Goal: Task Accomplishment & Management: Complete application form

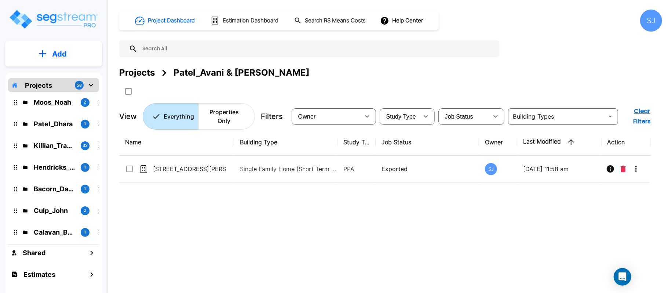
scroll to position [49, 0]
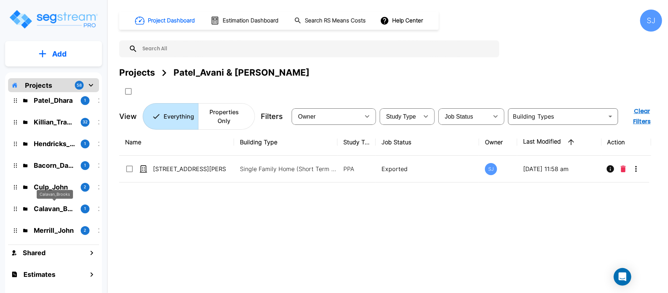
click at [56, 209] on p "Calavan_Brooks" at bounding box center [54, 209] width 41 height 10
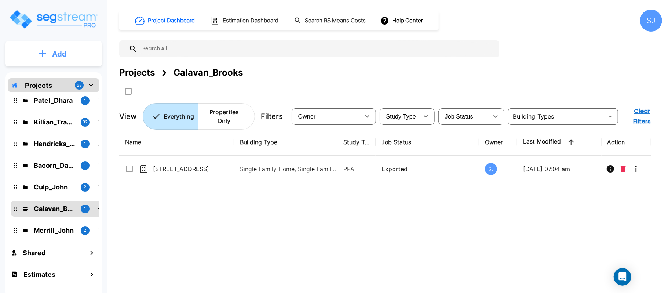
click at [71, 56] on button "Add" at bounding box center [53, 53] width 97 height 21
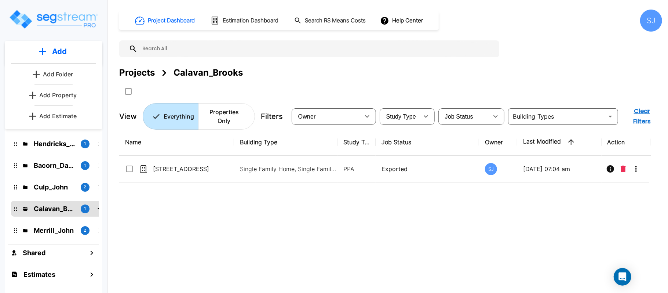
drag, startPoint x: 68, startPoint y: 95, endPoint x: 122, endPoint y: 95, distance: 54.3
click at [68, 95] on p "Add Property" at bounding box center [57, 95] width 37 height 9
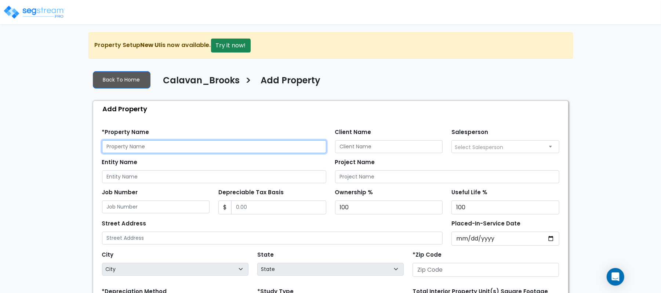
click at [232, 149] on input "text" at bounding box center [214, 146] width 224 height 13
paste input "106 Captain's Cove"
type input "106 Captain's Cove"
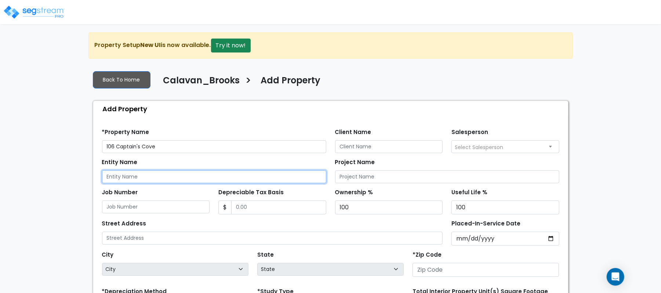
click at [209, 175] on input "Entity Name" at bounding box center [214, 176] width 224 height 13
paste input "106 Captain's Cove"
type input "106 Captain's Cove"
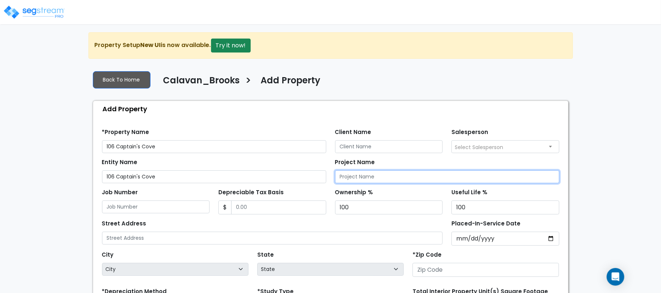
click at [362, 179] on input "Project Name" at bounding box center [447, 176] width 224 height 13
paste input "106 Captain's Cove"
type input "106 Captain's Cove"
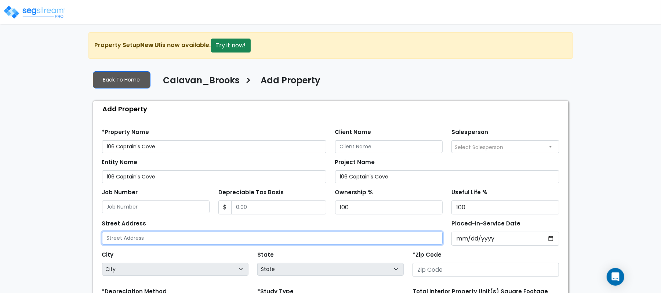
click at [155, 237] on input "text" at bounding box center [272, 237] width 341 height 13
paste input "106 Captain's Cove"
type input "106 Captain's Cove"
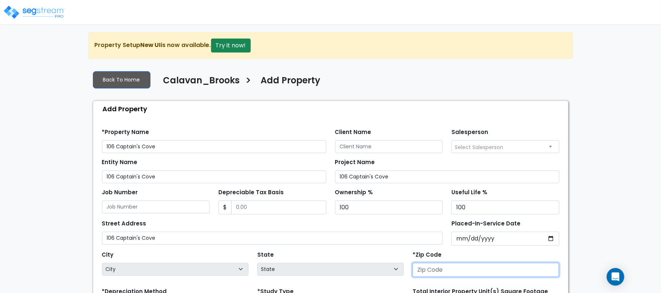
click at [441, 269] on input "number" at bounding box center [485, 270] width 146 height 14
click at [445, 268] on input "number" at bounding box center [485, 270] width 146 height 14
paste input "78654"
type input "78654"
select select "TX"
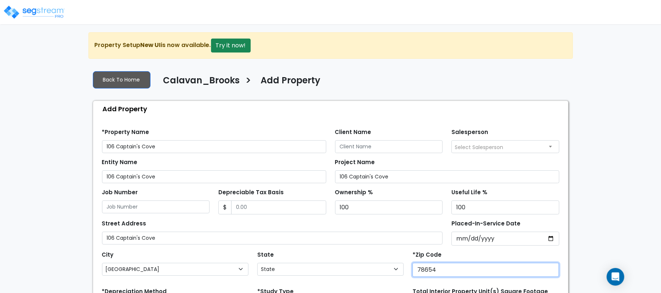
type input "78654"
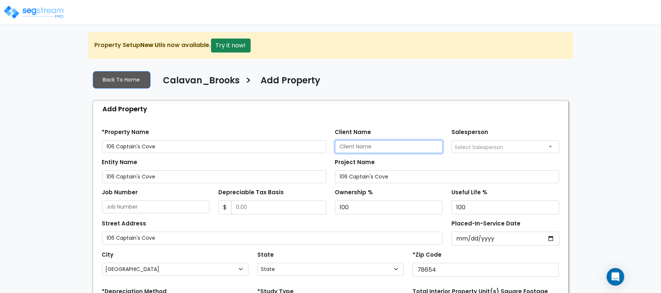
click at [398, 146] on input "Client Name" at bounding box center [389, 146] width 108 height 13
paste input "Calavan_Brooks"
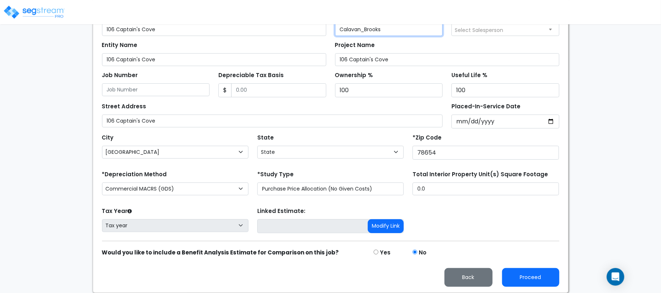
scroll to position [119, 0]
type input "Calavan_Brooks"
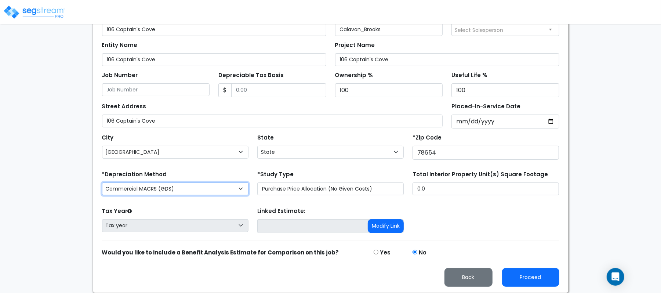
click at [214, 187] on select "Commercial MACRS (GDS) Commercial Residential MACRS (GDS) Commercial MACRS (GDS…" at bounding box center [175, 188] width 146 height 13
select select "CRM(_44"
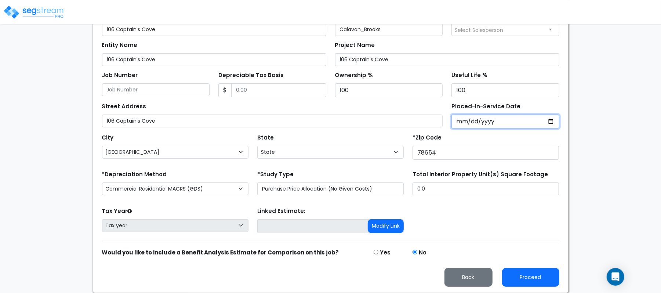
click at [459, 122] on input "Placed-In-Service Date" at bounding box center [505, 121] width 108 height 14
paste input "0002-12-01"
type input "2024-12-01"
select select "2024"
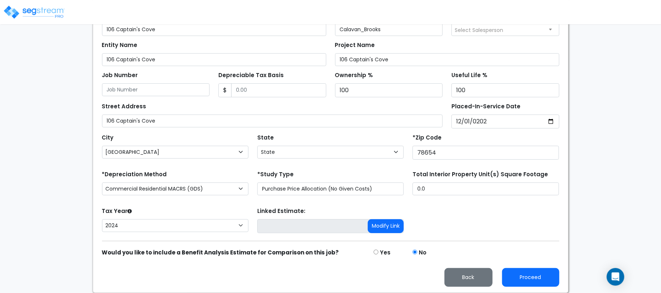
click at [29, 165] on div "We are Building your Property. So please grab a coffee and let us do the heavy …" at bounding box center [330, 103] width 661 height 377
drag, startPoint x: 442, startPoint y: 191, endPoint x: 385, endPoint y: 192, distance: 57.2
click at [385, 192] on div "*Depreciation Method Commercial MACRS (GDS) Commercial Residential MACRS (GDS) …" at bounding box center [331, 183] width 466 height 29
paste input "5,133.5"
type input "5,133.5"
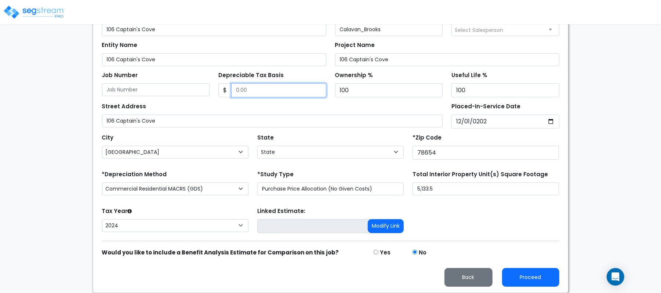
click at [252, 87] on input "Depreciable Tax Basis" at bounding box center [278, 90] width 95 height 14
paste input "2,197,474.55"
type input "2,197,474.55"
click at [234, 105] on div "Street Address 106 Captain's Cove" at bounding box center [272, 114] width 341 height 26
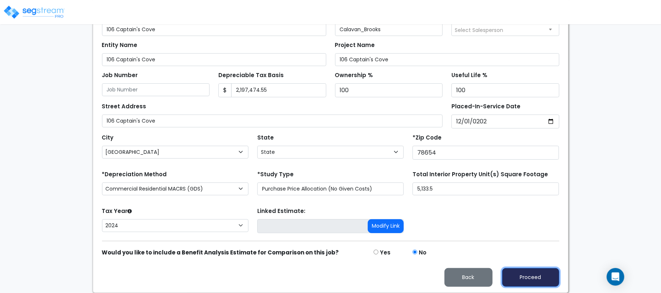
click at [541, 272] on button "Proceed" at bounding box center [530, 277] width 57 height 19
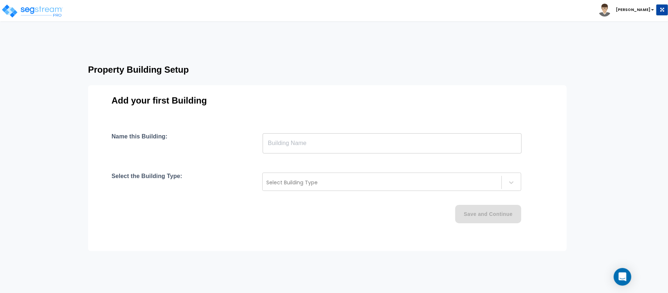
click at [308, 141] on input "text" at bounding box center [392, 143] width 259 height 21
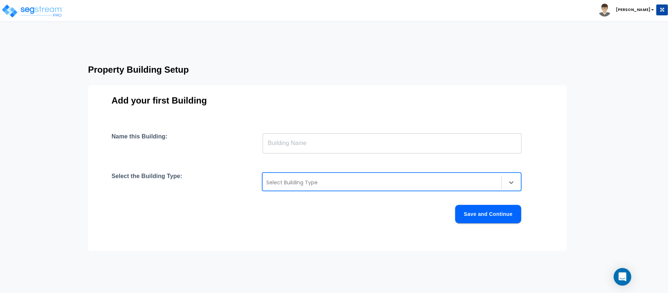
click at [316, 184] on div at bounding box center [381, 182] width 231 height 9
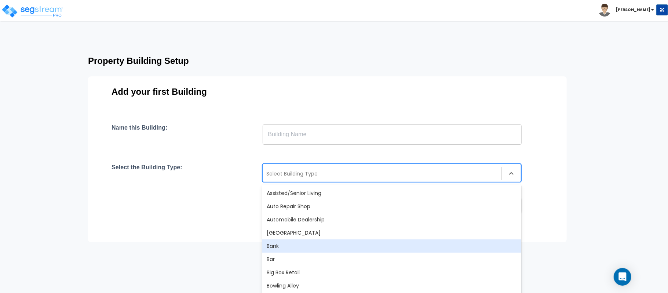
scroll to position [11, 0]
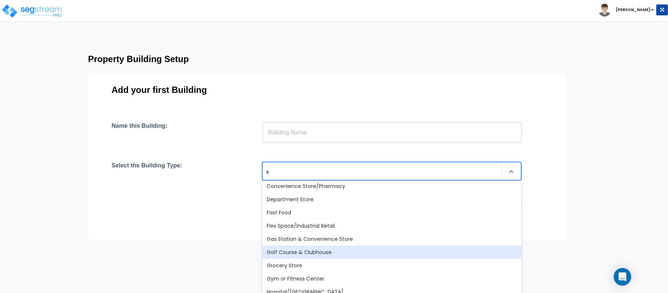
type input "si"
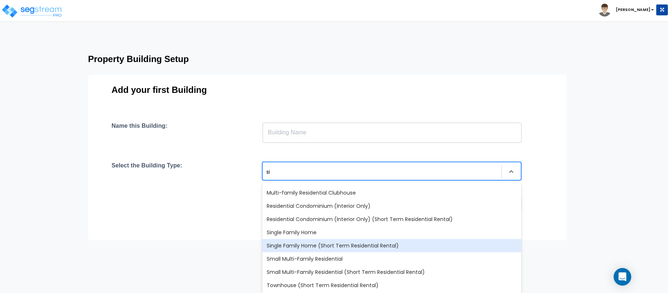
click at [419, 248] on div "Single Family Home (Short Term Residential Rental)" at bounding box center [391, 245] width 259 height 13
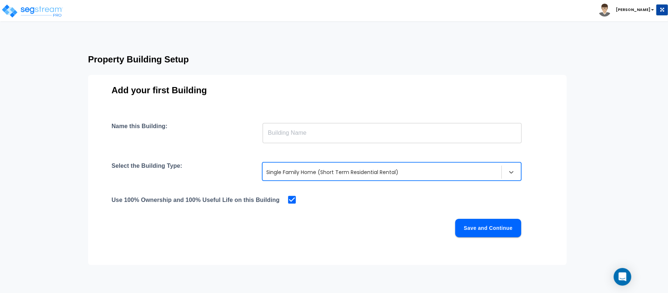
scroll to position [10, 0]
click at [501, 229] on button "Save and Continue" at bounding box center [488, 228] width 66 height 18
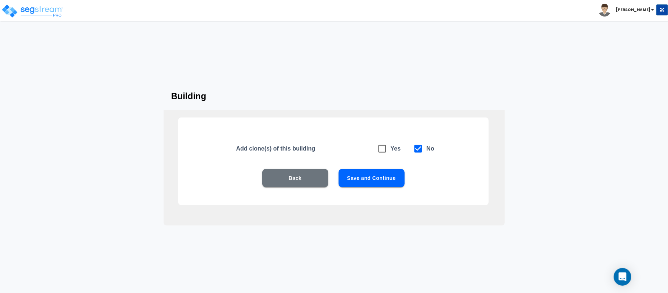
scroll to position [0, 0]
click at [393, 183] on button "Save and Continue" at bounding box center [372, 178] width 66 height 18
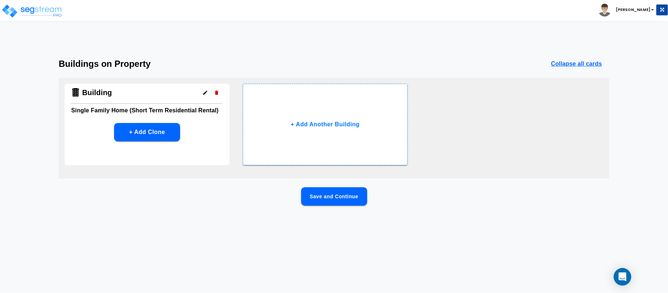
click at [356, 189] on button "Save and Continue" at bounding box center [334, 196] width 66 height 18
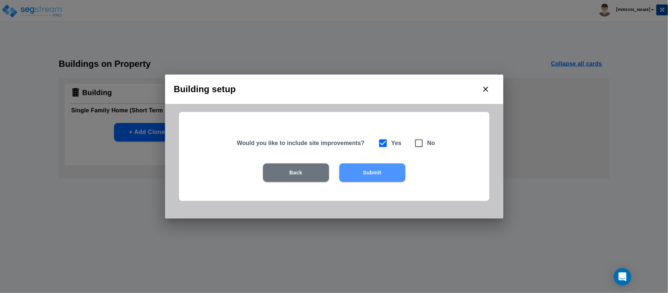
click at [380, 174] on button "Submit" at bounding box center [372, 172] width 66 height 18
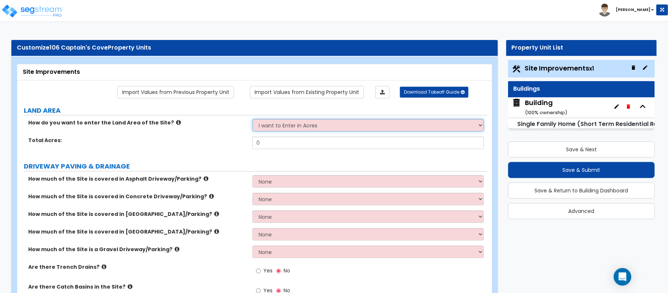
click at [273, 125] on select "I want to Enter in Acres I want to Enter in Square Feet" at bounding box center [367, 125] width 231 height 12
select select "2"
click at [252, 120] on select "I want to Enter in Acres I want to Enter in Square Feet" at bounding box center [367, 125] width 231 height 12
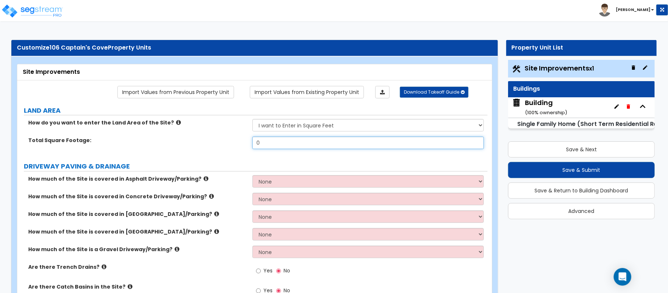
paste input "32686"
type input "32,686"
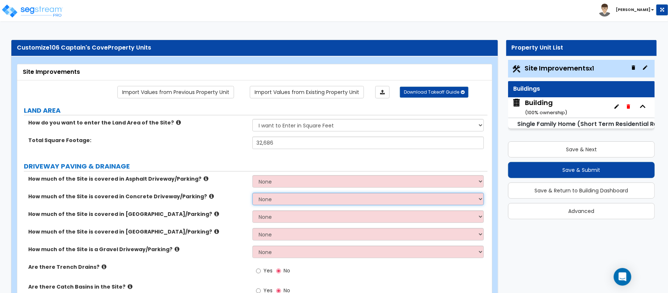
click at [278, 201] on select "None I want to Enter an Approximate Percentage I want to Enter the Square Foota…" at bounding box center [367, 199] width 231 height 12
select select "2"
click at [252, 193] on select "None I want to Enter an Approximate Percentage I want to Enter the Square Foota…" at bounding box center [367, 199] width 231 height 12
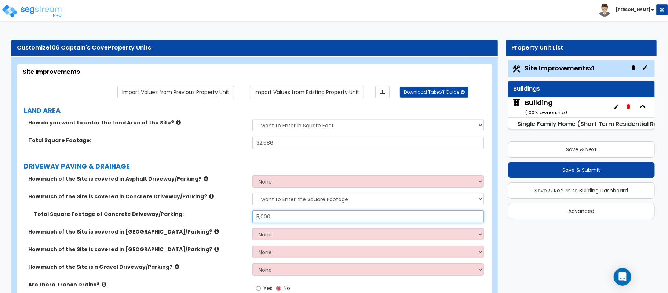
type input "5,000"
click at [215, 205] on div "How much of the Site is covered in Concrete Driveway/Parking? None I want to En…" at bounding box center [252, 202] width 470 height 18
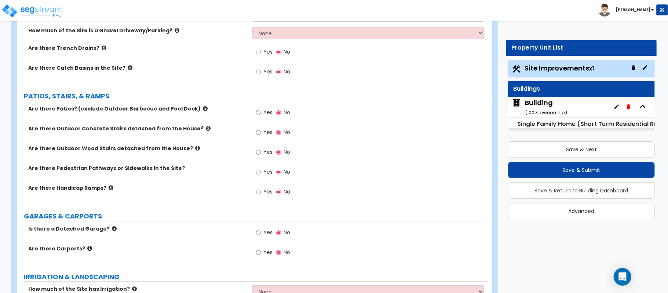
scroll to position [244, 0]
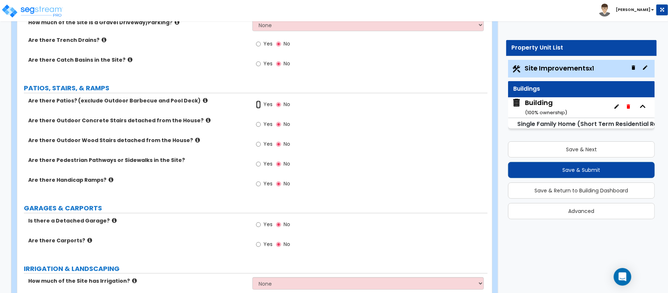
click at [258, 107] on input "Yes" at bounding box center [258, 104] width 5 height 8
radio input "true"
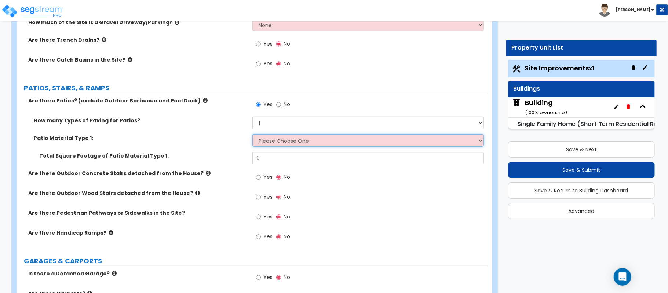
click at [285, 142] on select "Please Choose One Bare Concrete Stamped Concrete Brick Pavers Stone Pavers Tile…" at bounding box center [367, 140] width 231 height 12
click at [379, 144] on select "Please Choose One Bare Concrete Stamped Concrete Brick Pavers Stone Pavers Tile…" at bounding box center [367, 140] width 231 height 12
select select "5"
click at [252, 135] on select "Please Choose One Bare Concrete Stamped Concrete Brick Pavers Stone Pavers Tile…" at bounding box center [367, 140] width 231 height 12
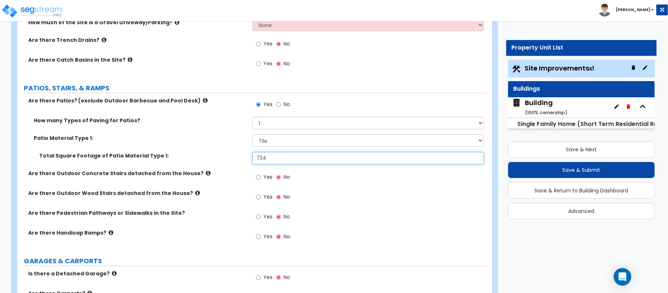
type input "734"
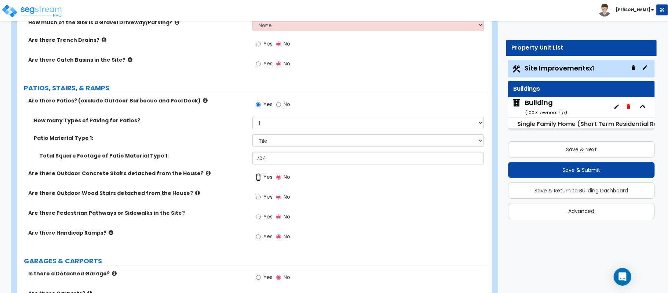
click at [257, 180] on input "Yes" at bounding box center [258, 177] width 5 height 8
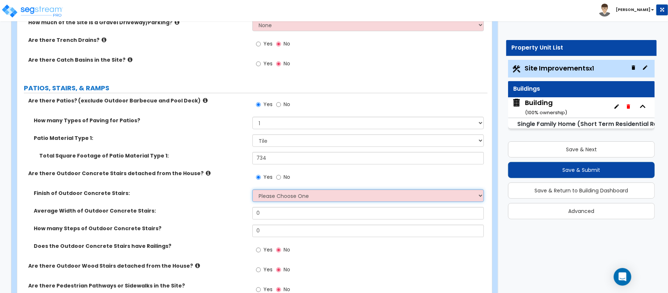
click at [275, 195] on select "Please Choose One Bare Concrete Exposed Aggregate Brick Paved Stone Paved" at bounding box center [367, 195] width 231 height 12
click at [232, 191] on label "Finish of Outdoor Concrete Stairs:" at bounding box center [140, 192] width 213 height 7
click at [278, 179] on input "No" at bounding box center [278, 177] width 5 height 8
radio input "false"
radio input "true"
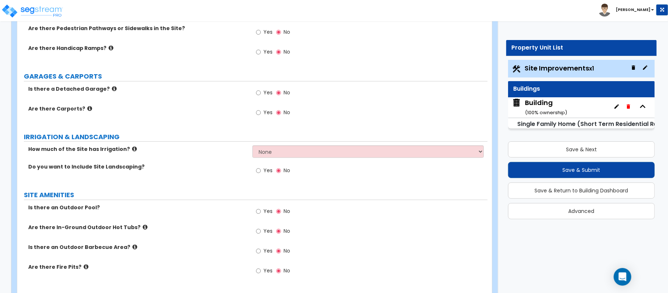
scroll to position [440, 0]
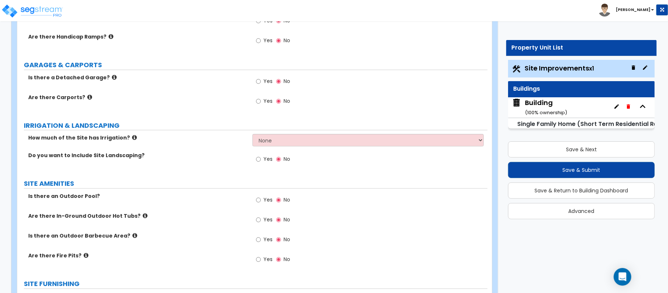
click at [257, 166] on label "Yes" at bounding box center [264, 160] width 17 height 12
click at [257, 163] on input "Yes" at bounding box center [258, 159] width 5 height 8
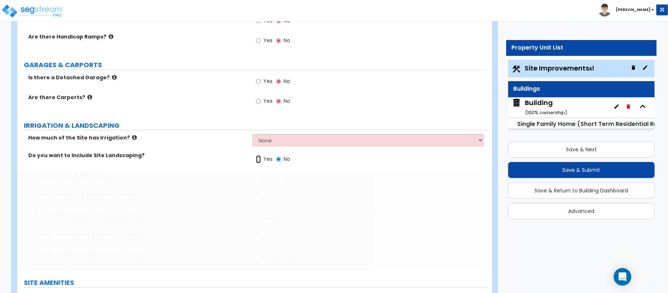
radio input "true"
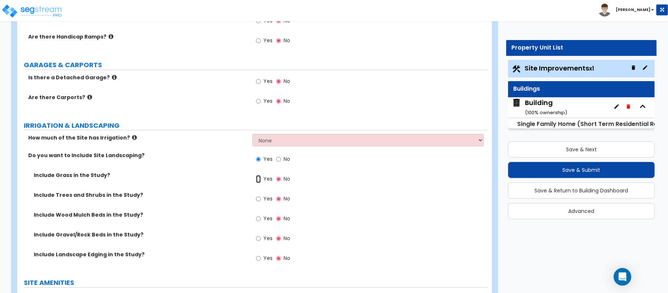
click at [260, 181] on input "Yes" at bounding box center [258, 179] width 5 height 8
radio input "true"
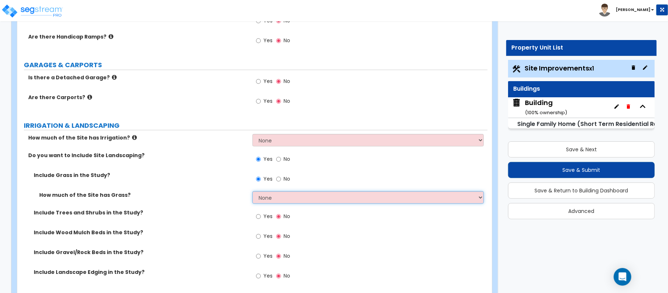
click at [274, 202] on select "None I want to Enter an Approximate Percentage I want to Enter the Square Foota…" at bounding box center [367, 197] width 231 height 12
select select "2"
click at [252, 192] on select "None I want to Enter an Approximate Percentage I want to Enter the Square Foota…" at bounding box center [367, 197] width 231 height 12
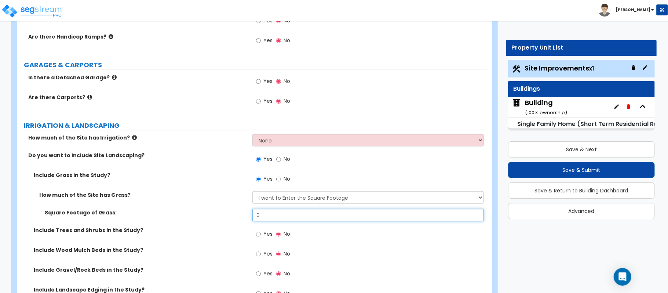
drag, startPoint x: 277, startPoint y: 216, endPoint x: 210, endPoint y: 216, distance: 67.5
click at [210, 216] on div "Square Footage of Grass: 0" at bounding box center [252, 218] width 470 height 18
type input "5,000"
click at [210, 216] on label "Square Footage of Grass:" at bounding box center [146, 212] width 202 height 7
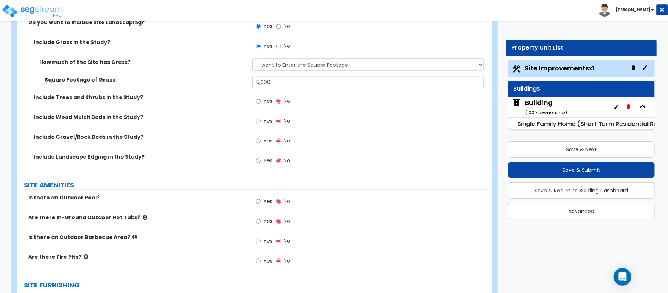
scroll to position [636, 0]
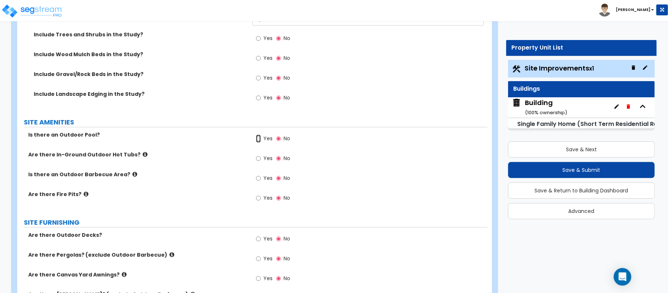
click at [256, 141] on input "Yes" at bounding box center [258, 139] width 5 height 8
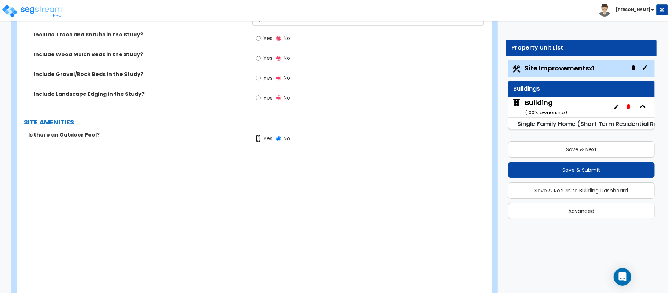
radio input "true"
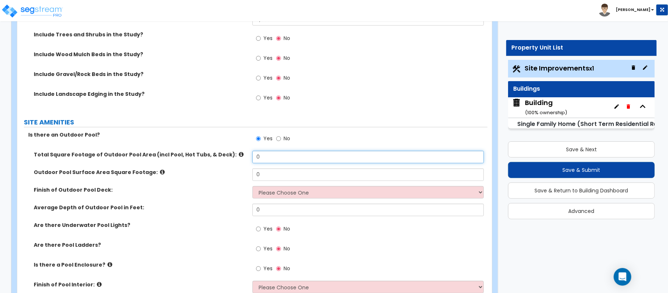
drag, startPoint x: 277, startPoint y: 161, endPoint x: 216, endPoint y: 152, distance: 62.4
click at [216, 152] on div "Total Square Footage of Outdoor Pool Area (incl Pool, Hot Tubs, & Deck): 0" at bounding box center [252, 160] width 470 height 18
type input "684"
type input "400"
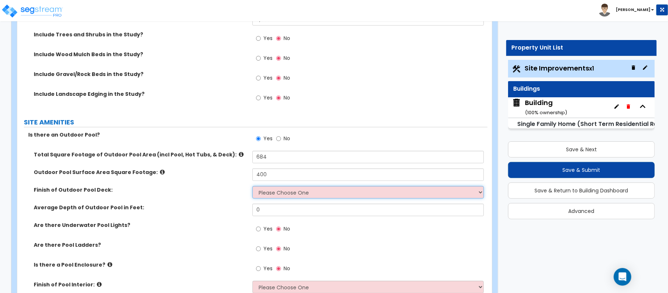
click at [298, 194] on select "Please Choose One Bare Concrete Stamped Concrete Brick Pavers Stone Pavers Wood…" at bounding box center [367, 192] width 231 height 12
select select "7"
click at [252, 187] on select "Please Choose One Bare Concrete Stamped Concrete Brick Pavers Stone Pavers Wood…" at bounding box center [367, 192] width 231 height 12
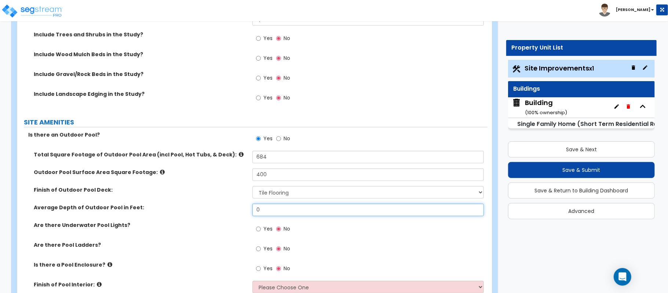
drag, startPoint x: 262, startPoint y: 215, endPoint x: 240, endPoint y: 215, distance: 21.6
click at [240, 215] on div "Average Depth of Outdoor Pool in Feet: 0" at bounding box center [252, 213] width 470 height 18
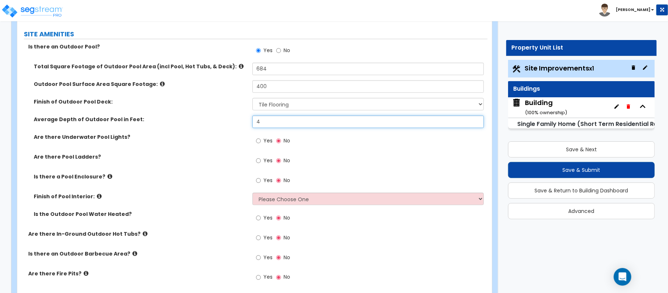
scroll to position [734, 0]
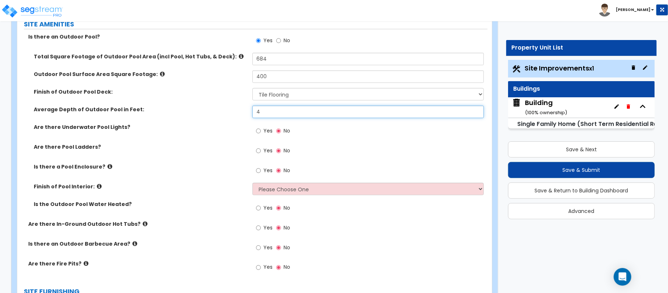
type input "4"
click at [297, 193] on select "Please Choose One Tile Plaster Vinyl" at bounding box center [367, 189] width 231 height 12
select select "1"
click at [252, 184] on select "Please Choose One Tile Plaster Vinyl" at bounding box center [367, 189] width 231 height 12
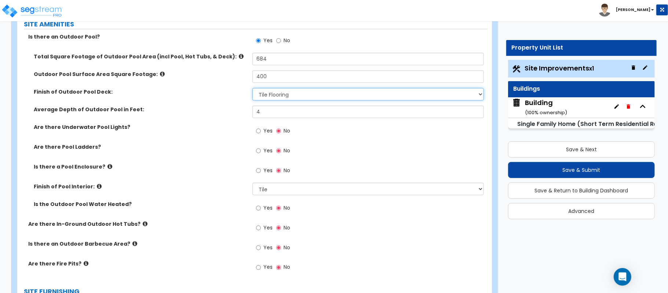
click at [307, 97] on select "Please Choose One Bare Concrete Stamped Concrete Brick Pavers Stone Pavers Wood…" at bounding box center [367, 94] width 231 height 12
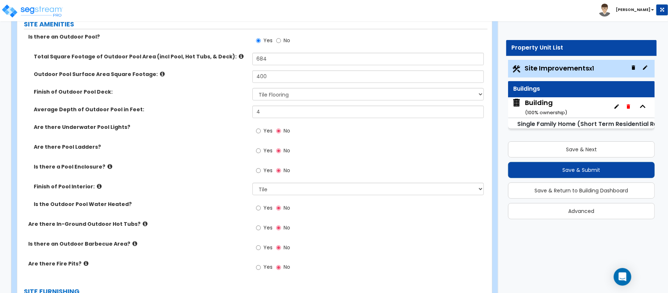
click at [226, 87] on div "Outdoor Pool Surface Area Square Footage: 400" at bounding box center [252, 79] width 470 height 18
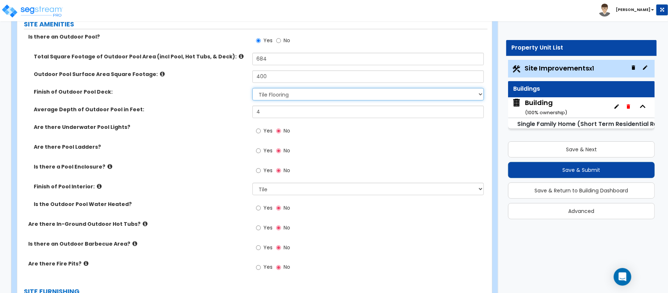
click at [307, 97] on select "Please Choose One Bare Concrete Stamped Concrete Brick Pavers Stone Pavers Wood…" at bounding box center [367, 94] width 231 height 12
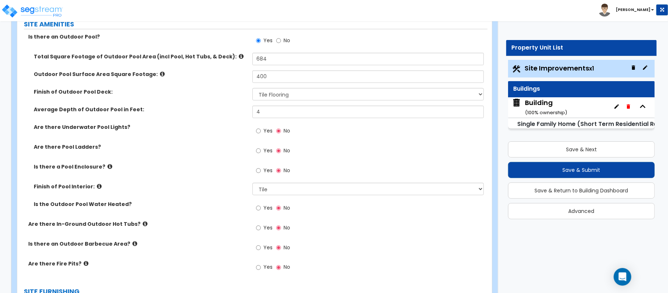
click at [205, 106] on label "Average Depth of Outdoor Pool in Feet:" at bounding box center [140, 109] width 213 height 7
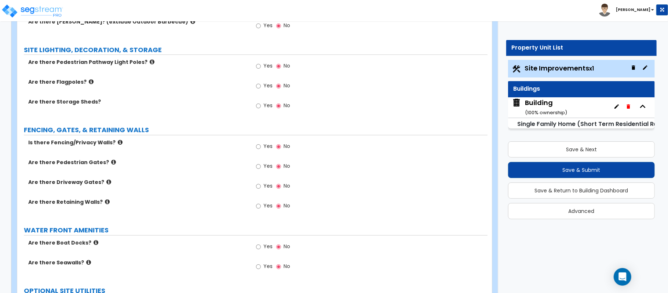
scroll to position [1076, 0]
click at [260, 147] on input "Yes" at bounding box center [258, 146] width 5 height 8
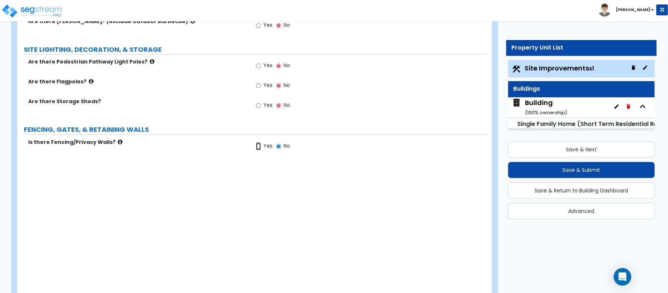
radio input "true"
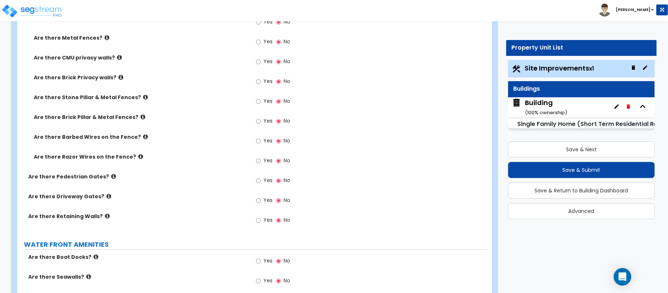
scroll to position [1271, 0]
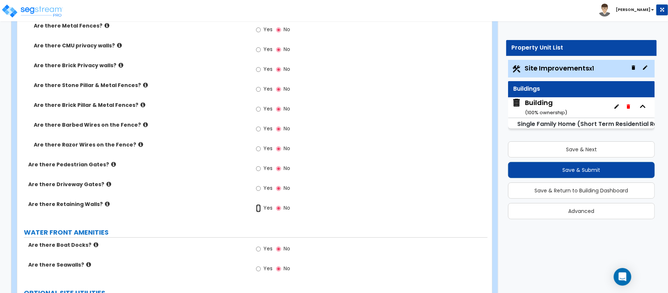
click at [258, 210] on input "Yes" at bounding box center [258, 208] width 5 height 8
radio input "true"
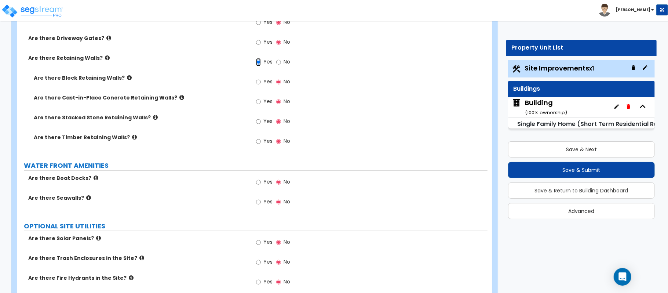
scroll to position [1418, 0]
click at [105, 58] on icon at bounding box center [107, 57] width 5 height 6
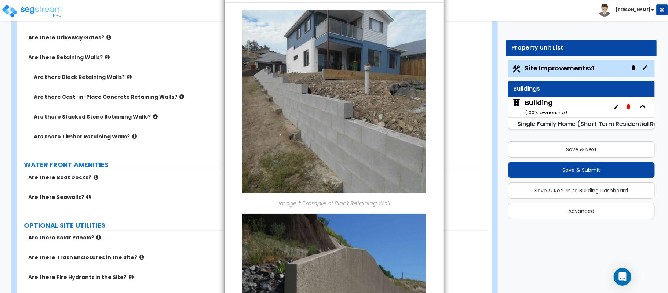
scroll to position [0, 0]
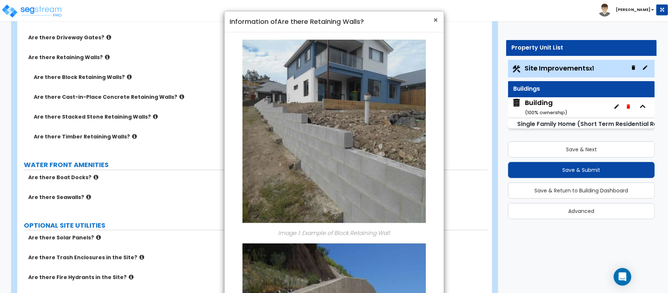
click at [435, 20] on span "×" at bounding box center [436, 20] width 5 height 11
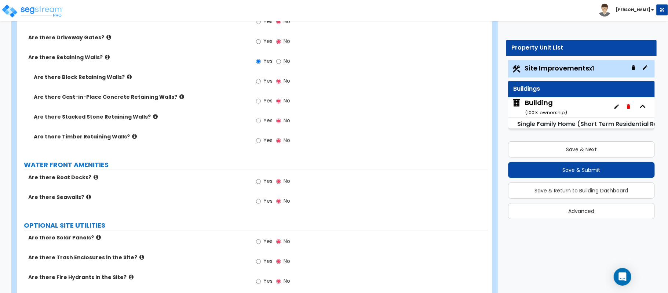
click at [179, 97] on icon at bounding box center [181, 97] width 5 height 6
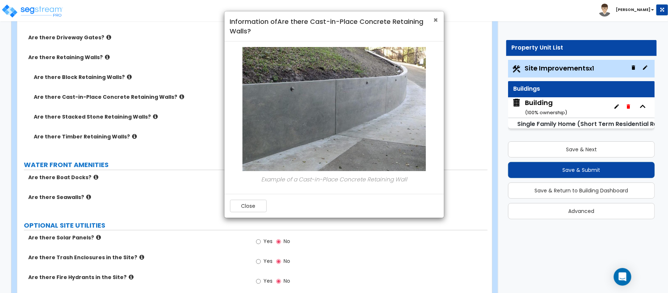
click at [436, 18] on span "×" at bounding box center [436, 20] width 5 height 11
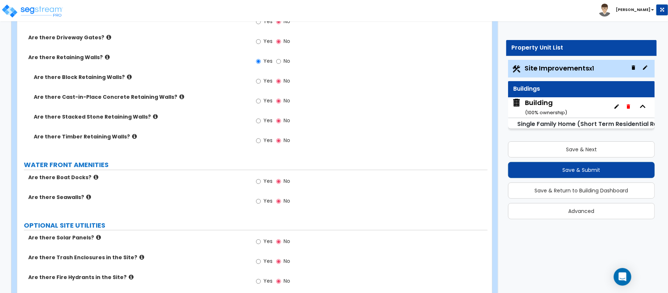
click at [127, 78] on icon at bounding box center [129, 77] width 5 height 6
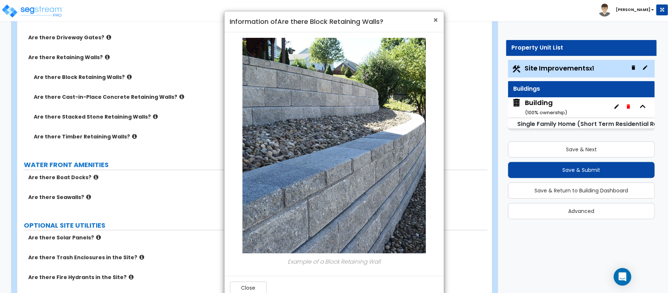
click at [436, 18] on span "×" at bounding box center [436, 20] width 5 height 11
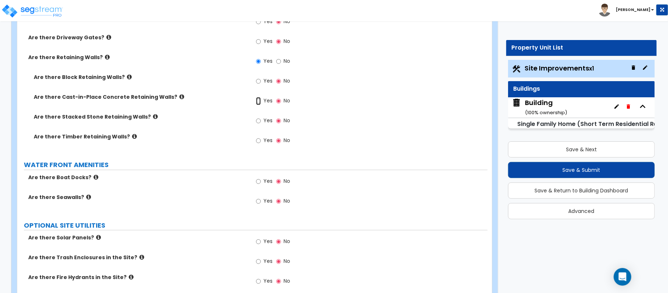
click at [259, 103] on input "Yes" at bounding box center [258, 101] width 5 height 8
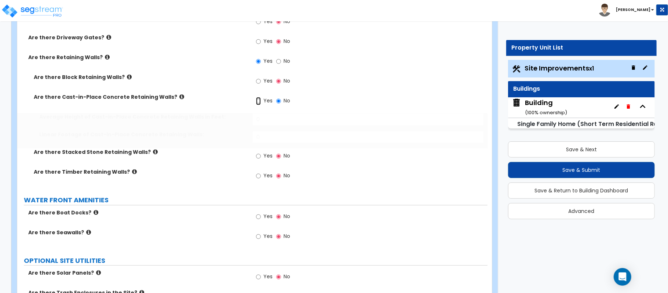
radio input "true"
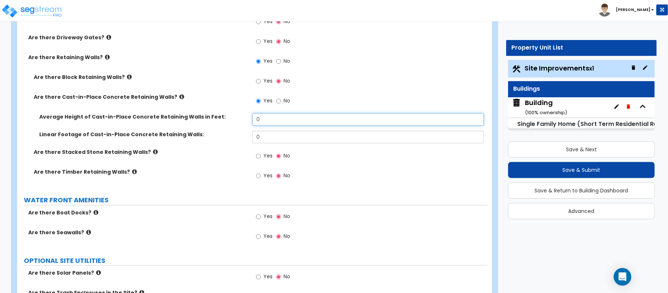
drag, startPoint x: 276, startPoint y: 122, endPoint x: 216, endPoint y: 119, distance: 60.6
click at [216, 118] on div "Average Height of Cast-in-Place Concrete Retaining Walls in Feet: 0" at bounding box center [252, 122] width 470 height 18
type input "6"
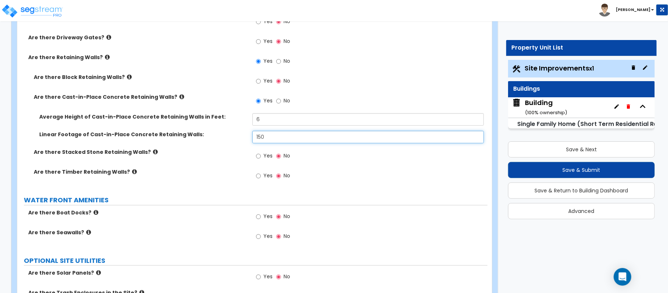
type input "150"
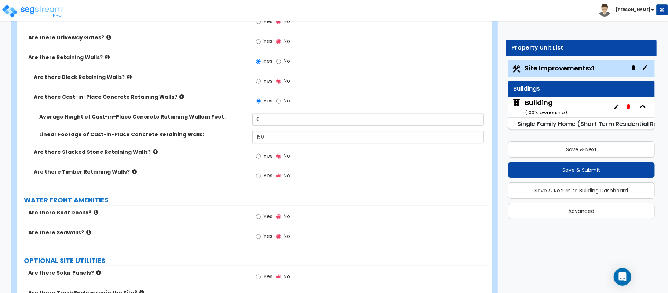
click at [211, 165] on div "Are there Stacked Stone Retaining Walls? Yes No" at bounding box center [252, 158] width 470 height 20
click at [260, 219] on input "Yes" at bounding box center [258, 216] width 5 height 8
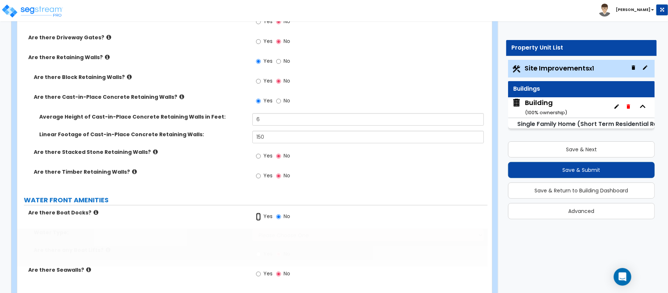
radio input "true"
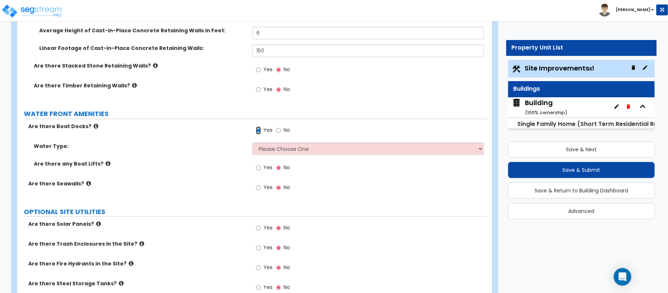
scroll to position [1516, 0]
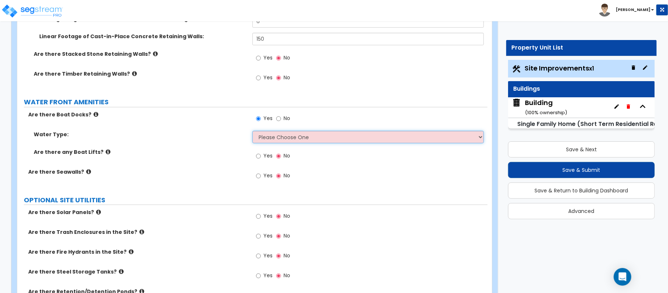
click at [286, 140] on select "Please Choose One Freshwater Saltwater" at bounding box center [367, 137] width 231 height 12
click at [313, 134] on select "Please Choose One Freshwater Saltwater" at bounding box center [367, 137] width 231 height 12
select select "1"
click at [252, 132] on select "Please Choose One Freshwater Saltwater" at bounding box center [367, 137] width 231 height 12
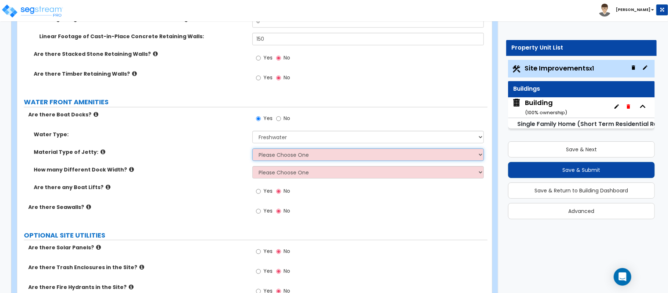
click at [293, 157] on select "Please Choose One Galvanized Steel Frame and Wood Deck Treated Wood Frame and W…" at bounding box center [367, 154] width 231 height 12
select select "1"
click at [252, 150] on select "Please Choose One Galvanized Steel Frame and Wood Deck Treated Wood Frame and W…" at bounding box center [367, 154] width 231 height 12
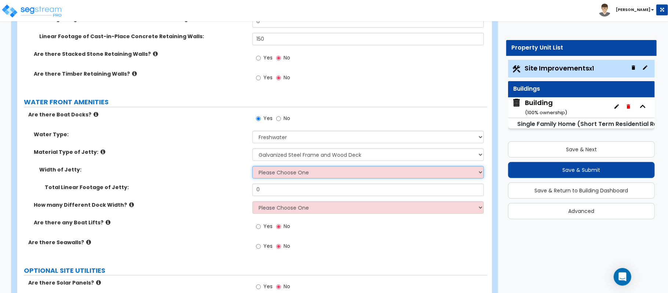
click at [291, 175] on select "Please Choose One 3 feet 4 feet 8 feet" at bounding box center [367, 172] width 231 height 12
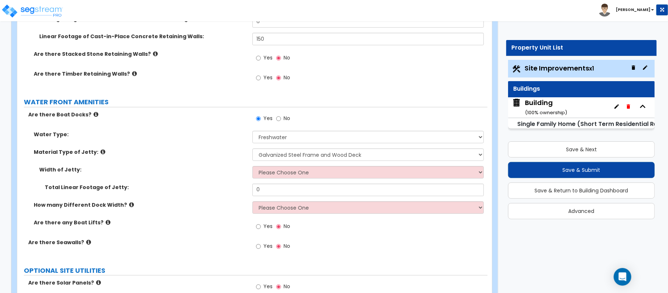
click at [100, 154] on icon at bounding box center [102, 152] width 5 height 6
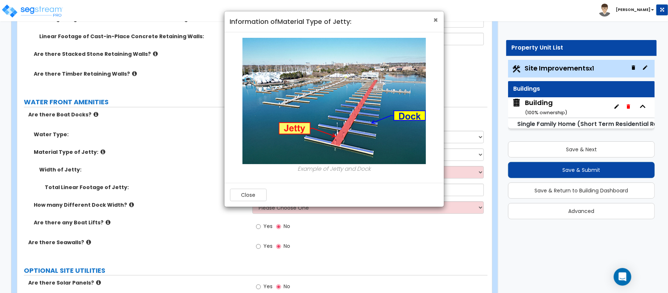
click at [435, 19] on span "×" at bounding box center [436, 20] width 5 height 11
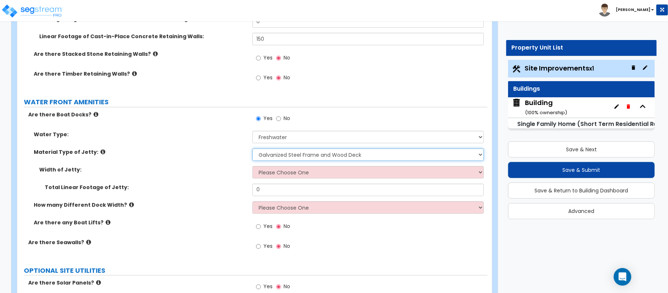
click at [297, 156] on select "Please Choose One Galvanized Steel Frame and Wood Deck Treated Wood Frame and W…" at bounding box center [367, 154] width 231 height 12
click at [231, 157] on div "Material Type of Jetty: Please Choose One Galvanized Steel Frame and Wood Deck …" at bounding box center [252, 157] width 470 height 18
click at [273, 171] on select "Please Choose One 3 feet 4 feet 8 feet" at bounding box center [367, 172] width 231 height 12
click at [220, 173] on label "Width of Jetty:" at bounding box center [143, 169] width 208 height 7
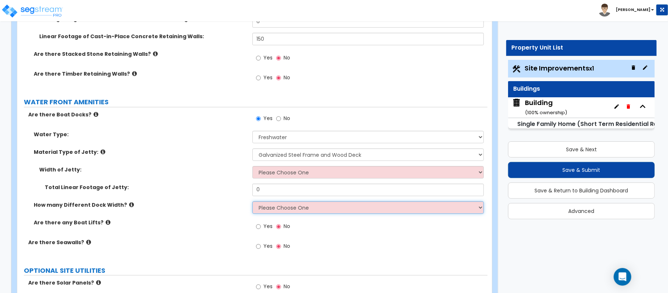
click at [280, 212] on select "Please Choose One 1 2 3" at bounding box center [367, 207] width 231 height 12
select select "1"
click at [252, 202] on select "Please Choose One 1 2 3" at bounding box center [367, 207] width 231 height 12
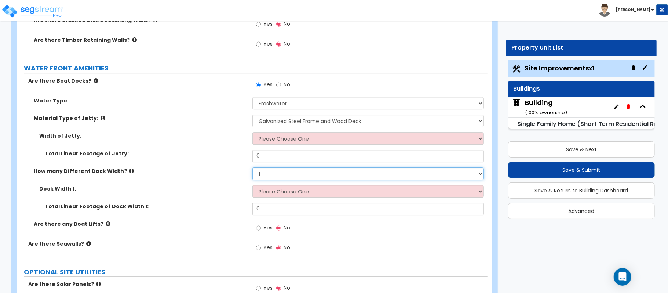
scroll to position [1565, 0]
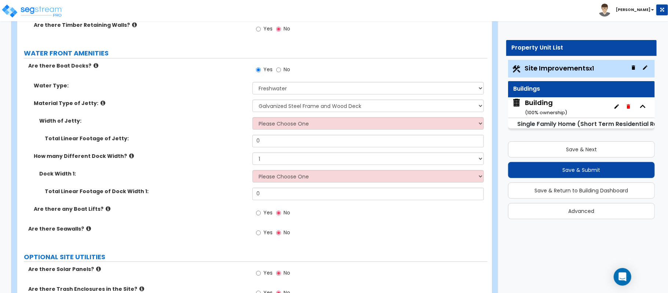
click at [183, 216] on div "Are there any Boat Lifts? Yes No" at bounding box center [252, 215] width 470 height 20
click at [255, 215] on div "Yes No" at bounding box center [272, 213] width 41 height 17
click at [257, 214] on input "Yes" at bounding box center [258, 213] width 5 height 8
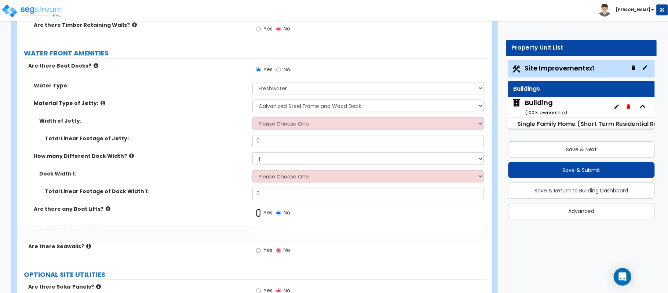
radio input "true"
drag, startPoint x: 282, startPoint y: 229, endPoint x: 231, endPoint y: 230, distance: 51.3
click at [231, 230] on div "Number of Boat Lifts: 0" at bounding box center [252, 234] width 470 height 18
type input "1"
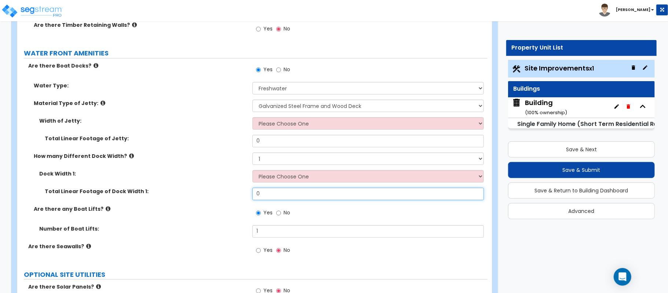
drag, startPoint x: 271, startPoint y: 198, endPoint x: 213, endPoint y: 198, distance: 58.0
click at [213, 198] on div "Total Linear Footage of Dock Width 1: 0" at bounding box center [252, 196] width 470 height 18
type input "50"
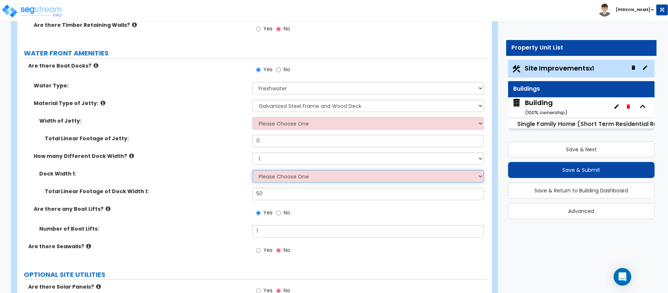
click at [293, 181] on select "Please Choose One 5 feet 6 feet 8 feet" at bounding box center [367, 176] width 231 height 12
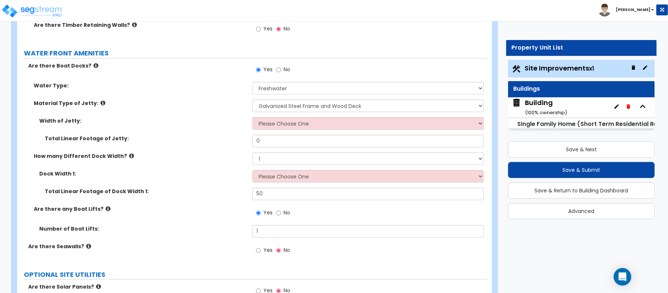
click at [216, 172] on label "Dock Width 1:" at bounding box center [143, 173] width 208 height 7
drag, startPoint x: 124, startPoint y: 156, endPoint x: 122, endPoint y: 160, distance: 4.3
click at [129, 158] on icon at bounding box center [131, 156] width 5 height 6
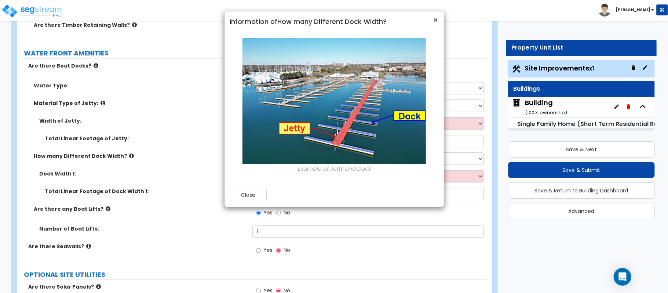
click at [436, 18] on span "×" at bounding box center [436, 20] width 5 height 11
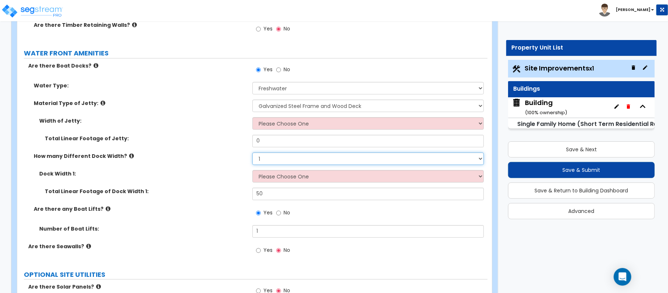
click at [271, 161] on select "Please Choose One 1 2 3" at bounding box center [367, 158] width 231 height 12
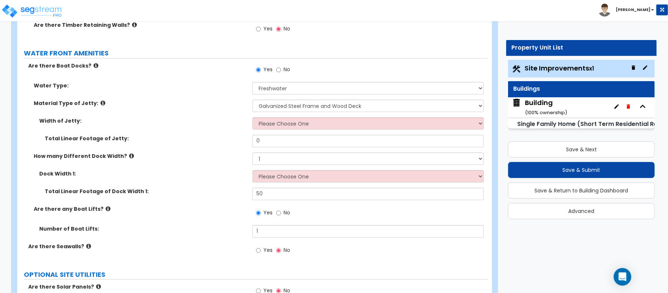
click at [216, 158] on label "How many Different Dock Width?" at bounding box center [140, 155] width 213 height 7
click at [100, 105] on icon at bounding box center [102, 103] width 5 height 6
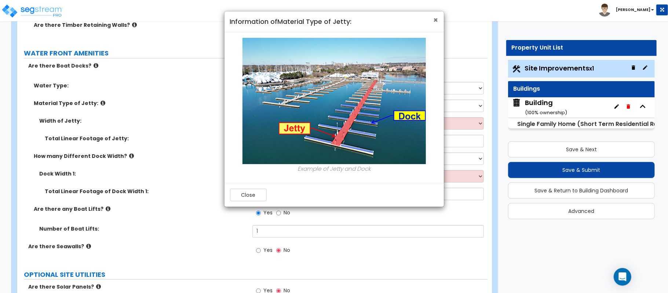
click at [435, 21] on span "×" at bounding box center [436, 20] width 5 height 11
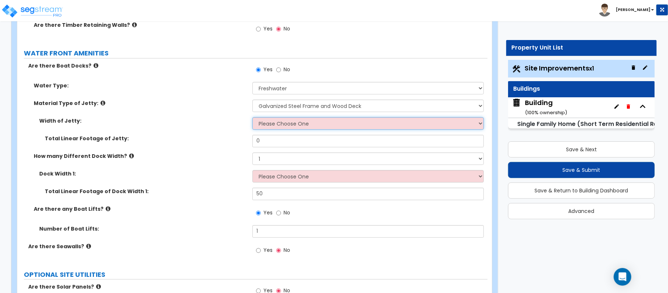
click at [285, 124] on select "Please Choose One 3 feet 4 feet 8 feet" at bounding box center [367, 123] width 231 height 12
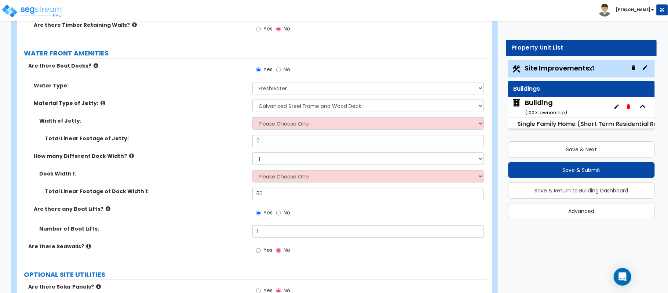
click at [100, 103] on icon at bounding box center [102, 103] width 5 height 6
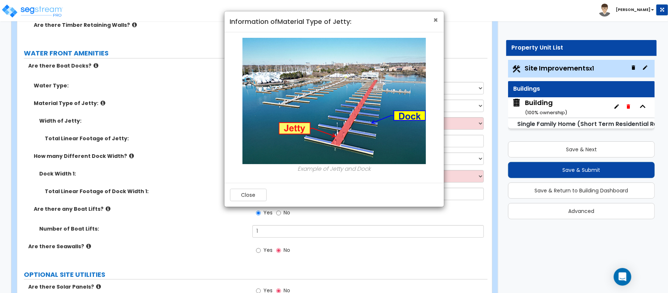
click at [435, 19] on span "×" at bounding box center [436, 20] width 5 height 11
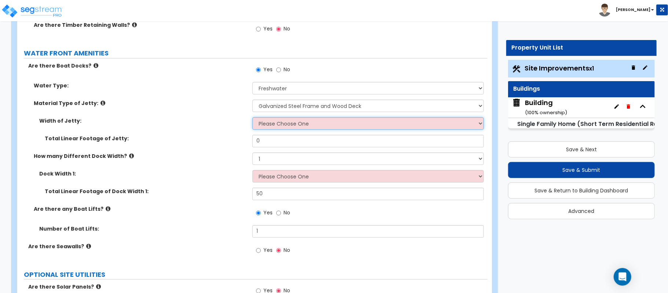
click at [282, 128] on select "Please Choose One 3 feet 4 feet 8 feet" at bounding box center [367, 123] width 231 height 12
select select "3"
click at [252, 118] on select "Please Choose One 3 feet 4 feet 8 feet" at bounding box center [367, 123] width 231 height 12
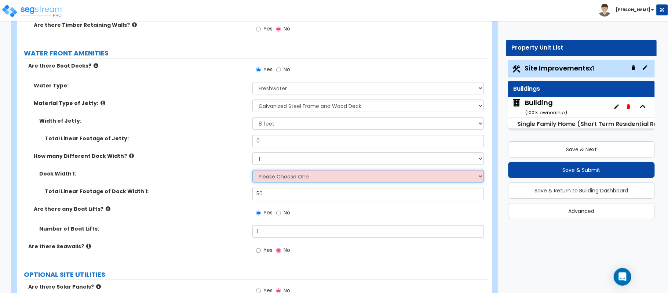
click at [267, 178] on select "Please Choose One 5 feet 6 feet 8 feet" at bounding box center [367, 176] width 231 height 12
select select "3"
click at [252, 171] on select "Please Choose One 5 feet 6 feet 8 feet" at bounding box center [367, 176] width 231 height 12
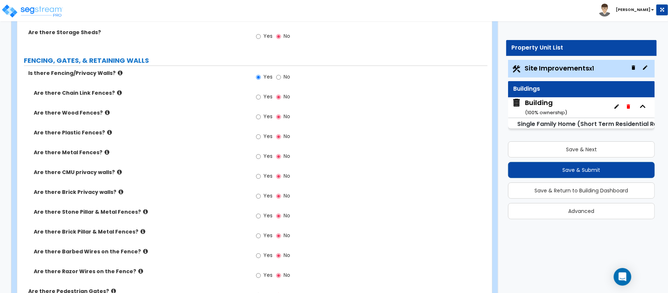
scroll to position [1142, 0]
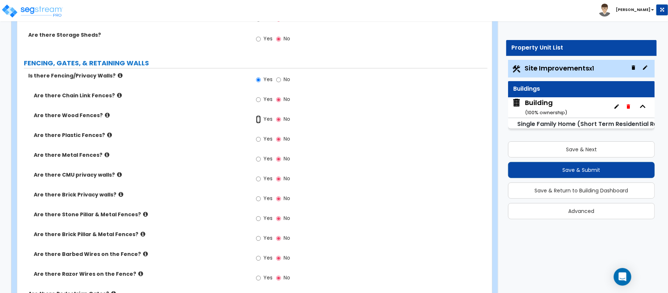
click at [259, 122] on input "Yes" at bounding box center [258, 119] width 5 height 8
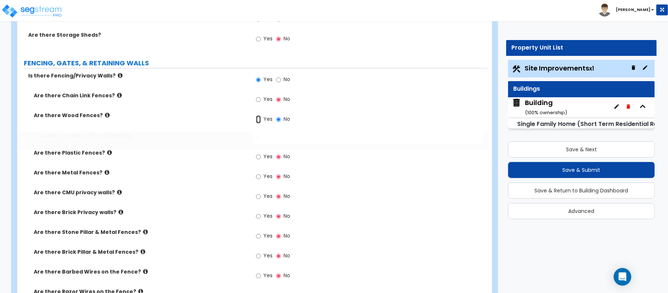
radio input "true"
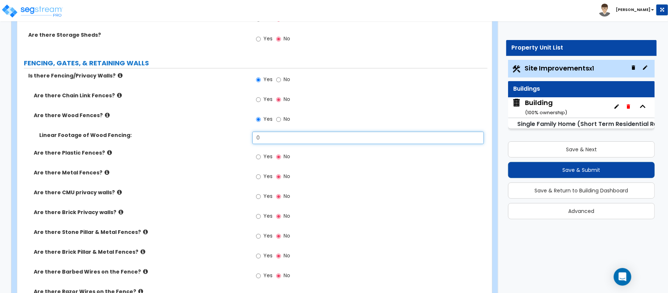
drag, startPoint x: 274, startPoint y: 142, endPoint x: 216, endPoint y: 142, distance: 57.2
click at [216, 142] on div "Linear Footage of Wood Fencing: 0" at bounding box center [252, 140] width 470 height 18
type input "100"
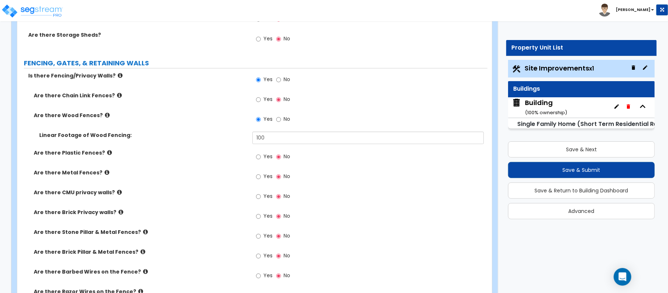
click at [198, 178] on div "Are there Metal Fences? Yes No" at bounding box center [252, 179] width 470 height 20
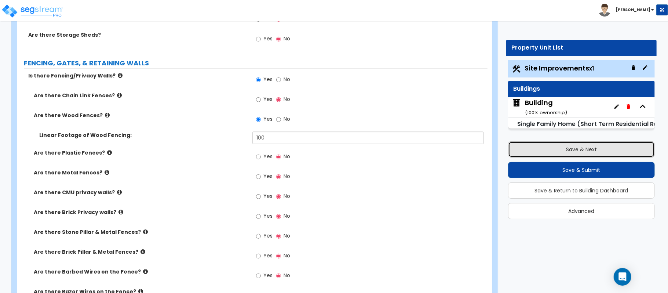
click at [616, 150] on button "Save & Next" at bounding box center [581, 149] width 147 height 16
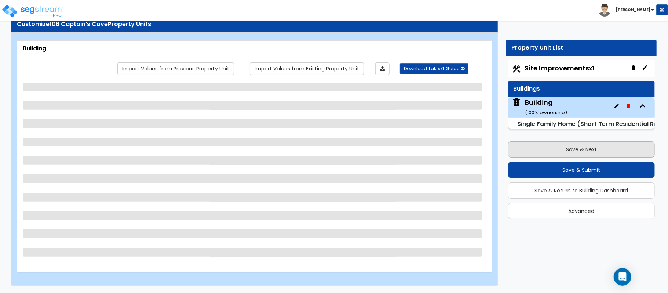
scroll to position [24, 0]
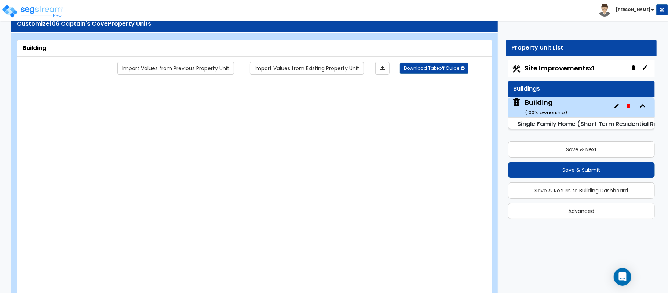
type input "1"
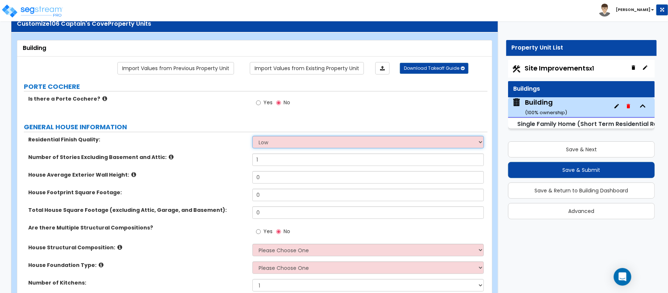
click at [279, 142] on select "Low Average High" at bounding box center [367, 142] width 231 height 12
select select "2"
click at [252, 136] on select "Low Average High" at bounding box center [367, 142] width 231 height 12
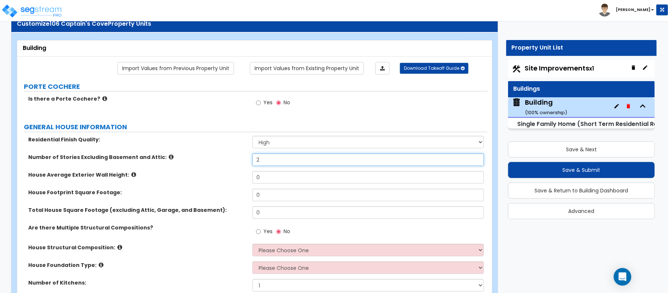
type input "2"
type input "18"
type input "5,200"
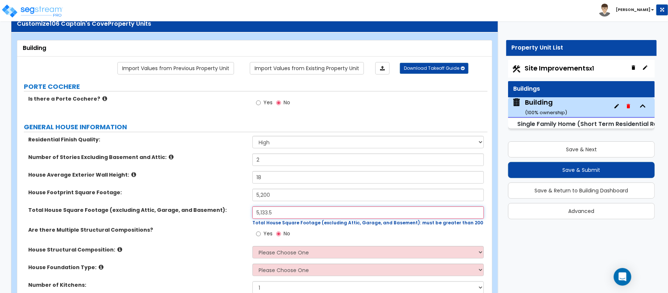
type input "5,133.5"
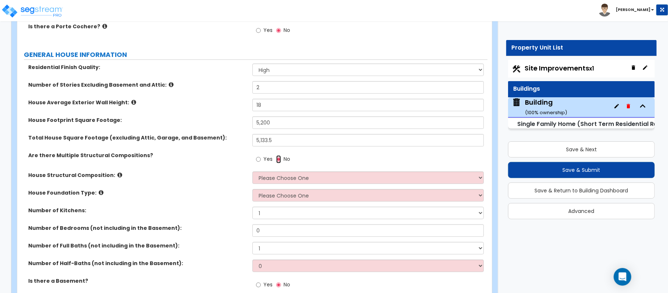
scroll to position [122, 0]
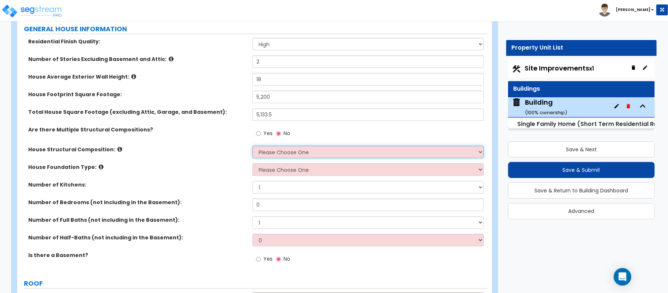
click at [292, 154] on select "Please Choose One Reinforced Concrete Structural Steel Brick Masonry CMU Masonr…" at bounding box center [367, 152] width 231 height 12
select select "7"
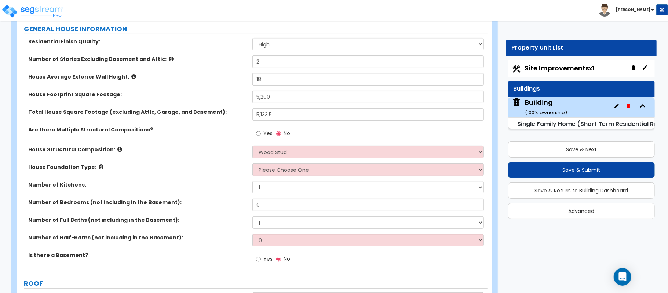
click at [213, 152] on label "House Structural Composition:" at bounding box center [137, 149] width 219 height 7
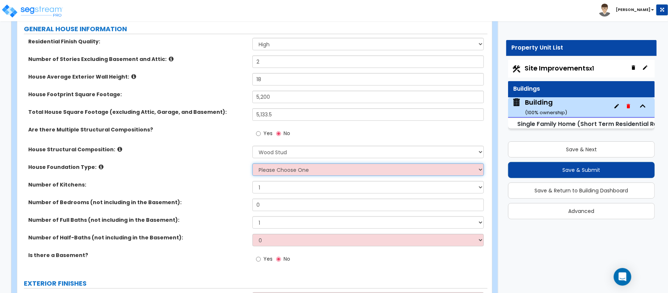
click at [259, 171] on select "Please Choose One Crawl Space Pier-Elevated First floor Slab on Grade" at bounding box center [367, 169] width 231 height 12
select select "3"
click at [252, 164] on select "Please Choose One Crawl Space Pier-Elevated First floor Slab on Grade" at bounding box center [367, 169] width 231 height 12
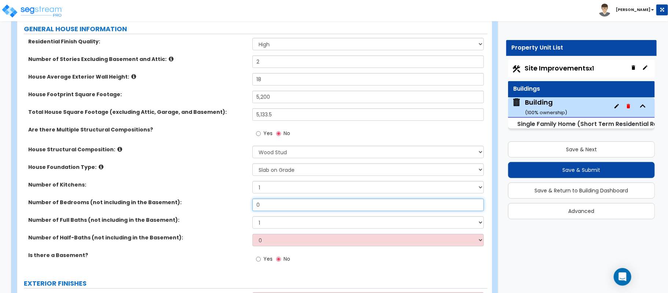
drag, startPoint x: 249, startPoint y: 202, endPoint x: 228, endPoint y: 205, distance: 20.7
click at [228, 205] on div "Number of Bedrooms (not including in the Basement): 0" at bounding box center [252, 207] width 470 height 18
type input "7"
select select "7"
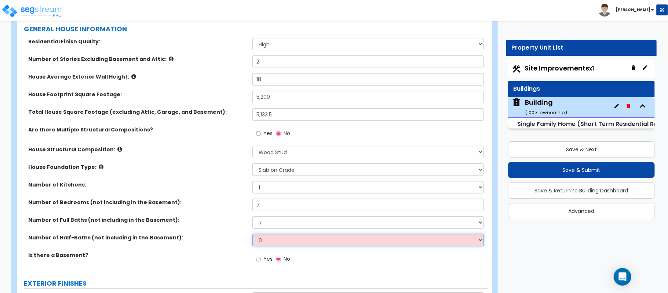
select select "1"
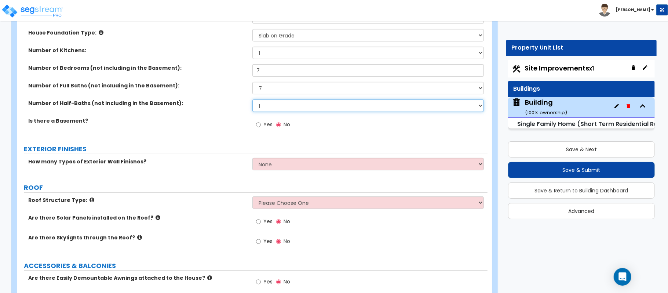
scroll to position [268, 0]
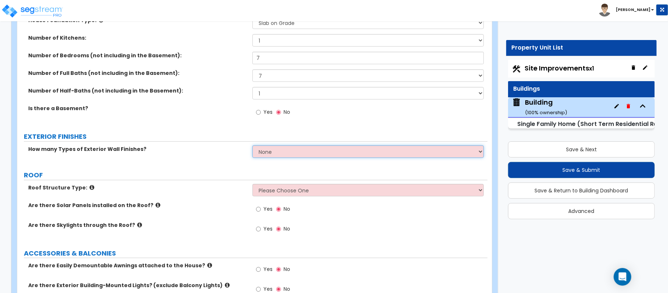
click at [306, 156] on select "None 1 2 3" at bounding box center [367, 151] width 231 height 12
select select "2"
click at [252, 146] on select "None 1 2 3" at bounding box center [367, 151] width 231 height 12
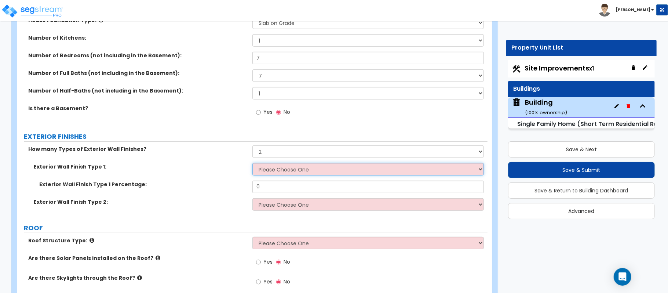
click at [329, 169] on select "Please Choose One No Finish/Shared Wall No Wall Brick Finish Stone Finish Wood …" at bounding box center [367, 169] width 231 height 12
select select "9"
click at [252, 164] on select "Please Choose One No Finish/Shared Wall No Wall Brick Finish Stone Finish Wood …" at bounding box center [367, 169] width 231 height 12
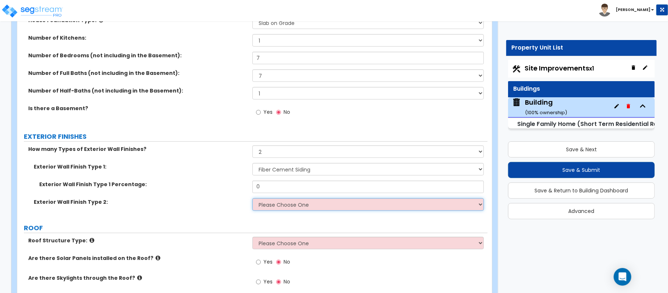
click at [295, 202] on select "Please Choose One No Finish/Shared Wall No Wall Brick Finish Stone Finish Wood …" at bounding box center [367, 204] width 231 height 12
click at [296, 202] on select "Please Choose One No Finish/Shared Wall No Wall Brick Finish Stone Finish Wood …" at bounding box center [367, 204] width 231 height 12
select select "7"
click at [252, 199] on select "Please Choose One No Finish/Shared Wall No Wall Brick Finish Stone Finish Wood …" at bounding box center [367, 204] width 231 height 12
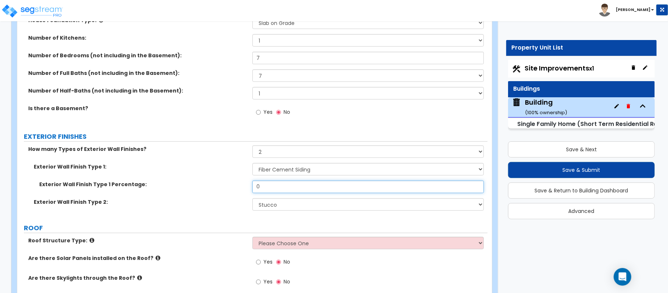
drag, startPoint x: 290, startPoint y: 184, endPoint x: 212, endPoint y: 186, distance: 78.9
click at [212, 186] on div "Exterior Wall Finish Type 1 Percentage: 0" at bounding box center [252, 189] width 470 height 18
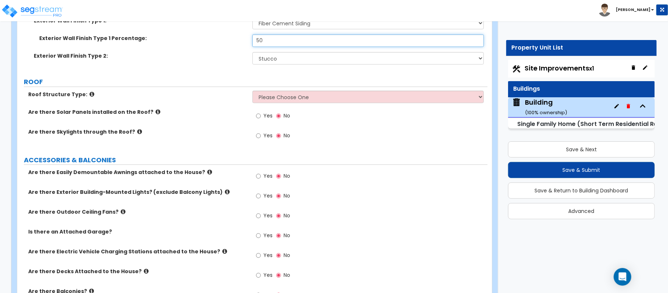
scroll to position [415, 0]
type input "50"
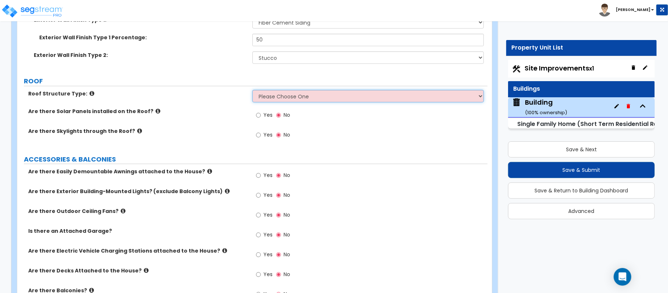
click at [279, 100] on select "Please Choose One Gable Roof Flat Roof Hybrid Gable & Flat Roof" at bounding box center [367, 96] width 231 height 12
select select "1"
click at [252, 91] on select "Please Choose One Gable Roof Flat Roof Hybrid Gable & Flat Roof" at bounding box center [367, 96] width 231 height 12
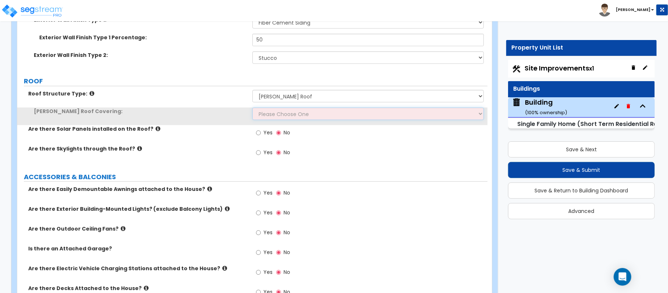
click at [267, 116] on select "Please Choose One Asphalt Shingle Clay Tile Wood Shingle Metal Shingle Standing…" at bounding box center [367, 113] width 231 height 12
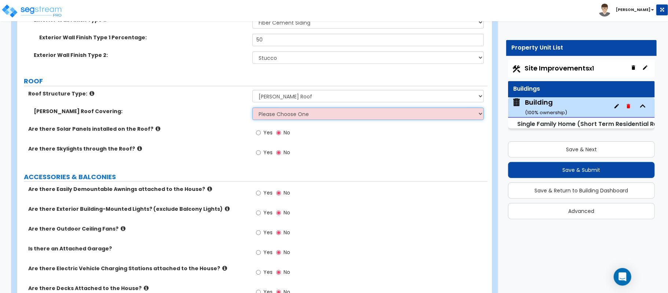
select select "5"
click at [252, 108] on select "Please Choose One Asphalt Shingle Clay Tile Wood Shingle Metal Shingle Standing…" at bounding box center [367, 113] width 231 height 12
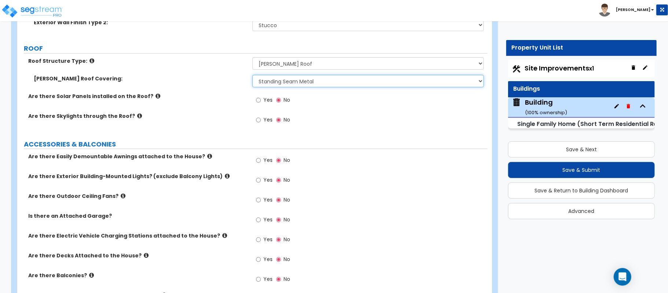
scroll to position [464, 0]
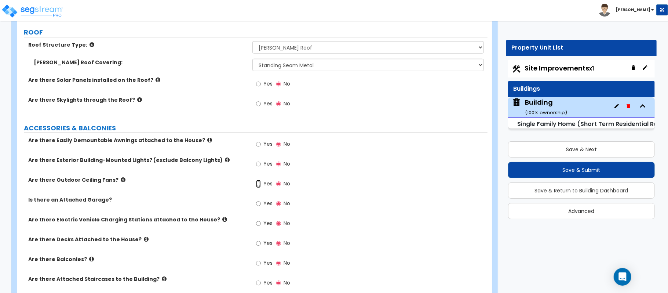
click at [257, 185] on input "Yes" at bounding box center [258, 184] width 5 height 8
radio input "true"
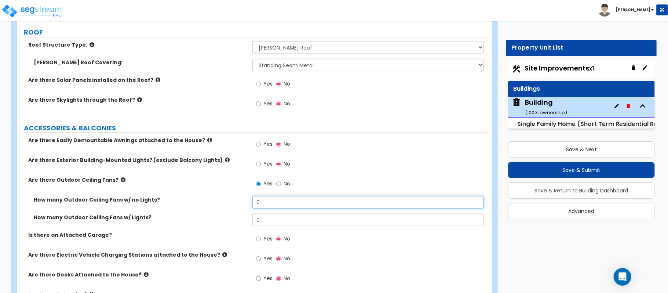
drag, startPoint x: 277, startPoint y: 207, endPoint x: 235, endPoint y: 207, distance: 41.4
click at [235, 207] on div "How many Outdoor Ceiling Fans w/ no Lights? 0" at bounding box center [252, 205] width 470 height 18
drag, startPoint x: 253, startPoint y: 206, endPoint x: 228, endPoint y: 206, distance: 24.6
click at [228, 206] on div "How many Outdoor Ceiling Fans w/ no Lights? 2" at bounding box center [252, 205] width 470 height 18
type input "3"
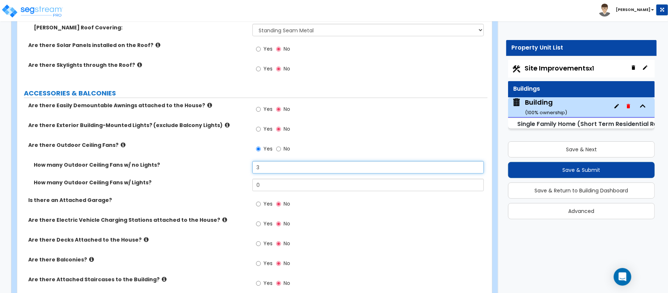
scroll to position [513, 0]
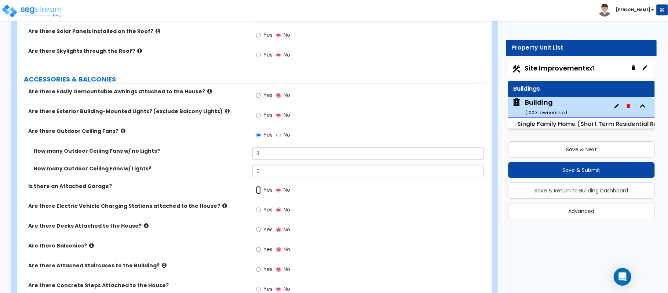
click at [257, 194] on input "Yes" at bounding box center [258, 190] width 5 height 8
radio input "true"
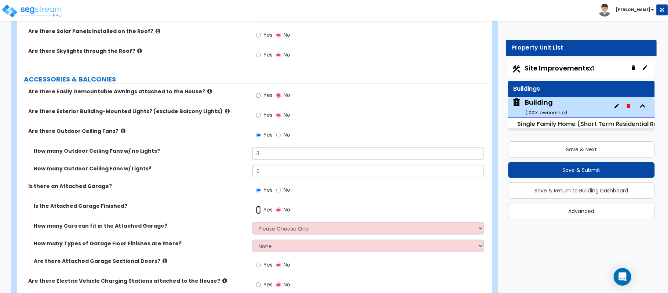
click at [260, 212] on input "Yes" at bounding box center [258, 210] width 5 height 8
radio input "true"
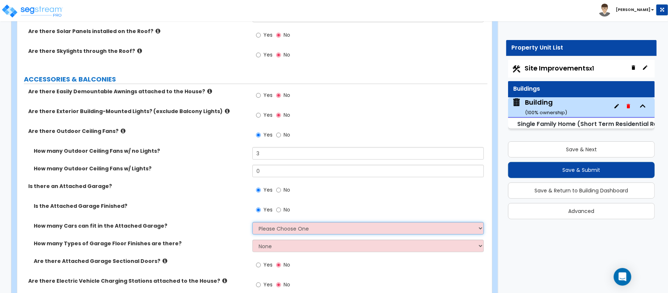
click at [271, 232] on select "Please Choose One 1 2 3 4 5" at bounding box center [367, 228] width 231 height 12
select select "2"
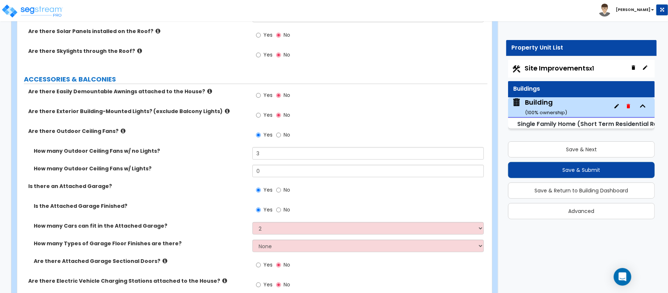
click at [231, 234] on div "How many Cars can fit in the Attached Garage? Please Choose One 1 2 3 4 5" at bounding box center [252, 231] width 470 height 18
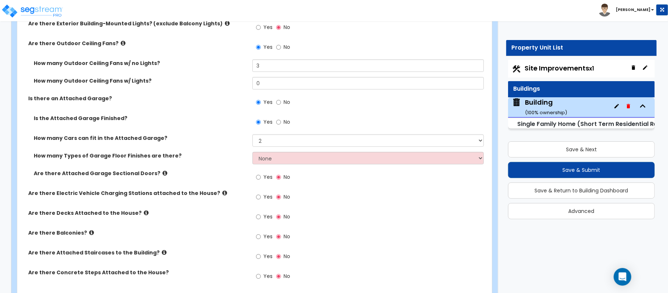
scroll to position [611, 0]
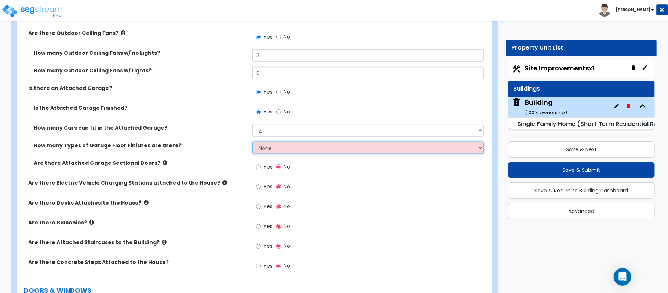
click at [286, 150] on select "None 1 2 3 4" at bounding box center [367, 148] width 231 height 12
select select "1"
click at [252, 143] on select "None 1 2 3 4" at bounding box center [367, 148] width 231 height 12
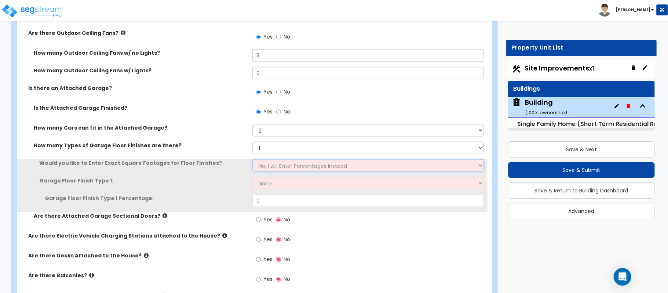
click at [281, 162] on select "No, I will Enter Percentages Instead Yes, I will Enter Exact Square Footages" at bounding box center [367, 165] width 231 height 12
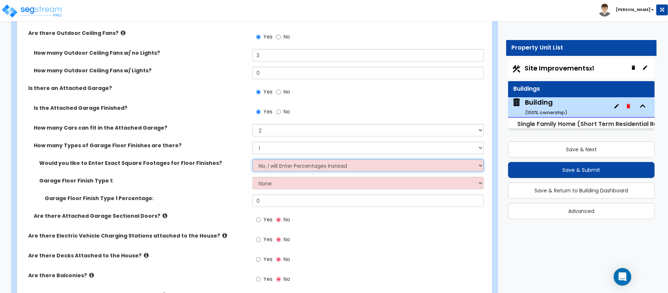
select select "1"
click at [252, 160] on select "No, I will Enter Percentages Instead Yes, I will Enter Exact Square Footages" at bounding box center [367, 165] width 231 height 12
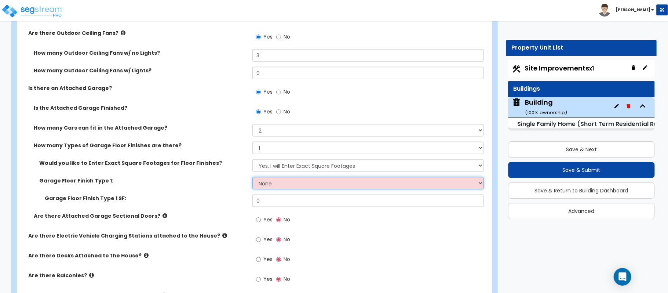
click at [278, 187] on select "None Polished Concrete Flooring Ceramic Tile Flooring Rubber Tile Flooring Epox…" at bounding box center [367, 183] width 231 height 12
select select "1"
click at [252, 178] on select "None Polished Concrete Flooring Ceramic Tile Flooring Rubber Tile Flooring Epox…" at bounding box center [367, 183] width 231 height 12
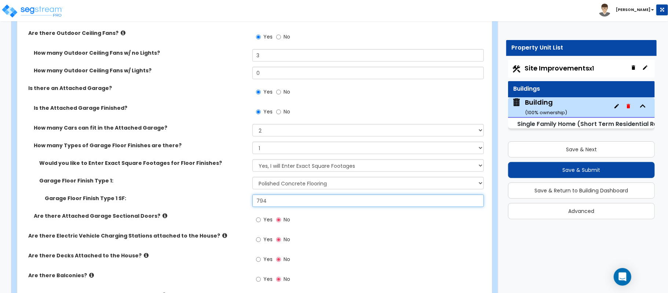
type input "794"
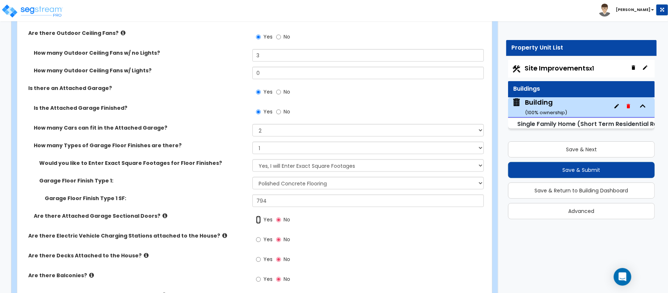
click at [257, 219] on input "Yes" at bounding box center [258, 220] width 5 height 8
radio input "true"
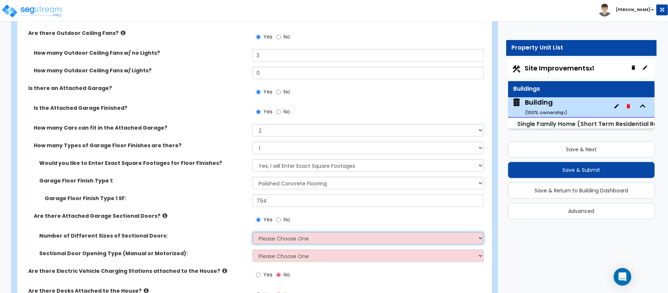
click at [271, 241] on select "Please Choose One 1 2" at bounding box center [367, 238] width 231 height 12
select select "1"
click at [252, 233] on select "Please Choose One 1 2" at bounding box center [367, 238] width 231 height 12
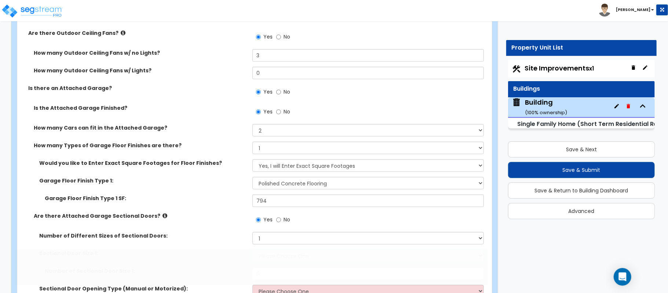
click at [271, 253] on select "Please Choose One 9' x 7' 16' x 7'" at bounding box center [367, 255] width 231 height 12
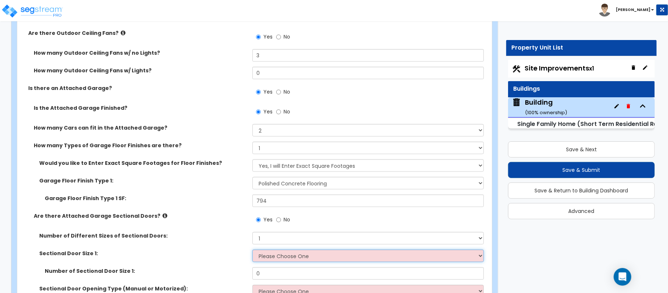
select select "1"
click at [252, 251] on select "Please Choose One 9' x 7' 16' x 7'" at bounding box center [367, 255] width 231 height 12
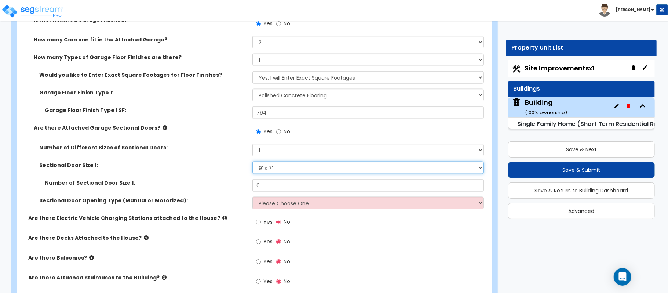
scroll to position [709, 0]
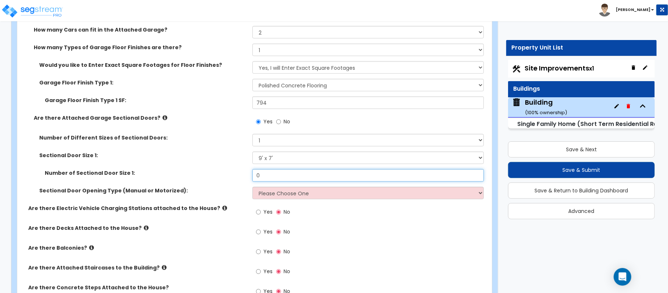
drag, startPoint x: 278, startPoint y: 180, endPoint x: 189, endPoint y: 173, distance: 89.4
click at [189, 173] on div "Number of Sectional Door Size 1: 0" at bounding box center [252, 178] width 470 height 18
type input "1"
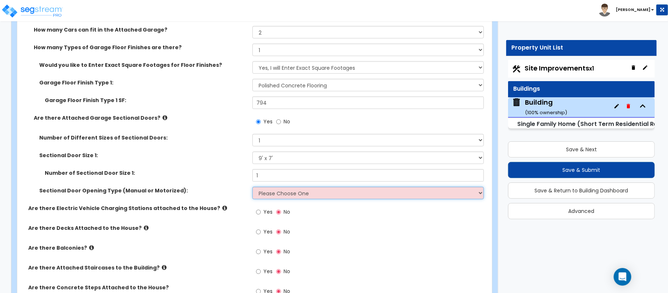
click at [267, 191] on select "Please Choose One All Manual All Motorized Some are Motorized" at bounding box center [367, 193] width 231 height 12
select select "2"
click at [252, 188] on select "Please Choose One All Manual All Motorized Some are Motorized" at bounding box center [367, 193] width 231 height 12
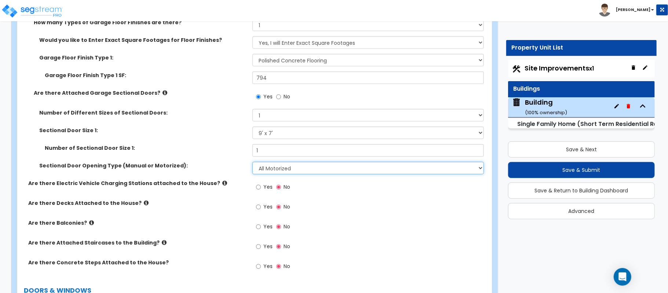
scroll to position [757, 0]
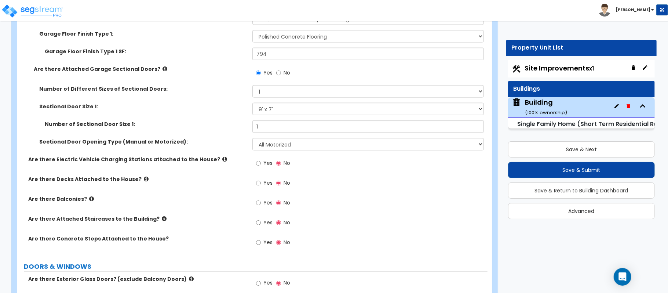
click at [261, 207] on label "Yes" at bounding box center [264, 203] width 17 height 12
click at [261, 207] on input "Yes" at bounding box center [258, 203] width 5 height 8
click at [257, 206] on input "Yes" at bounding box center [258, 203] width 5 height 8
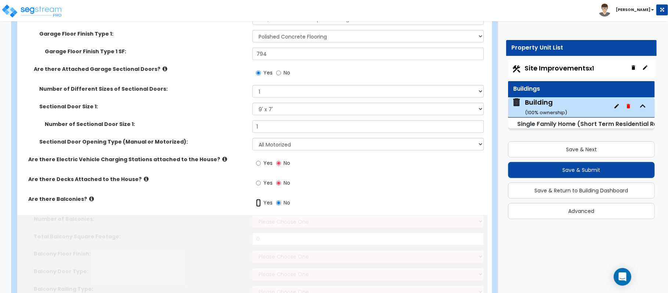
radio input "true"
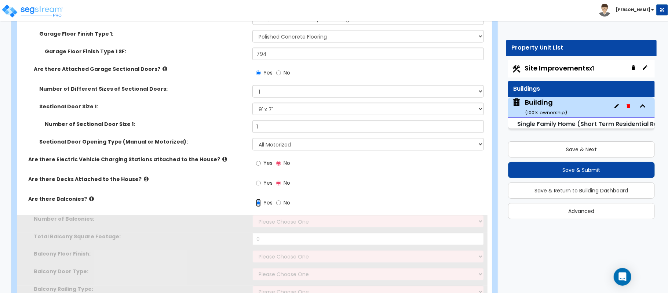
scroll to position [806, 0]
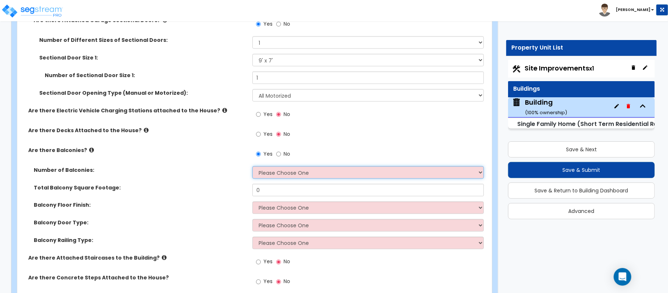
click at [274, 175] on select "Please Choose One 1 2 3 4 5" at bounding box center [367, 172] width 231 height 12
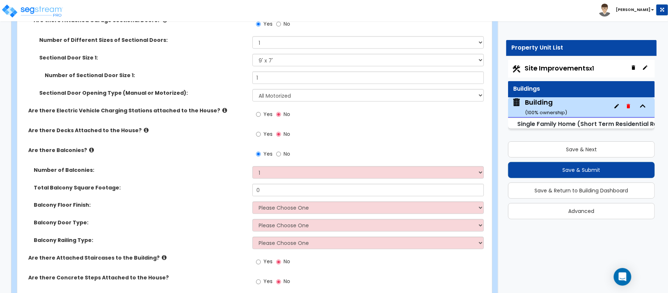
drag, startPoint x: 234, startPoint y: 169, endPoint x: 238, endPoint y: 182, distance: 14.2
click at [234, 169] on label "Number of Balconies:" at bounding box center [140, 169] width 213 height 7
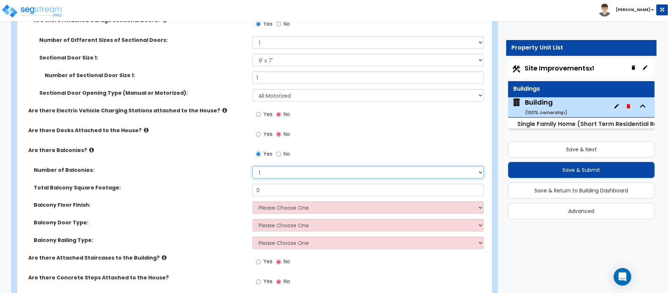
click at [268, 178] on select "Please Choose One 1 2 3 4 5" at bounding box center [367, 172] width 231 height 12
select select "2"
click at [252, 167] on select "Please Choose One 1 2 3 4 5" at bounding box center [367, 172] width 231 height 12
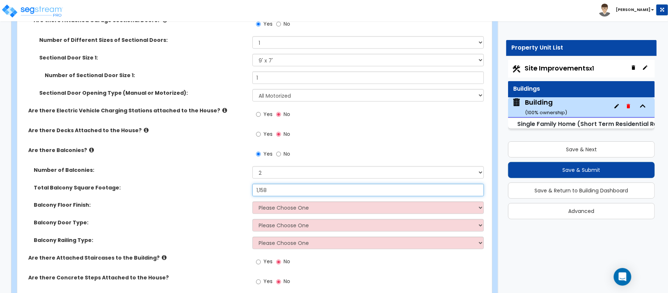
type input "1,158"
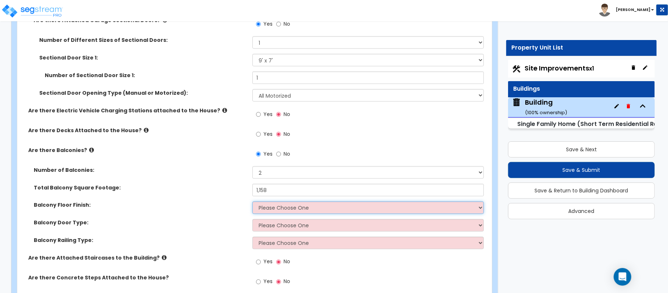
click at [315, 213] on select "Please Choose One Concrete Flooring Tile Flooring Resilient Laminate Flooring P…" at bounding box center [367, 207] width 231 height 12
click at [285, 211] on select "Please Choose One Concrete Flooring Tile Flooring Resilient Laminate Flooring P…" at bounding box center [367, 207] width 231 height 12
select select "2"
click at [252, 202] on select "Please Choose One Concrete Flooring Tile Flooring Resilient Laminate Flooring P…" at bounding box center [367, 207] width 231 height 12
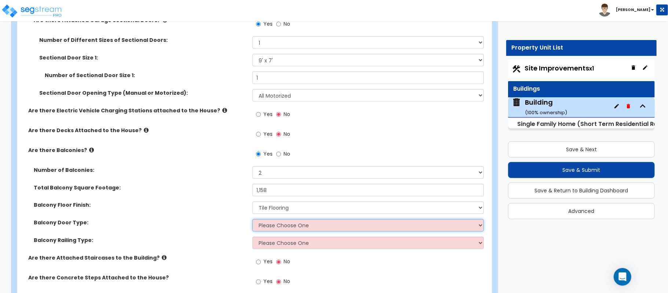
click at [282, 231] on select "Please Choose One Single Hinged Doors Double Hinged Doors Single French Doors D…" at bounding box center [367, 225] width 231 height 12
select select "3"
click at [252, 220] on select "Please Choose One Single Hinged Doors Double Hinged Doors Single French Doors D…" at bounding box center [367, 225] width 231 height 12
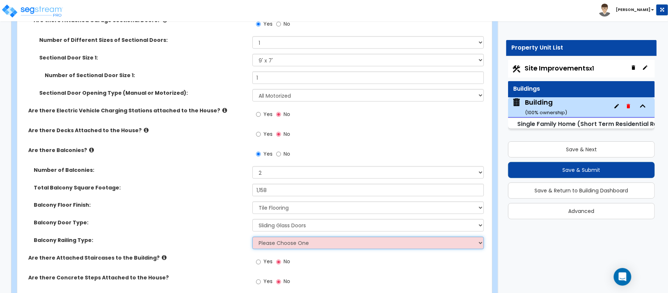
click at [289, 249] on select "Please Choose One Steel Aluminum Wood Glass and Metal Wrought Iron" at bounding box center [367, 243] width 231 height 12
select select "1"
click at [252, 238] on select "Please Choose One Steel Aluminum Wood Glass and Metal Wrought Iron" at bounding box center [367, 243] width 231 height 12
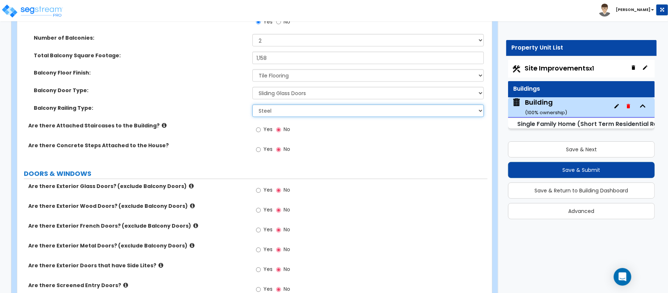
scroll to position [953, 0]
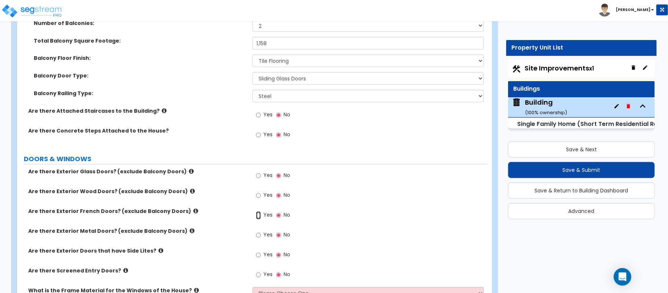
click at [256, 216] on input "Yes" at bounding box center [258, 215] width 5 height 8
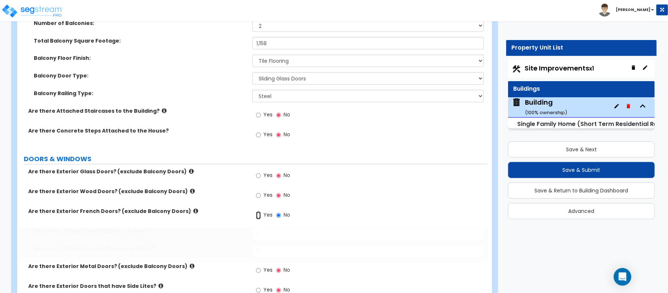
radio input "true"
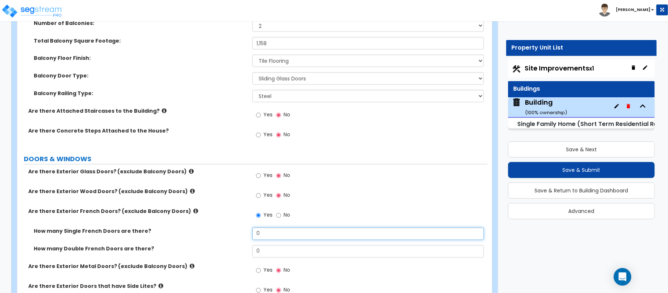
drag, startPoint x: 279, startPoint y: 235, endPoint x: 222, endPoint y: 239, distance: 57.7
click at [222, 239] on div "How many Single French Doors are there? 0" at bounding box center [252, 236] width 470 height 18
type input "1"
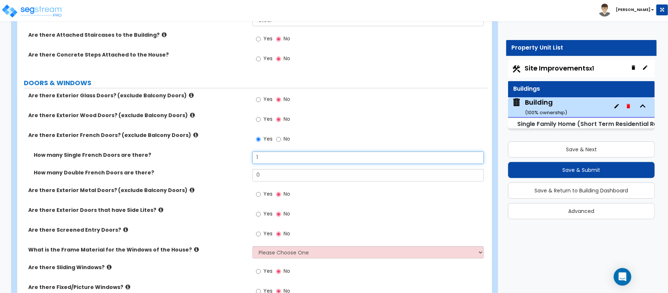
scroll to position [1051, 0]
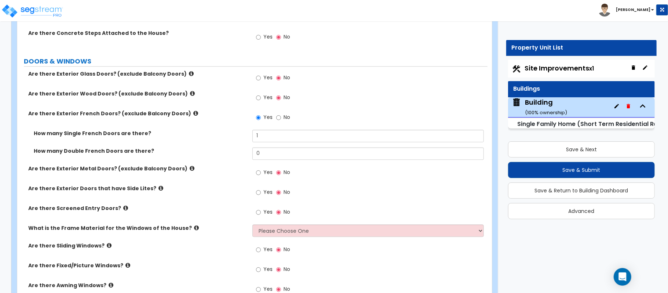
click at [158, 188] on icon at bounding box center [160, 188] width 5 height 6
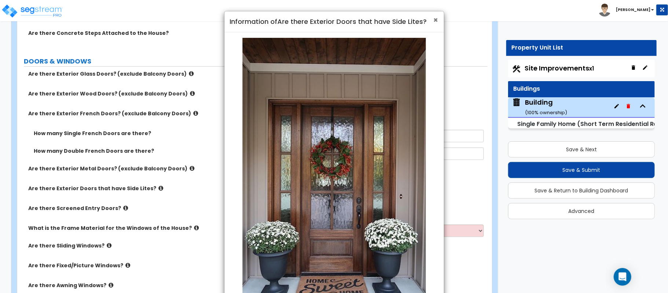
click at [435, 21] on span "×" at bounding box center [436, 20] width 5 height 11
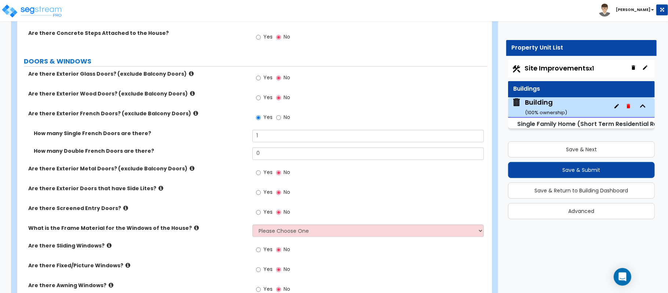
click at [263, 81] on label "Yes" at bounding box center [264, 78] width 17 height 12
click at [261, 81] on input "Yes" at bounding box center [258, 78] width 5 height 8
radio input "true"
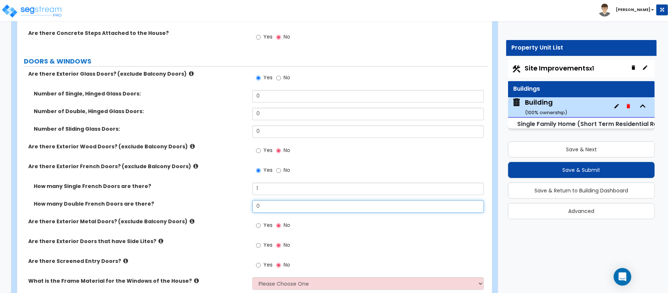
drag, startPoint x: 277, startPoint y: 207, endPoint x: 227, endPoint y: 202, distance: 50.1
click at [227, 202] on div "How many Double French Doors are there? 0" at bounding box center [252, 209] width 470 height 18
type input "2"
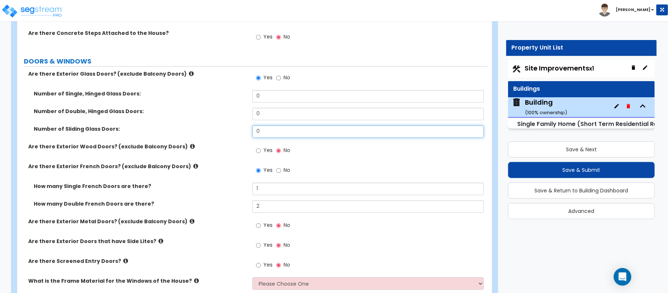
drag, startPoint x: 288, startPoint y: 135, endPoint x: 210, endPoint y: 129, distance: 78.7
click at [210, 129] on div "Number of Sliding Glass Doors: 0" at bounding box center [252, 134] width 470 height 18
type input "3"
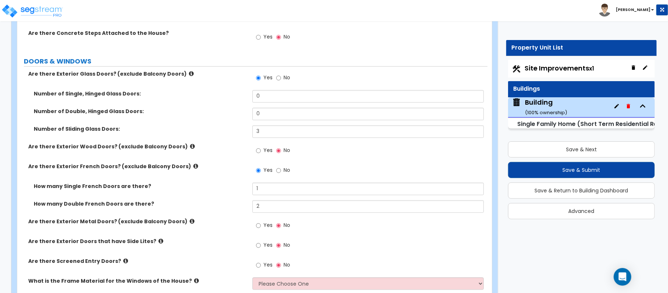
click at [223, 162] on div "Are there Exterior Wood Doors? (exclude Balcony Doors) Yes No" at bounding box center [252, 153] width 470 height 20
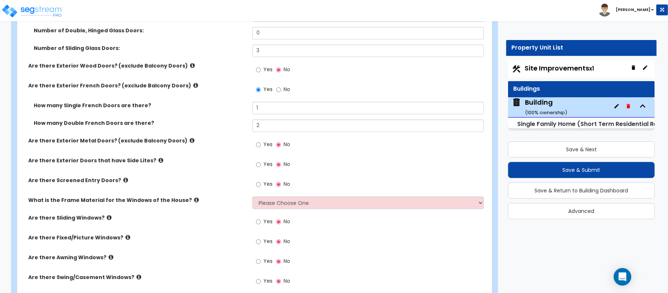
scroll to position [1149, 0]
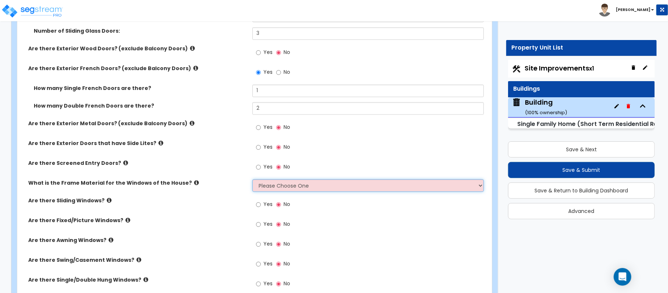
click at [289, 185] on select "Please Choose One Vinyl Aluminum Wood" at bounding box center [367, 185] width 231 height 12
click at [281, 185] on select "Please Choose One Vinyl Aluminum Wood" at bounding box center [367, 185] width 231 height 12
select select "2"
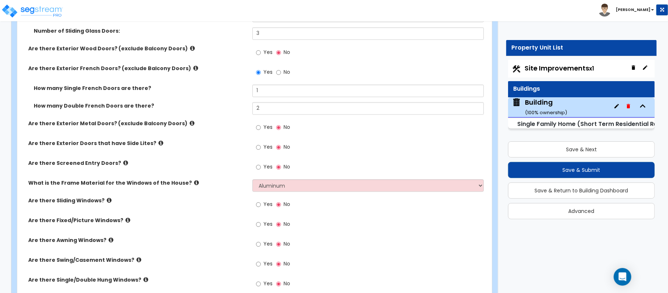
click at [215, 206] on div "Are there Sliding Windows? Yes No" at bounding box center [252, 207] width 470 height 20
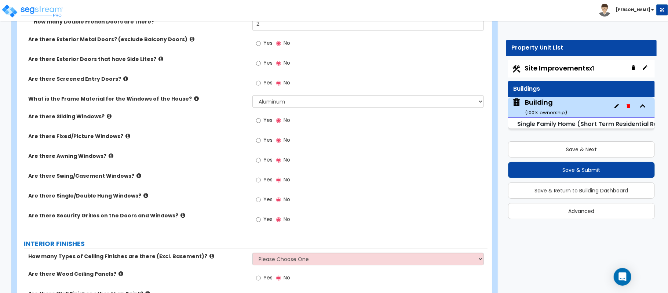
scroll to position [1246, 0]
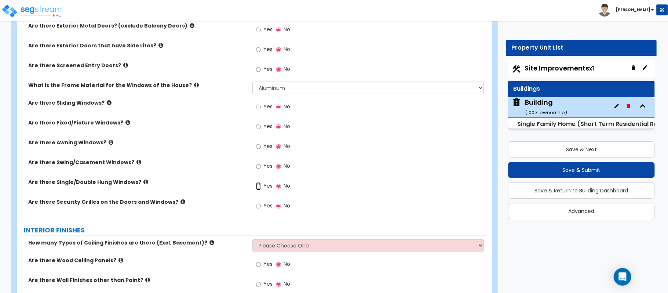
click at [259, 186] on input "Yes" at bounding box center [258, 186] width 5 height 8
radio input "true"
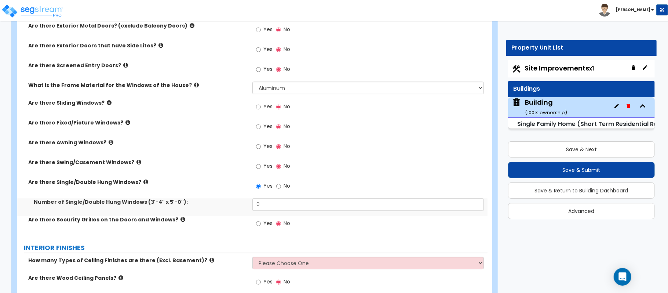
click at [140, 178] on div "Are there Swing/Casement Windows? Yes No" at bounding box center [252, 168] width 470 height 20
click at [143, 182] on icon at bounding box center [145, 182] width 5 height 6
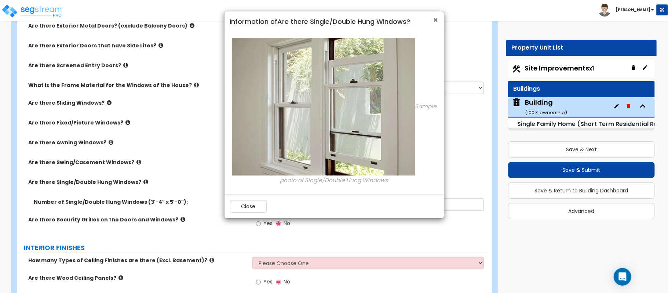
click at [435, 15] on span "×" at bounding box center [436, 20] width 5 height 11
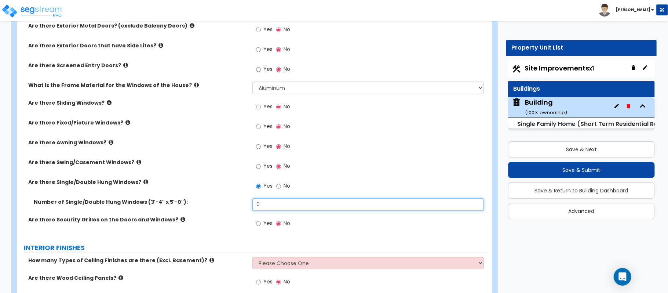
drag, startPoint x: 278, startPoint y: 205, endPoint x: 236, endPoint y: 206, distance: 41.8
click at [236, 206] on div "Number of Single/Double Hung Windows (3'-4" x 5'-0"): 0" at bounding box center [252, 207] width 470 height 18
type input "15"
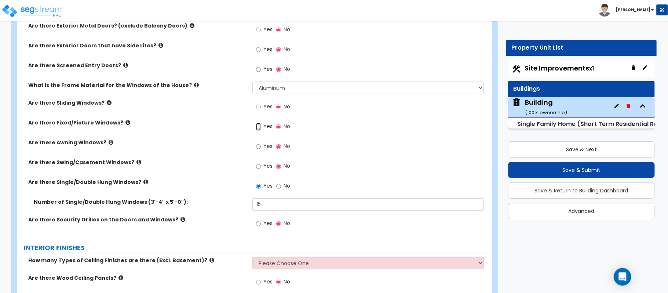
click at [259, 128] on input "Yes" at bounding box center [258, 127] width 5 height 8
radio input "true"
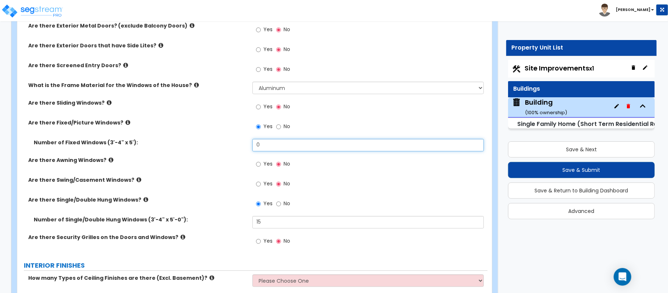
drag, startPoint x: 270, startPoint y: 147, endPoint x: 227, endPoint y: 137, distance: 43.8
click at [227, 139] on div "Are there Exterior Glass Doors? (exclude Balcony Doors) Yes No Number of Single…" at bounding box center [252, 64] width 459 height 379
type input "10"
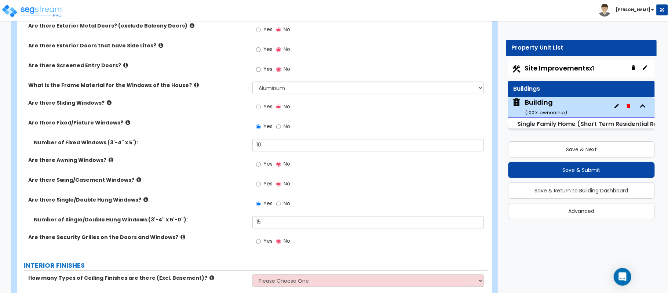
click at [227, 143] on label "Number of Fixed Windows (3'-4" x 5'):" at bounding box center [140, 142] width 213 height 7
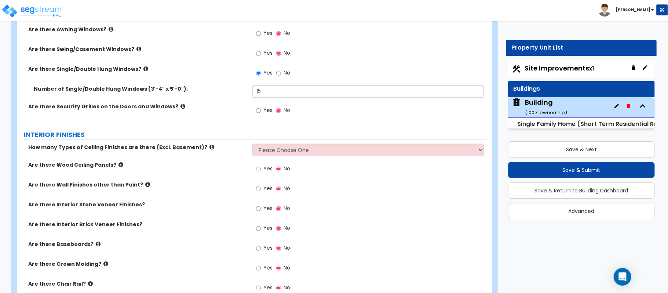
scroll to position [1393, 0]
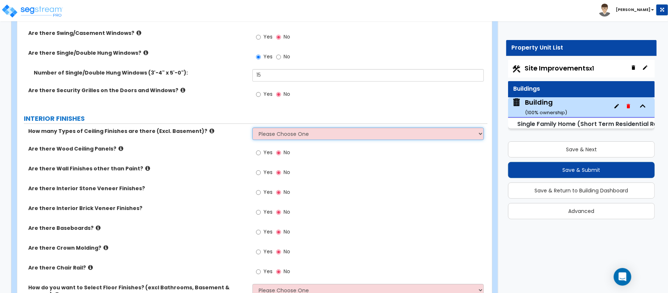
click at [270, 139] on select "Please Choose One 1 2 3" at bounding box center [367, 133] width 231 height 12
select select "1"
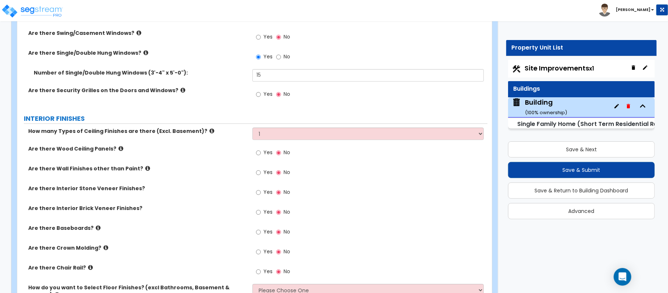
click at [224, 151] on label "Are there Wood Ceiling Panels?" at bounding box center [137, 148] width 219 height 7
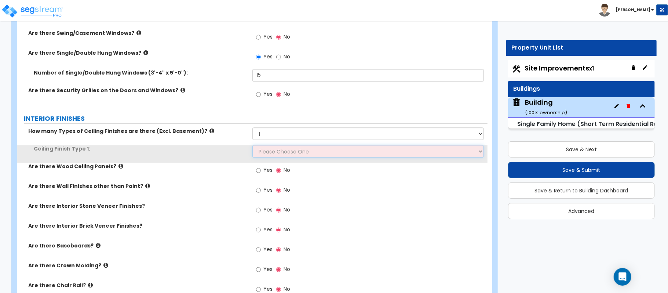
click at [273, 153] on select "Please Choose One Drop Ceiling Drywall Ceiling Open Ceiling" at bounding box center [367, 151] width 231 height 12
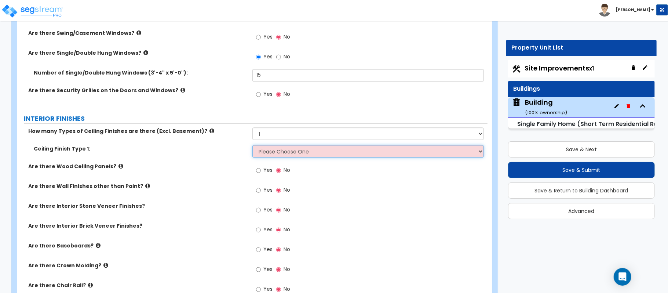
select select "2"
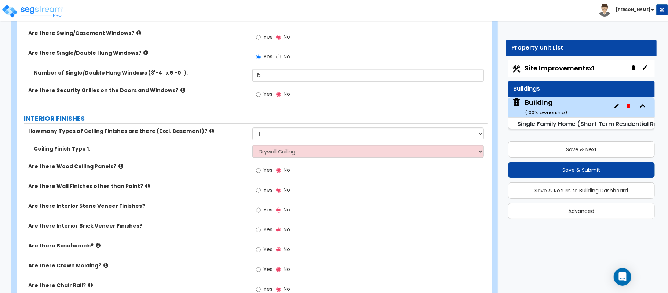
click at [222, 169] on label "Are there Wood Ceiling Panels?" at bounding box center [137, 165] width 219 height 7
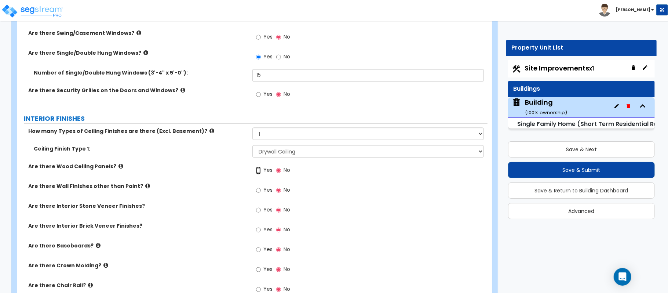
click at [257, 172] on input "Yes" at bounding box center [258, 170] width 5 height 8
radio input "true"
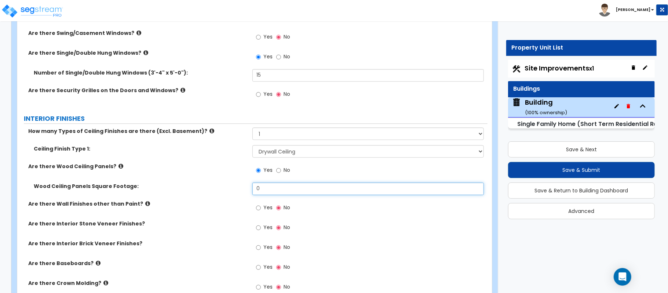
click at [222, 191] on div "Wood Ceiling Panels Square Footage: 0" at bounding box center [252, 191] width 470 height 18
type input "500"
click at [258, 208] on input "Yes" at bounding box center [258, 208] width 5 height 8
radio input "true"
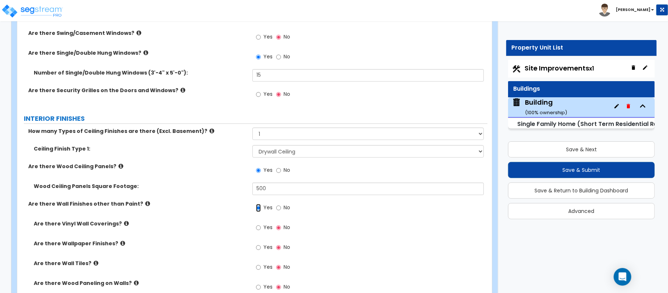
scroll to position [1442, 0]
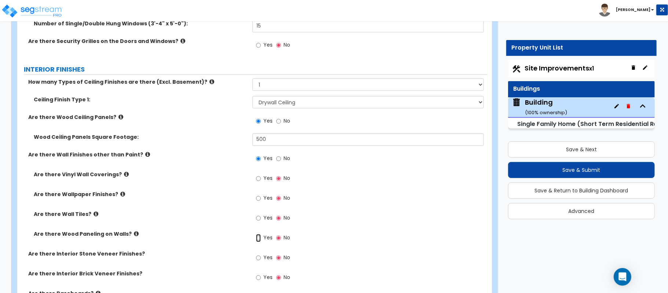
click at [257, 241] on input "Yes" at bounding box center [258, 238] width 5 height 8
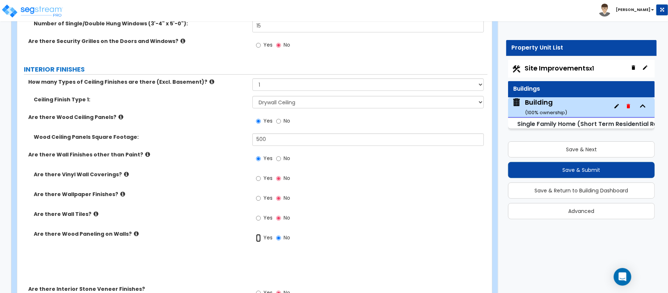
radio input "true"
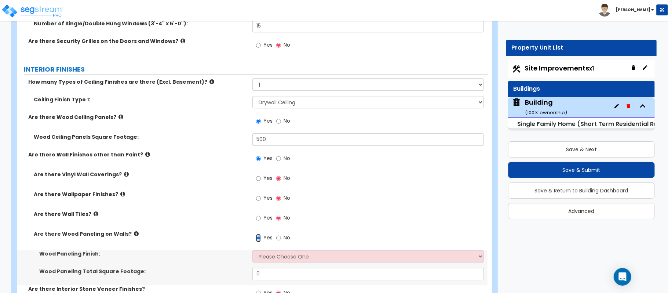
scroll to position [1491, 0]
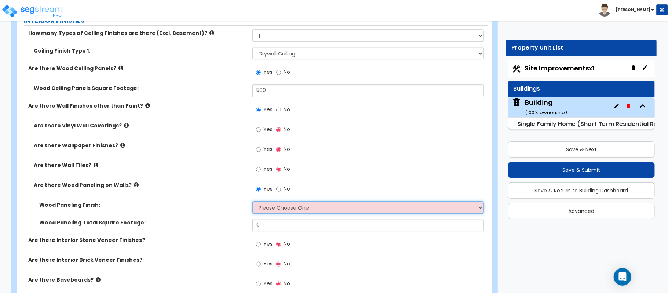
click at [289, 211] on select "Please Choose One Birch Mahogany Oak or Cherry Rosewood Teak I Don't Know, Plea…" at bounding box center [367, 207] width 231 height 12
select select "3"
click at [252, 202] on select "Please Choose One Birch Mahogany Oak or Cherry Rosewood Teak I Don't Know, Plea…" at bounding box center [367, 207] width 231 height 12
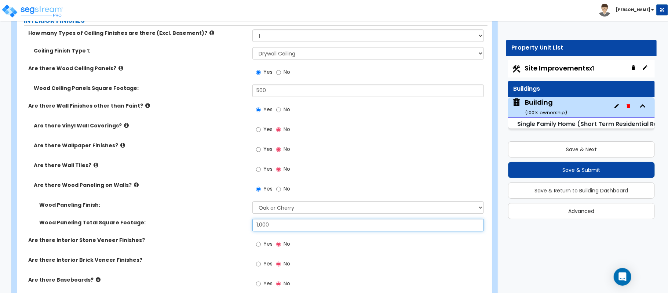
scroll to position [1589, 0]
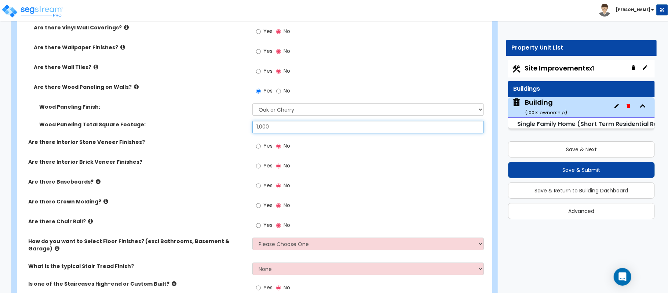
type input "1,000"
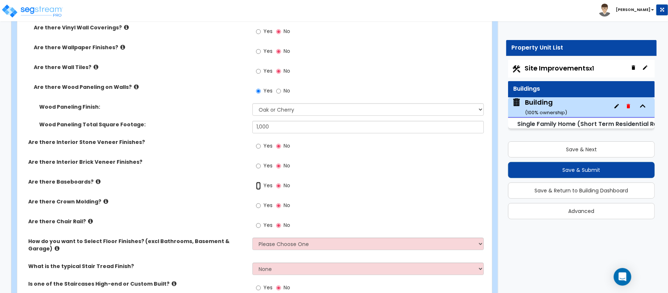
click at [257, 187] on input "Yes" at bounding box center [258, 186] width 5 height 8
radio input "true"
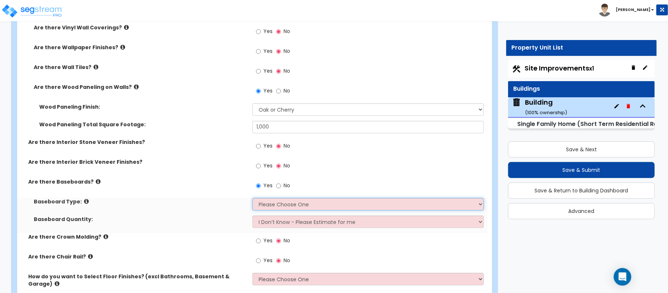
click at [270, 203] on select "Please Choose One Wood Vinyl Carpet Tile" at bounding box center [367, 204] width 231 height 12
select select "1"
click at [252, 199] on select "Please Choose One Wood Vinyl Carpet Tile" at bounding box center [367, 204] width 231 height 12
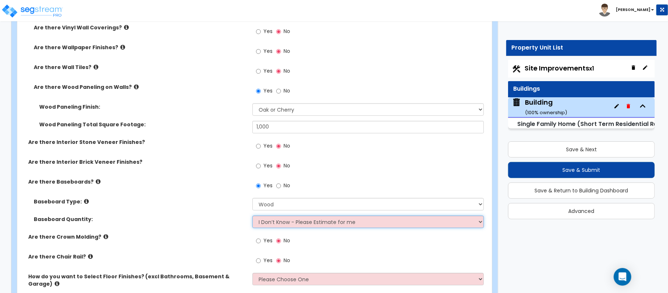
click at [263, 222] on select "I Don’t Know - Please Estimate for me I want to Enter the Linear Footage" at bounding box center [367, 221] width 231 height 12
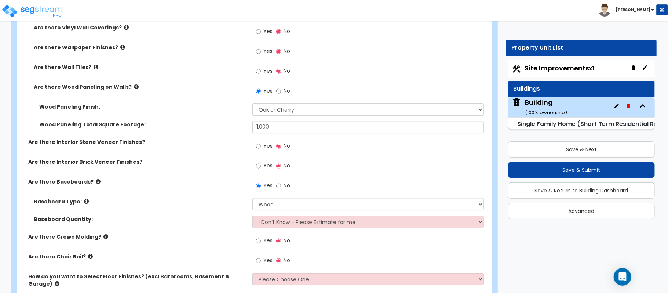
click at [231, 213] on div "Baseboard Type: Please Choose One Wood Vinyl Carpet Tile" at bounding box center [252, 207] width 470 height 18
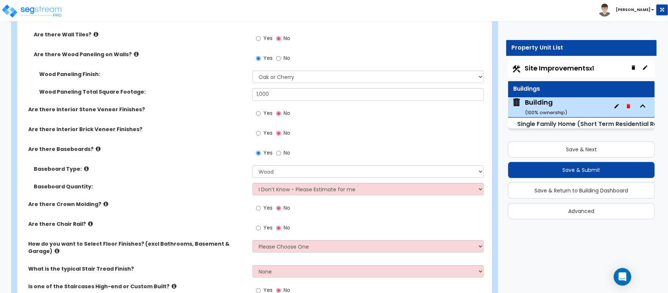
scroll to position [1638, 0]
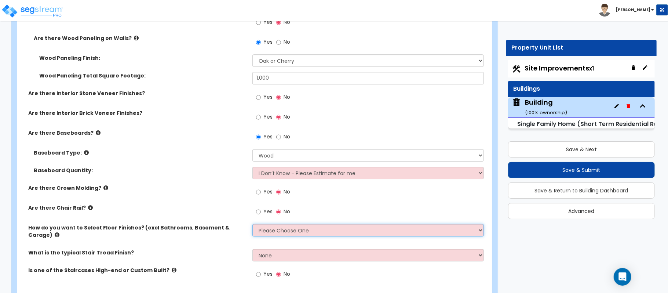
click at [316, 230] on select "Please Choose One I want to Select Floor Finishes for the Areas of the House I …" at bounding box center [367, 230] width 231 height 12
select select "2"
click at [252, 225] on select "Please Choose One I want to Select Floor Finishes for the Areas of the House I …" at bounding box center [367, 230] width 231 height 12
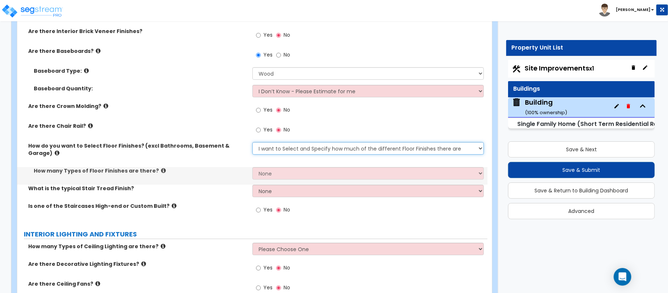
scroll to position [1736, 0]
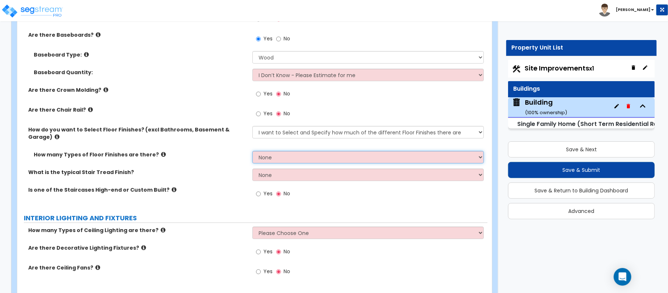
click at [272, 153] on select "None 1 2 3 4" at bounding box center [367, 157] width 231 height 12
select select "1"
click at [252, 151] on select "None 1 2 3 4" at bounding box center [367, 157] width 231 height 12
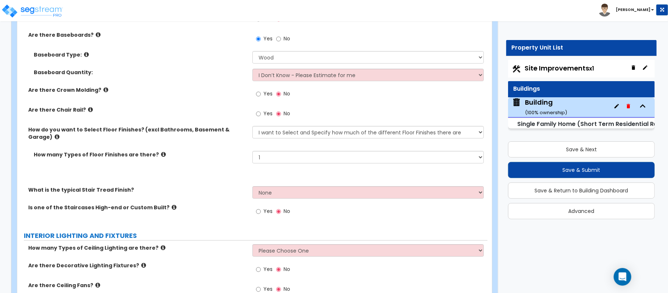
click at [284, 170] on select "None Tile Flooring Hardwood Flooring Resilient Laminate Flooring VCT Flooring S…" at bounding box center [367, 174] width 231 height 12
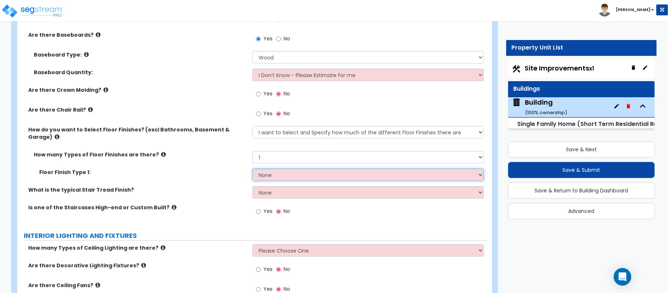
click at [308, 172] on select "None Tile Flooring Hardwood Flooring Resilient Laminate Flooring VCT Flooring S…" at bounding box center [367, 174] width 231 height 12
select select "6"
click at [252, 168] on select "None Tile Flooring Hardwood Flooring Resilient Laminate Flooring VCT Flooring S…" at bounding box center [367, 174] width 231 height 12
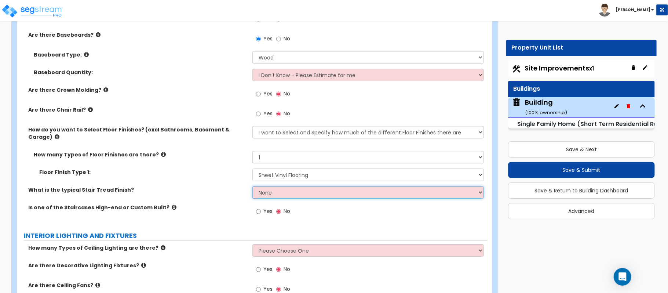
click at [315, 190] on select "None Tile Wood Laminate VCT Sheet Carpet Sheet Vinyl Carpet Tile" at bounding box center [367, 192] width 231 height 12
select select "2"
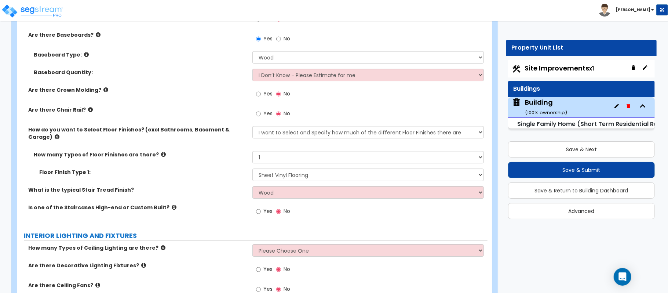
click at [230, 194] on div "What is the typical Stair Tread Finish? None Tile Wood Laminate VCT Sheet Carpe…" at bounding box center [252, 195] width 470 height 18
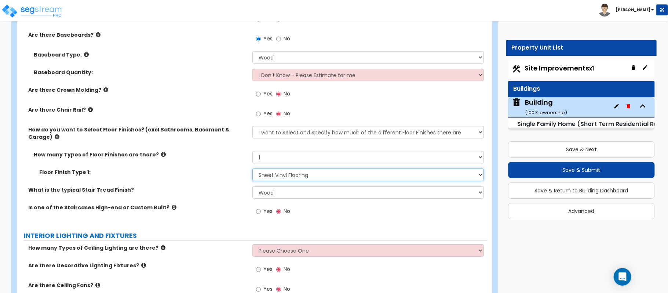
click at [328, 173] on select "None Tile Flooring Hardwood Flooring Resilient Laminate Flooring VCT Flooring S…" at bounding box center [367, 174] width 231 height 12
click at [231, 176] on div "Floor Finish Type 1: None Tile Flooring Hardwood Flooring Resilient Laminate Fl…" at bounding box center [252, 177] width 470 height 18
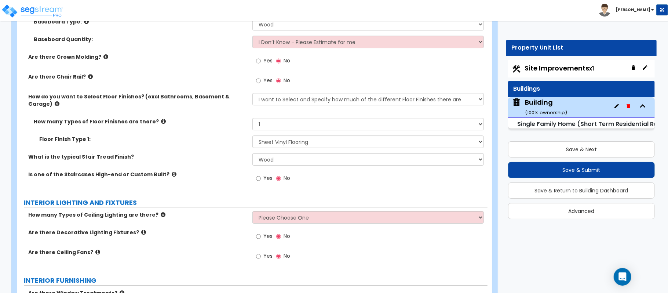
scroll to position [1784, 0]
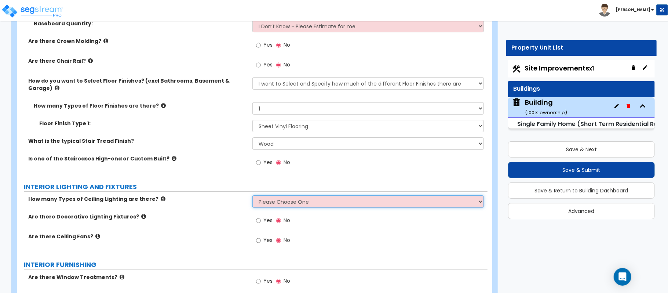
click at [281, 195] on select "Please Choose One 1 2 3" at bounding box center [367, 201] width 231 height 12
select select "1"
click at [234, 213] on label "Are there Decorative Lighting Fixtures?" at bounding box center [137, 216] width 219 height 7
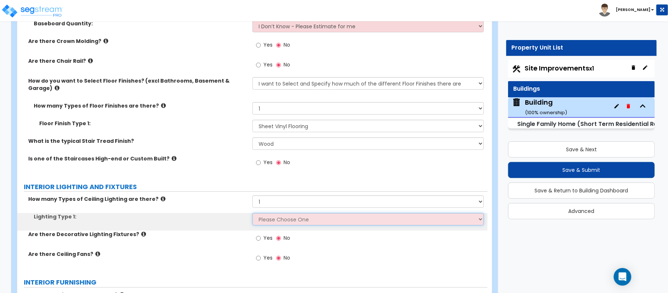
click at [283, 218] on select "Please Choose One LED Surface-Mounted LED Recessed Fluorescent Surface-Mounted …" at bounding box center [367, 219] width 231 height 12
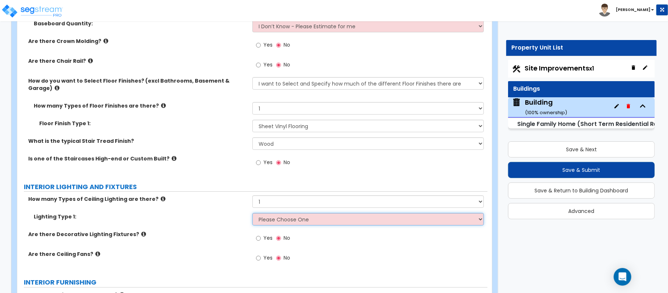
select select "5"
click at [252, 213] on select "Please Choose One LED Surface-Mounted LED Recessed Fluorescent Surface-Mounted …" at bounding box center [367, 219] width 231 height 12
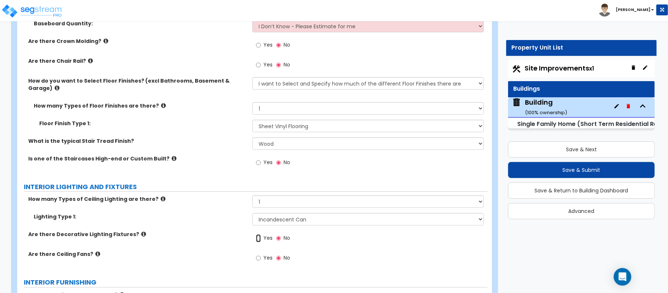
click at [259, 234] on input "Yes" at bounding box center [258, 238] width 5 height 8
radio input "true"
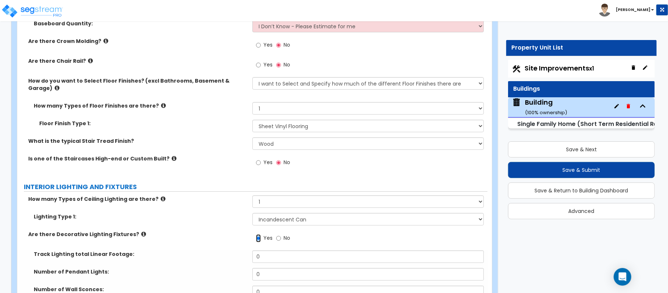
scroll to position [1882, 0]
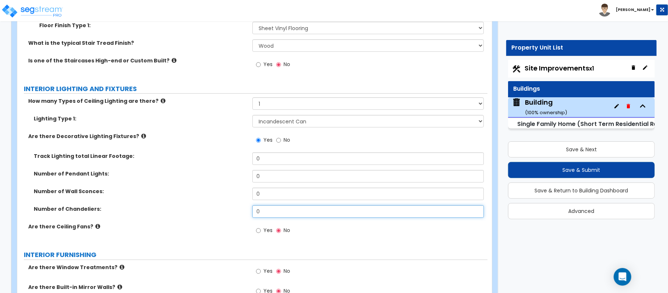
drag, startPoint x: 266, startPoint y: 205, endPoint x: 220, endPoint y: 197, distance: 46.3
click at [213, 205] on div "Number of Chandeliers: 0" at bounding box center [252, 214] width 470 height 18
type input "1"
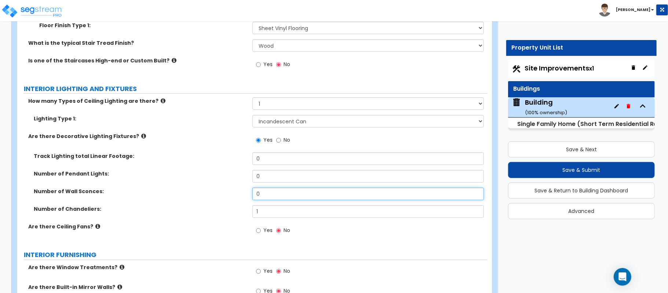
drag, startPoint x: 272, startPoint y: 188, endPoint x: 200, endPoint y: 183, distance: 72.1
click at [200, 187] on div "Number of Wall Sconces: 0" at bounding box center [252, 196] width 470 height 18
type input "8"
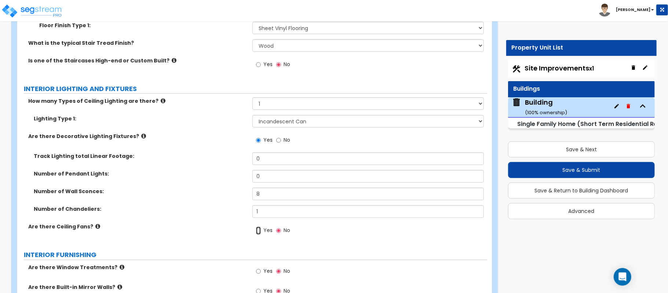
click at [257, 227] on input "Yes" at bounding box center [258, 230] width 5 height 8
radio input "true"
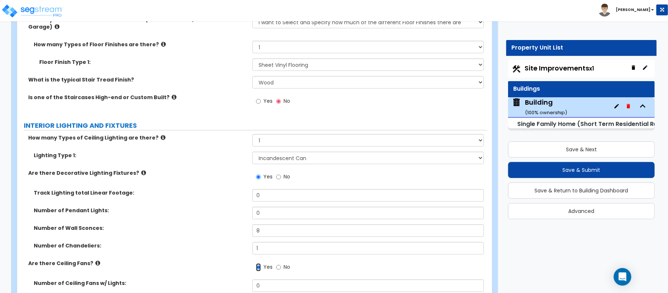
scroll to position [1784, 0]
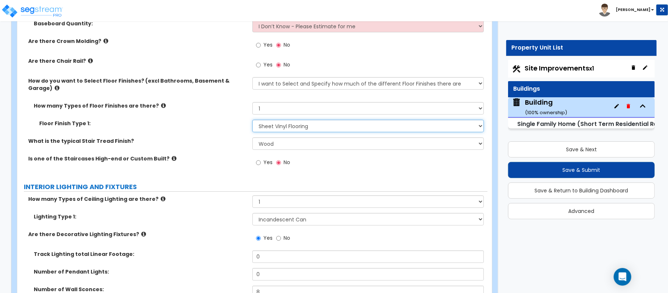
click at [323, 121] on select "None Tile Flooring Hardwood Flooring Resilient Laminate Flooring VCT Flooring S…" at bounding box center [367, 126] width 231 height 12
select select "2"
click at [252, 120] on select "None Tile Flooring Hardwood Flooring Resilient Laminate Flooring VCT Flooring S…" at bounding box center [367, 126] width 231 height 12
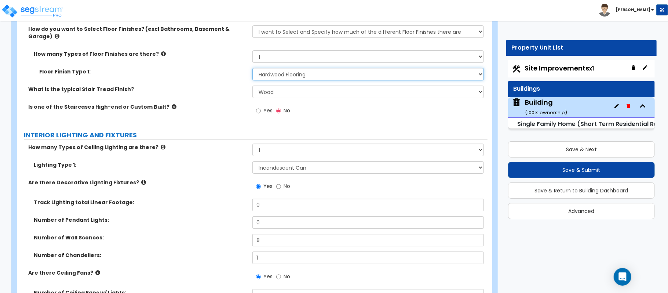
scroll to position [1882, 0]
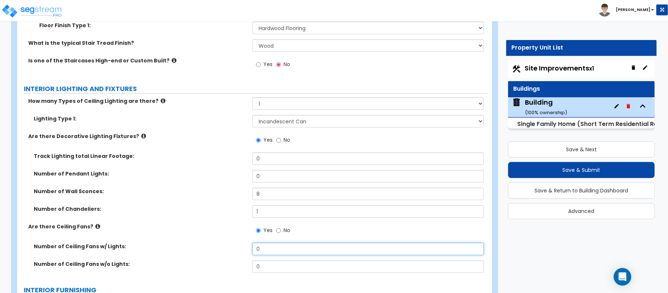
click at [272, 242] on input "0" at bounding box center [367, 248] width 231 height 12
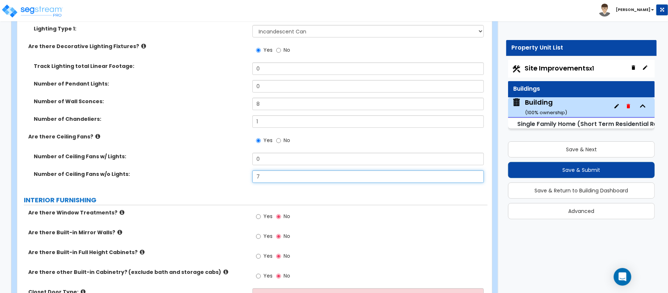
scroll to position [2029, 0]
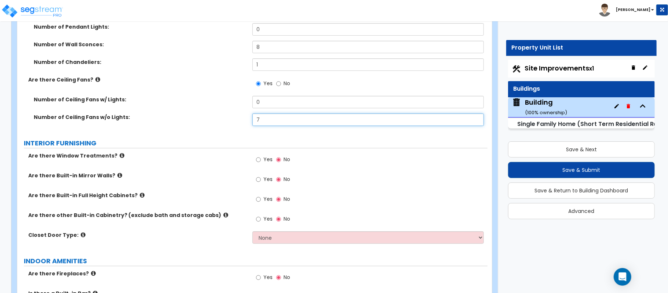
type input "7"
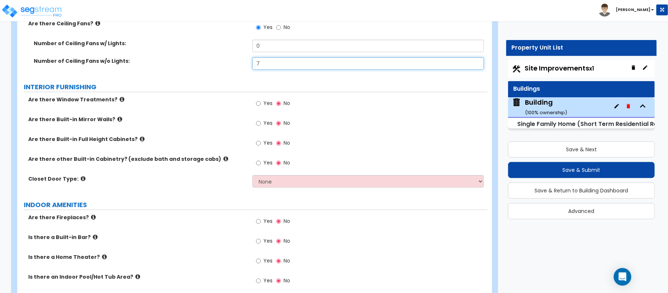
scroll to position [2127, 0]
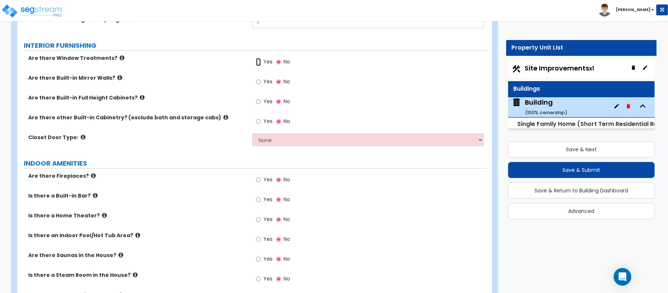
click at [258, 58] on input "Yes" at bounding box center [258, 62] width 5 height 8
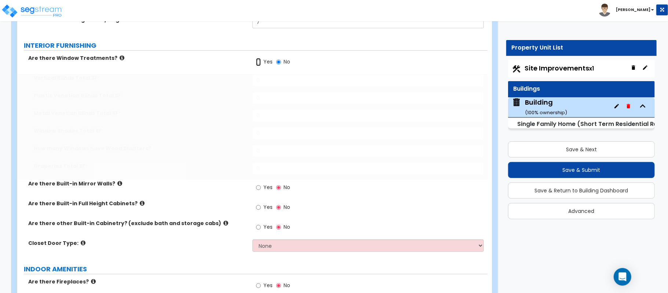
radio input "true"
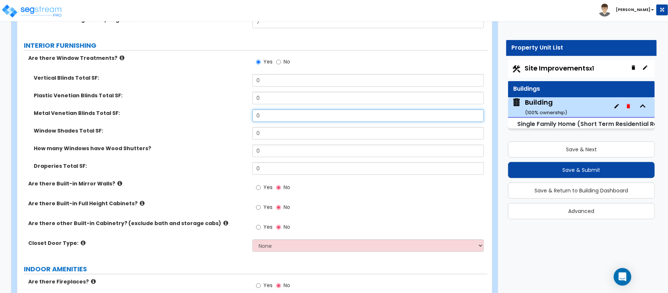
click at [273, 112] on input "0" at bounding box center [367, 115] width 231 height 12
type input "375"
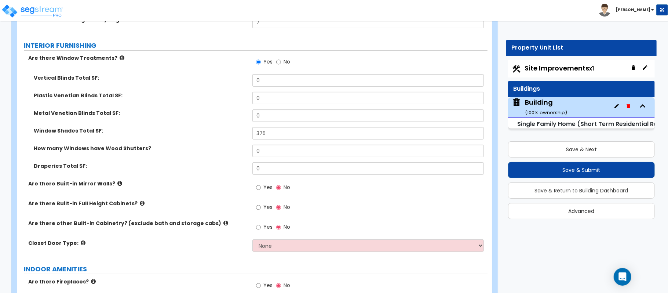
drag, startPoint x: 279, startPoint y: 228, endPoint x: 279, endPoint y: 233, distance: 4.8
click at [279, 228] on div "Yes No" at bounding box center [272, 227] width 41 height 17
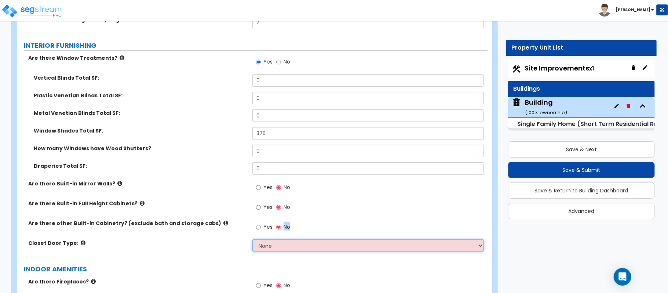
click at [282, 242] on select "None Bi-fold Louvered Doors Bi-fold Panel Doors Sliding Doors Hinged Wood Door" at bounding box center [367, 245] width 231 height 12
select select "3"
click at [252, 239] on select "None Bi-fold Louvered Doors Bi-fold Panel Doors Sliding Doors Hinged Wood Door" at bounding box center [367, 245] width 231 height 12
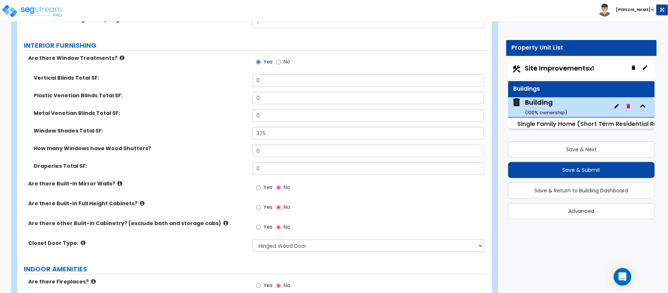
click at [222, 246] on div "Closet Door Type: None Bi-fold Louvered Doors Bi-fold Panel Doors Sliding Doors…" at bounding box center [252, 248] width 470 height 18
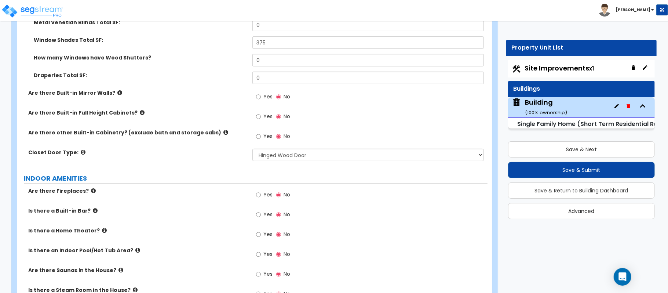
scroll to position [2224, 0]
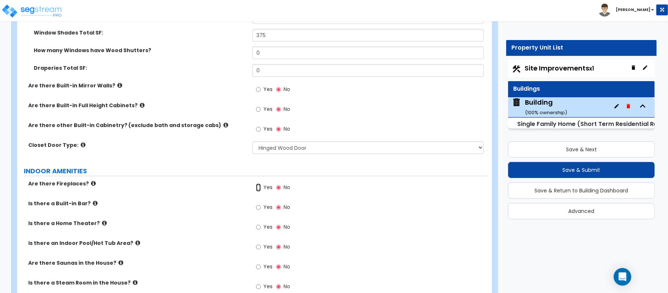
click at [257, 183] on input "Yes" at bounding box center [258, 187] width 5 height 8
radio input "true"
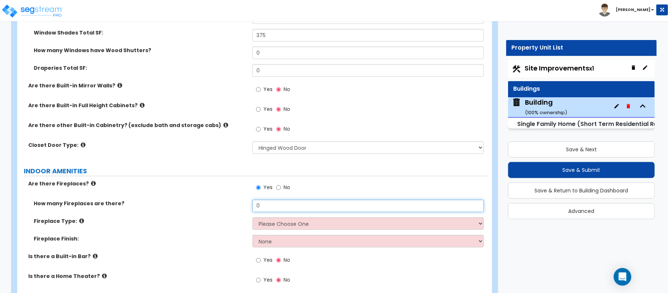
drag, startPoint x: 262, startPoint y: 201, endPoint x: 226, endPoint y: 203, distance: 35.6
click at [226, 203] on div "How many Fireplaces are there? 0" at bounding box center [252, 209] width 470 height 18
type input "3"
click at [278, 220] on select "Please Choose One Built-in Electric Fireplace Built-in Gas Fireplace Built-in W…" at bounding box center [367, 223] width 231 height 12
click at [252, 217] on select "Please Choose One Built-in Electric Fireplace Built-in Gas Fireplace Built-in W…" at bounding box center [367, 223] width 231 height 12
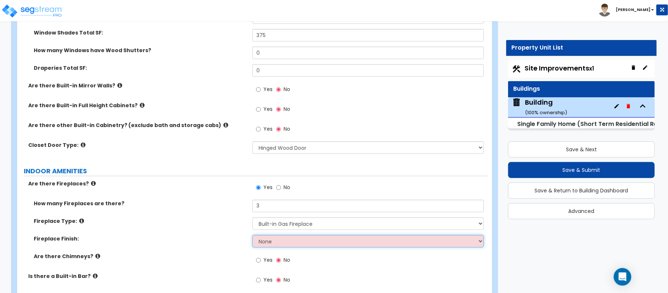
click at [263, 237] on select "None Brick Stone Tile Painted Molding" at bounding box center [367, 241] width 231 height 12
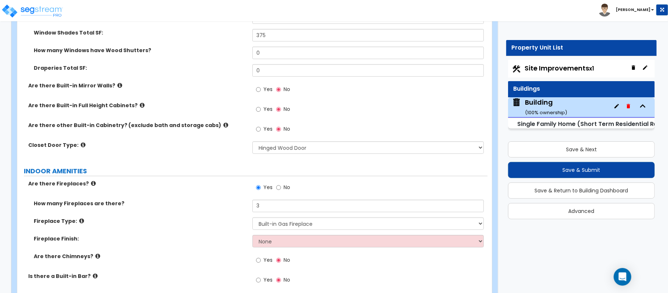
click at [221, 227] on div "Fireplace Type: Please Choose One Built-in Electric Fireplace Built-in Gas Fire…" at bounding box center [252, 226] width 470 height 18
click at [271, 220] on select "Please Choose One Built-in Electric Fireplace Built-in Gas Fireplace Built-in W…" at bounding box center [367, 223] width 231 height 12
select select "1"
click at [252, 217] on select "Please Choose One Built-in Electric Fireplace Built-in Gas Fireplace Built-in W…" at bounding box center [367, 223] width 231 height 12
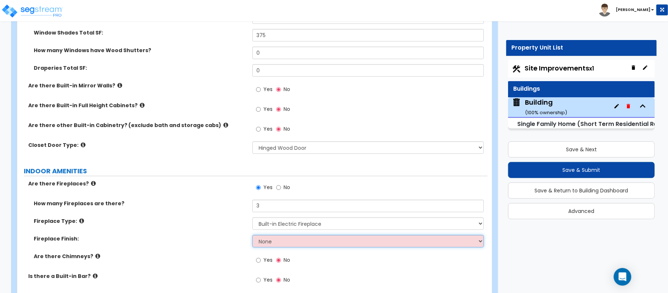
click at [280, 239] on select "None Brick Stone Tile Painted Molding" at bounding box center [367, 241] width 231 height 12
select select "4"
click at [252, 235] on select "None Brick Stone Tile Painted Molding" at bounding box center [367, 241] width 231 height 12
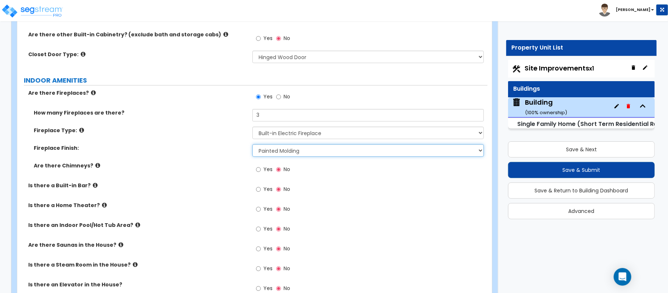
scroll to position [2322, 0]
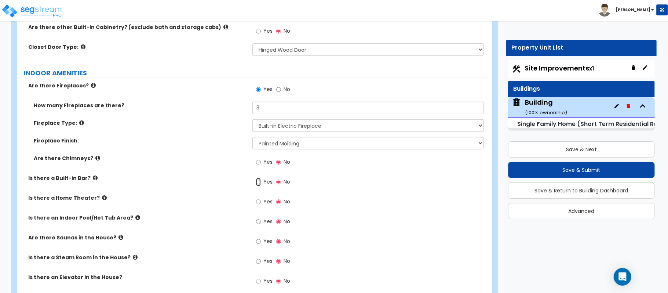
click at [260, 178] on input "Yes" at bounding box center [258, 182] width 5 height 8
radio input "true"
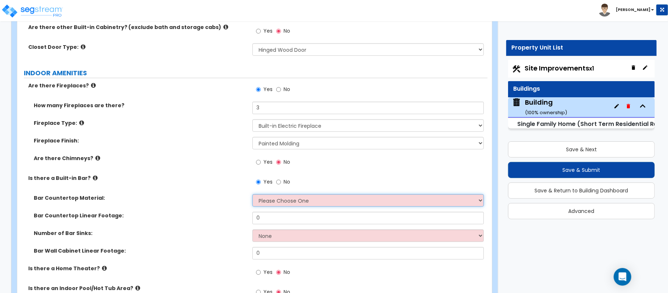
click at [286, 194] on select "Please Choose One Plastic Laminate Solid Surface Stone Quartz Marble Tile Wood …" at bounding box center [367, 200] width 231 height 12
select select "2"
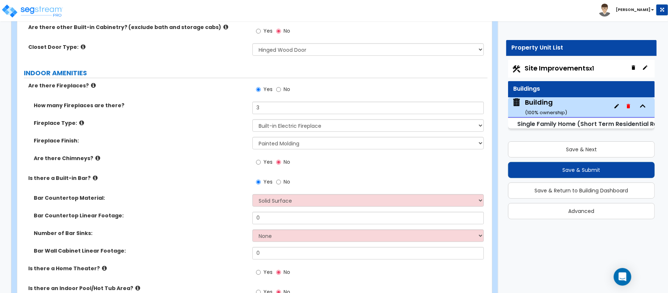
click at [216, 212] on label "Bar Countertop Linear Footage:" at bounding box center [140, 215] width 213 height 7
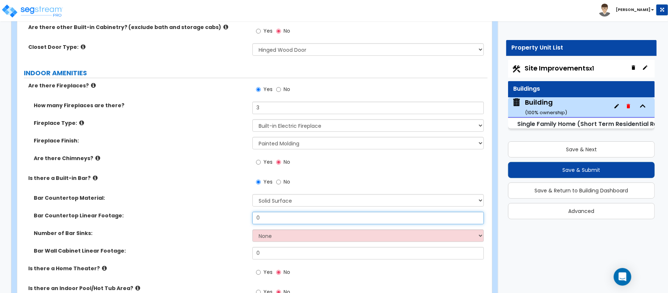
drag, startPoint x: 286, startPoint y: 208, endPoint x: 200, endPoint y: 212, distance: 85.9
click at [200, 212] on div "Bar Countertop Linear Footage: 0" at bounding box center [252, 221] width 470 height 18
type input "16"
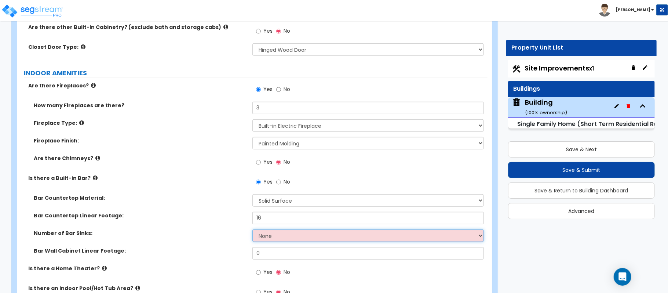
select select "1"
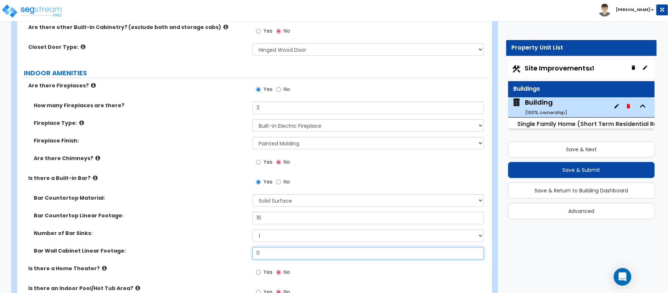
drag, startPoint x: 273, startPoint y: 245, endPoint x: 229, endPoint y: 248, distance: 44.1
click at [229, 248] on div "Bar Wall Cabinet Linear Footage: 0" at bounding box center [252, 256] width 470 height 18
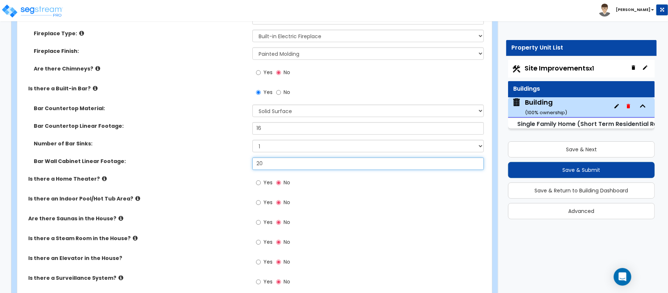
scroll to position [2420, 0]
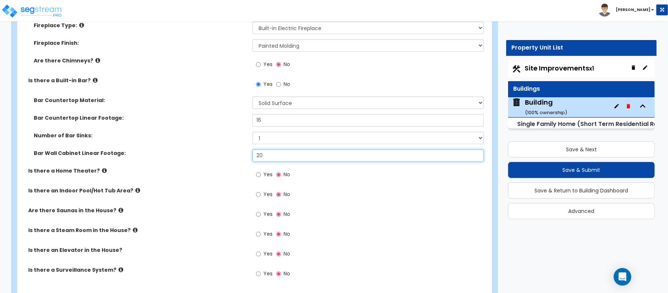
type input "20"
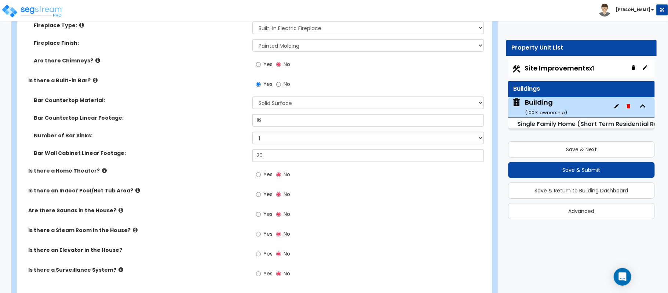
drag, startPoint x: 270, startPoint y: 253, endPoint x: 257, endPoint y: 244, distance: 15.9
click at [270, 253] on label "Yes" at bounding box center [264, 254] width 17 height 12
click at [261, 253] on input "Yes" at bounding box center [258, 254] width 5 height 8
radio input "true"
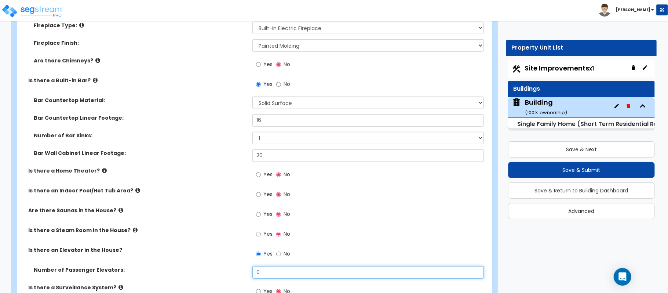
drag, startPoint x: 260, startPoint y: 265, endPoint x: 239, endPoint y: 264, distance: 20.6
click at [239, 266] on div "Number of Passenger Elevators: 0" at bounding box center [252, 275] width 470 height 18
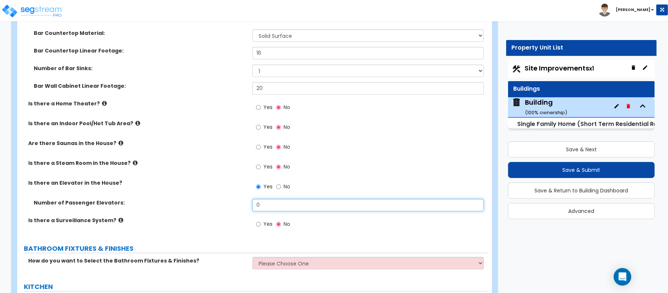
scroll to position [2518, 0]
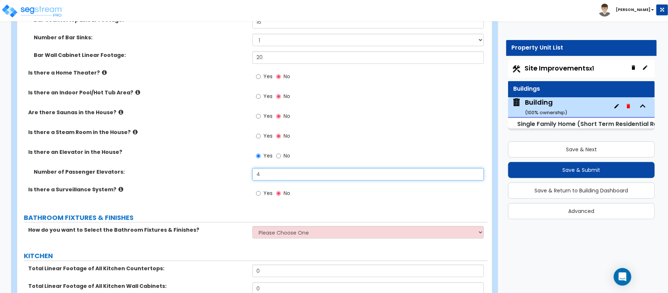
type input "4"
click at [258, 189] on input "Yes" at bounding box center [258, 193] width 5 height 8
radio input "true"
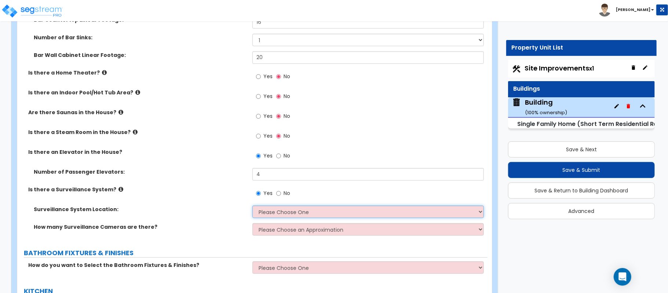
click at [282, 205] on select "Please Choose One Inside the House Outside the House Both Inside & Outside" at bounding box center [367, 211] width 231 height 12
select select "2"
click at [252, 205] on select "Please Choose One Inside the House Outside the House Both Inside & Outside" at bounding box center [367, 211] width 231 height 12
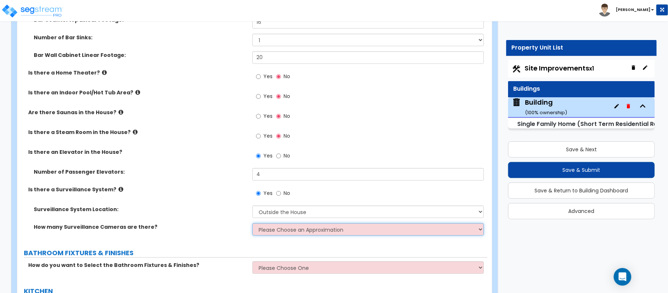
click at [294, 224] on select "Please Choose an Approximation Barely Noticed Any Noticed a Couple Frequently S…" at bounding box center [367, 229] width 231 height 12
select select "2"
click at [252, 223] on select "Please Choose an Approximation Barely Noticed Any Noticed a Couple Frequently S…" at bounding box center [367, 229] width 231 height 12
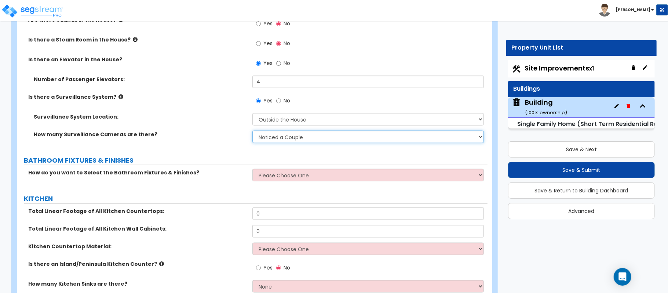
scroll to position [2616, 0]
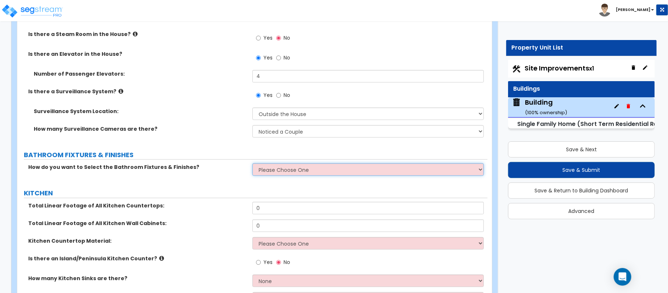
click at [264, 167] on select "Please Choose One I want to Select Fixtures and Finishes only for one Bath and …" at bounding box center [367, 169] width 231 height 12
select select "2"
click at [252, 163] on select "Please Choose One I want to Select Fixtures and Finishes only for one Bath and …" at bounding box center [367, 169] width 231 height 12
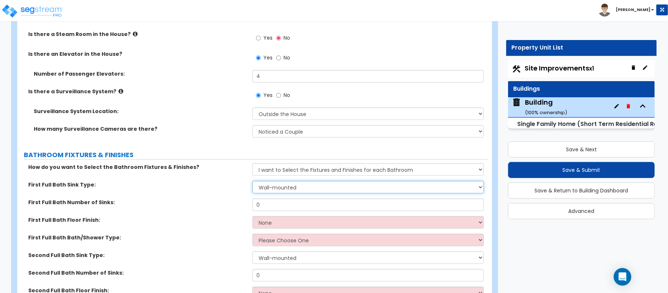
click at [304, 184] on select "Wall-mounted Pedestal-mounted Vanity-mounted" at bounding box center [367, 187] width 231 height 12
select select "3"
click at [252, 181] on select "Wall-mounted Pedestal-mounted Vanity-mounted" at bounding box center [367, 187] width 231 height 12
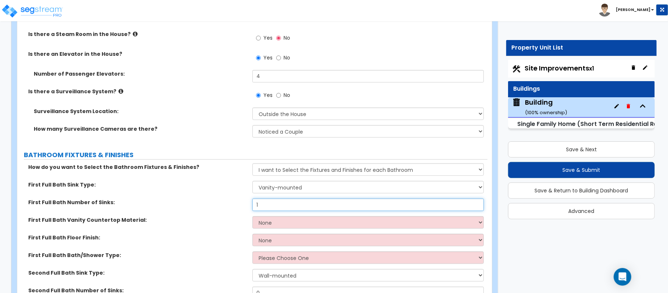
type input "1"
select select "2"
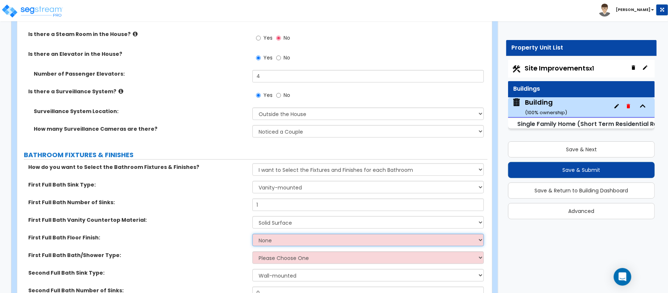
select select "1"
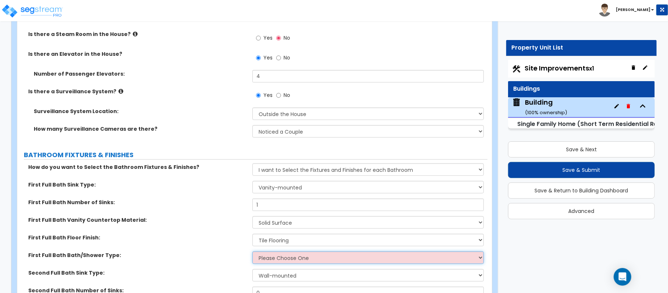
click at [276, 255] on select "Please Choose One Standalone Shower Bathtub - Shower Combo" at bounding box center [367, 257] width 231 height 12
select select "1"
click at [252, 251] on select "Please Choose One Standalone Shower Bathtub - Shower Combo" at bounding box center [367, 257] width 231 height 12
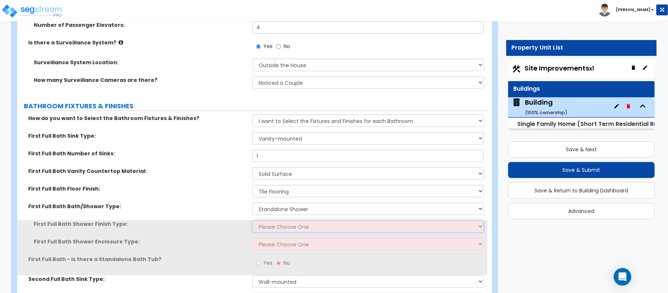
click at [290, 220] on select "Please Choose One Plastic Tile Stone" at bounding box center [367, 226] width 231 height 12
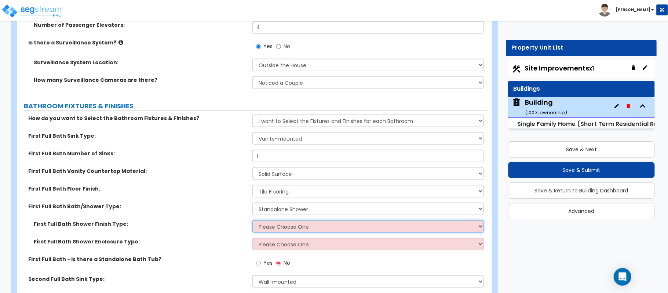
select select "2"
click at [252, 220] on select "Please Choose One Plastic Tile Stone" at bounding box center [367, 226] width 231 height 12
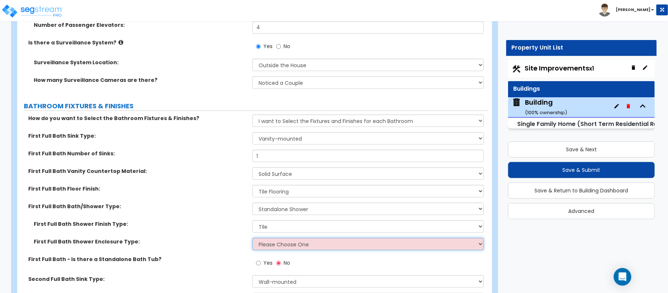
click at [272, 238] on select "Please Choose One Curtain & Rod Glass Sliding Doors Glass Hinged Doors" at bounding box center [367, 244] width 231 height 12
click at [281, 239] on select "Please Choose One Curtain & Rod Glass Sliding Doors Glass Hinged Doors" at bounding box center [367, 244] width 231 height 12
select select "3"
click at [252, 238] on select "Please Choose One Curtain & Rod Glass Sliding Doors Glass Hinged Doors" at bounding box center [367, 244] width 231 height 12
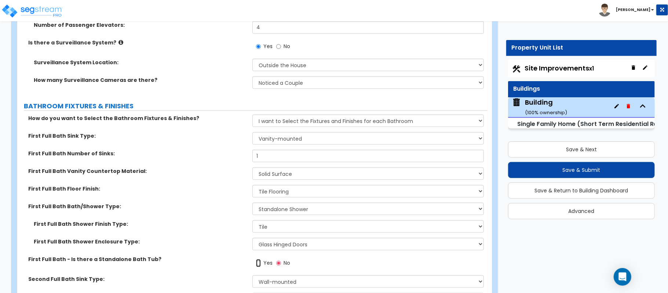
click at [257, 259] on input "Yes" at bounding box center [258, 263] width 5 height 8
radio input "true"
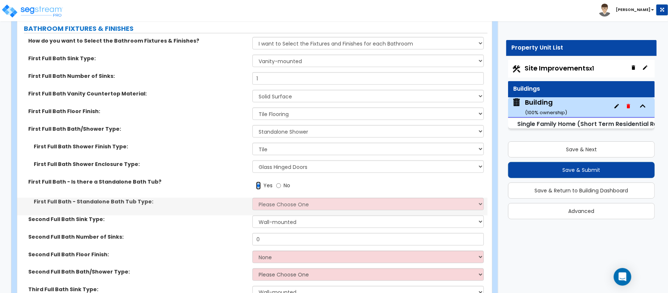
scroll to position [2762, 0]
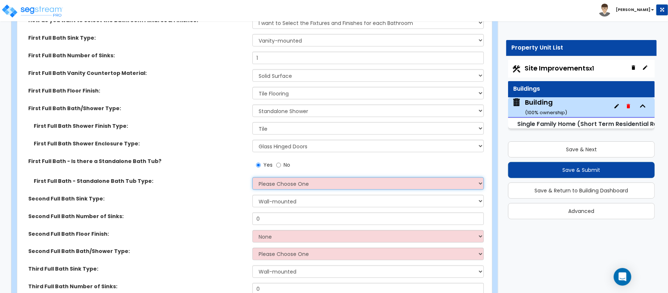
click at [301, 180] on select "Please Choose One Freestanding Bathtub Recessed Bathtub Walk-in Bathtub" at bounding box center [367, 183] width 231 height 12
select select "1"
click at [252, 177] on select "Please Choose One Freestanding Bathtub Recessed Bathtub Walk-in Bathtub" at bounding box center [367, 183] width 231 height 12
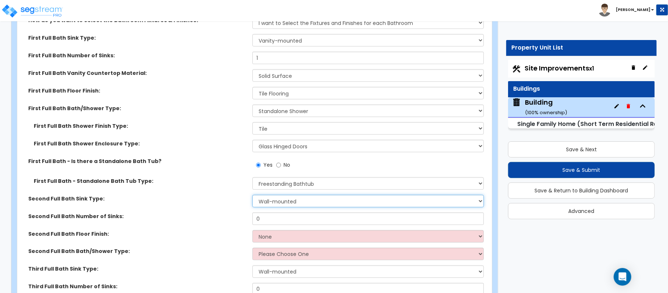
select select "3"
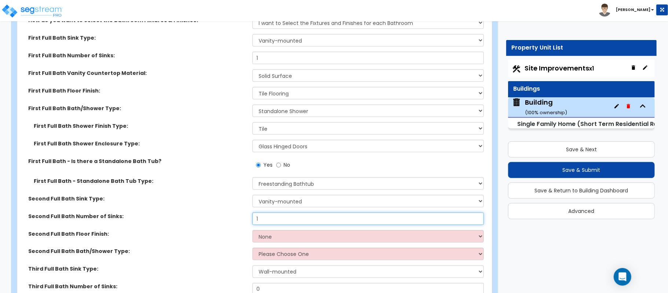
type input "1"
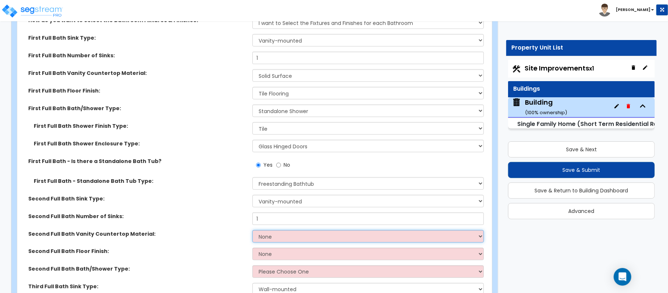
select select "2"
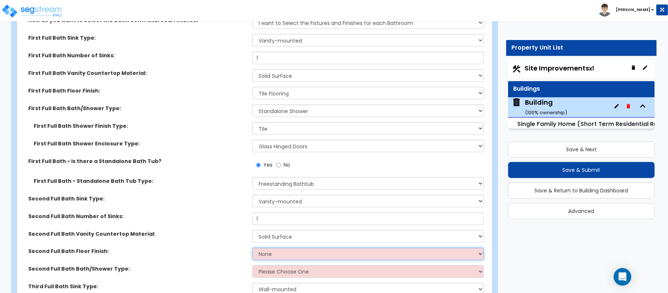
select select "1"
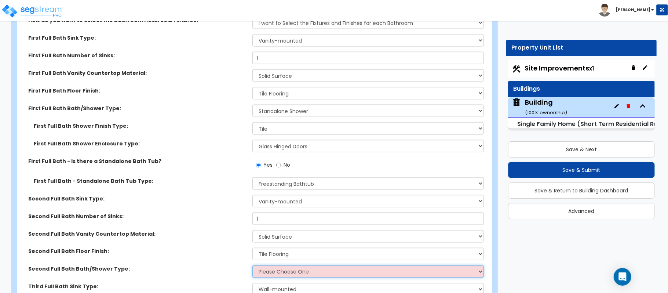
select select "1"
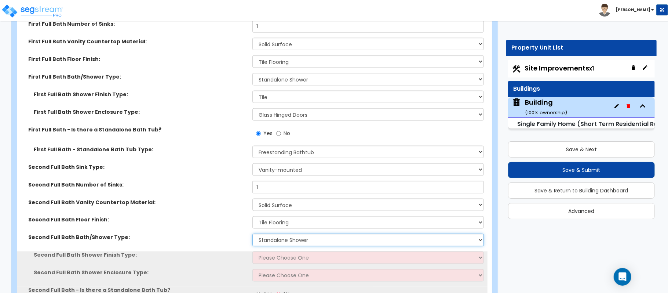
scroll to position [2811, 0]
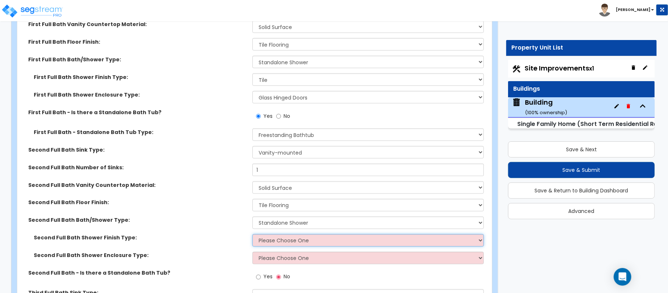
click at [267, 235] on select "Please Choose One Plastic Tile Stone" at bounding box center [367, 240] width 231 height 12
select select "2"
click at [252, 234] on select "Please Choose One Plastic Tile Stone" at bounding box center [367, 240] width 231 height 12
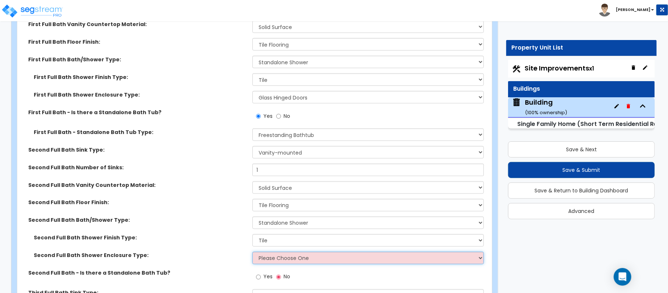
click at [295, 253] on select "Please Choose One Curtain & Rod Glass Sliding Doors Glass Hinged Doors" at bounding box center [367, 258] width 231 height 12
select select "3"
click at [252, 252] on select "Please Choose One Curtain & Rod Glass Sliding Doors Glass Hinged Doors" at bounding box center [367, 258] width 231 height 12
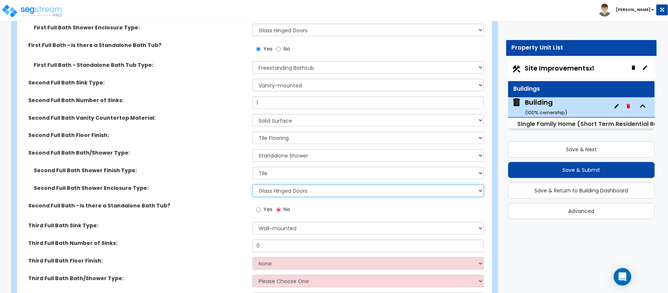
scroll to position [2909, 0]
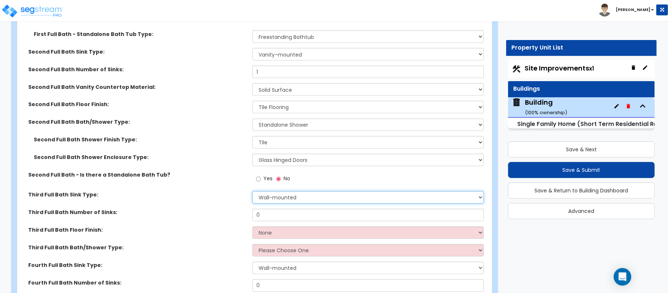
select select "3"
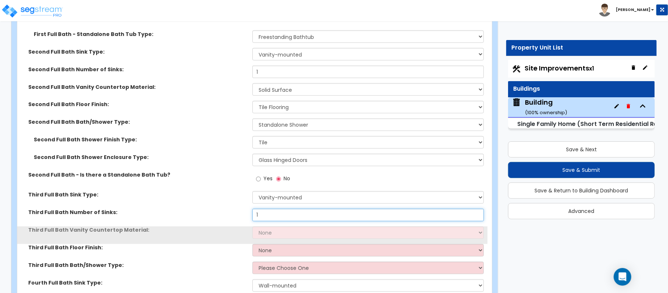
type input "1"
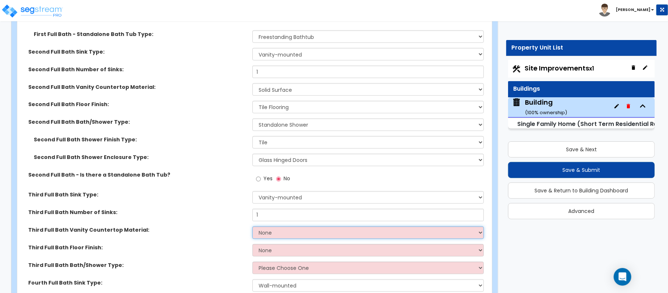
select select "2"
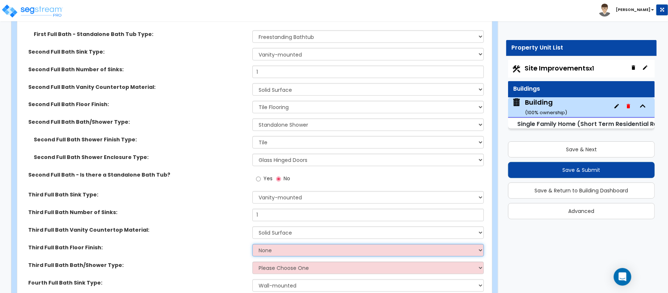
select select "1"
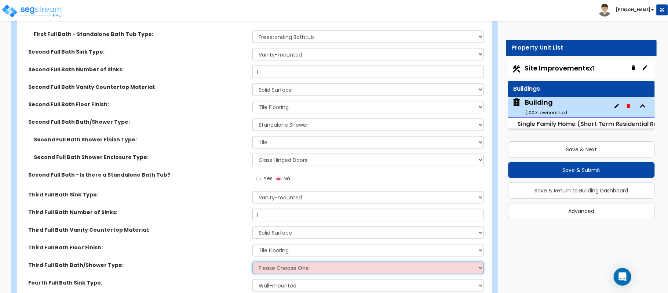
select select "1"
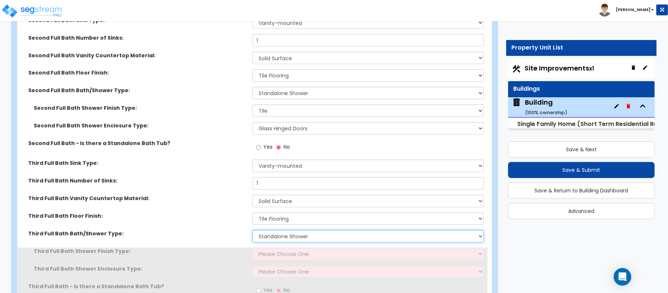
scroll to position [2958, 0]
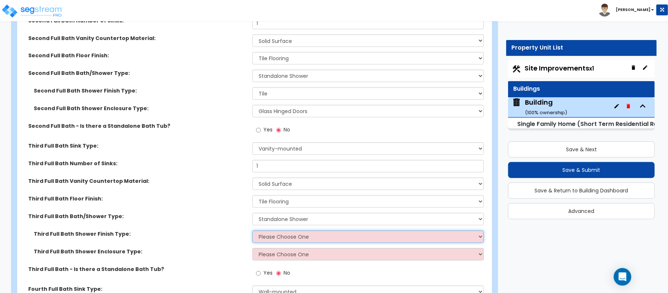
select select "2"
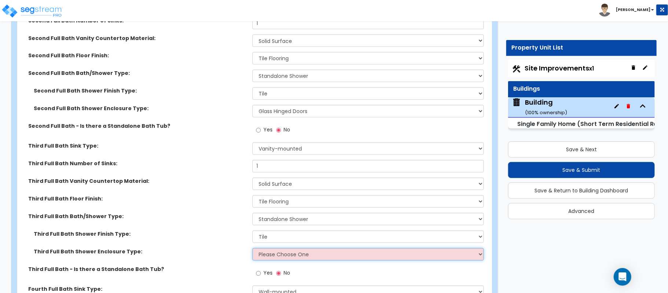
select select "2"
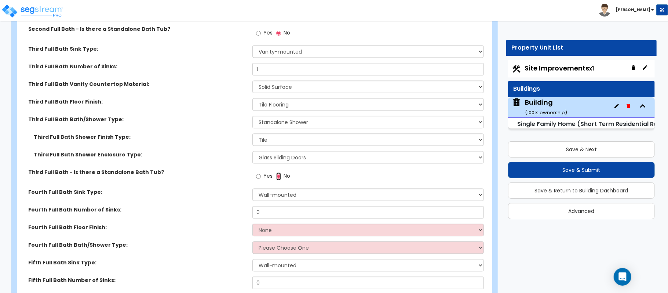
scroll to position [3056, 0]
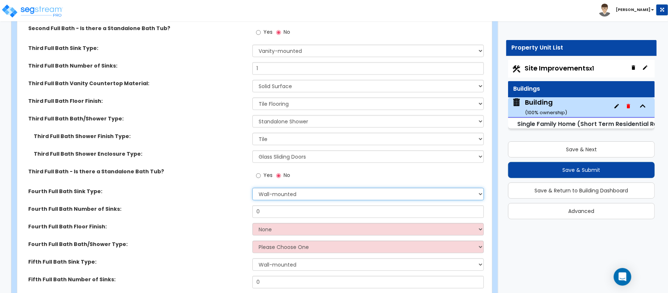
select select "3"
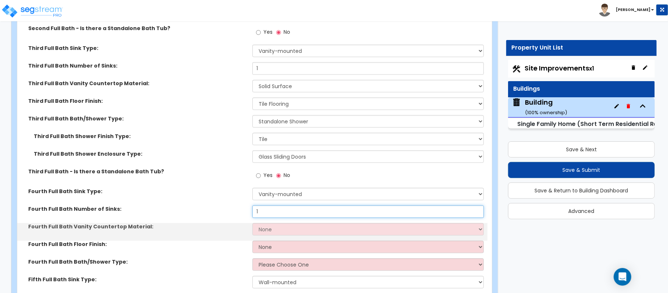
type input "1"
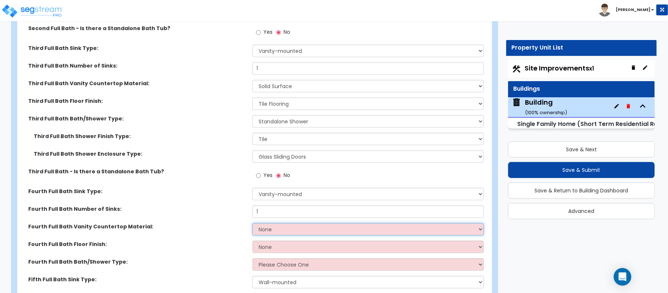
select select "2"
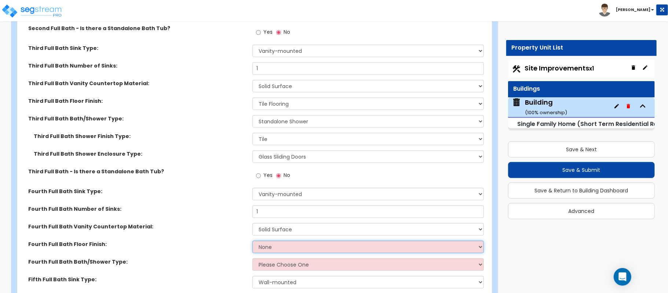
select select "1"
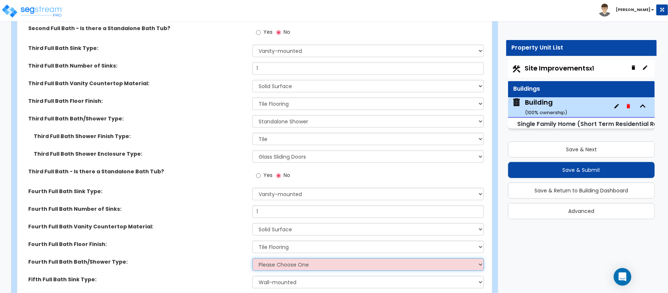
select select "1"
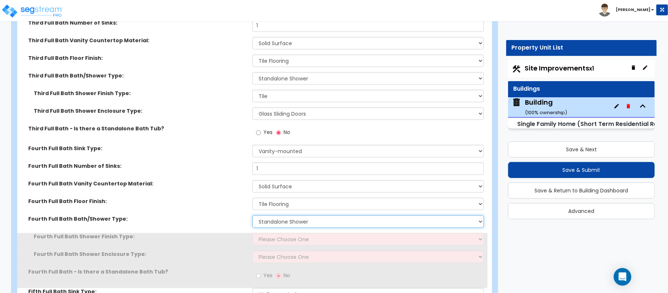
scroll to position [3153, 0]
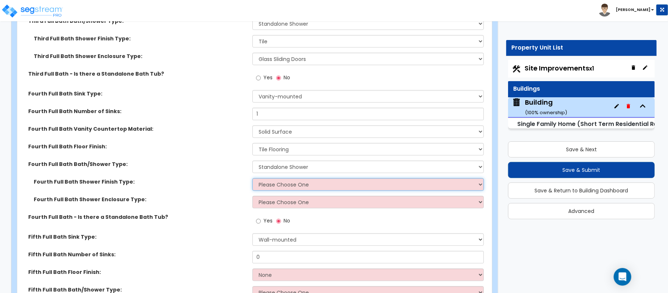
select select "2"
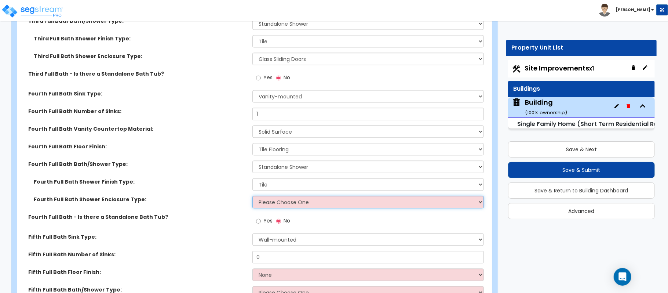
select select "2"
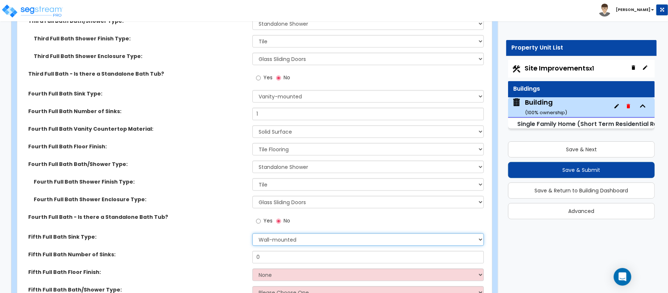
select select "3"
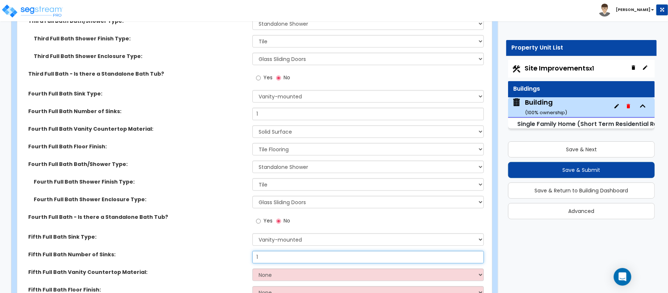
type input "1"
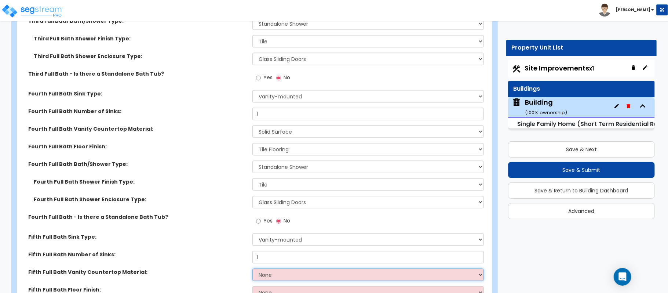
select select "2"
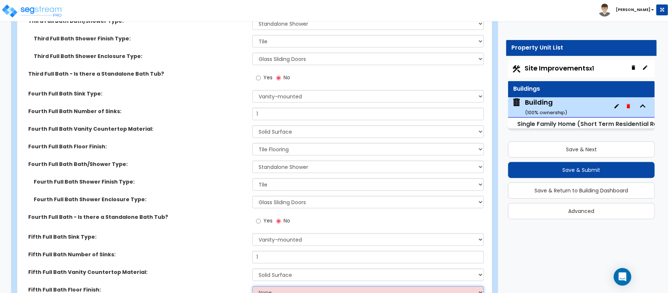
select select "1"
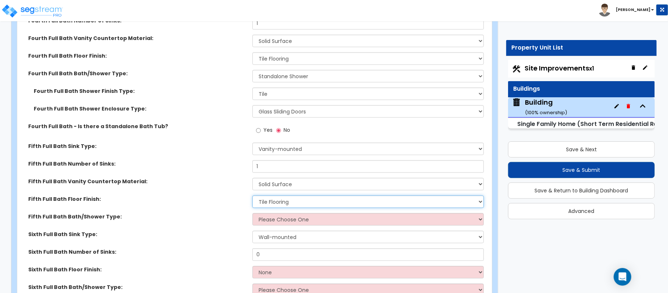
scroll to position [3251, 0]
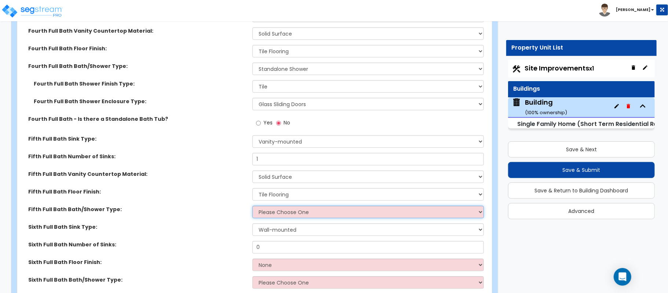
click at [292, 206] on select "Please Choose One Standalone Shower Bathtub - Shower Combo" at bounding box center [367, 211] width 231 height 12
select select "2"
click at [252, 205] on select "Please Choose One Standalone Shower Bathtub - Shower Combo" at bounding box center [367, 211] width 231 height 12
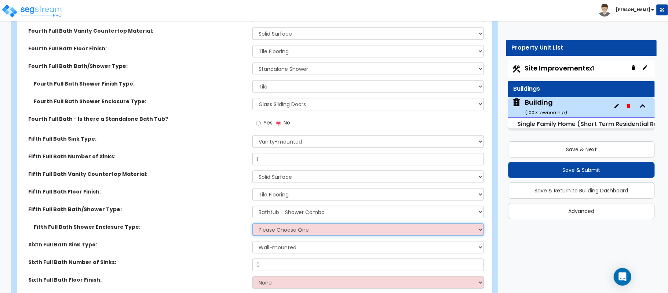
click at [264, 229] on select "Please Choose One Curtain & Rod Glass Sliding Doors Glass Hinged Doors" at bounding box center [367, 229] width 231 height 12
select select "2"
click at [252, 223] on select "Please Choose One Curtain & Rod Glass Sliding Doors Glass Hinged Doors" at bounding box center [367, 229] width 231 height 12
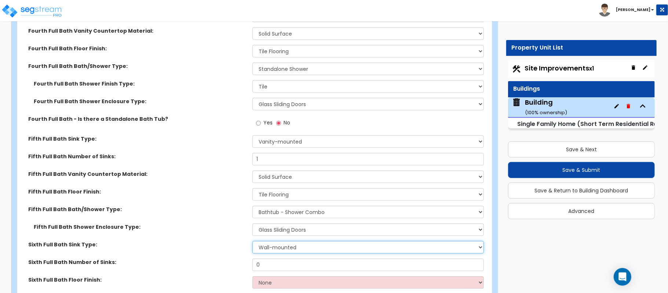
select select "3"
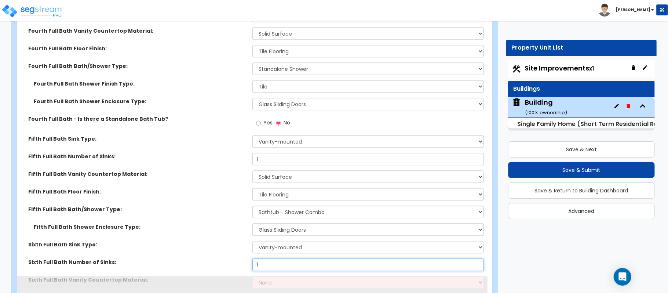
type input "1"
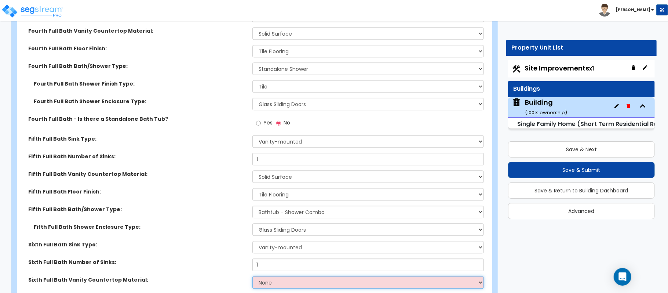
scroll to position [3300, 0]
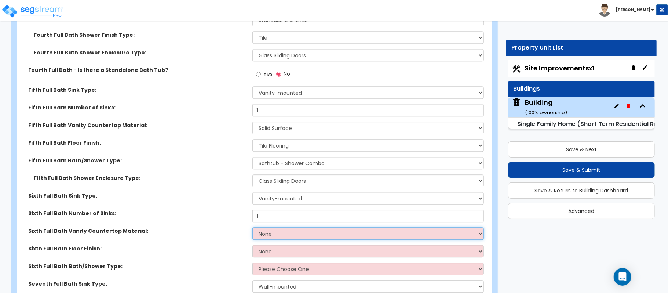
select select "2"
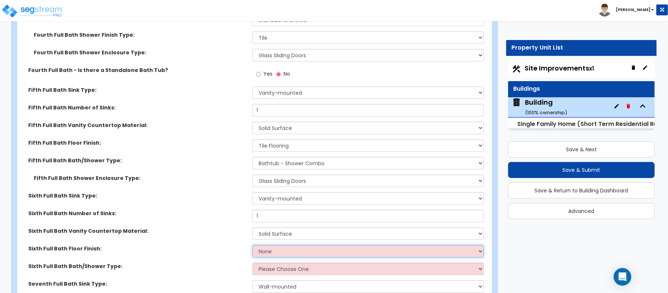
select select "1"
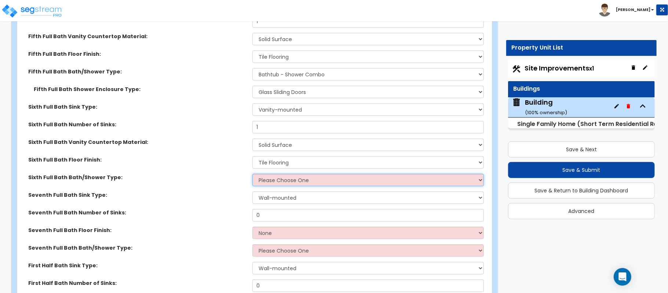
scroll to position [3398, 0]
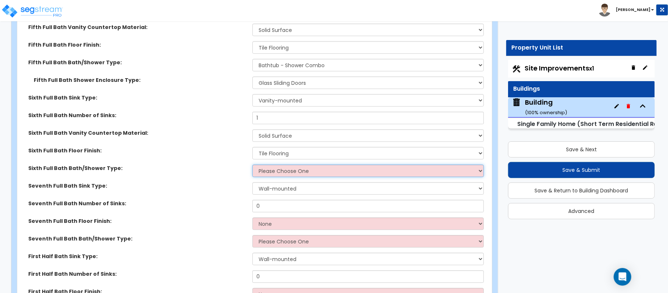
click at [293, 168] on select "Please Choose One Standalone Shower Bathtub - Shower Combo" at bounding box center [367, 170] width 231 height 12
select select "2"
click at [252, 164] on select "Please Choose One Standalone Shower Bathtub - Shower Combo" at bounding box center [367, 170] width 231 height 12
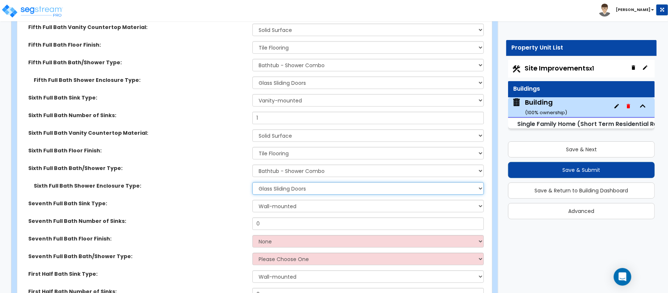
select select "3"
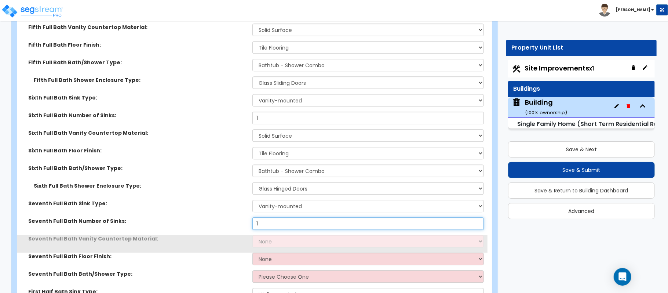
type input "1"
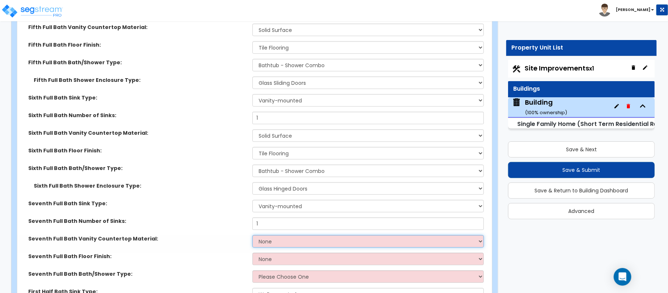
select select "2"
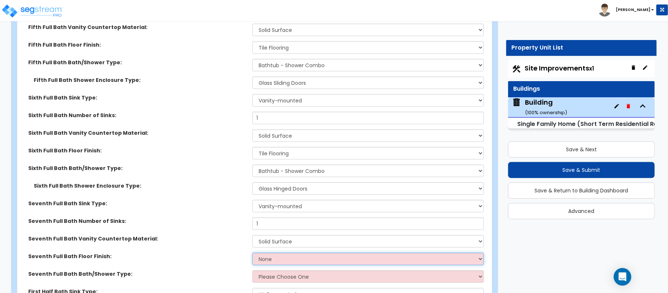
select select "1"
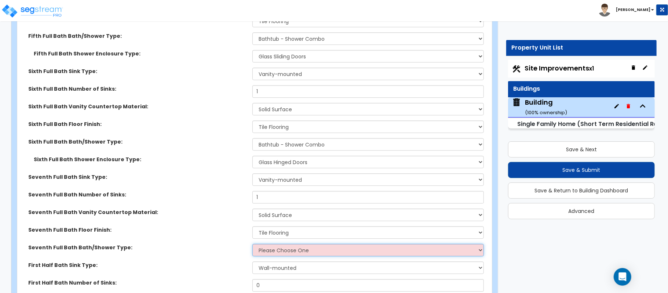
scroll to position [3447, 0]
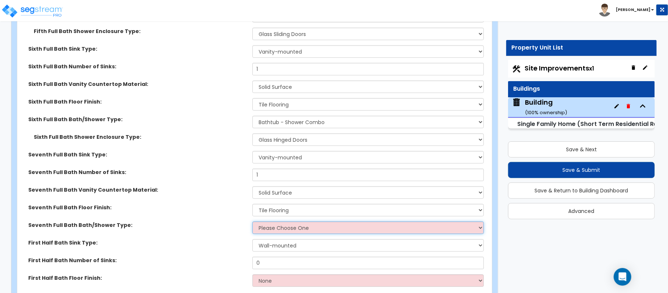
click at [267, 221] on select "Please Choose One Standalone Shower Bathtub - Shower Combo" at bounding box center [367, 227] width 231 height 12
select select "1"
click at [252, 221] on select "Please Choose One Standalone Shower Bathtub - Shower Combo" at bounding box center [367, 227] width 231 height 12
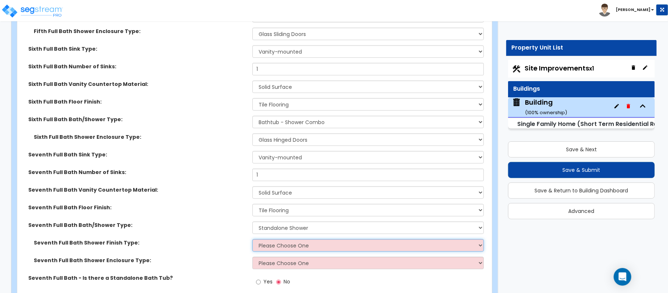
select select "2"
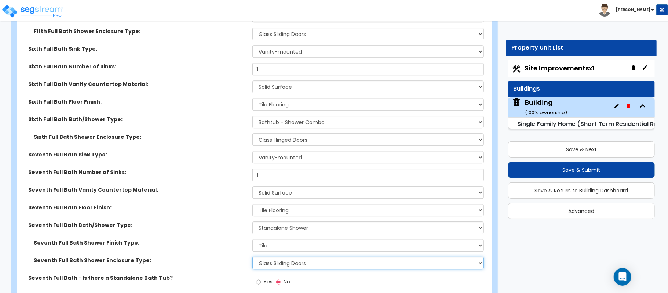
select select "3"
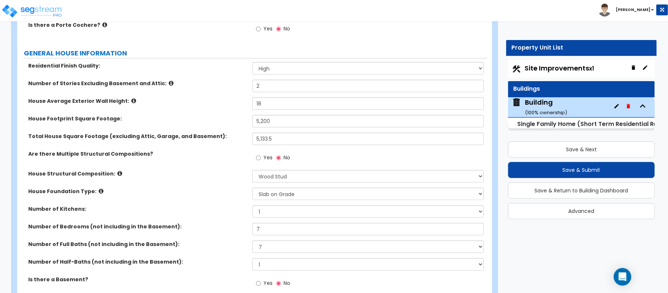
scroll to position [147, 0]
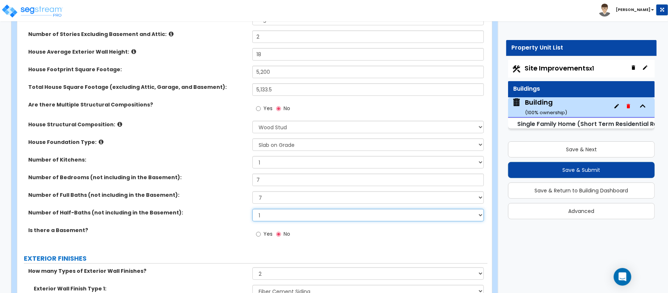
click at [264, 215] on select "0 1 2 3 4 5" at bounding box center [367, 215] width 231 height 12
select select "0"
click at [252, 209] on select "0 1 2 3 4 5" at bounding box center [367, 215] width 231 height 12
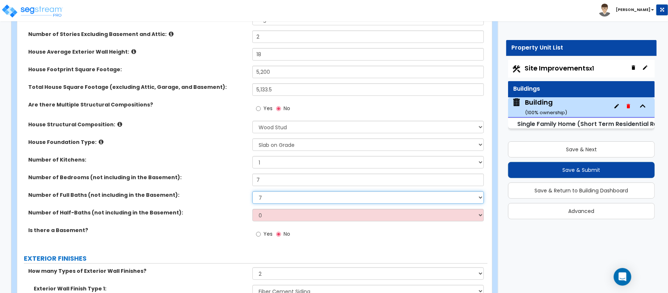
click at [274, 195] on select "1 2 3 4 5 6 7 8 9 10" at bounding box center [367, 197] width 231 height 12
select select "8"
click at [252, 192] on select "1 2 3 4 5 6 7 8 9 10" at bounding box center [367, 197] width 231 height 12
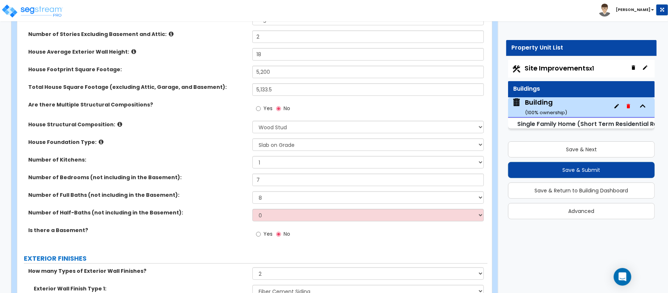
click at [217, 217] on div "Number of Half-Baths (not including in the Basement): 0 1 2 3 4 5" at bounding box center [252, 218] width 470 height 18
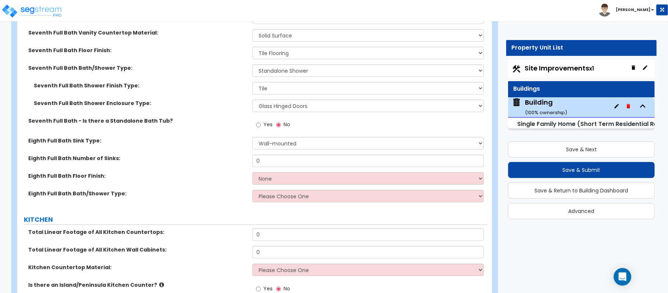
scroll to position [3571, 0]
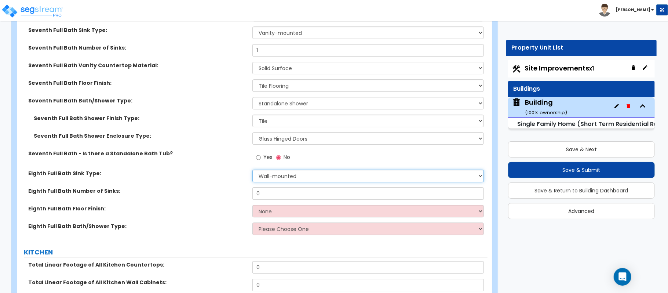
click at [297, 170] on select "Wall-mounted Pedestal-mounted Vanity-mounted" at bounding box center [367, 175] width 231 height 12
select select "3"
click at [252, 169] on select "Wall-mounted Pedestal-mounted Vanity-mounted" at bounding box center [367, 175] width 231 height 12
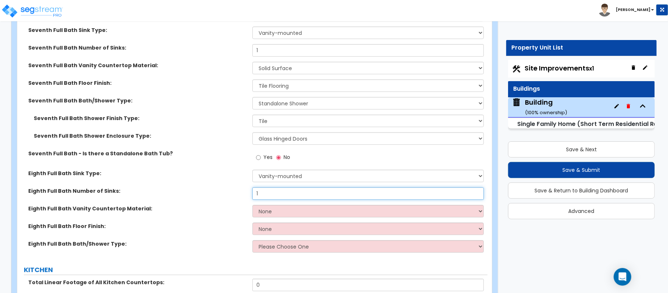
type input "1"
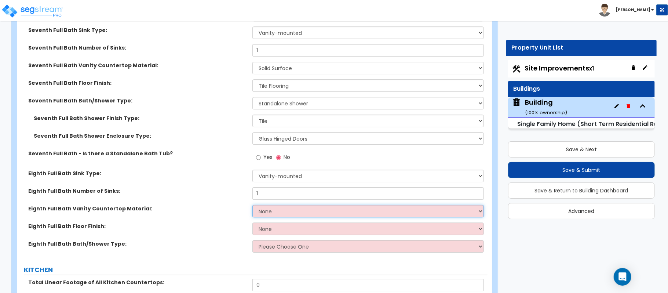
select select "2"
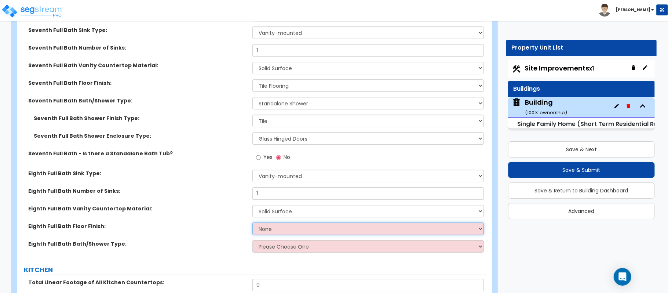
select select "1"
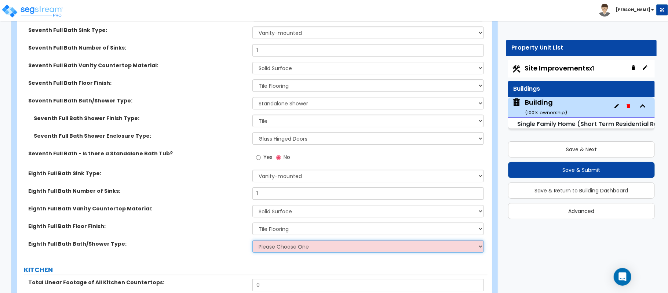
click at [286, 242] on select "Please Choose One Standalone Shower Bathtub - Shower Combo" at bounding box center [367, 246] width 231 height 12
select select "1"
click at [252, 240] on select "Please Choose One Standalone Shower Bathtub - Shower Combo" at bounding box center [367, 246] width 231 height 12
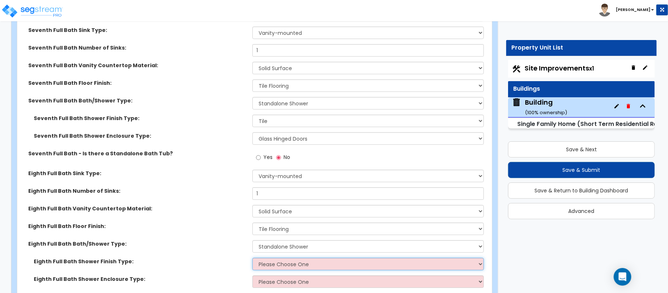
select select "2"
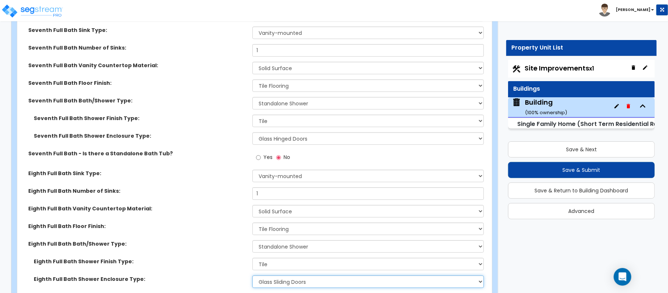
select select "3"
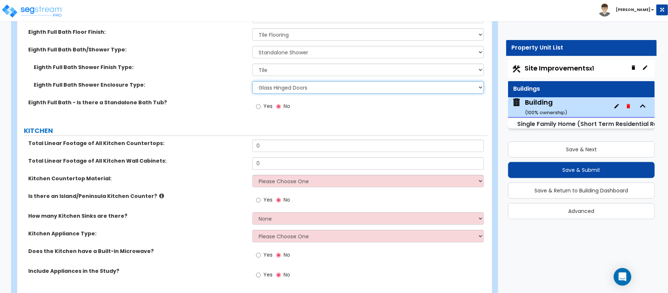
scroll to position [3767, 0]
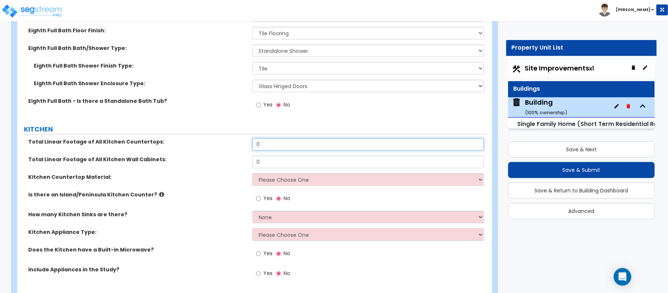
click at [236, 141] on div "Total Linear Footage of All Kitchen Countertops: 0" at bounding box center [252, 147] width 470 height 18
type input "20"
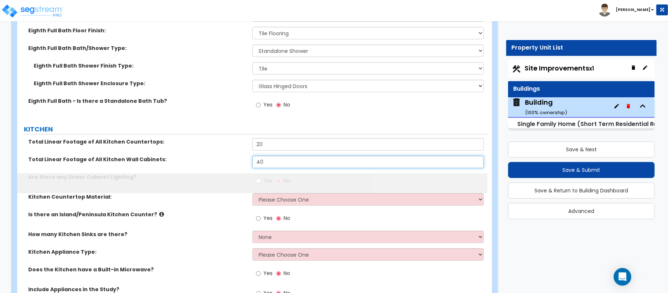
type input "40"
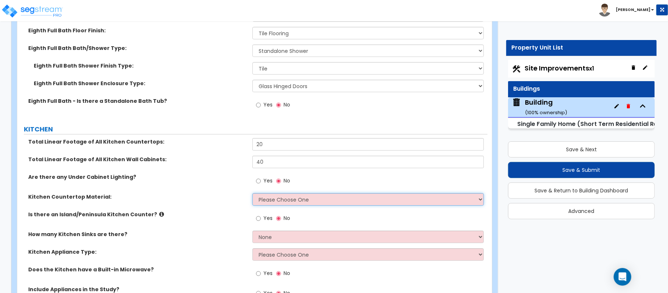
click at [268, 193] on select "Please Choose One Plastic Laminate Solid Surface Stone Quartz Marble Tile Wood …" at bounding box center [367, 199] width 231 height 12
select select "2"
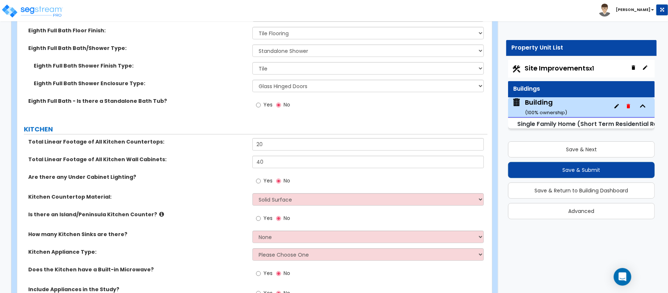
click at [219, 200] on div "Kitchen Countertop Material: Please Choose One Plastic Laminate Solid Surface S…" at bounding box center [252, 202] width 470 height 18
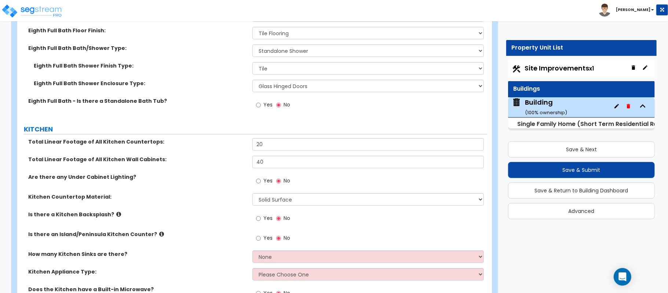
click at [255, 215] on div "Yes No" at bounding box center [272, 219] width 41 height 17
click at [257, 214] on input "Yes" at bounding box center [258, 218] width 5 height 8
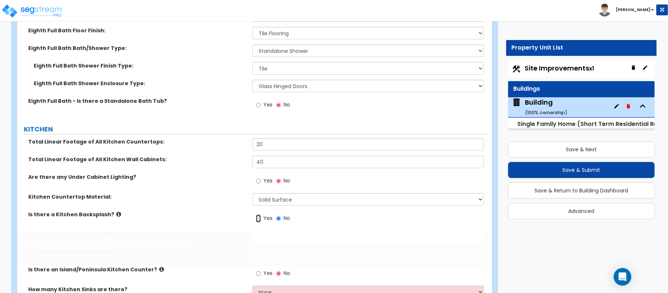
radio input "true"
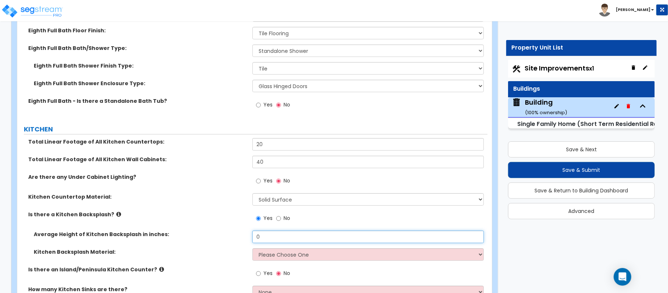
click at [282, 235] on input "0" at bounding box center [367, 236] width 231 height 12
drag, startPoint x: 277, startPoint y: 234, endPoint x: 217, endPoint y: 224, distance: 60.3
click at [217, 224] on div "Total Linear Footage of All Kitchen Countertops: 20 Total Linear Footage of All…" at bounding box center [252, 249] width 459 height 222
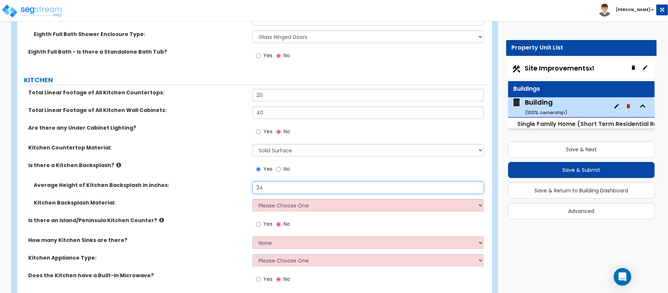
type input "24"
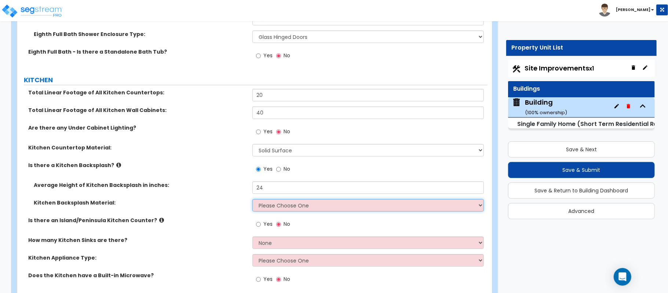
click at [281, 199] on select "Please Choose One Plastic Laminate Solid Surface Stone Quartz Tile Stainless St…" at bounding box center [367, 205] width 231 height 12
select select "6"
click at [252, 199] on select "Please Choose One Plastic Laminate Solid Surface Stone Quartz Tile Stainless St…" at bounding box center [367, 205] width 231 height 12
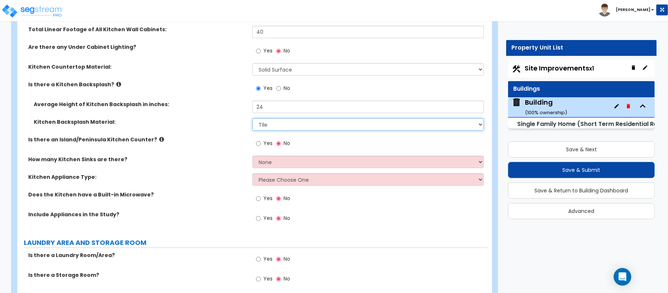
scroll to position [3913, 0]
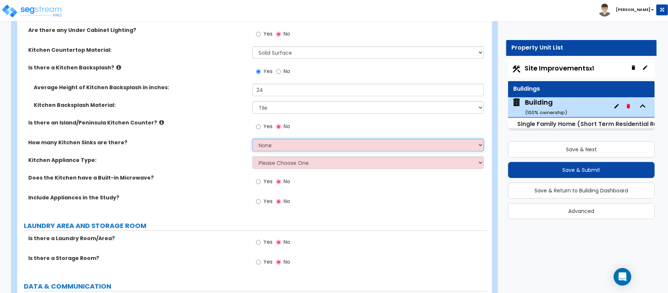
click at [270, 139] on select "None 1 2 3" at bounding box center [367, 145] width 231 height 12
select select "1"
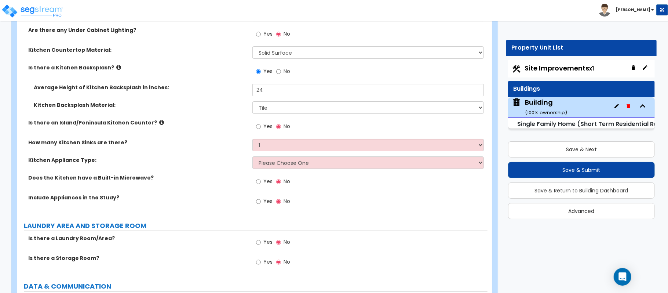
click at [228, 150] on div "How many Kitchen Sinks are there? None 1 2 3" at bounding box center [252, 148] width 470 height 18
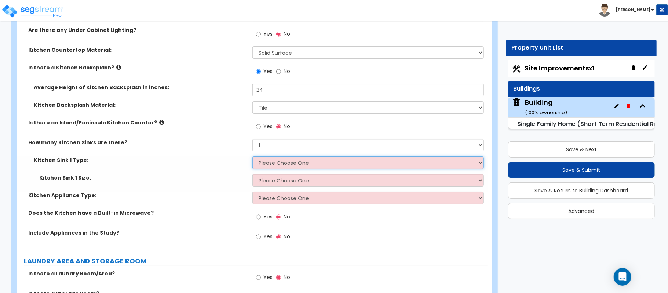
click at [284, 157] on select "Please Choose One Stainless Steel Porcelain Enamel Cast Iron Granite Composite" at bounding box center [367, 162] width 231 height 12
select select "1"
click at [252, 156] on select "Please Choose One Stainless Steel Porcelain Enamel Cast Iron Granite Composite" at bounding box center [367, 162] width 231 height 12
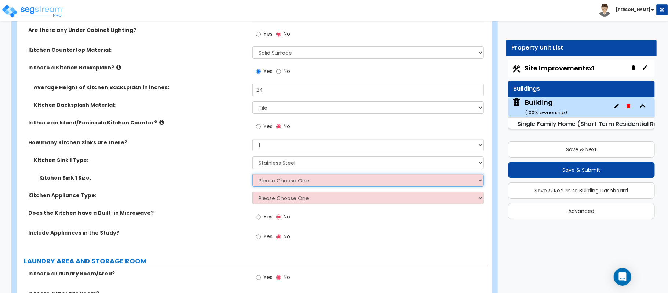
click at [279, 177] on select "Please Choose One Single Sink Double Sink" at bounding box center [367, 180] width 231 height 12
select select "1"
click at [252, 174] on select "Please Choose One Single Sink Double Sink" at bounding box center [367, 180] width 231 height 12
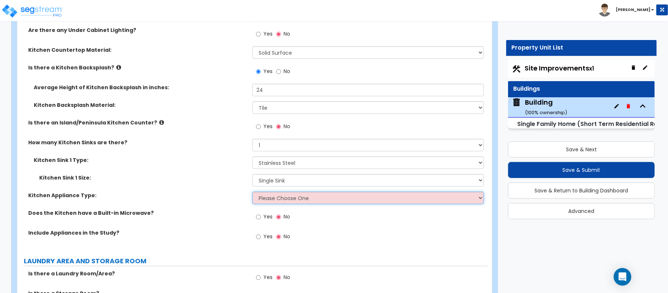
drag, startPoint x: 274, startPoint y: 194, endPoint x: 275, endPoint y: 198, distance: 4.0
click at [274, 194] on select "Please Choose One Gas Electric" at bounding box center [367, 197] width 231 height 12
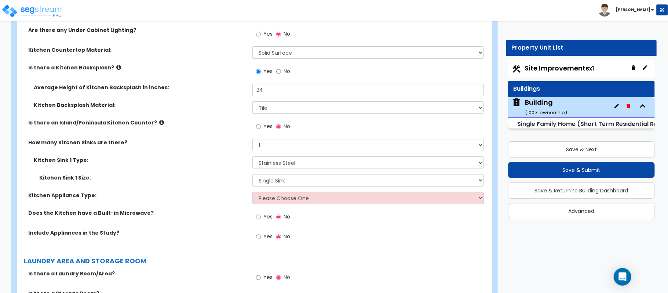
click at [224, 176] on div "Kitchen Sink 1 Size: Please Choose One Single Sink Double Sink" at bounding box center [252, 183] width 470 height 18
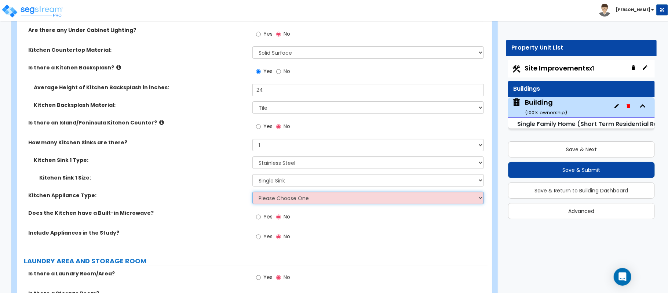
click at [300, 192] on select "Please Choose One Gas Electric" at bounding box center [367, 197] width 231 height 12
select select "1"
click at [252, 191] on select "Please Choose One Gas Electric" at bounding box center [367, 197] width 231 height 12
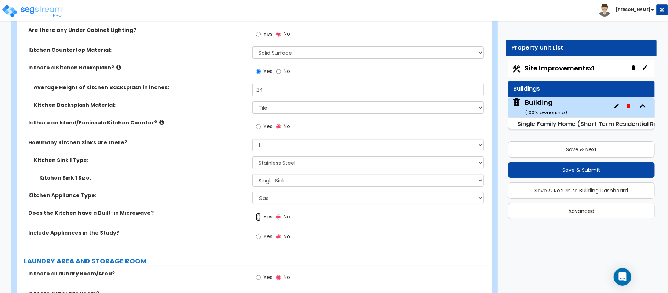
click at [257, 213] on input "Yes" at bounding box center [258, 217] width 5 height 8
radio input "true"
click at [260, 233] on input "Yes" at bounding box center [258, 237] width 5 height 8
radio input "true"
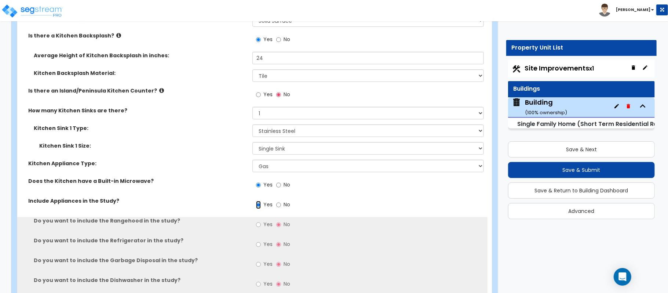
scroll to position [4011, 0]
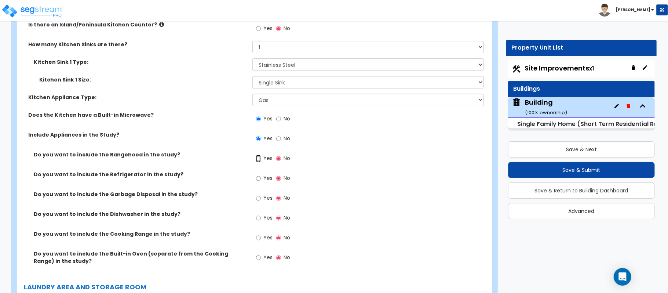
click at [260, 154] on input "Yes" at bounding box center [258, 158] width 5 height 8
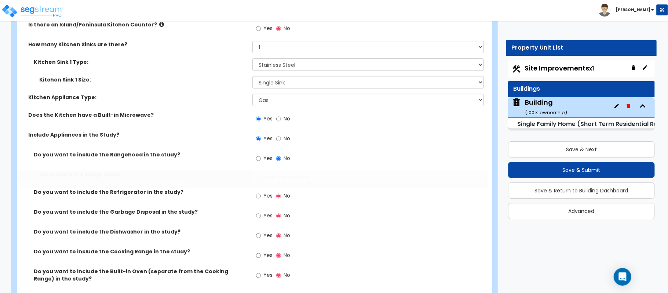
radio input "true"
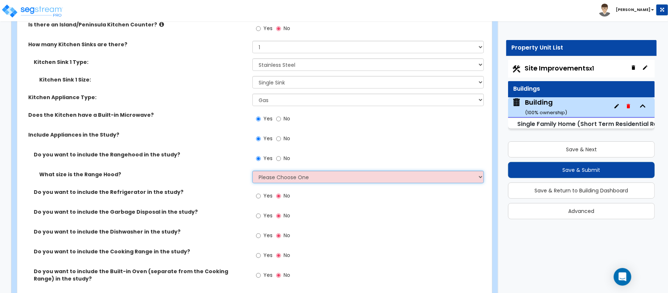
click at [272, 171] on select "Please Choose One Normal - 30" Wide - 42"" at bounding box center [367, 177] width 231 height 12
select select "1"
click at [252, 171] on select "Please Choose One Normal - 30" Wide - 42"" at bounding box center [367, 177] width 231 height 12
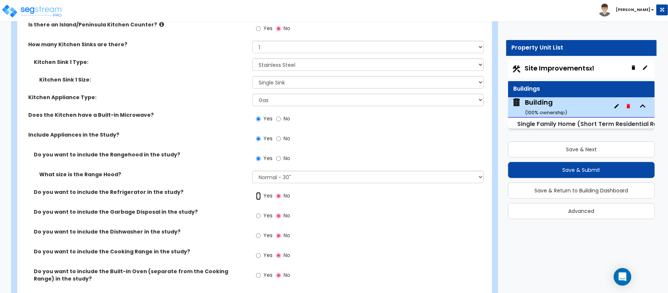
click at [256, 193] on input "Yes" at bounding box center [258, 196] width 5 height 8
radio input "true"
click at [257, 212] on input "Yes" at bounding box center [258, 216] width 5 height 8
radio input "true"
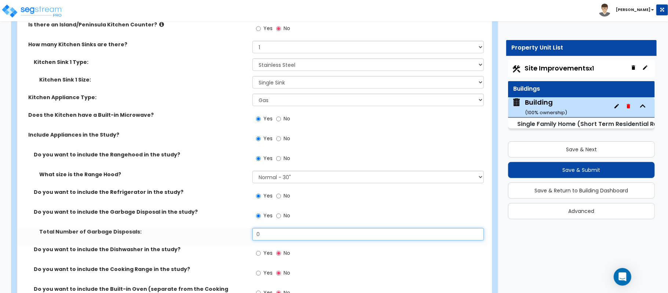
drag, startPoint x: 269, startPoint y: 231, endPoint x: 238, endPoint y: 230, distance: 31.2
click at [238, 230] on div "Total Number of Garbage Disposals: 0" at bounding box center [252, 237] width 470 height 18
type input "1"
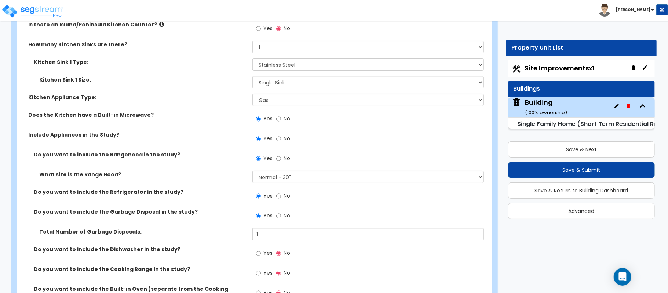
click at [263, 254] on label "Yes" at bounding box center [264, 254] width 17 height 12
click at [261, 254] on input "Yes" at bounding box center [258, 253] width 5 height 8
click at [260, 250] on input "Yes" at bounding box center [258, 253] width 5 height 8
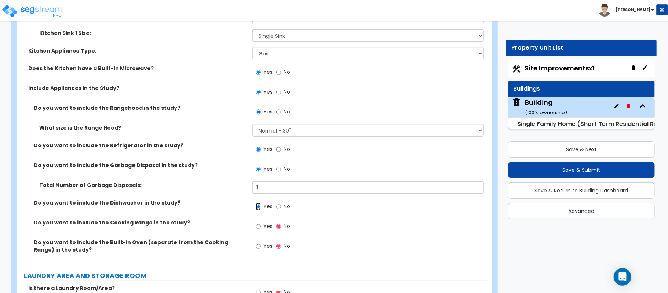
scroll to position [4060, 0]
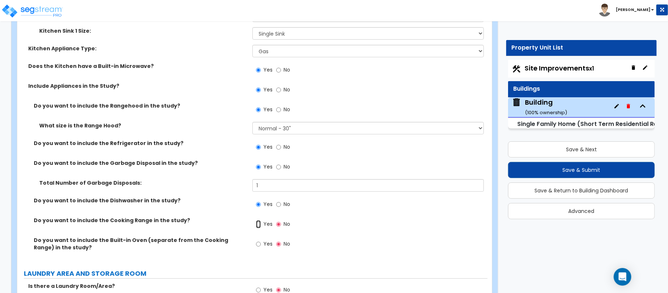
click at [257, 220] on input "Yes" at bounding box center [258, 224] width 5 height 8
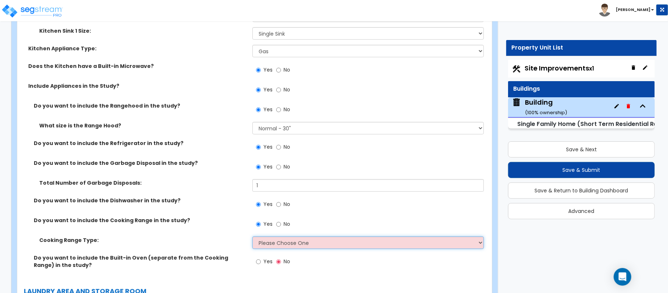
click at [282, 236] on select "Please Choose One Cook Top Only Range with Oven" at bounding box center [367, 242] width 231 height 12
click at [252, 236] on select "Please Choose One Cook Top Only Range with Oven" at bounding box center [367, 242] width 231 height 12
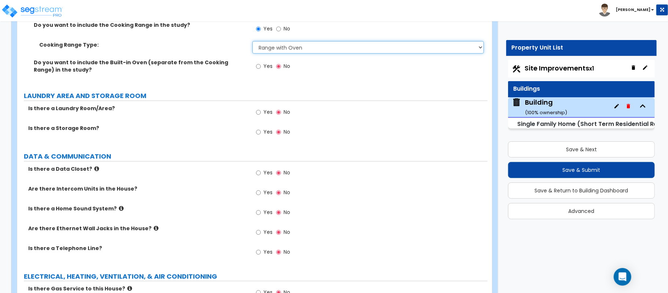
scroll to position [4256, 0]
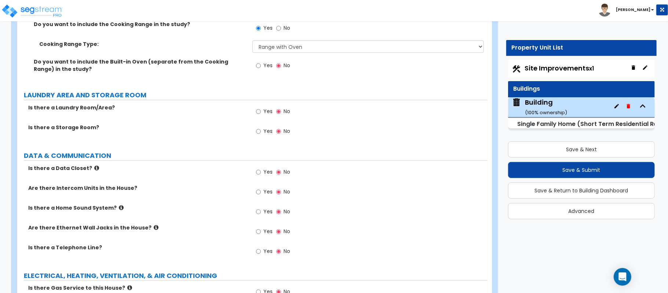
click at [261, 106] on label "Yes" at bounding box center [264, 112] width 17 height 12
click at [261, 107] on input "Yes" at bounding box center [258, 111] width 5 height 8
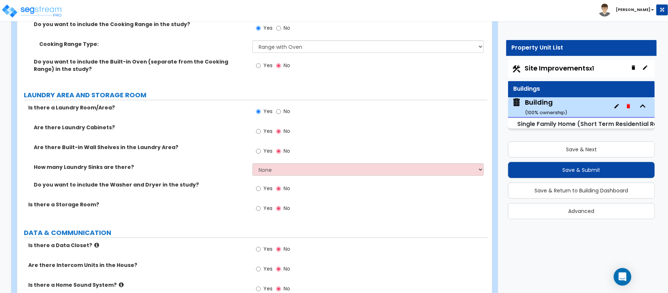
click at [262, 127] on label "Yes" at bounding box center [264, 132] width 17 height 12
click at [261, 127] on input "Yes" at bounding box center [258, 131] width 5 height 8
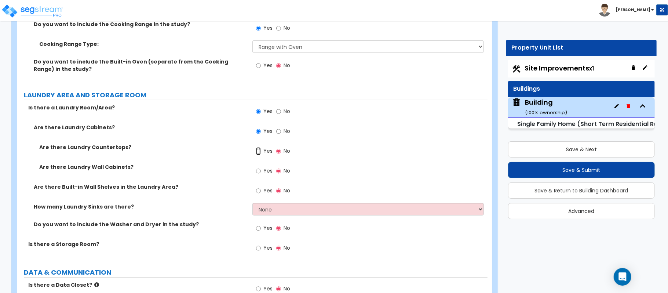
click at [257, 147] on input "Yes" at bounding box center [258, 151] width 5 height 8
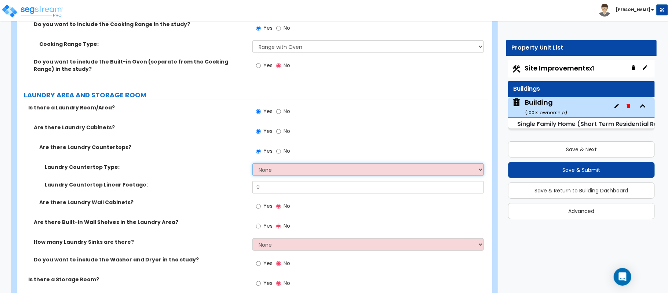
click at [282, 165] on select "None Plastic Laminate Solid Surface Stone Quartz Marble Tile Wood Stainless Ste…" at bounding box center [367, 169] width 231 height 12
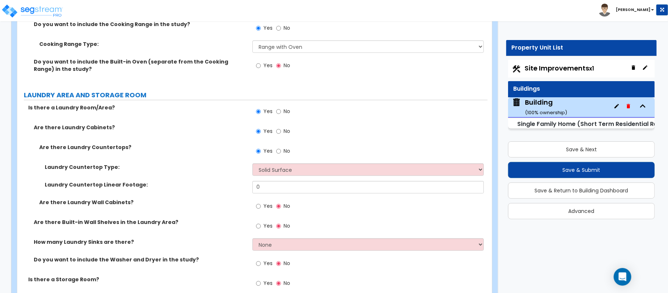
click at [327, 143] on div "Yes No" at bounding box center [369, 153] width 235 height 20
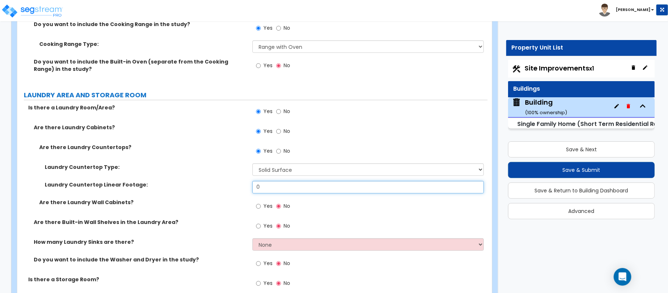
drag, startPoint x: 256, startPoint y: 185, endPoint x: 225, endPoint y: 185, distance: 30.8
click at [225, 185] on div "Laundry Countertop Linear Footage: 0" at bounding box center [252, 190] width 470 height 18
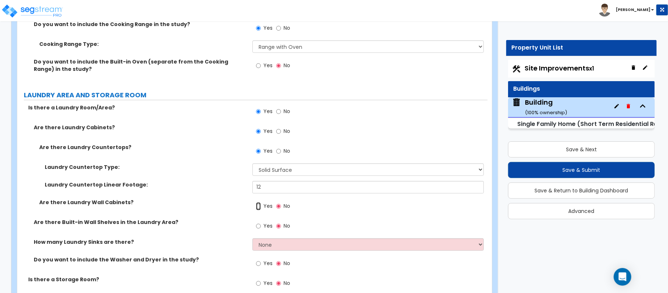
click at [259, 202] on input "Yes" at bounding box center [258, 206] width 5 height 8
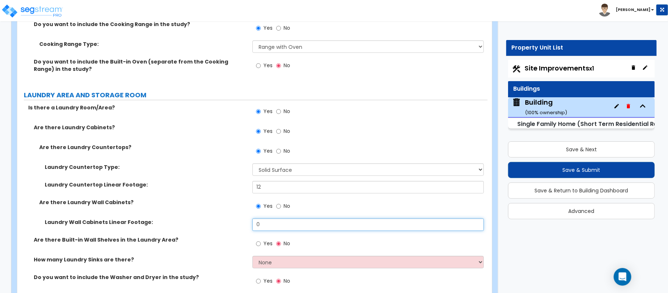
drag, startPoint x: 270, startPoint y: 220, endPoint x: 238, endPoint y: 218, distance: 32.4
click at [238, 218] on div "Laundry Wall Cabinets Linear Footage: 0" at bounding box center [252, 227] width 470 height 18
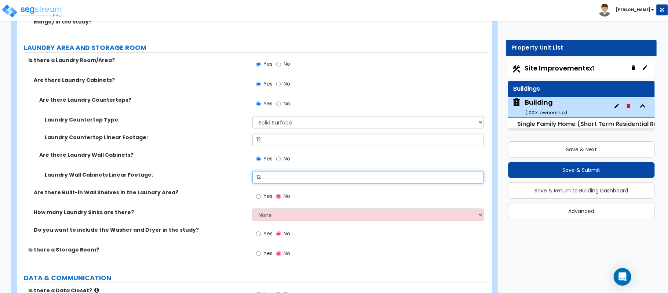
scroll to position [4305, 0]
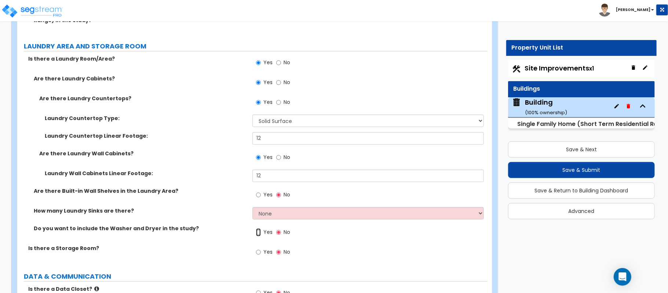
click at [257, 229] on input "Yes" at bounding box center [258, 232] width 5 height 8
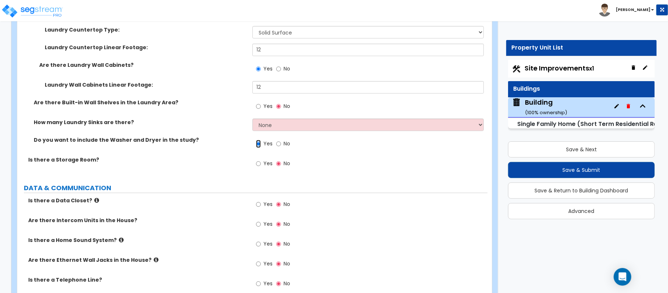
scroll to position [4451, 0]
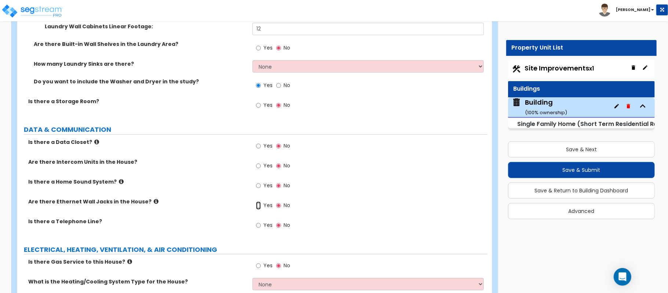
click at [259, 201] on input "Yes" at bounding box center [258, 205] width 5 height 8
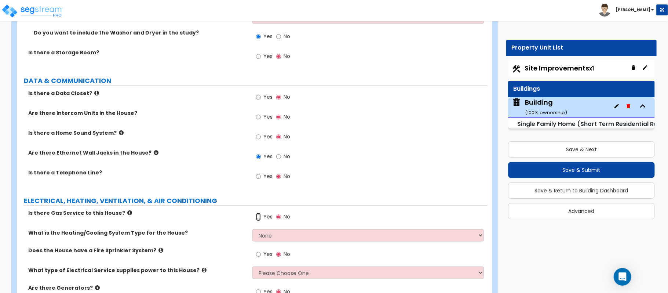
click at [257, 213] on input "Yes" at bounding box center [258, 217] width 5 height 8
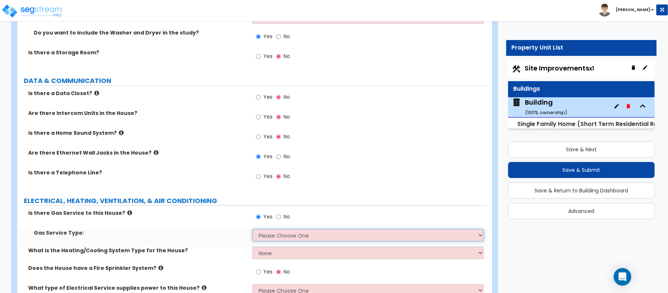
click at [261, 232] on select "Please Choose One Natural Gas Service Propane Tank On-site" at bounding box center [367, 235] width 231 height 12
click at [252, 229] on select "Please Choose One Natural Gas Service Propane Tank On-site" at bounding box center [367, 235] width 231 height 12
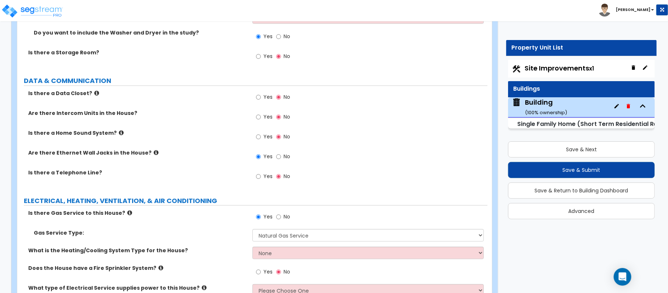
click at [269, 256] on div "What is the Heating/Cooling System Type for the House? None Heat Only Centraliz…" at bounding box center [252, 255] width 470 height 18
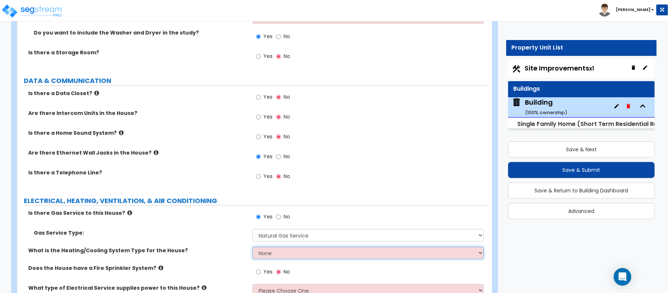
click at [270, 251] on select "None Heat Only Centralized Heating & Cooling Thru Wall Air Conditioners Mini Sp…" at bounding box center [367, 252] width 231 height 12
click at [252, 246] on select "None Heat Only Centralized Heating & Cooling Thru Wall Air Conditioners Mini Sp…" at bounding box center [367, 252] width 231 height 12
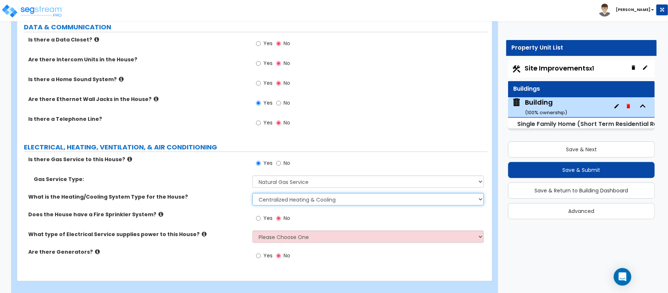
scroll to position [4558, 0]
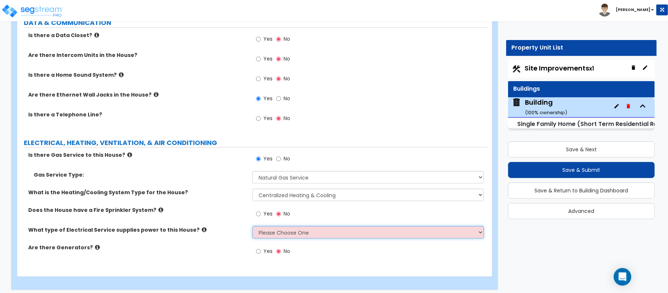
click at [284, 226] on select "Please Choose One Overhead Underground" at bounding box center [367, 232] width 231 height 12
click at [252, 226] on select "Please Choose One Overhead Underground" at bounding box center [367, 232] width 231 height 12
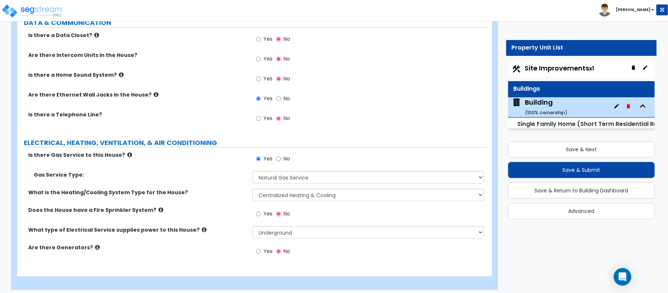
click at [239, 252] on div "Are there Generators? Yes No" at bounding box center [252, 254] width 470 height 20
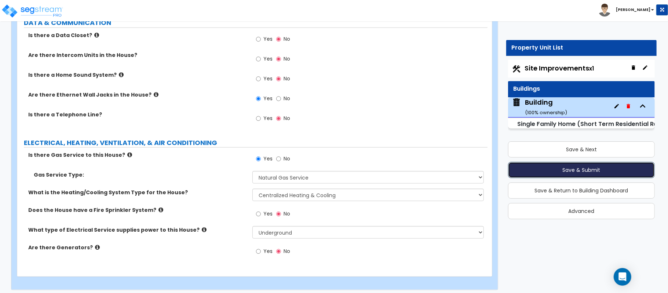
click at [597, 171] on button "Save & Submit" at bounding box center [581, 170] width 147 height 16
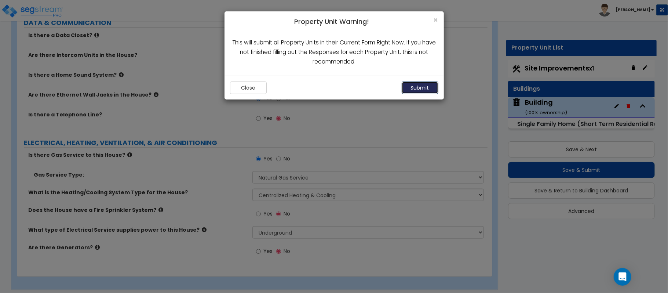
click at [425, 88] on button "Submit" at bounding box center [420, 87] width 37 height 12
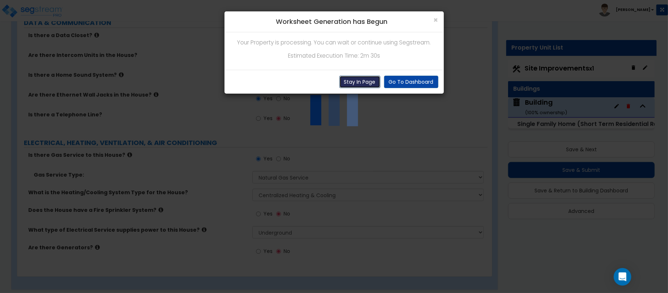
click at [354, 79] on button "Stay In Page" at bounding box center [359, 82] width 41 height 12
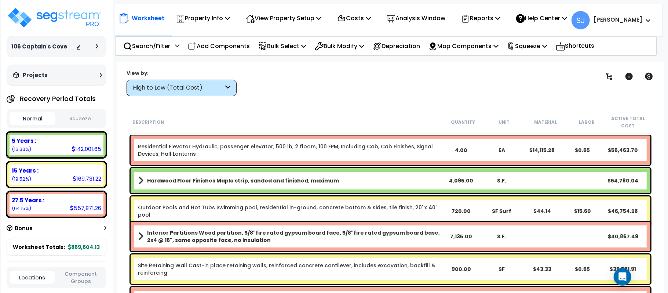
click at [229, 89] on icon at bounding box center [227, 88] width 5 height 8
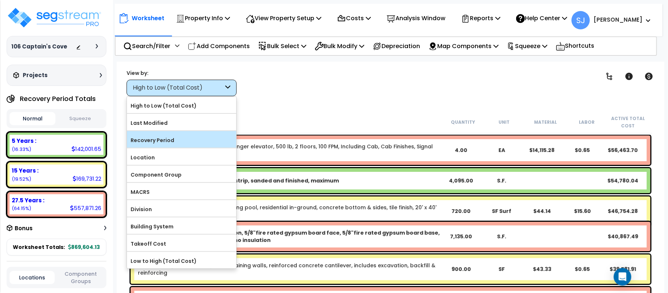
click at [208, 139] on label "Recovery Period" at bounding box center [181, 140] width 109 height 11
click at [0, 0] on input "Recovery Period" at bounding box center [0, 0] width 0 height 0
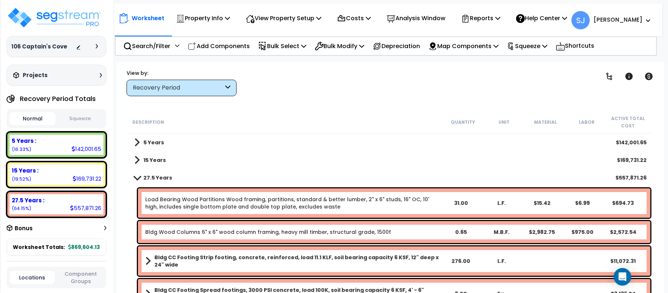
click at [206, 142] on div "5 Years $142,001.65" at bounding box center [391, 143] width 520 height 18
click at [530, 43] on p "Squeeze" at bounding box center [527, 46] width 40 height 10
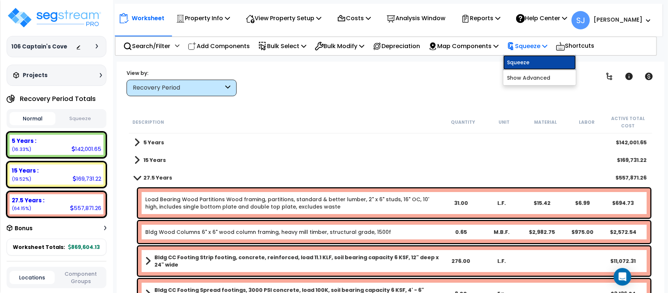
click at [544, 64] on link "Squeeze" at bounding box center [539, 62] width 73 height 15
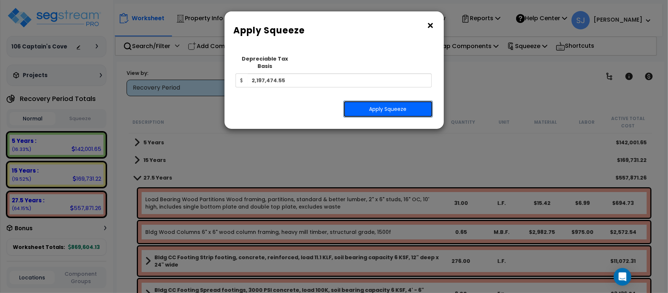
click at [378, 100] on button "Apply Squeeze" at bounding box center [387, 108] width 89 height 17
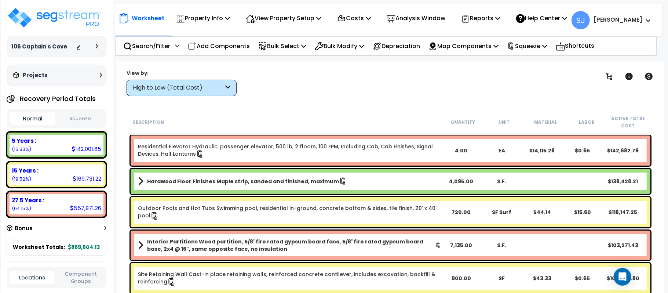
click at [209, 83] on div "High to Low (Total Cost)" at bounding box center [182, 88] width 110 height 17
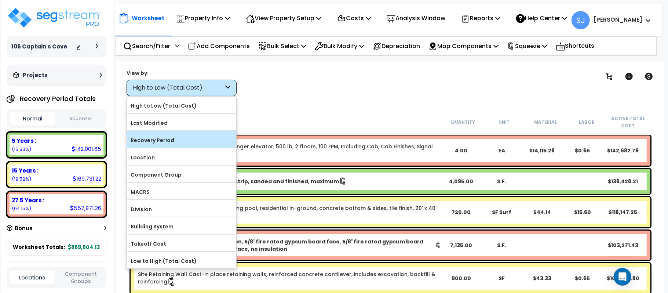
click at [194, 144] on label "Recovery Period" at bounding box center [181, 140] width 109 height 11
click at [0, 0] on input "Recovery Period" at bounding box center [0, 0] width 0 height 0
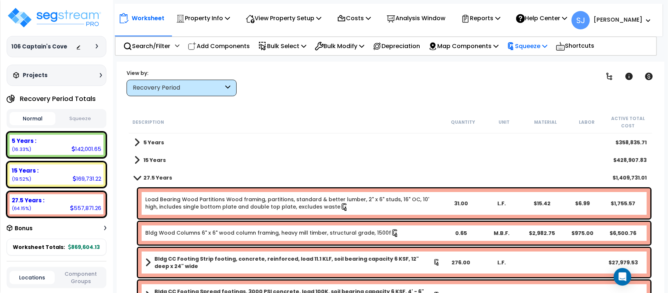
click at [537, 47] on p "Squeeze" at bounding box center [527, 46] width 40 height 10
click at [277, 118] on div "Description" at bounding box center [287, 121] width 310 height 7
click at [85, 116] on button "Squeeze" at bounding box center [80, 118] width 46 height 13
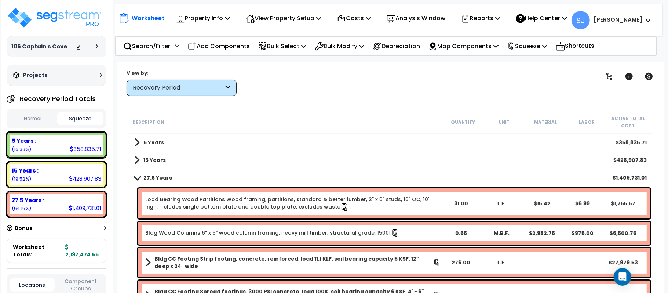
click at [34, 119] on button "Normal" at bounding box center [33, 118] width 46 height 13
click at [93, 124] on button "Squeeze" at bounding box center [80, 118] width 46 height 13
click at [494, 21] on p "Reports" at bounding box center [480, 18] width 39 height 10
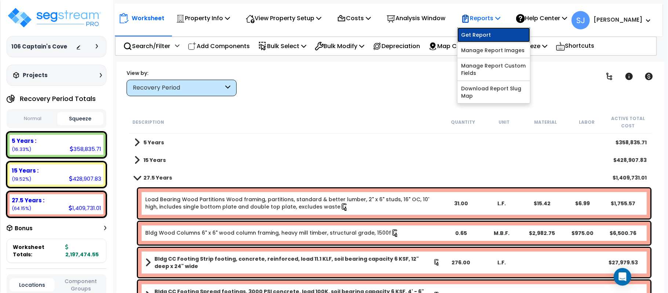
click at [493, 34] on link "Get Report" at bounding box center [493, 35] width 73 height 15
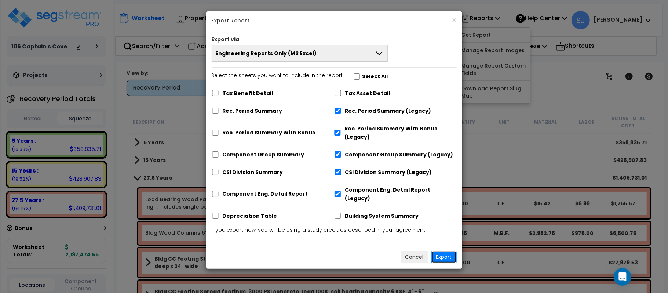
click at [442, 251] on button "Export" at bounding box center [443, 257] width 25 height 12
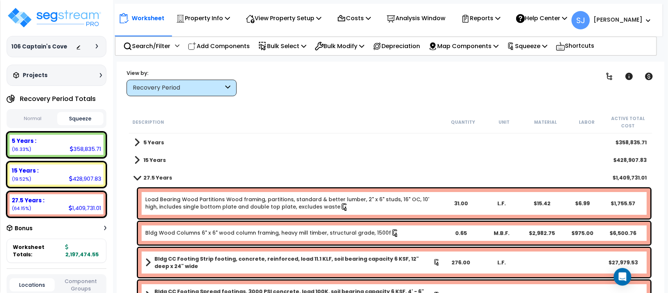
click at [88, 149] on div "358,835.71" at bounding box center [86, 149] width 32 height 8
copy div "358,835.71"
click at [94, 178] on div "428,907.83" at bounding box center [85, 179] width 32 height 8
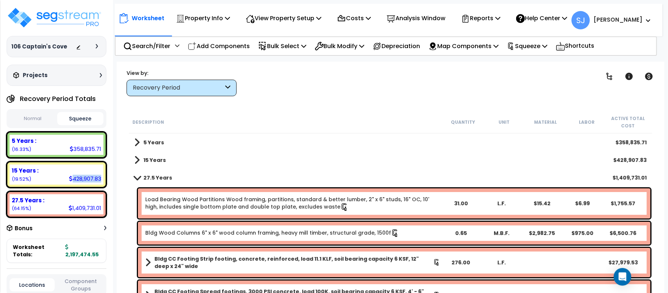
click at [94, 178] on div "428,907.83" at bounding box center [85, 179] width 32 height 8
copy div "428,907.83"
click at [83, 206] on div "1,409,731.01" at bounding box center [85, 208] width 33 height 8
copy div "1,409,731.01"
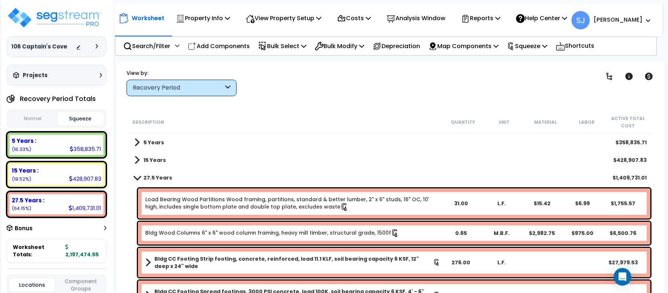
click at [121, 249] on div "Worksheet Property Info Property Setup Add Property Unit Template property Clon…" at bounding box center [391, 208] width 548 height 293
click at [70, 17] on img at bounding box center [54, 18] width 95 height 22
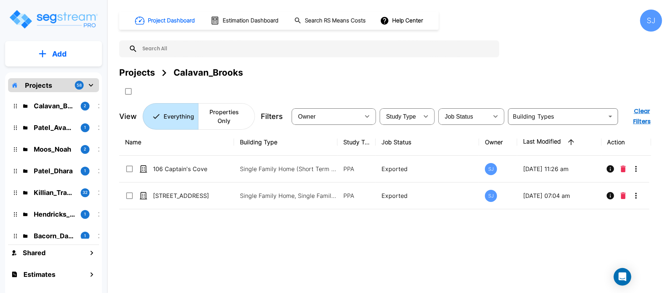
click at [56, 87] on div "Projects 58" at bounding box center [53, 85] width 91 height 14
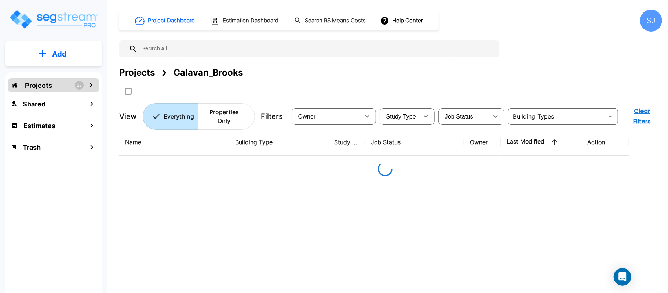
click at [56, 87] on div "Projects 58" at bounding box center [53, 85] width 91 height 14
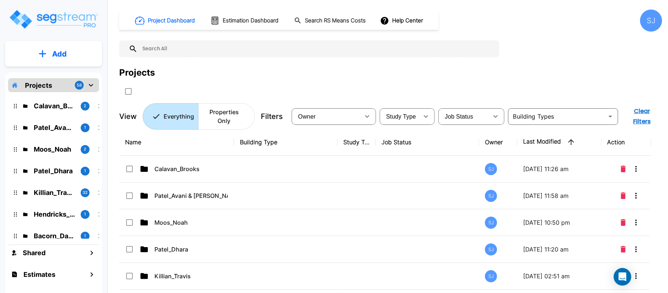
click at [63, 52] on p "Add" at bounding box center [59, 53] width 15 height 11
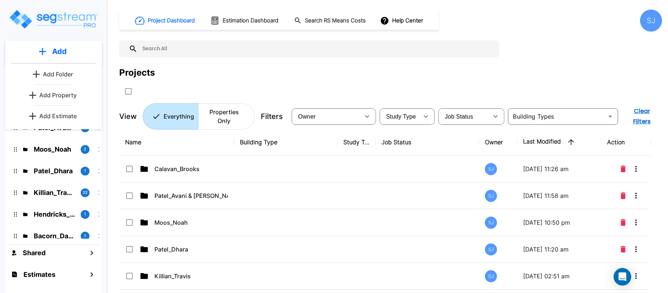
click at [62, 73] on p "Add Folder" at bounding box center [58, 74] width 30 height 9
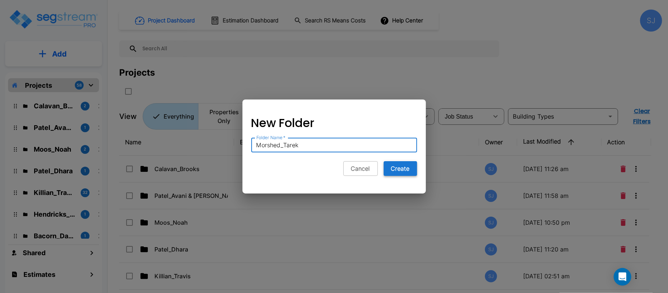
type input "Morshed_Tarek"
click at [407, 168] on button "Create" at bounding box center [400, 168] width 33 height 15
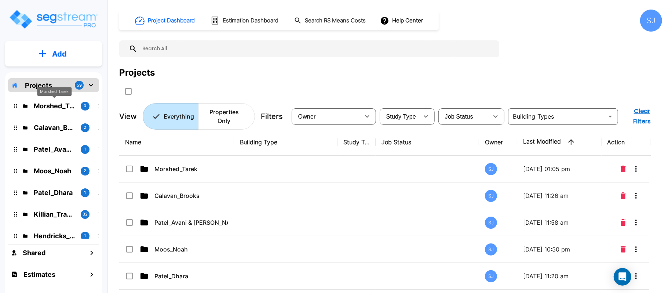
click at [56, 106] on p "Morshed_Tarek" at bounding box center [54, 106] width 41 height 10
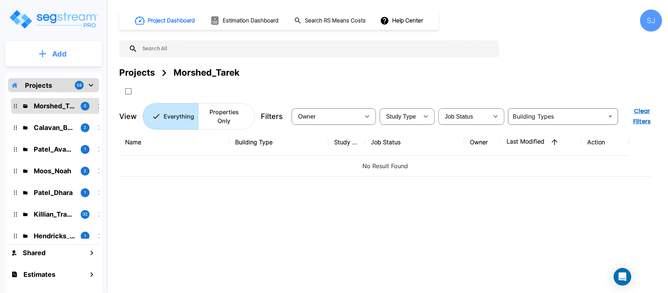
click at [75, 45] on button "Add" at bounding box center [53, 53] width 97 height 21
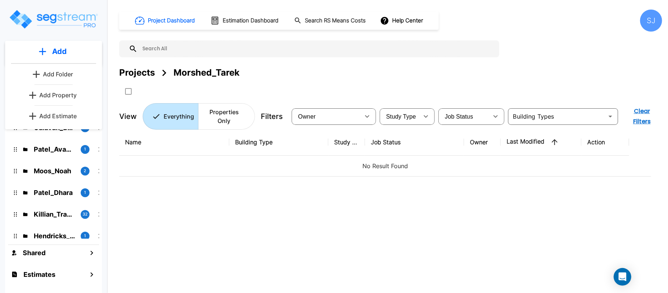
click at [65, 95] on p "Add Property" at bounding box center [57, 95] width 37 height 9
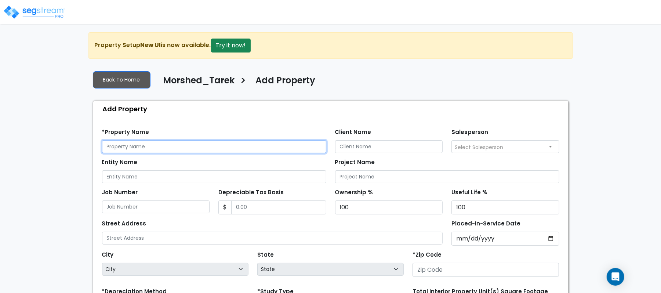
click at [159, 146] on input "text" at bounding box center [214, 146] width 224 height 13
paste input "1015 [PERSON_NAME]"
type input "1015 [PERSON_NAME]"
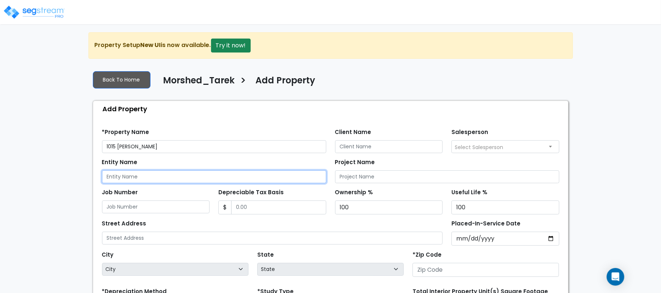
click at [145, 178] on input "Entity Name" at bounding box center [214, 176] width 224 height 13
paste input "1015 [PERSON_NAME]"
type input "1015 [PERSON_NAME]"
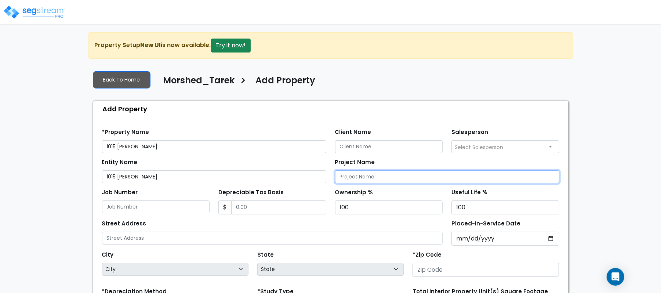
click at [392, 175] on input "Project Name" at bounding box center [447, 176] width 224 height 13
click at [343, 178] on input "Project Name" at bounding box center [447, 176] width 224 height 13
paste input "1015 [PERSON_NAME]"
type input "1015 [PERSON_NAME]"
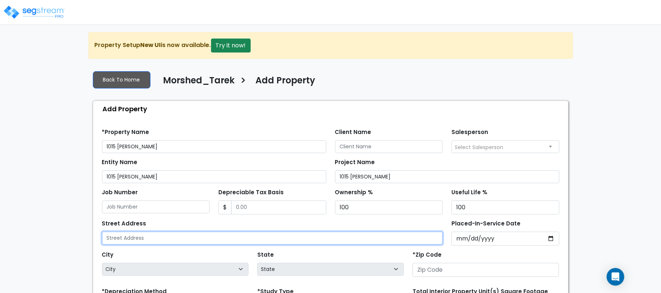
click at [212, 238] on input "text" at bounding box center [272, 237] width 341 height 13
paste input "1015 [PERSON_NAME]"
type input "1015 [PERSON_NAME]"
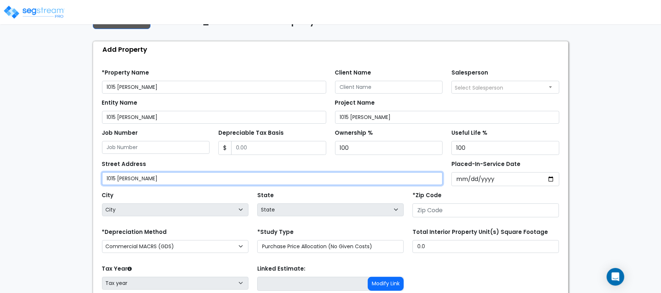
scroll to position [98, 0]
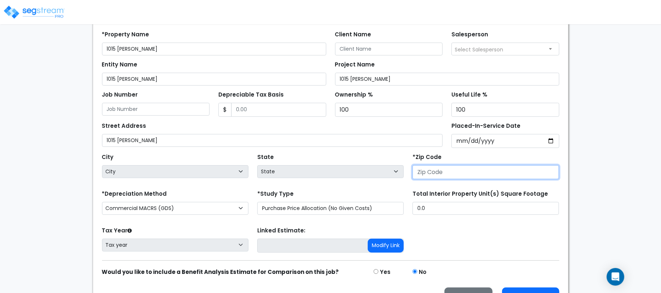
click at [442, 169] on input "number" at bounding box center [485, 172] width 146 height 14
paste input "72201"
type input "72201"
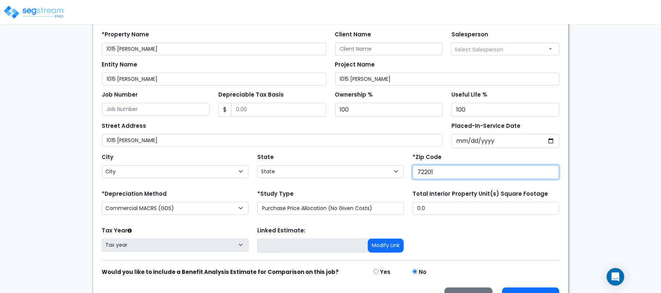
select select "AR"
type input "72201"
click at [382, 160] on div "State State National Average AB AK AL AR AZ [GEOGRAPHIC_DATA] CA CO CT DC DE FL…" at bounding box center [330, 165] width 155 height 29
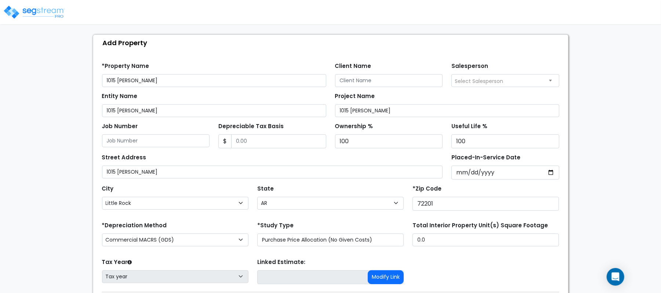
scroll to position [49, 0]
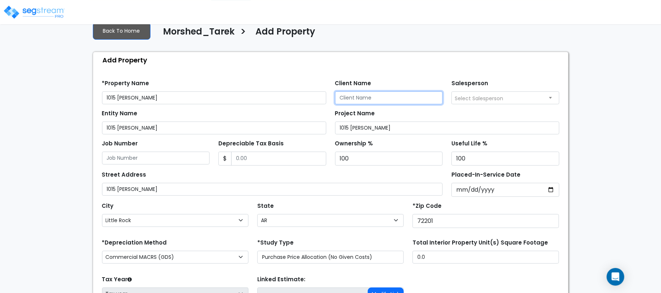
click at [413, 97] on input "Client Name" at bounding box center [389, 97] width 108 height 13
paste input "Morshed_Tarek"
type input "Morshed_Tarek"
click at [395, 118] on div "Project Name [STREET_ADDRESS][PERSON_NAME]" at bounding box center [447, 121] width 224 height 26
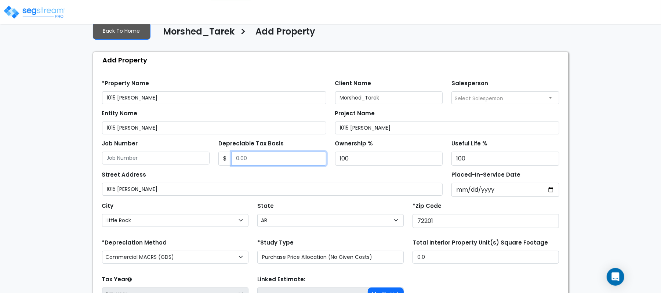
click at [243, 157] on input "Depreciable Tax Basis" at bounding box center [278, 158] width 95 height 14
paste input "385,419"
type input "385,419"
click at [255, 178] on div "Street Address 1015 Scott St" at bounding box center [272, 182] width 341 height 26
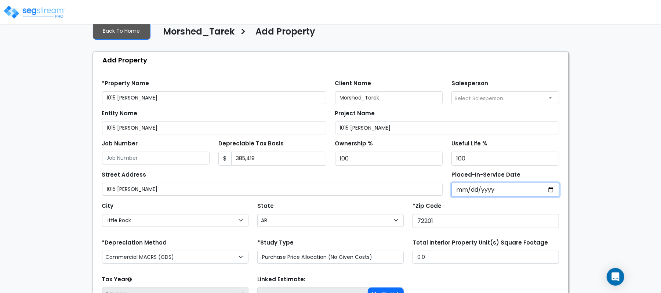
click at [458, 193] on input "Placed-In-Service Date" at bounding box center [505, 190] width 108 height 14
type input "2022-04-06"
select select "2022"
click at [420, 180] on div "Street Address 1015 Scott St" at bounding box center [272, 182] width 341 height 26
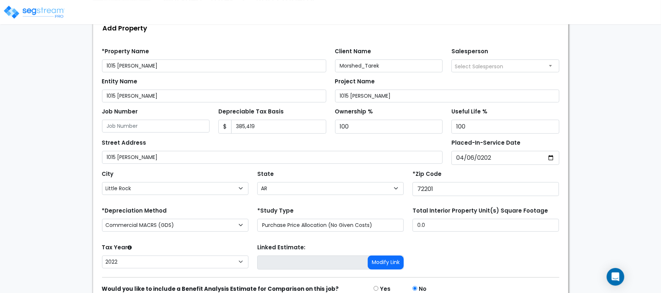
scroll to position [98, 0]
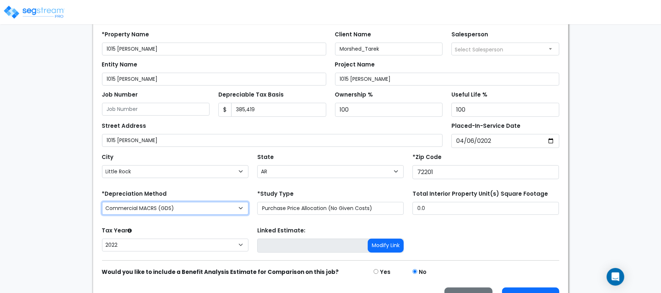
click at [233, 213] on select "Commercial MACRS (GDS) Commercial Residential MACRS (GDS) Commercial MACRS (GDS…" at bounding box center [175, 208] width 146 height 13
select select "CRM(_44"
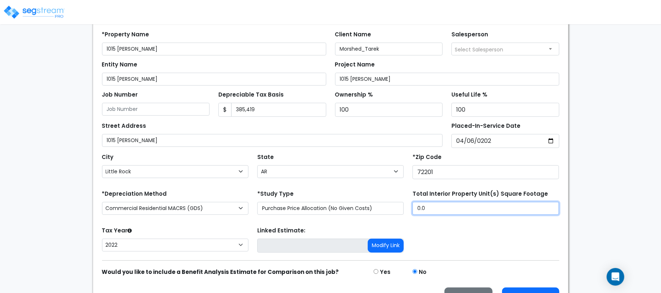
click at [438, 211] on input "0.0" at bounding box center [485, 208] width 146 height 13
paste input "5,364"
type input "5,364"
click at [442, 225] on form "*Property Name 1015 Scott St Client Name Morshed_Tarek Salesperson Select Sales…" at bounding box center [330, 165] width 457 height 281
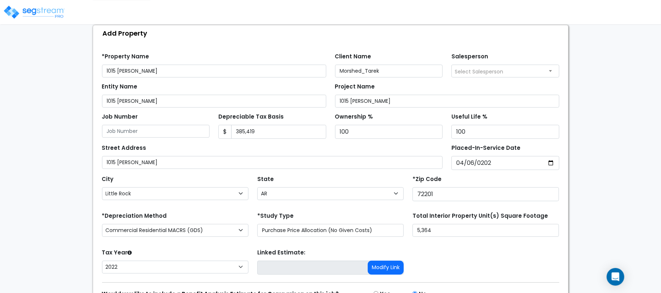
scroll to position [119, 0]
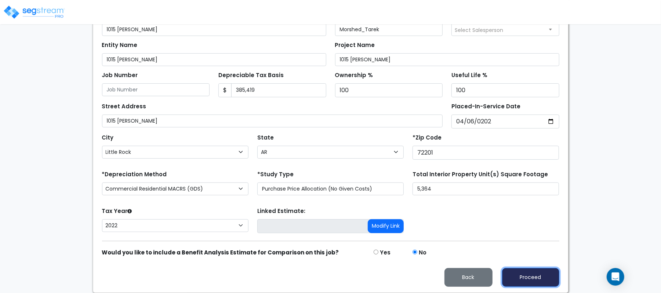
click at [529, 276] on button "Proceed" at bounding box center [530, 277] width 57 height 19
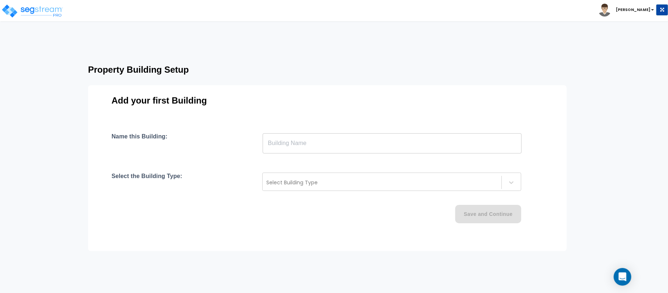
click at [312, 150] on input "text" at bounding box center [392, 143] width 259 height 21
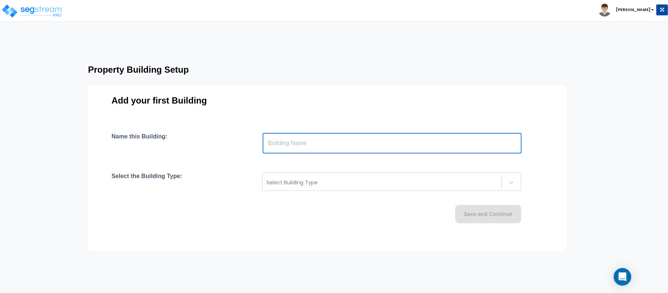
type input "Building"
click at [314, 186] on div at bounding box center [381, 182] width 231 height 9
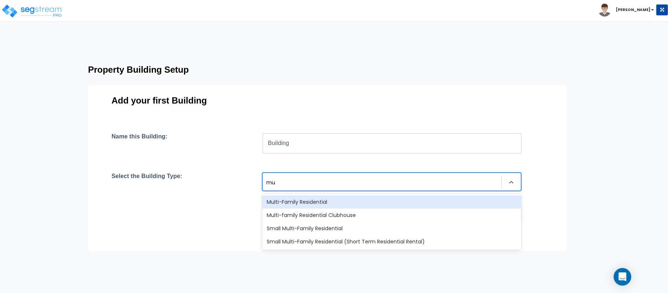
type input "mul"
click at [319, 203] on div "Multi-Family Residential" at bounding box center [391, 201] width 259 height 13
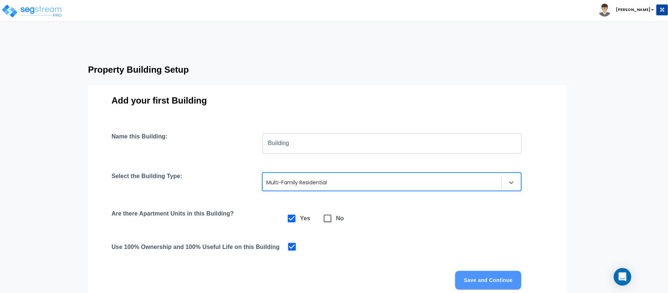
click at [509, 277] on button "Save and Continue" at bounding box center [488, 280] width 66 height 18
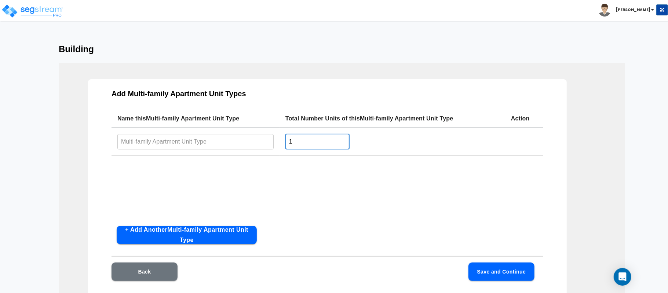
drag, startPoint x: 308, startPoint y: 144, endPoint x: 267, endPoint y: 144, distance: 41.1
click at [267, 144] on tr "​ 1 ​" at bounding box center [327, 141] width 432 height 28
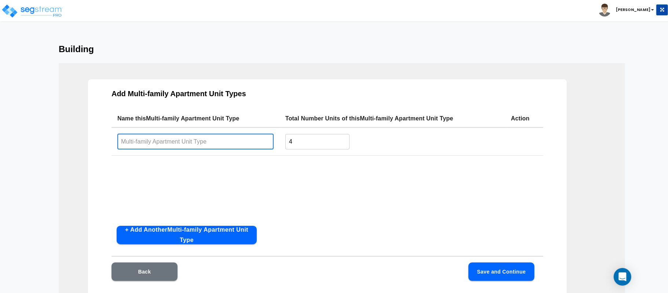
click at [249, 144] on input "text" at bounding box center [195, 142] width 156 height 16
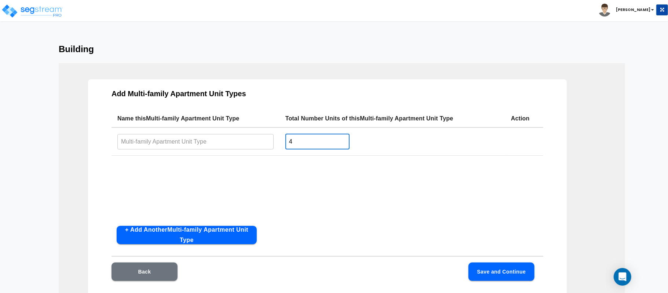
drag, startPoint x: 297, startPoint y: 141, endPoint x: 272, endPoint y: 142, distance: 25.0
click at [272, 142] on tr "​ 4 ​" at bounding box center [327, 141] width 432 height 28
type input "2"
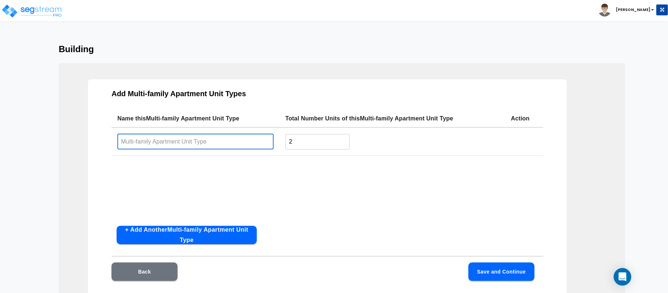
click at [222, 140] on input "text" at bounding box center [195, 142] width 156 height 16
click at [241, 145] on input "text" at bounding box center [195, 142] width 156 height 16
type input "2-bedroom"
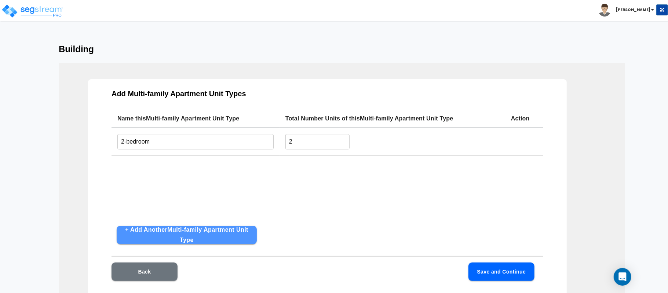
click at [245, 229] on button "+ Add Another Multi-family Apartment Unit Type" at bounding box center [187, 235] width 140 height 18
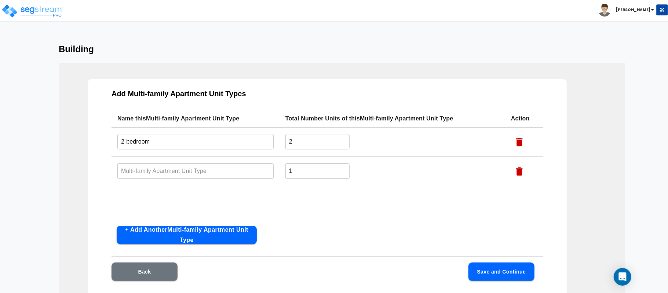
click at [187, 172] on input "text" at bounding box center [195, 171] width 156 height 16
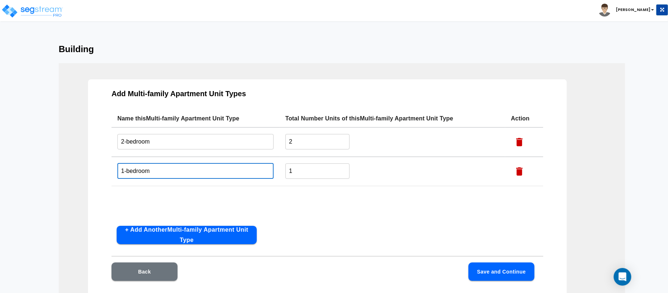
type input "1-bedroom"
click at [326, 210] on div "Name this Multi-family Apartment Unit Type Total Number Units of this Multi-fam…" at bounding box center [327, 165] width 432 height 110
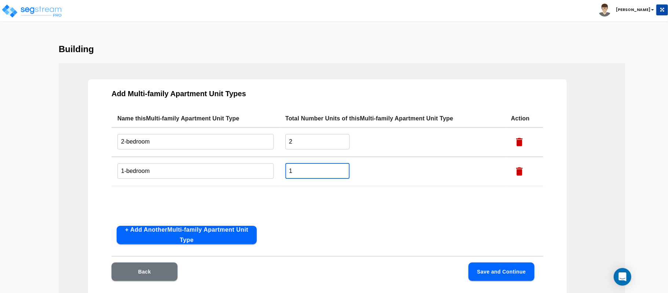
drag, startPoint x: 304, startPoint y: 173, endPoint x: 262, endPoint y: 169, distance: 42.4
click at [262, 169] on tr "1-bedroom ​ 1 ​" at bounding box center [327, 171] width 432 height 29
type input "2"
click at [284, 204] on div "Name this Multi-family Apartment Unit Type Total Number Units of this Multi-fam…" at bounding box center [327, 165] width 432 height 110
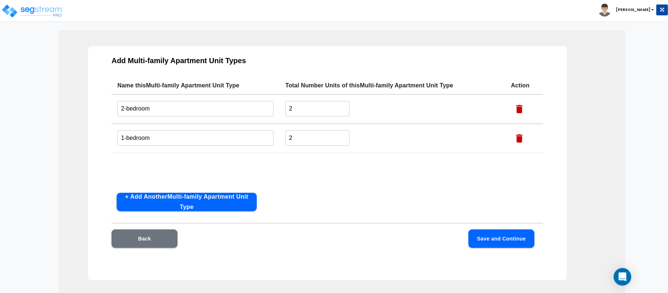
scroll to position [49, 0]
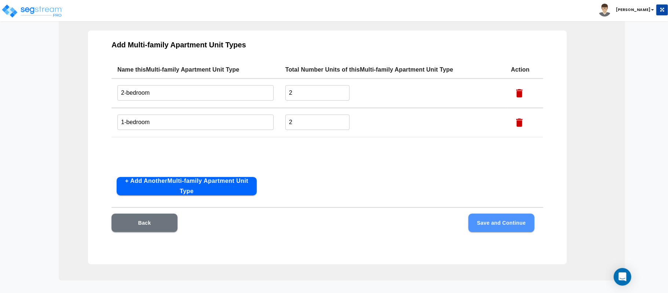
click at [511, 220] on button "Save and Continue" at bounding box center [501, 222] width 66 height 18
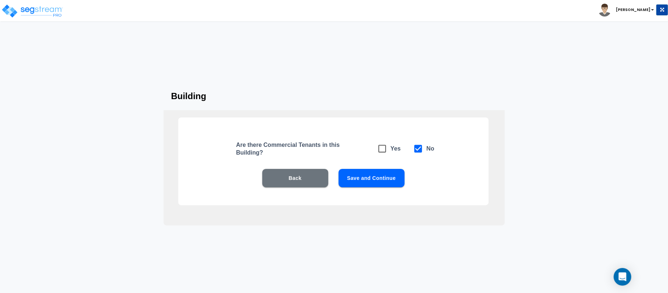
scroll to position [0, 0]
click at [384, 181] on button "Save and Continue" at bounding box center [372, 178] width 66 height 18
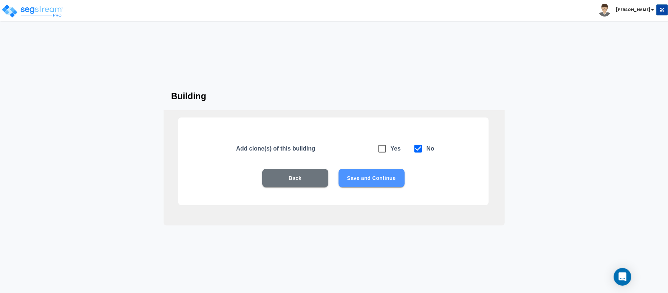
click at [376, 172] on button "Save and Continue" at bounding box center [372, 178] width 66 height 18
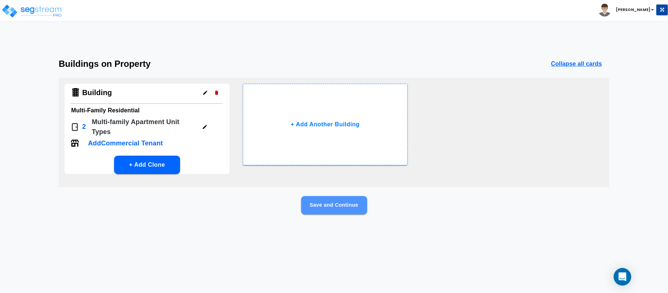
click at [333, 203] on button "Save and Continue" at bounding box center [334, 205] width 66 height 18
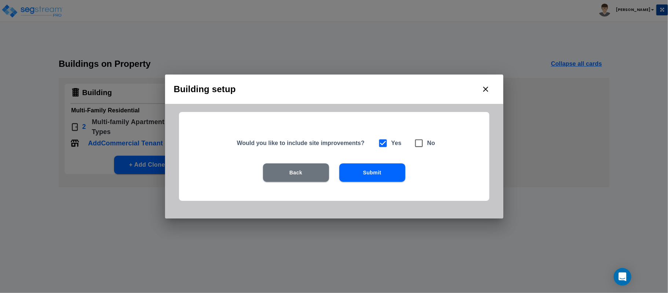
click at [381, 173] on button "Submit" at bounding box center [372, 172] width 66 height 18
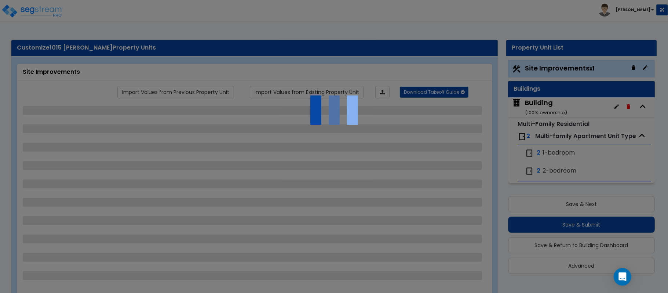
scroll to position [7, 0]
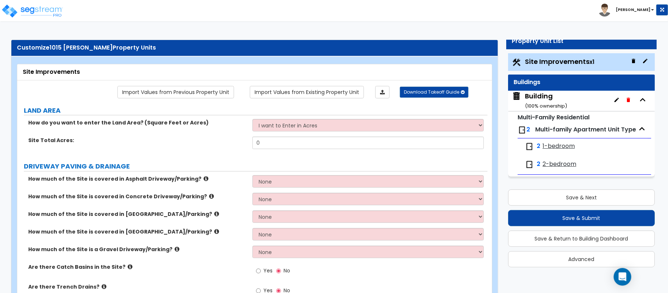
click at [215, 68] on div "Site Improvements" at bounding box center [255, 72] width 464 height 8
click at [290, 128] on select "I want to Enter in Acres I want to Enter in Square Feet" at bounding box center [367, 125] width 231 height 12
select select "2"
click at [252, 120] on select "I want to Enter in Acres I want to Enter in Square Feet" at bounding box center [367, 125] width 231 height 12
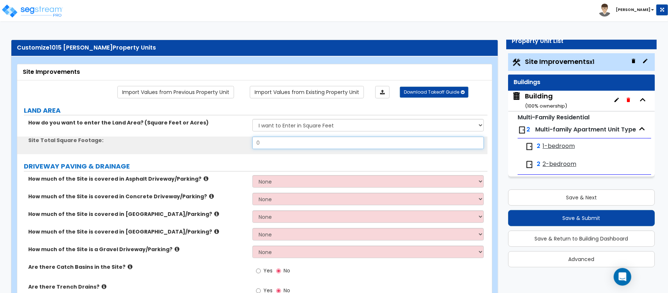
paste input "6969"
type input "6,969"
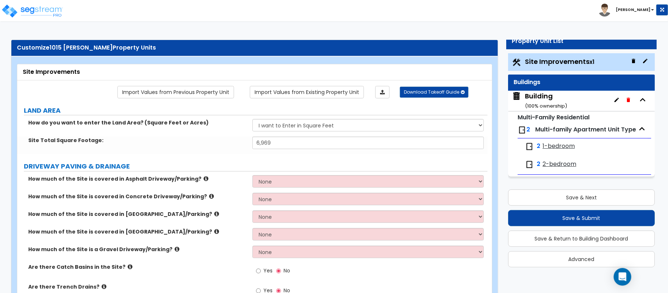
click at [294, 164] on label "DRIVEWAY PAVING & DRAINAGE" at bounding box center [256, 166] width 464 height 10
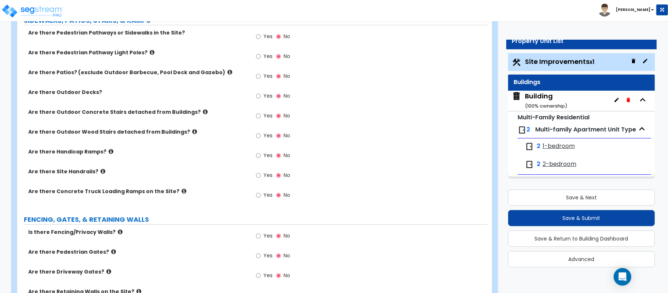
scroll to position [587, 0]
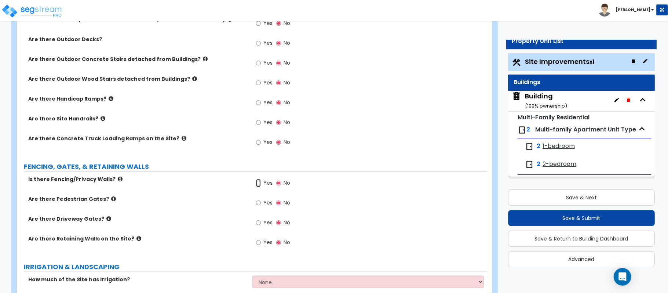
click at [258, 187] on input "Yes" at bounding box center [258, 183] width 5 height 8
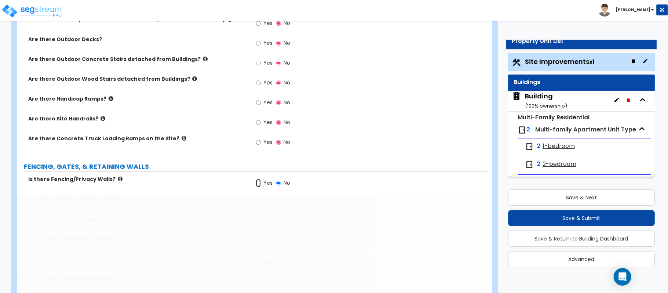
radio input "true"
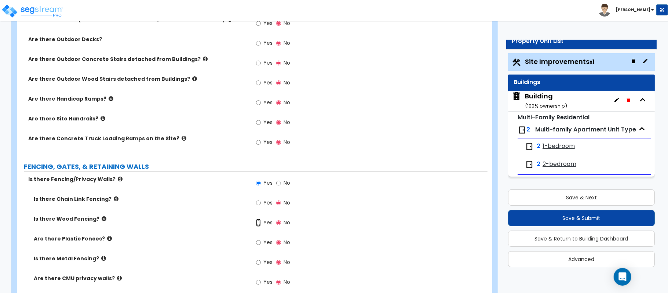
click at [257, 223] on input "Yes" at bounding box center [258, 223] width 5 height 8
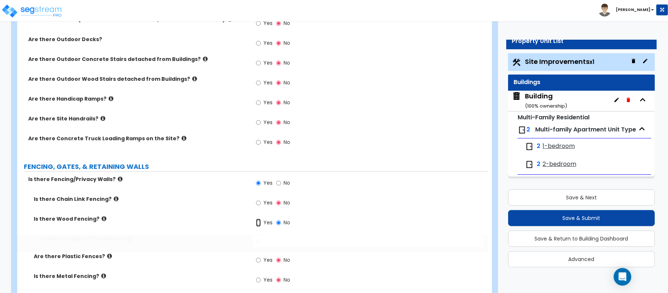
radio input "true"
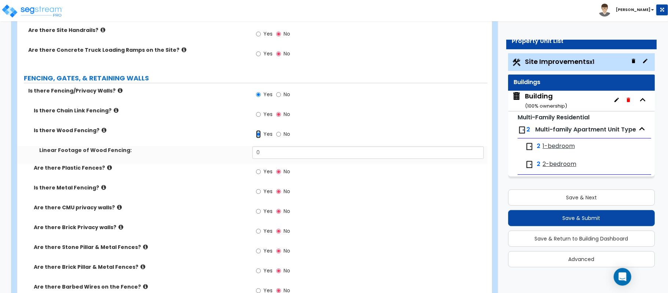
scroll to position [684, 0]
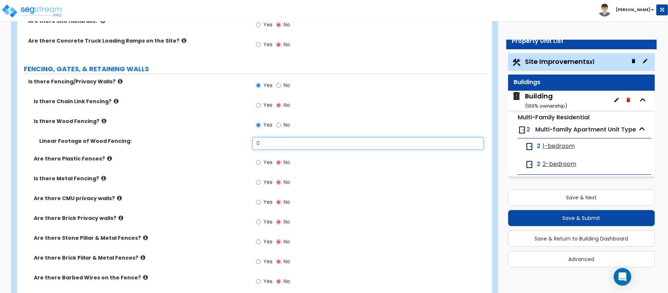
drag, startPoint x: 269, startPoint y: 146, endPoint x: 228, endPoint y: 147, distance: 41.5
click at [228, 147] on div "Linear Footage of Wood Fencing: 0" at bounding box center [252, 146] width 470 height 18
type input "200"
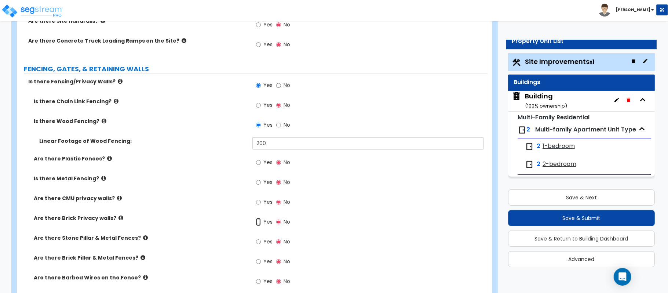
click at [259, 223] on input "Yes" at bounding box center [258, 222] width 5 height 8
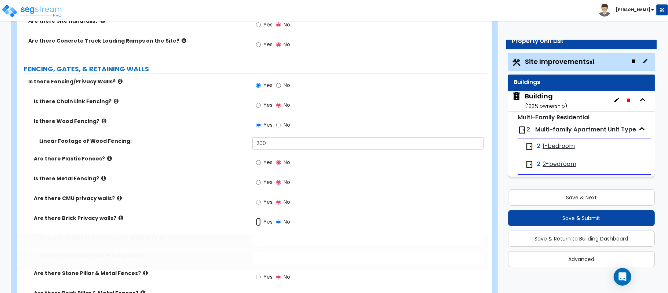
radio input "true"
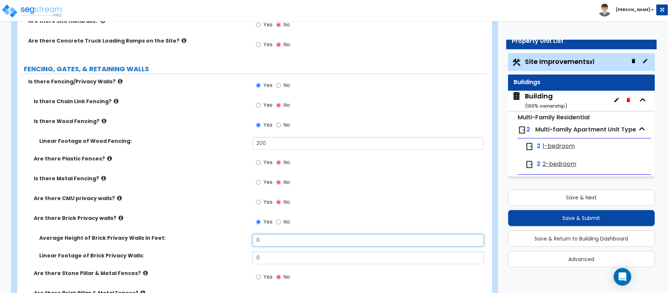
drag, startPoint x: 274, startPoint y: 239, endPoint x: 228, endPoint y: 238, distance: 46.2
click at [228, 238] on div "Average Height of Brick Privacy Walls in Feet: 0" at bounding box center [252, 243] width 470 height 18
type input "2"
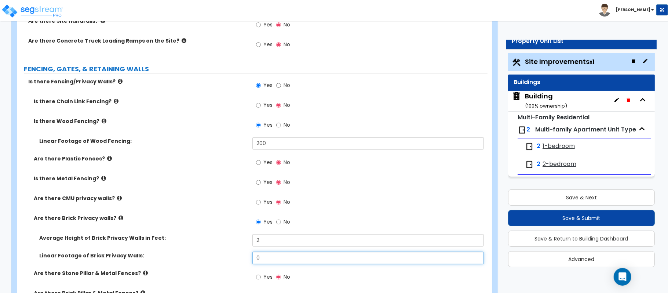
click at [233, 257] on div "Linear Footage of Brick Privacy Walls: 0" at bounding box center [252, 261] width 470 height 18
type input "130"
click at [195, 206] on div "Are there CMU privacy walls? Yes No" at bounding box center [252, 204] width 470 height 20
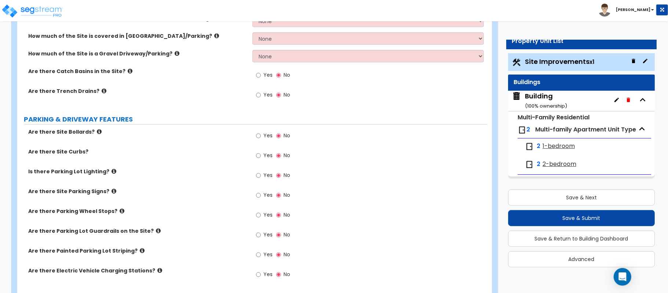
scroll to position [391, 0]
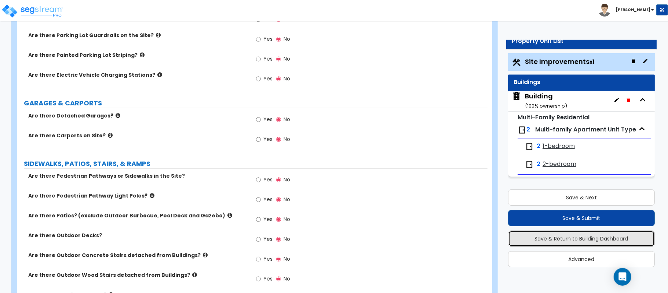
click at [568, 238] on button "Save & Return to Building Dashboard" at bounding box center [581, 238] width 147 height 16
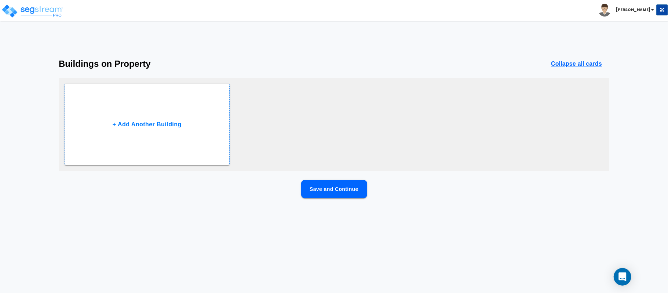
scroll to position [0, 0]
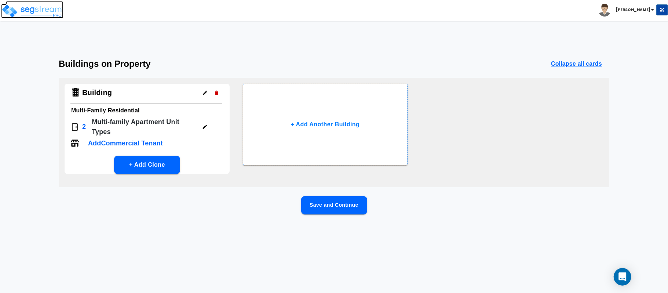
click at [52, 12] on img at bounding box center [32, 11] width 62 height 15
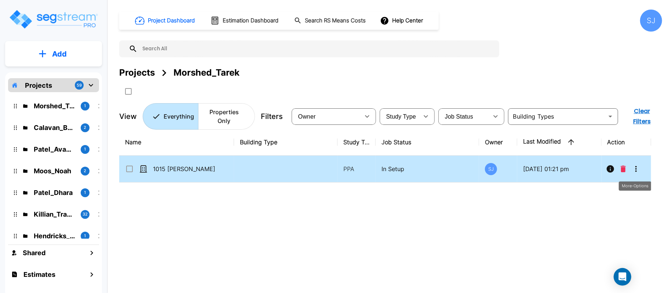
click at [636, 173] on icon "More-Options" at bounding box center [636, 168] width 9 height 9
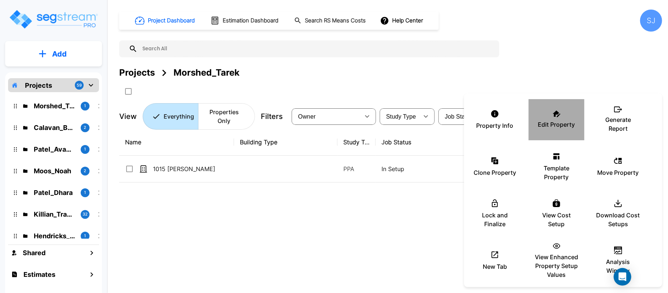
click at [553, 114] on icon at bounding box center [557, 113] width 8 height 7
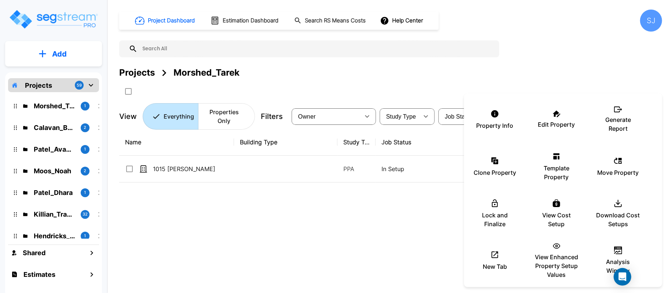
click at [208, 171] on div at bounding box center [334, 146] width 668 height 293
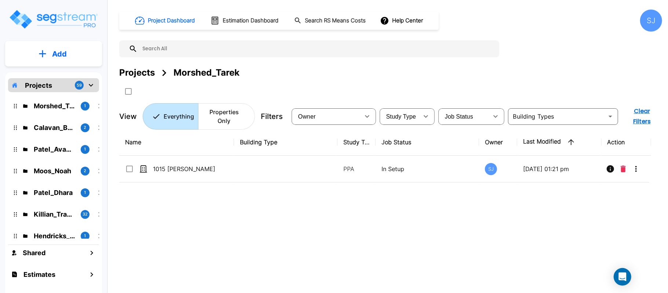
click at [185, 169] on div at bounding box center [334, 146] width 668 height 293
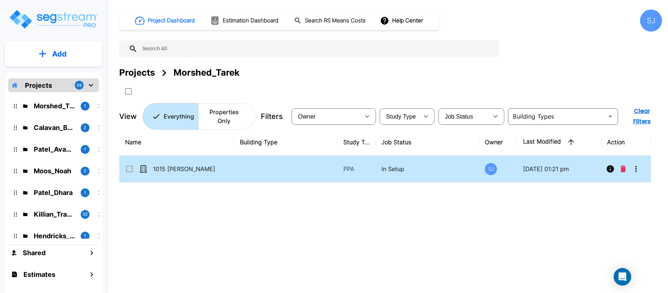
click at [187, 173] on p "1015 [PERSON_NAME]" at bounding box center [189, 168] width 73 height 9
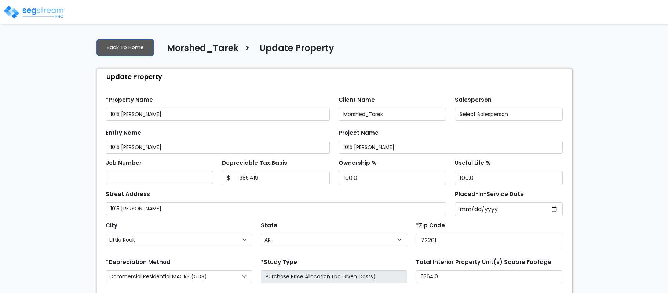
select select "AR"
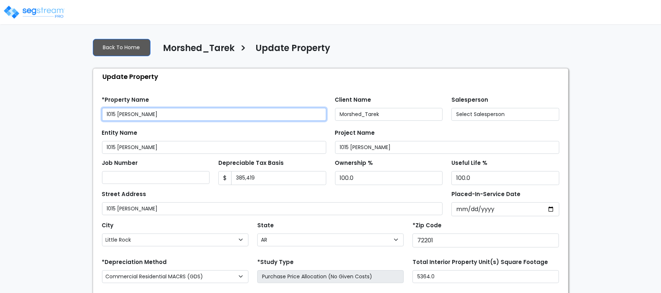
select select "2022"
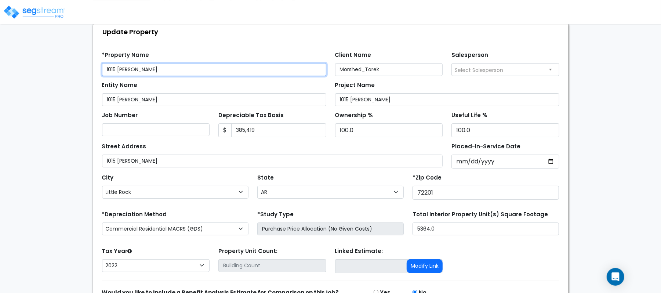
scroll to position [87, 0]
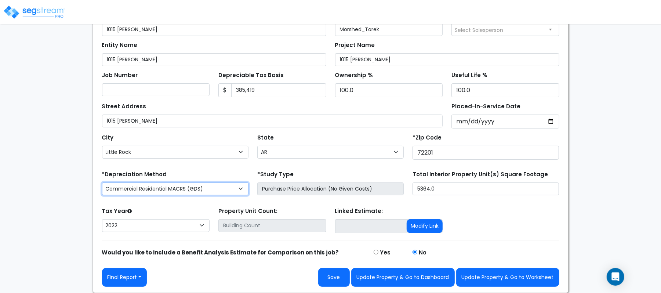
click at [238, 187] on select "Commercial MACRS (GDS) Commercial Residential MACRS (GDS) Commercial MACRS (GDS…" at bounding box center [175, 188] width 146 height 13
click at [56, 170] on div "We are Building your Property. So please grab a coffee and let us do the heavy …" at bounding box center [330, 120] width 661 height 345
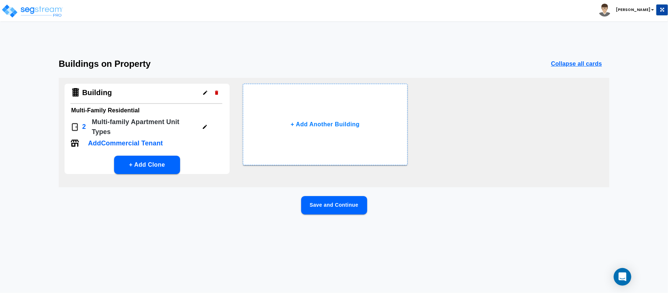
click at [346, 207] on button "Save and Continue" at bounding box center [334, 205] width 66 height 18
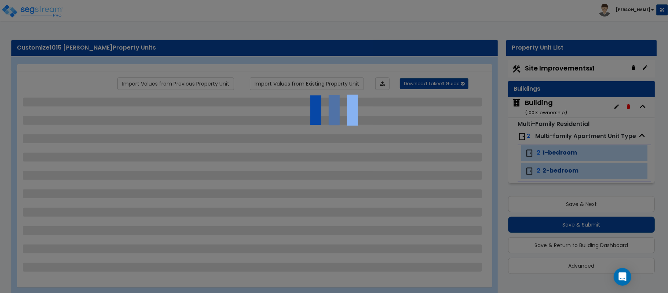
scroll to position [7, 0]
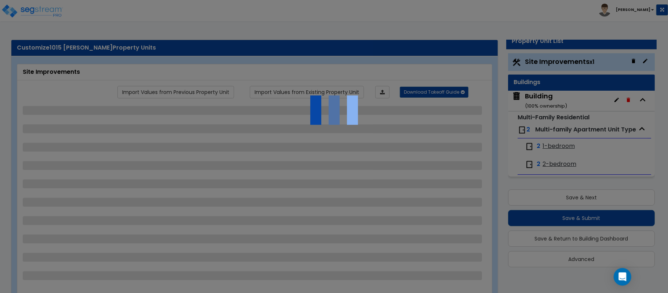
select select "2"
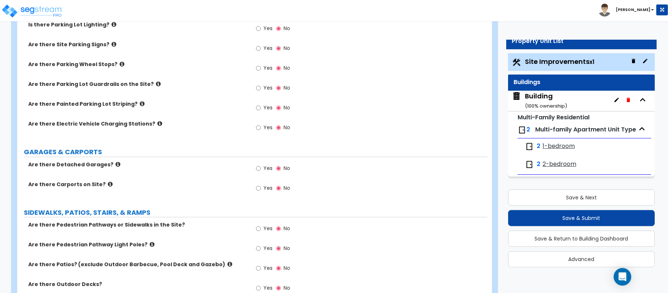
scroll to position [440, 0]
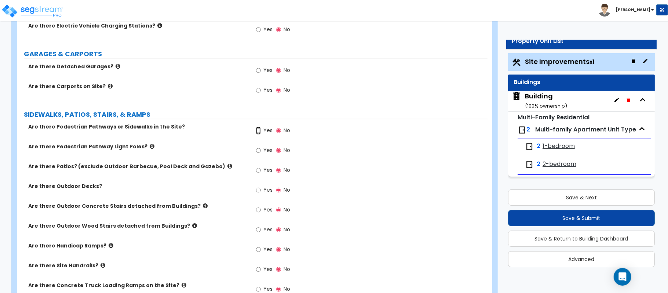
click at [260, 134] on input "Yes" at bounding box center [258, 131] width 5 height 8
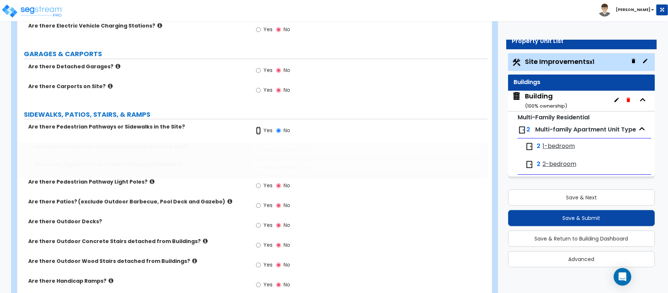
radio input "true"
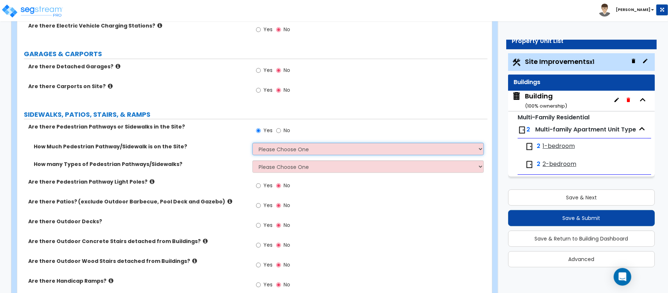
click at [282, 147] on select "Please Choose One I Don't Know, Please Estimate For Me Enter Linear Footage" at bounding box center [367, 149] width 231 height 12
select select "2"
click at [252, 144] on select "Please Choose One I Don't Know, Please Estimate For Me Enter Linear Footage" at bounding box center [367, 149] width 231 height 12
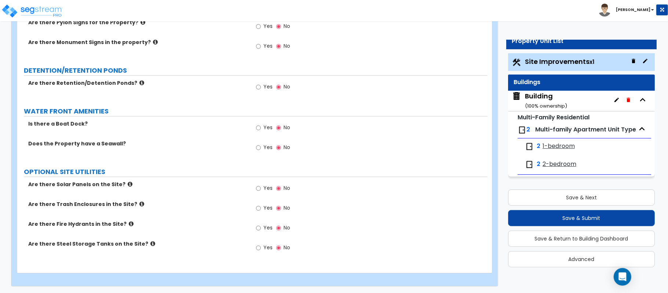
scroll to position [1568, 0]
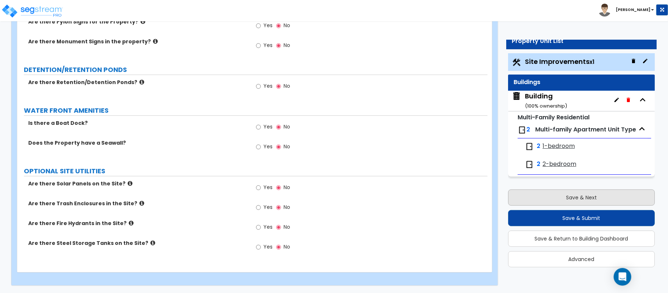
type input "30"
click at [601, 193] on button "Save & Next" at bounding box center [581, 197] width 147 height 16
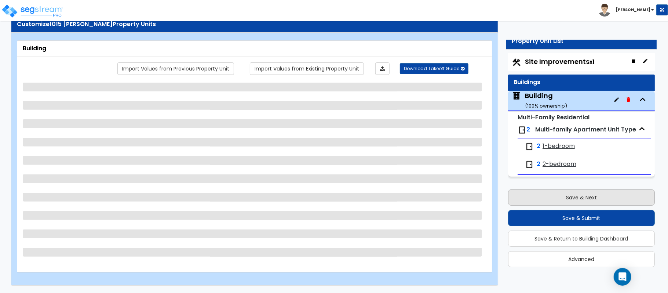
scroll to position [24, 0]
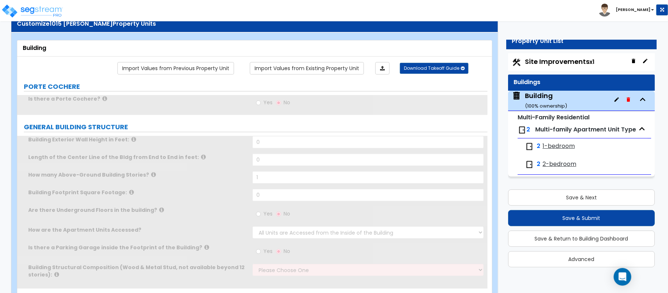
type input "1"
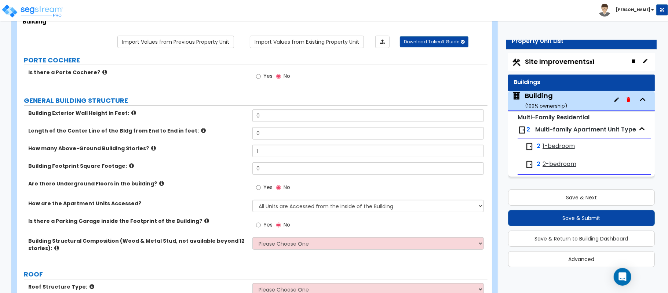
scroll to position [0, 0]
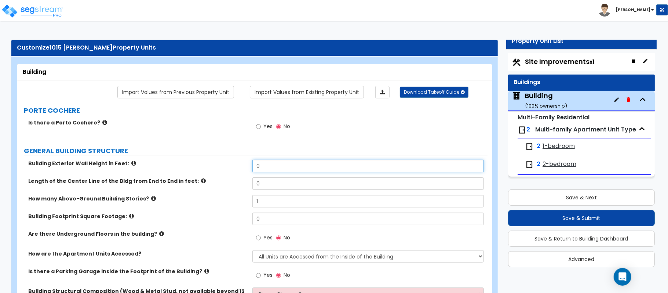
drag, startPoint x: 269, startPoint y: 169, endPoint x: 225, endPoint y: 158, distance: 45.0
click at [228, 171] on div "Building Exterior Wall Height in Feet: 0" at bounding box center [252, 169] width 470 height 18
type input "20"
type input "145"
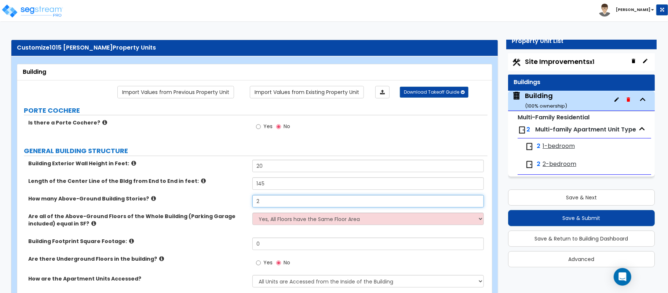
type input "2"
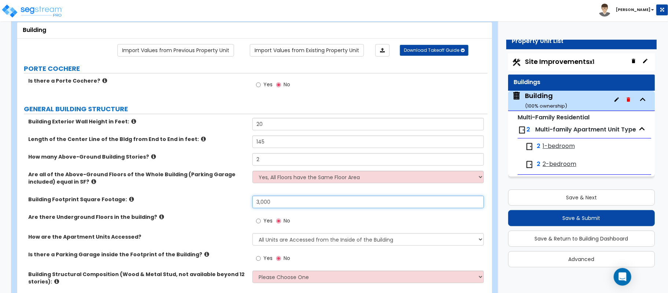
scroll to position [98, 0]
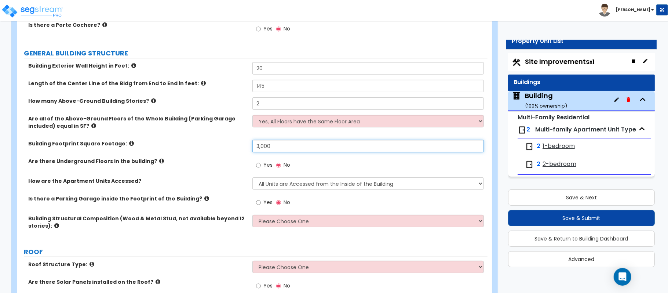
type input "3,000"
click at [129, 143] on icon at bounding box center [131, 143] width 5 height 6
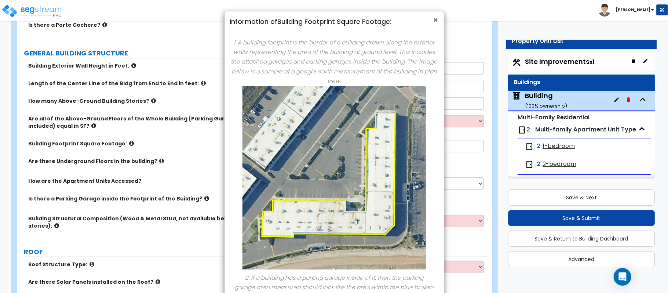
click at [434, 21] on span "×" at bounding box center [436, 20] width 5 height 11
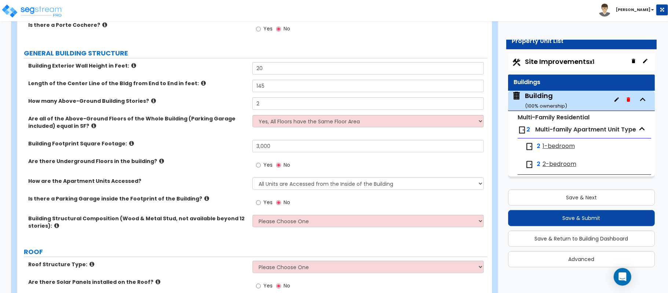
click at [264, 128] on div "Are all of the Above-Ground Floors of the Whole Building (Parking Garage includ…" at bounding box center [252, 127] width 470 height 25
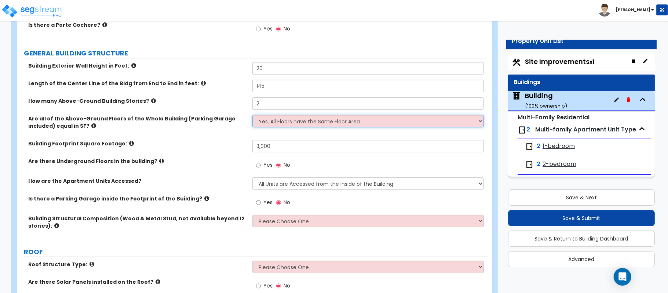
click at [283, 122] on select "Yes, All Floors have the Same Floor Area No, Not All Floor Areas are the Same" at bounding box center [367, 121] width 231 height 12
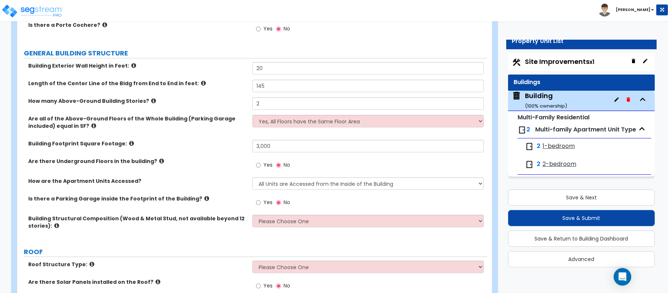
click at [232, 128] on label "Are all of the Above-Ground Floors of the Whole Building (Parking Garage includ…" at bounding box center [137, 122] width 219 height 15
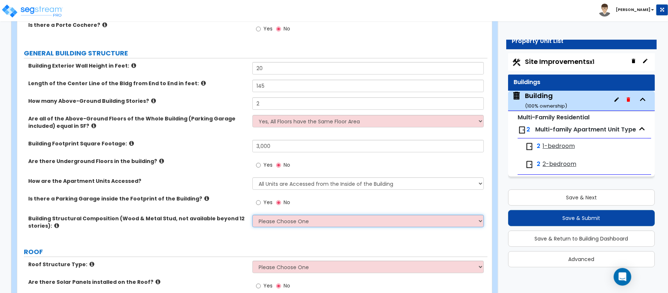
click at [263, 219] on select "Please Choose One Reinforced Concrete Structural Steel Brick Masonry CMU Masonr…" at bounding box center [367, 221] width 231 height 12
select select "7"
click at [252, 215] on select "Please Choose One Reinforced Concrete Structural Steel Brick Masonry CMU Masonr…" at bounding box center [367, 221] width 231 height 12
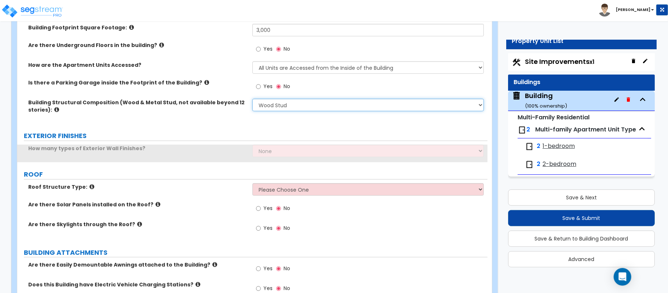
scroll to position [244, 0]
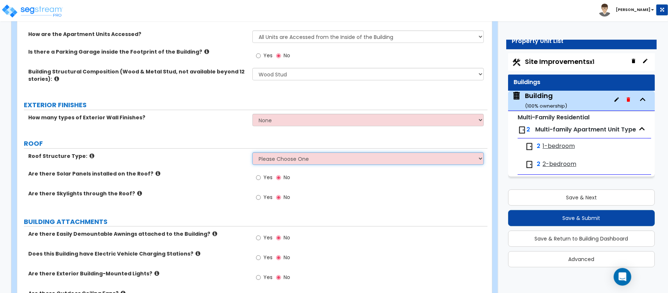
click at [295, 161] on select "Please Choose One Gable Roof Flat Roof Hybrid Gable & Flat Roof" at bounding box center [367, 158] width 231 height 12
select select "1"
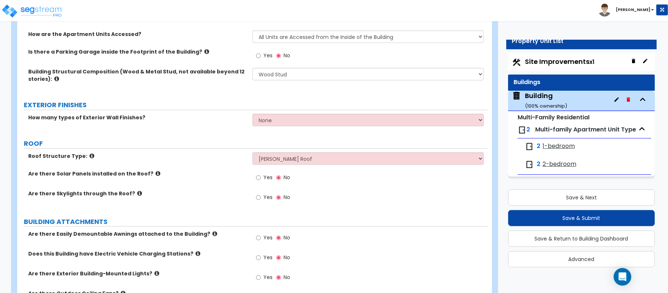
drag, startPoint x: 212, startPoint y: 161, endPoint x: 270, endPoint y: 175, distance: 60.4
click at [212, 161] on div "Roof Structure Type: Please Choose One Gable Roof Flat Roof Hybrid Gable & Flat…" at bounding box center [252, 161] width 470 height 18
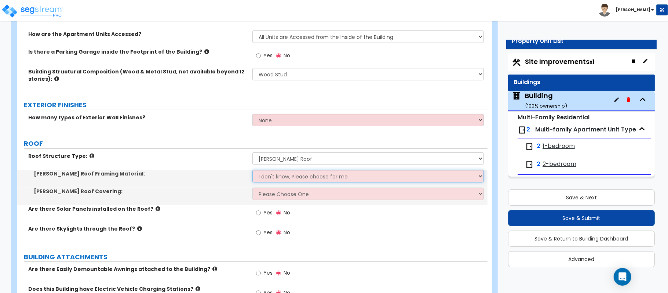
click at [270, 177] on select "I don't know, Please choose for me Metal Wood" at bounding box center [367, 176] width 231 height 12
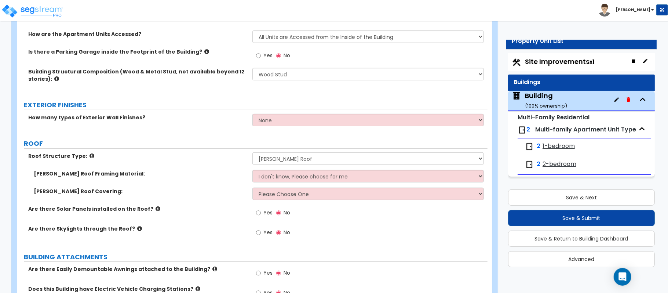
drag, startPoint x: 228, startPoint y: 178, endPoint x: 234, endPoint y: 180, distance: 5.7
click at [228, 178] on div "Gable Roof Framing Material: I don't know, Please choose for me Metal Wood" at bounding box center [252, 179] width 470 height 18
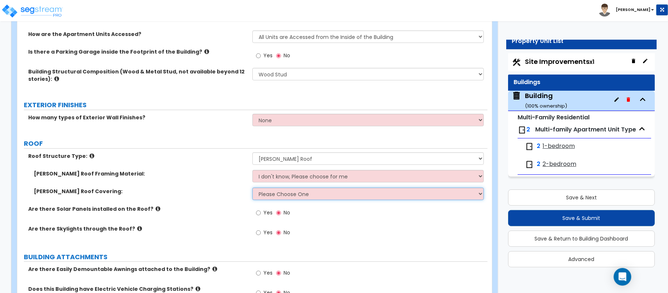
click at [269, 196] on select "Please Choose One Asphalt Shingle Clay Tile Wood Shingle Metal Shingle Standing…" at bounding box center [367, 193] width 231 height 12
select select "1"
click at [252, 188] on select "Please Choose One Asphalt Shingle Clay Tile Wood Shingle Metal Shingle Standing…" at bounding box center [367, 193] width 231 height 12
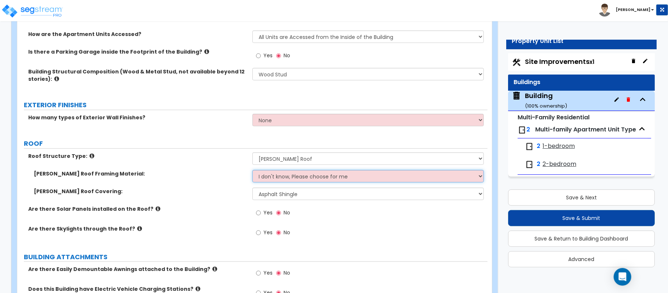
click at [260, 174] on select "I don't know, Please choose for me Metal Wood" at bounding box center [367, 176] width 231 height 12
click at [287, 178] on select "I don't know, Please choose for me Metal Wood" at bounding box center [367, 176] width 231 height 12
select select "2"
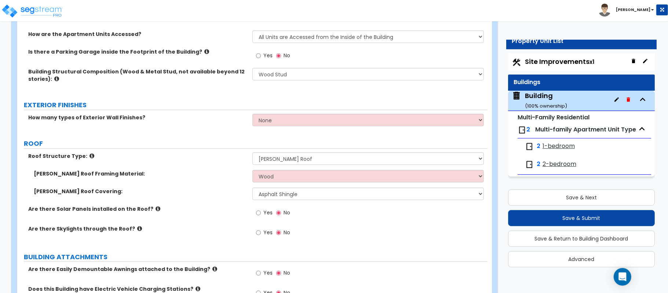
click at [219, 191] on label "Gable Roof Covering:" at bounding box center [140, 190] width 213 height 7
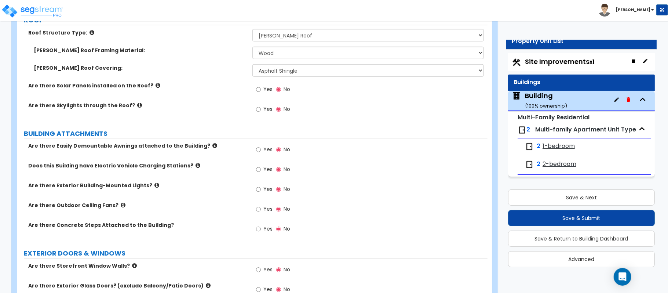
scroll to position [391, 0]
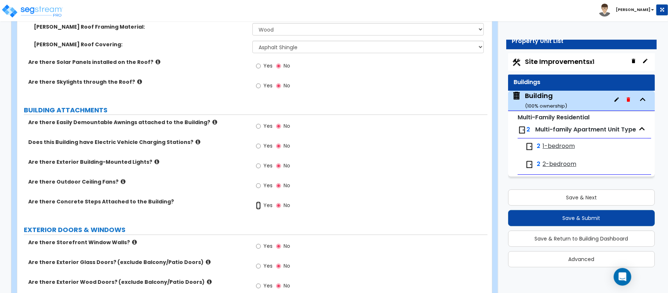
click at [256, 208] on input "Yes" at bounding box center [258, 205] width 5 height 8
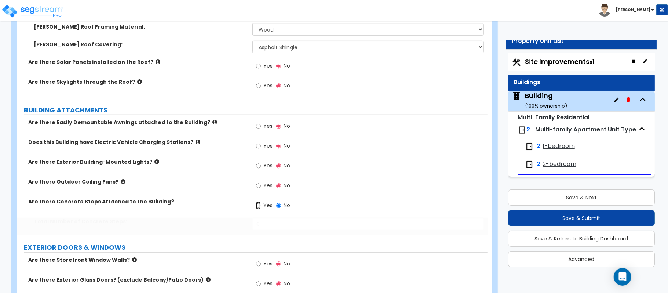
radio input "true"
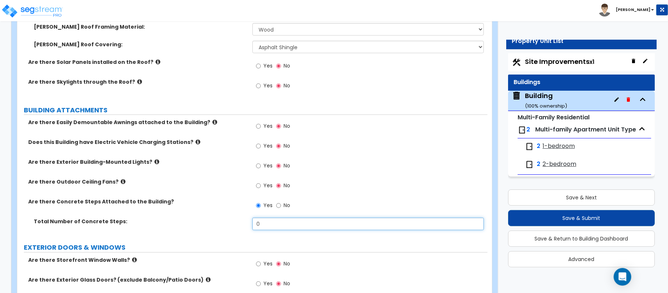
drag, startPoint x: 276, startPoint y: 222, endPoint x: 216, endPoint y: 225, distance: 60.2
click at [216, 225] on div "Total Number of Concrete Steps: 0" at bounding box center [252, 226] width 470 height 18
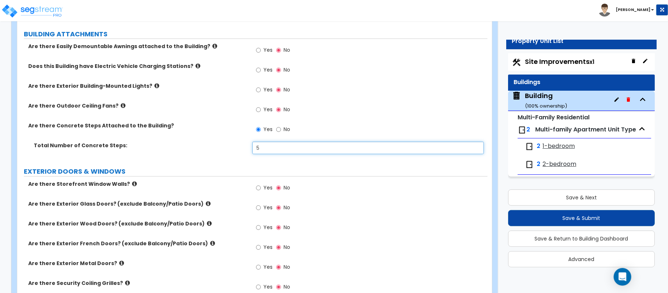
scroll to position [489, 0]
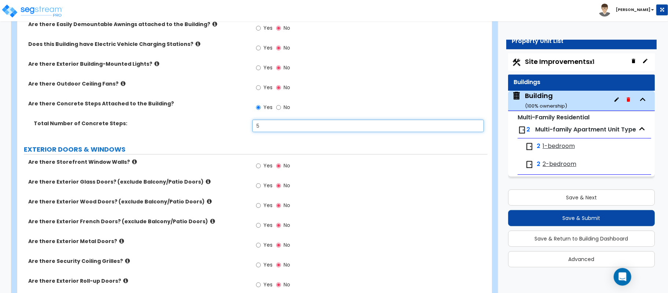
type input "5"
click at [259, 226] on input "Yes" at bounding box center [258, 225] width 5 height 8
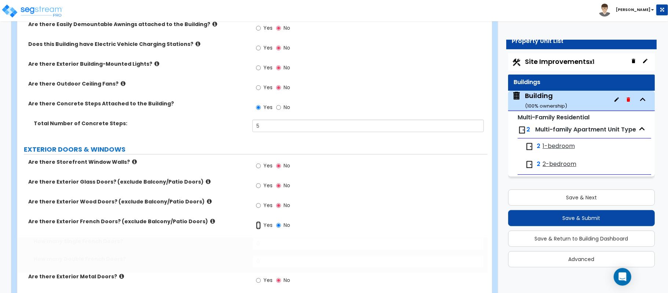
radio input "true"
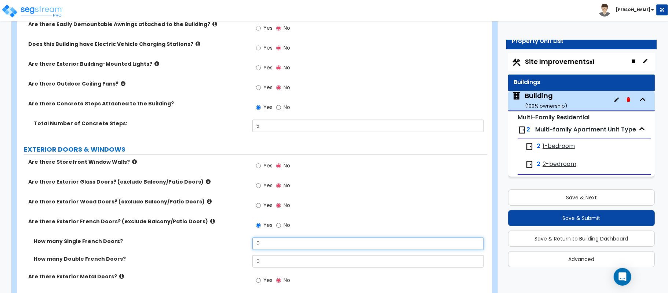
drag, startPoint x: 270, startPoint y: 246, endPoint x: 240, endPoint y: 241, distance: 30.8
click at [240, 241] on div "How many Single French Doors? 0" at bounding box center [252, 246] width 470 height 18
type input "1"
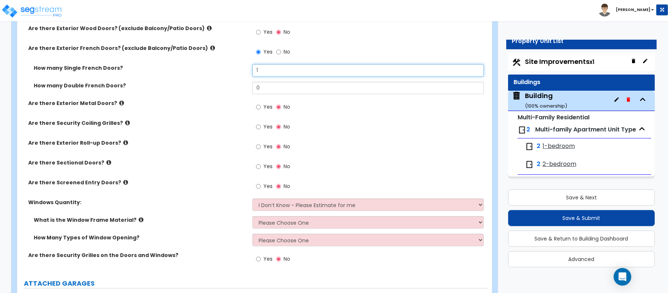
scroll to position [684, 0]
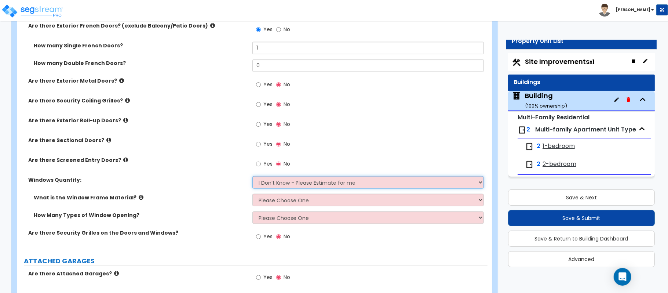
click at [321, 180] on select "I Don’t Know - Please Estimate for me I want to Enter the Quantity" at bounding box center [367, 182] width 231 height 12
select select "1"
click at [252, 177] on select "I Don’t Know - Please Estimate for me I want to Enter the Quantity" at bounding box center [367, 182] width 231 height 12
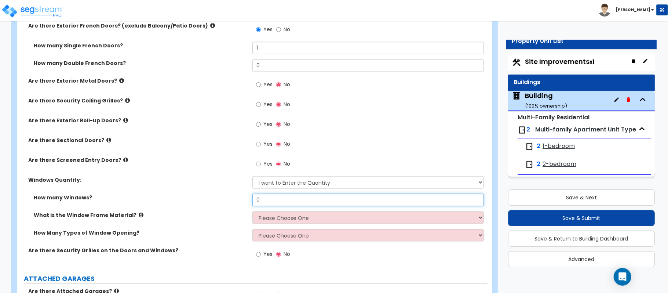
drag, startPoint x: 275, startPoint y: 199, endPoint x: 238, endPoint y: 199, distance: 37.0
click at [238, 199] on div "How many Windows? 0" at bounding box center [252, 203] width 470 height 18
type input "46"
click at [303, 214] on select "Please Choose One Vinyl Aluminum Wood" at bounding box center [367, 217] width 231 height 12
select select "3"
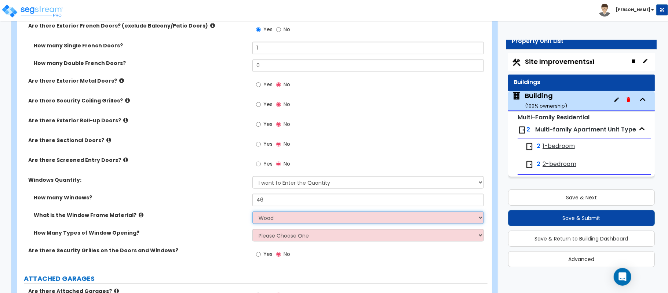
click at [252, 212] on select "Please Choose One Vinyl Aluminum Wood" at bounding box center [367, 217] width 231 height 12
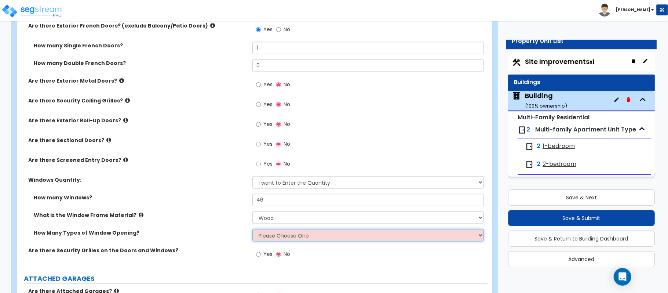
click at [271, 239] on select "Please Choose One 1 2 3 4" at bounding box center [367, 235] width 231 height 12
select select "1"
click at [252, 230] on select "Please Choose One 1 2 3 4" at bounding box center [367, 235] width 231 height 12
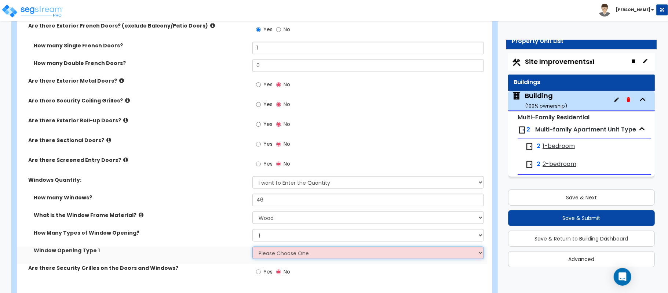
click at [274, 252] on select "Please Choose One Sliding Picture/Fixed Double/Single Hung Awning Swing" at bounding box center [367, 252] width 231 height 12
select select "3"
click at [252, 248] on select "Please Choose One Sliding Picture/Fixed Double/Single Hung Awning Swing" at bounding box center [367, 252] width 231 height 12
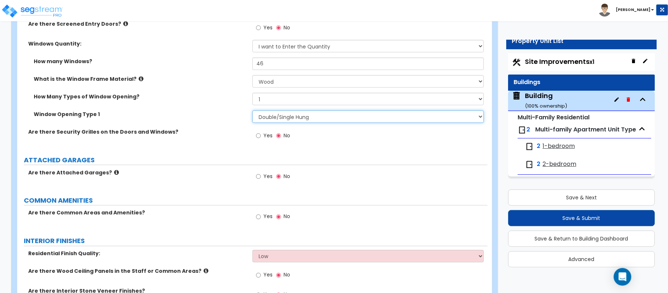
scroll to position [880, 0]
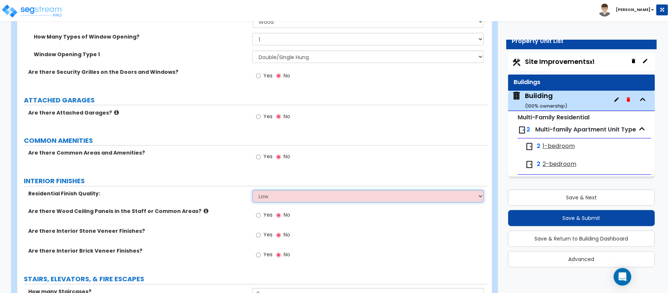
click at [332, 198] on select "Low Average High" at bounding box center [367, 196] width 231 height 12
select select "1"
click at [252, 192] on select "Low Average High" at bounding box center [367, 196] width 231 height 12
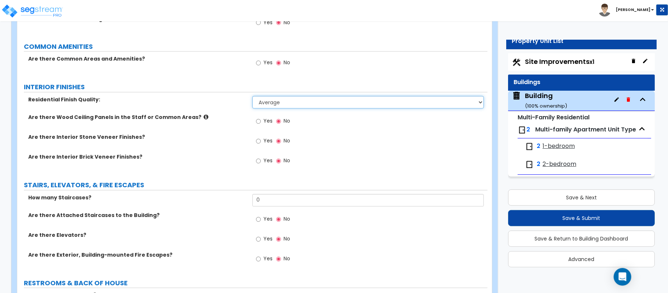
scroll to position [978, 0]
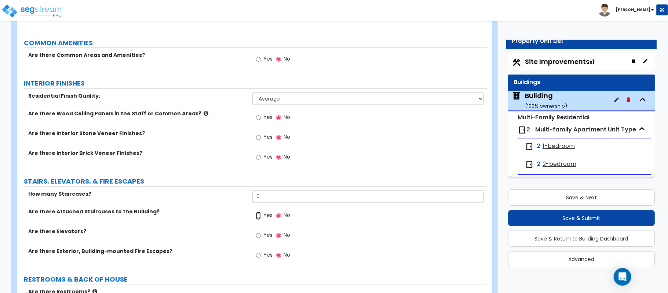
click at [258, 220] on input "Yes" at bounding box center [258, 216] width 5 height 8
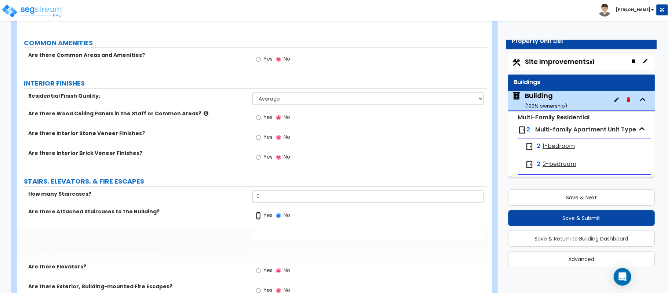
radio input "true"
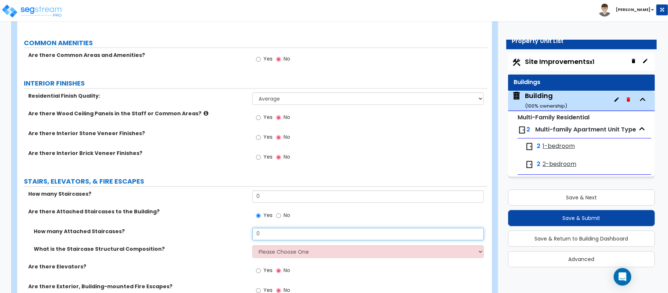
drag, startPoint x: 257, startPoint y: 233, endPoint x: 233, endPoint y: 233, distance: 23.5
click at [233, 233] on div "How many Attached Staircases? 0" at bounding box center [252, 237] width 470 height 18
type input "1"
click at [269, 255] on select "Please Choose One Reinforced Concrete Structural Steel Wood" at bounding box center [367, 251] width 231 height 12
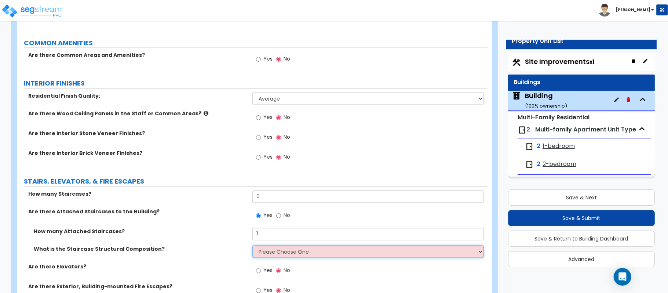
select select "7"
click at [231, 245] on div "How many Attached Staircases? 1" at bounding box center [252, 237] width 470 height 18
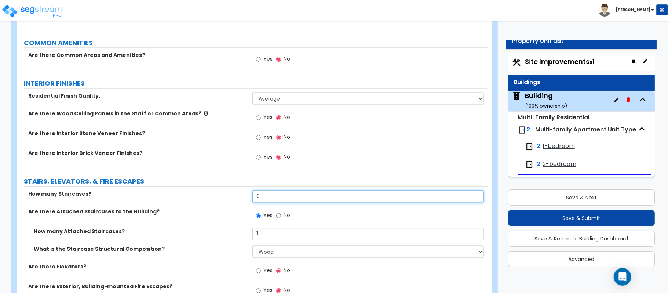
drag, startPoint x: 274, startPoint y: 201, endPoint x: 178, endPoint y: 195, distance: 97.0
click at [178, 195] on div "How many Staircases? 0" at bounding box center [252, 199] width 470 height 18
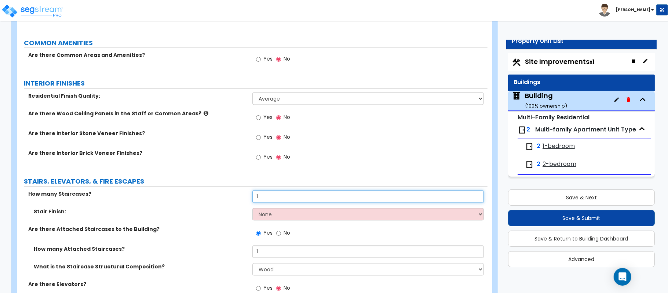
type input "1"
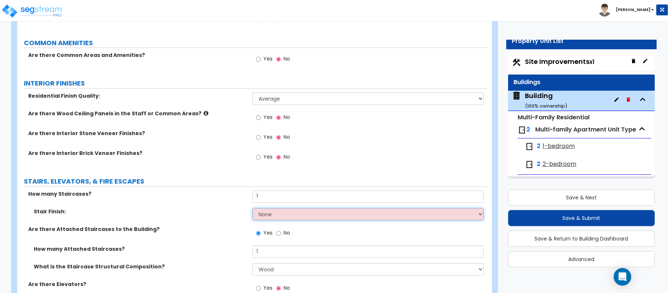
click at [270, 216] on select "None Tile Wood Laminate VCT Sheet Carpet Sheet Vinyl Carpet Tile" at bounding box center [367, 214] width 231 height 12
select select "2"
click at [252, 209] on select "None Tile Wood Laminate VCT Sheet Carpet Sheet Vinyl Carpet Tile" at bounding box center [367, 214] width 231 height 12
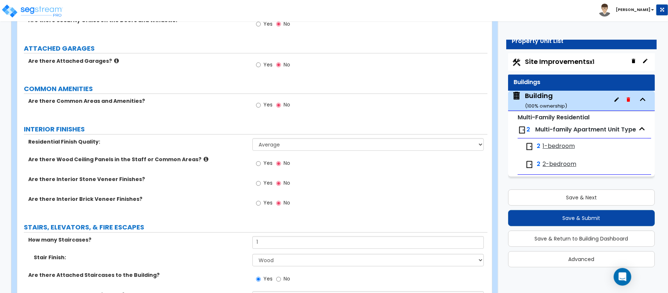
scroll to position [880, 0]
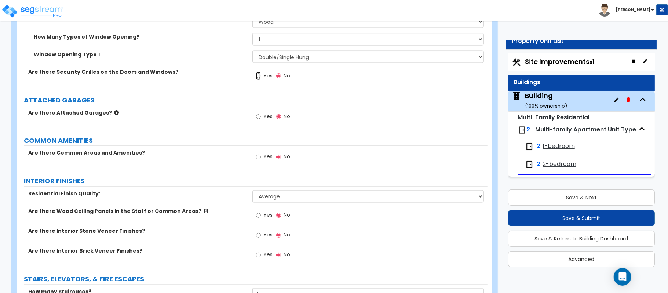
click at [259, 77] on input "Yes" at bounding box center [258, 76] width 5 height 8
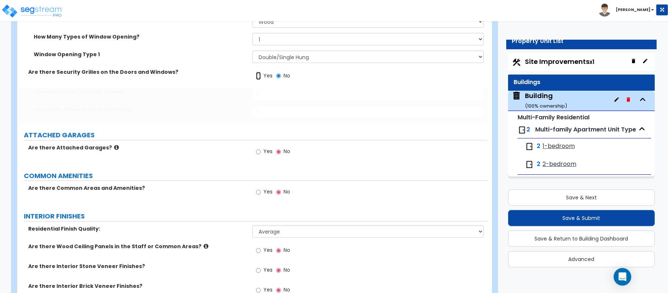
radio input "true"
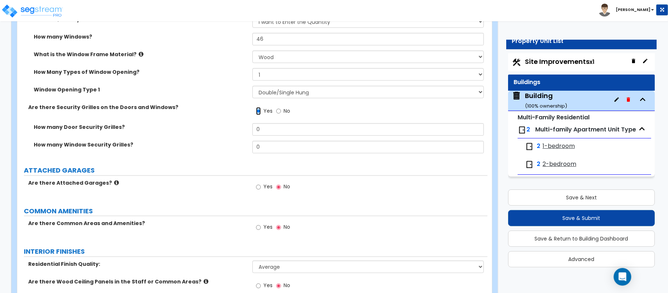
scroll to position [831, 0]
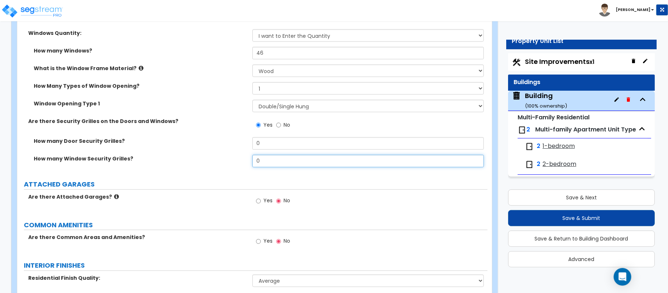
drag, startPoint x: 274, startPoint y: 163, endPoint x: 213, endPoint y: 163, distance: 60.1
click at [213, 163] on div "How many Window Security Grilles? 0" at bounding box center [252, 164] width 470 height 18
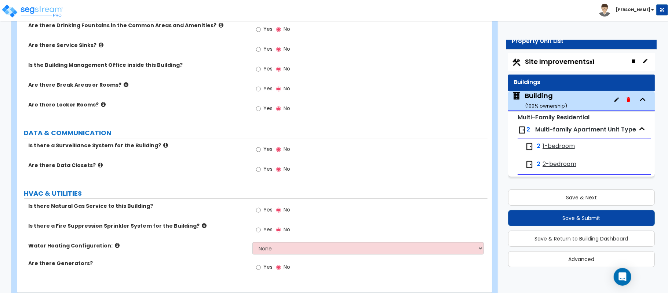
scroll to position [1369, 0]
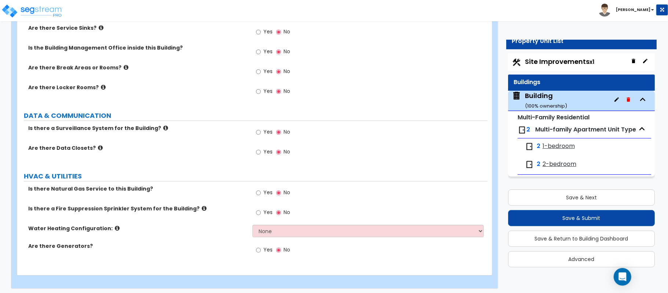
type input "46"
click at [259, 195] on input "Yes" at bounding box center [258, 193] width 5 height 8
radio input "true"
click at [323, 239] on div "Water Heating Configuration: None Water Heater for Multiple Units Water Heater …" at bounding box center [252, 233] width 470 height 18
click at [321, 237] on select "None Water Heater for Multiple Units Water Heater for Individual Units" at bounding box center [367, 230] width 231 height 12
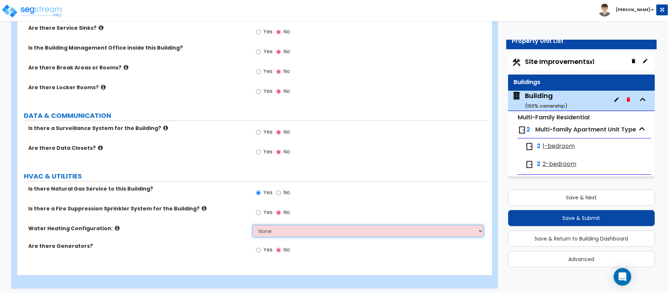
select select "1"
click at [252, 226] on select "None Water Heater for Multiple Units Water Heater for Individual Units" at bounding box center [367, 230] width 231 height 12
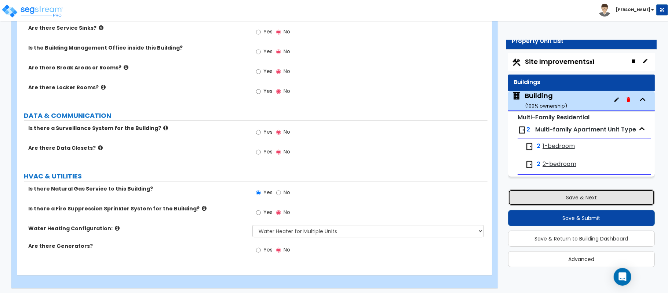
click at [579, 195] on button "Save & Next" at bounding box center [581, 197] width 147 height 16
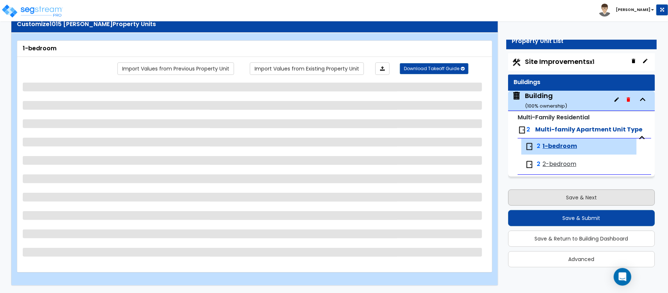
scroll to position [24, 0]
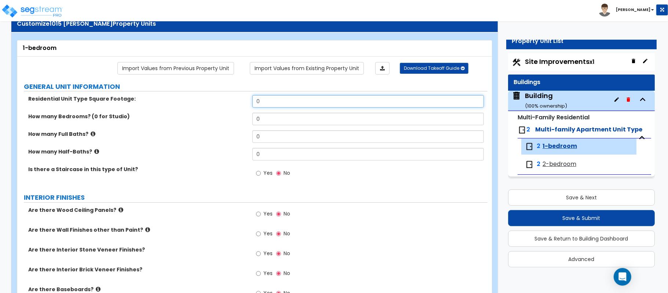
drag, startPoint x: 283, startPoint y: 103, endPoint x: 233, endPoint y: 103, distance: 50.6
click at [233, 103] on div "Residential Unit Type Square Footage: 0" at bounding box center [252, 104] width 470 height 18
type input "1,341"
type input "1"
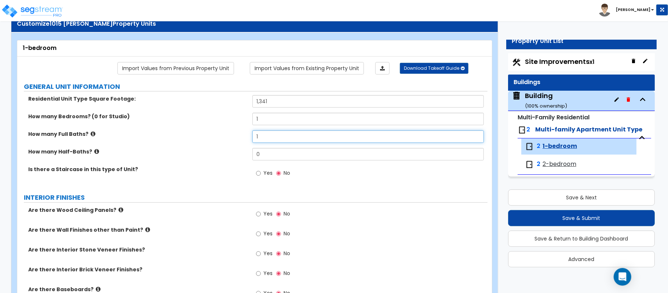
type input "1"
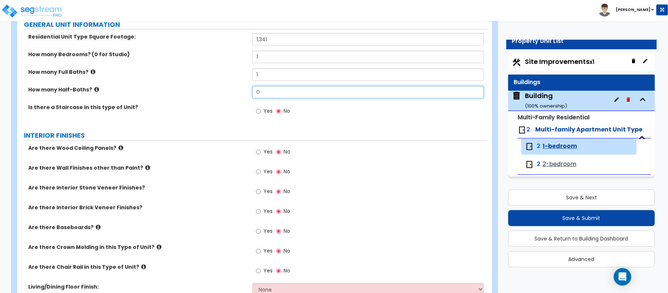
scroll to position [122, 0]
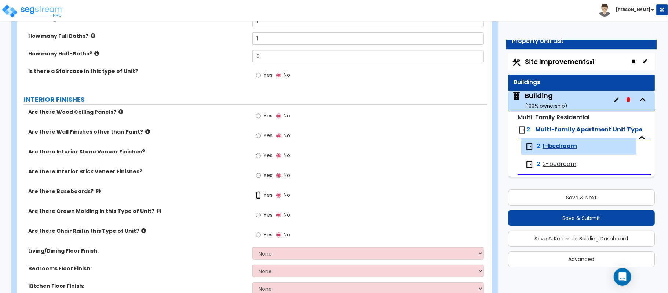
click at [257, 198] on input "Yes" at bounding box center [258, 195] width 5 height 8
radio input "true"
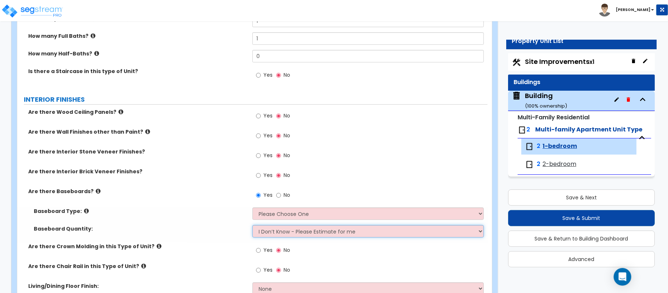
click at [274, 234] on select "I Don’t Know - Please Estimate for me I want to Enter the Linear Footage" at bounding box center [367, 231] width 231 height 12
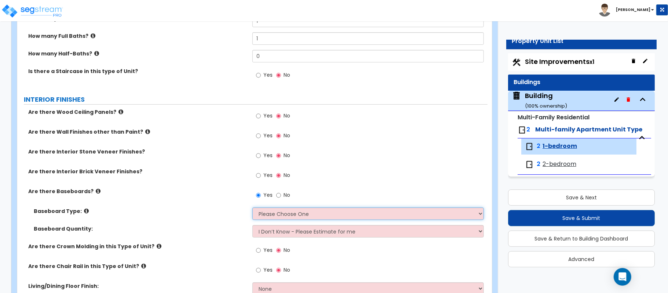
drag, startPoint x: 271, startPoint y: 213, endPoint x: 230, endPoint y: 204, distance: 42.2
click at [271, 213] on select "Please Choose One Wood Vinyl Carpet Tile" at bounding box center [367, 213] width 231 height 12
select select "1"
click at [252, 208] on select "Please Choose One Wood Vinyl Carpet Tile" at bounding box center [367, 213] width 231 height 12
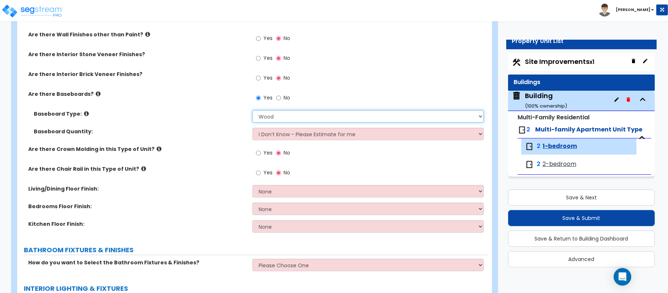
scroll to position [219, 0]
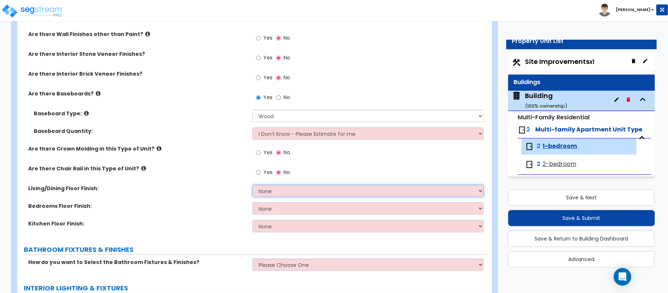
click at [266, 190] on select "None Tile Flooring Hardwood Flooring Resilient Laminate Flooring VCT Flooring S…" at bounding box center [367, 190] width 231 height 12
select select "2"
click at [252, 185] on select "None Tile Flooring Hardwood Flooring Resilient Laminate Flooring VCT Flooring S…" at bounding box center [367, 190] width 231 height 12
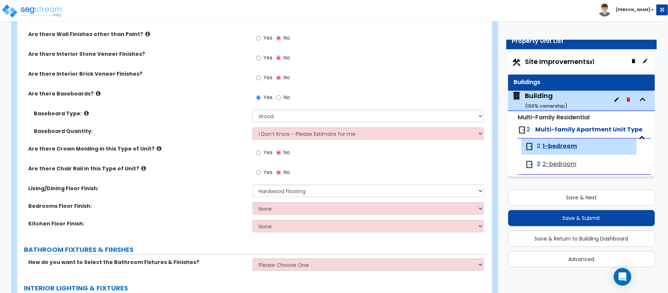
click at [268, 218] on div "Bedrooms Floor Finish: None Tile Flooring Hardwood Flooring Resilient Laminate …" at bounding box center [252, 211] width 470 height 18
click at [269, 216] on div "Bedrooms Floor Finish: None Tile Flooring Hardwood Flooring Resilient Laminate …" at bounding box center [252, 211] width 470 height 18
click at [270, 212] on select "None Tile Flooring Hardwood Flooring Resilient Laminate Flooring VCT Flooring S…" at bounding box center [367, 208] width 231 height 12
select select "2"
click at [252, 203] on select "None Tile Flooring Hardwood Flooring Resilient Laminate Flooring VCT Flooring S…" at bounding box center [367, 208] width 231 height 12
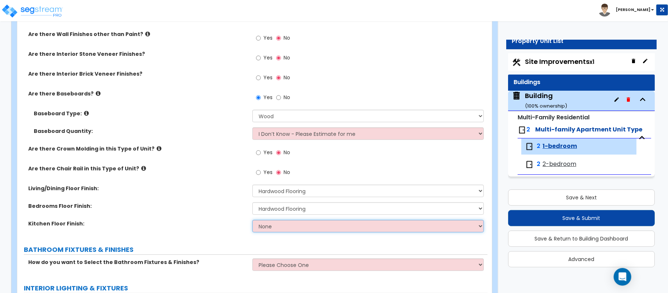
drag, startPoint x: 275, startPoint y: 229, endPoint x: 275, endPoint y: 225, distance: 4.4
click at [275, 229] on select "None Tile Flooring Hardwood Flooring Resilient Laminate Flooring VCT Flooring S…" at bounding box center [367, 226] width 231 height 12
select select "2"
click at [252, 220] on select "None Tile Flooring Hardwood Flooring Resilient Laminate Flooring VCT Flooring S…" at bounding box center [367, 226] width 231 height 12
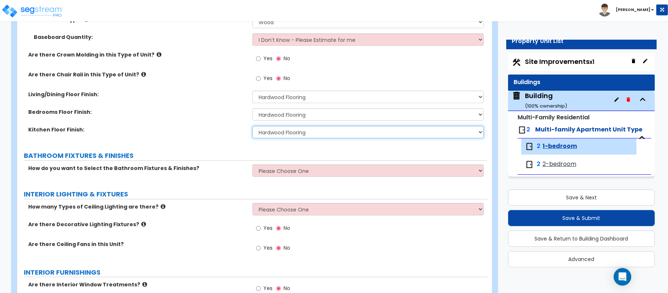
scroll to position [317, 0]
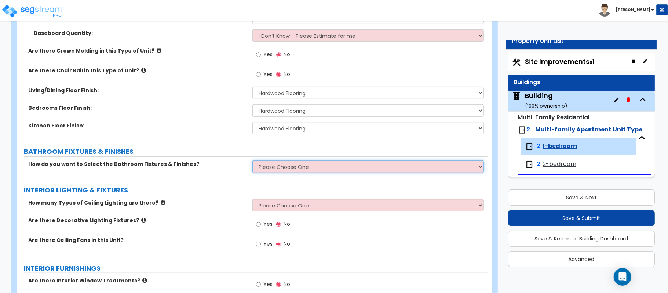
click at [266, 164] on select "Please Choose One Select the type of Fixtures and Finishes only for one Bath an…" at bounding box center [367, 166] width 231 height 12
select select "2"
click at [252, 161] on select "Please Choose One Select the type of Fixtures and Finishes only for one Bath an…" at bounding box center [367, 166] width 231 height 12
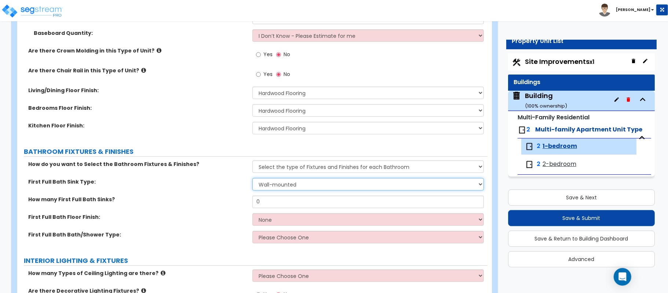
click at [298, 186] on select "Wall-mounted Pedestal-mounted Vanity-mounted" at bounding box center [367, 184] width 231 height 12
select select "2"
click at [252, 179] on select "Wall-mounted Pedestal-mounted Vanity-mounted" at bounding box center [367, 184] width 231 height 12
type input "1"
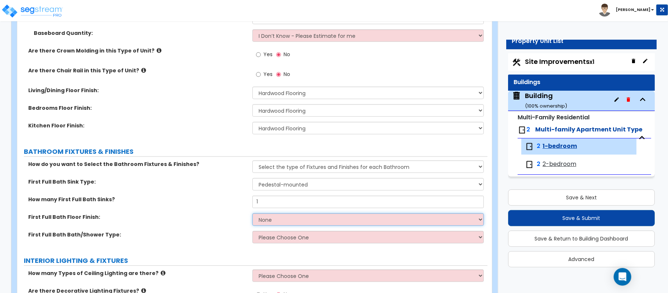
click at [305, 222] on select "None Tile Flooring Hardwood Flooring Resilient Laminate Flooring VCT Flooring S…" at bounding box center [367, 219] width 231 height 12
select select "2"
click at [252, 214] on select "None Tile Flooring Hardwood Flooring Resilient Laminate Flooring VCT Flooring S…" at bounding box center [367, 219] width 231 height 12
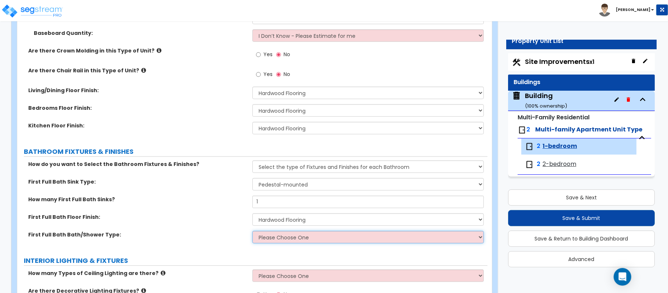
click at [306, 237] on select "Please Choose One Standalone Shower Bathtub - Shower Combo" at bounding box center [367, 237] width 231 height 12
select select "2"
click at [252, 231] on select "Please Choose One Standalone Shower Bathtub - Shower Combo" at bounding box center [367, 237] width 231 height 12
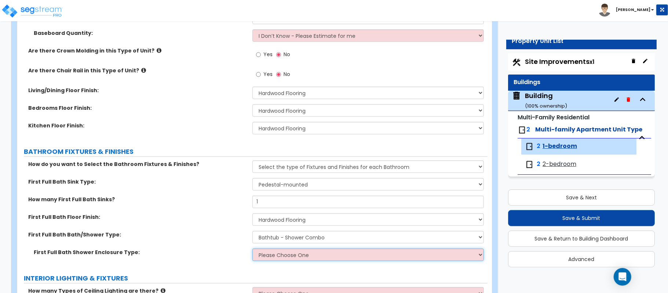
click at [295, 254] on select "Please Choose One Curtain & Rod Glass Sliding Doors Glass Hinged Doors" at bounding box center [367, 254] width 231 height 12
select select "1"
click at [252, 249] on select "Please Choose One Curtain & Rod Glass Sliding Doors Glass Hinged Doors" at bounding box center [367, 254] width 231 height 12
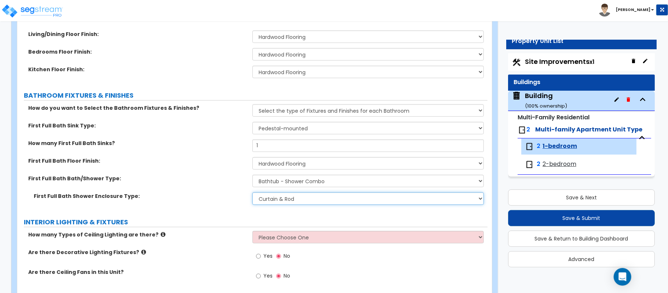
scroll to position [415, 0]
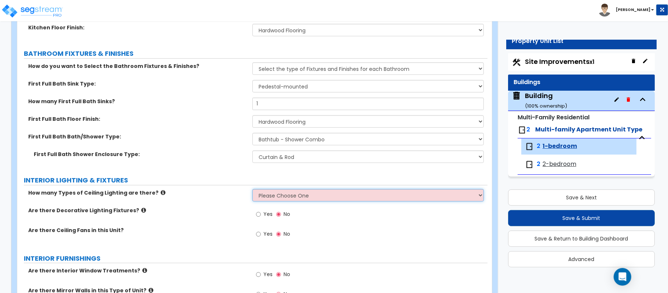
click at [297, 197] on select "Please Choose One 1 2 3" at bounding box center [367, 195] width 231 height 12
select select "1"
click at [224, 208] on label "Are there Decorative Lighting Fixtures?" at bounding box center [137, 209] width 219 height 7
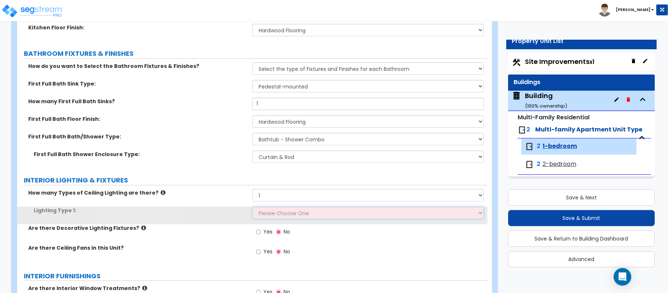
click at [283, 213] on select "Please Choose One LED Surface-Mounted Fluorescent Surface-Mounted Fluorescent R…" at bounding box center [367, 212] width 231 height 12
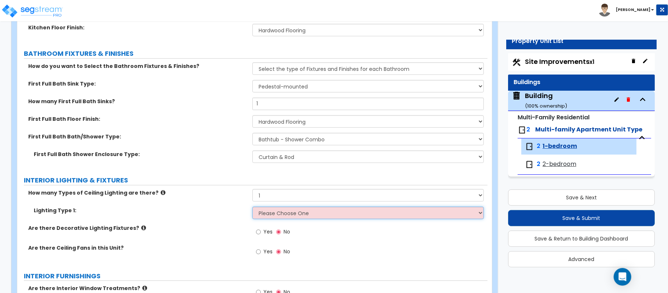
select select "5"
click at [252, 207] on select "Please Choose One LED Surface-Mounted Fluorescent Surface-Mounted Fluorescent R…" at bounding box center [367, 212] width 231 height 12
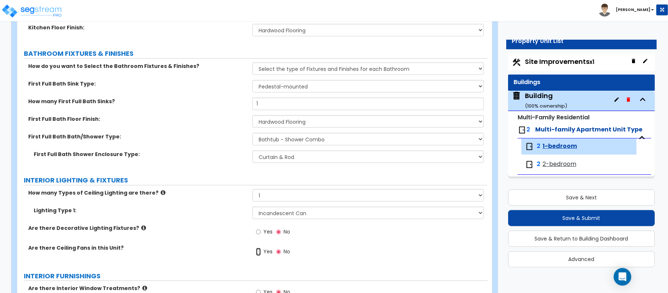
click at [260, 255] on input "Yes" at bounding box center [258, 252] width 5 height 8
radio input "true"
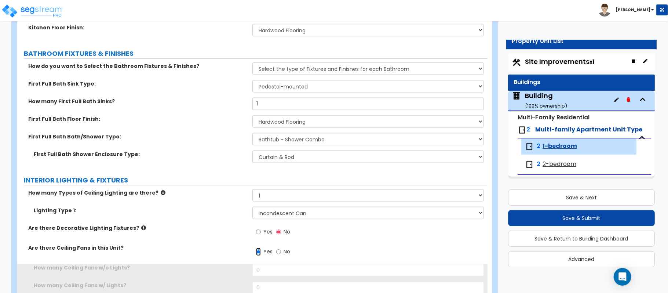
click at [259, 254] on input "Yes" at bounding box center [258, 252] width 5 height 8
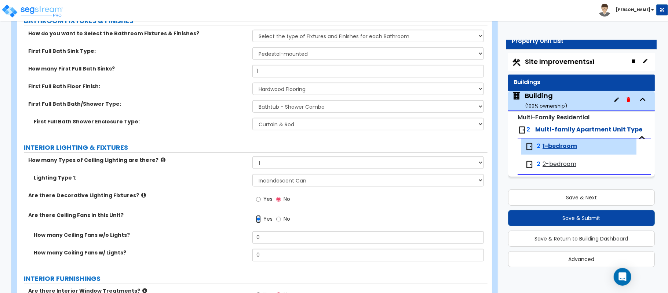
scroll to position [464, 0]
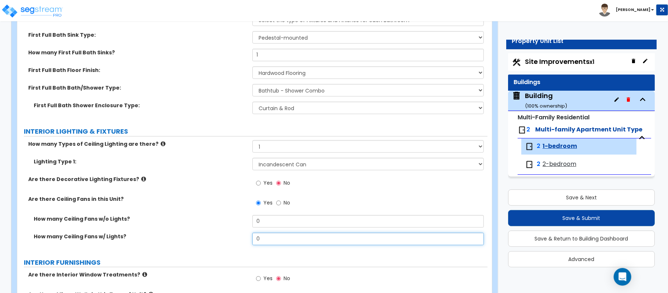
drag, startPoint x: 272, startPoint y: 242, endPoint x: 202, endPoint y: 234, distance: 70.2
click at [202, 234] on div "How many Ceiling Fans w/ Lights? 0" at bounding box center [252, 242] width 470 height 18
type input "2"
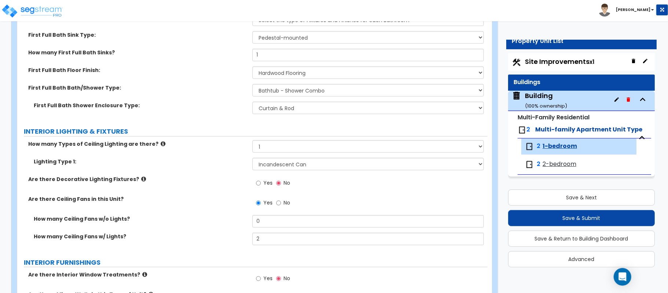
click at [216, 216] on label "How many Ceiling Fans w/o Lights?" at bounding box center [140, 218] width 213 height 7
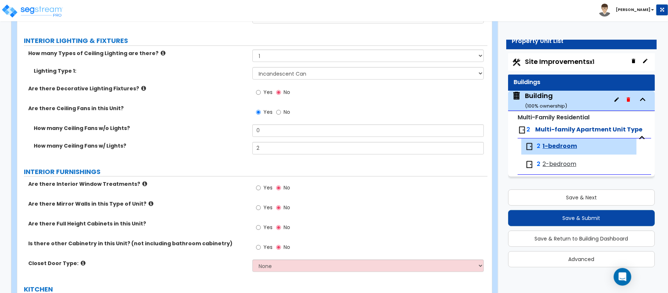
scroll to position [562, 0]
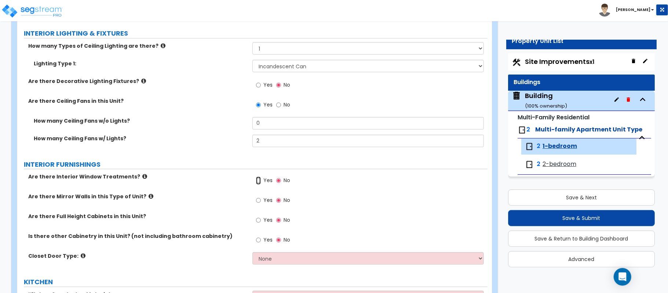
click at [260, 181] on input "Yes" at bounding box center [258, 180] width 5 height 8
radio input "true"
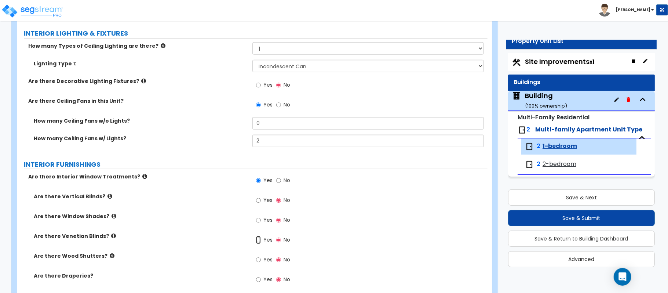
click at [260, 241] on input "Yes" at bounding box center [258, 240] width 5 height 8
radio input "true"
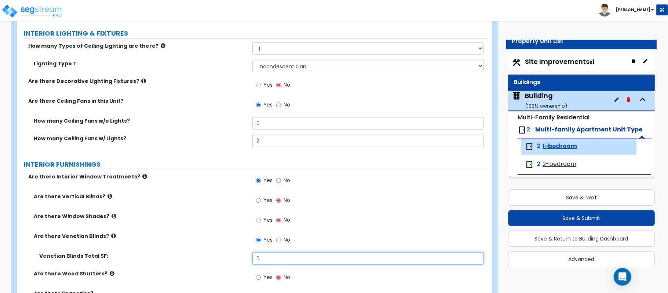
click at [285, 262] on input "0" at bounding box center [367, 258] width 231 height 12
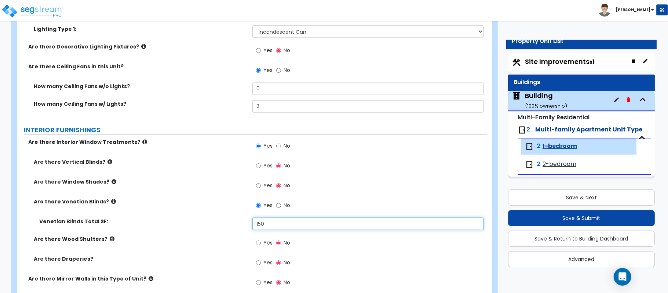
scroll to position [709, 0]
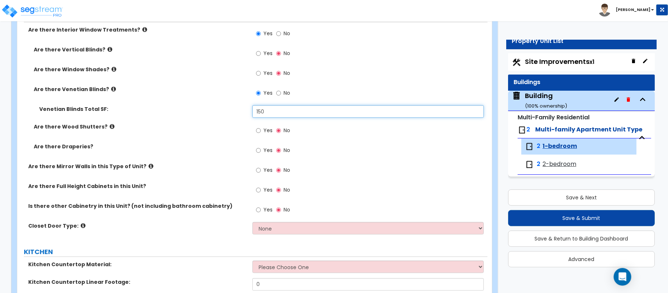
type input "150"
click at [211, 150] on label "Are there Draperies?" at bounding box center [140, 146] width 213 height 7
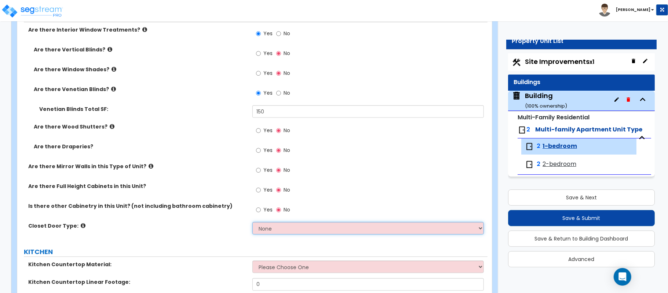
click at [290, 228] on select "None Bi-fold Louvered Doors Bi-fold Panel Doors Sliding Doors Hinged Wood Door" at bounding box center [367, 228] width 231 height 12
select select "3"
click at [252, 223] on select "None Bi-fold Louvered Doors Bi-fold Panel Doors Sliding Doors Hinged Wood Door" at bounding box center [367, 228] width 231 height 12
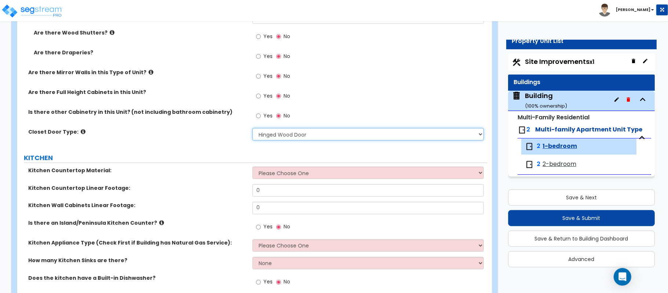
scroll to position [806, 0]
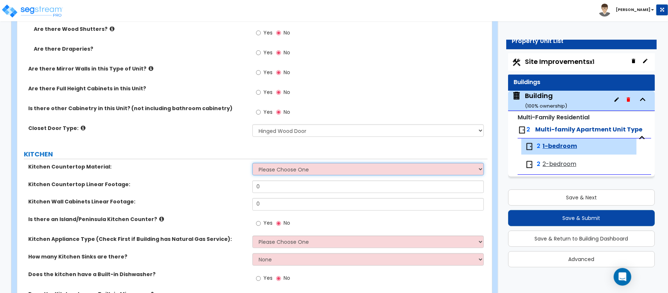
click at [311, 172] on select "Please Choose One Plastic Laminate Solid Surface Stone Quartz Marble Tile Wood …" at bounding box center [367, 169] width 231 height 12
select select "2"
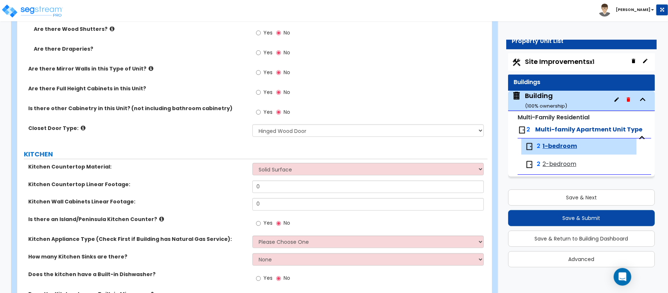
click at [221, 180] on div "Kitchen Countertop Material: Please Choose One Plastic Laminate Solid Surface S…" at bounding box center [252, 172] width 470 height 18
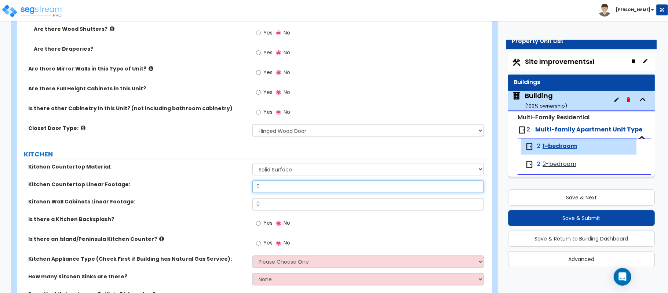
drag, startPoint x: 274, startPoint y: 188, endPoint x: 224, endPoint y: 187, distance: 49.9
click at [224, 187] on div "Kitchen Countertop Linear Footage: 0" at bounding box center [252, 189] width 470 height 18
type input "6"
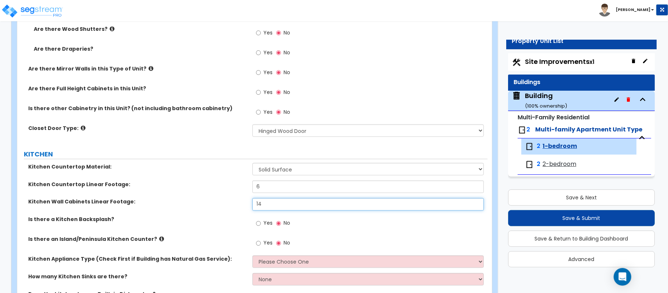
type input "14"
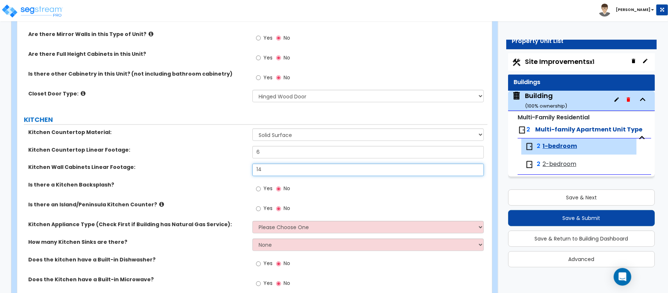
scroll to position [855, 0]
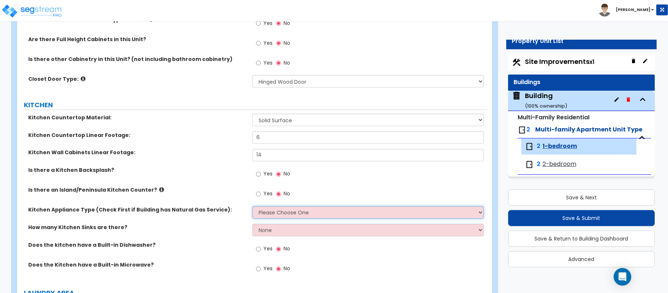
click at [315, 213] on select "Please Choose One Gas Electric" at bounding box center [367, 212] width 231 height 12
select select "2"
click at [252, 207] on select "Please Choose One Gas Electric" at bounding box center [367, 212] width 231 height 12
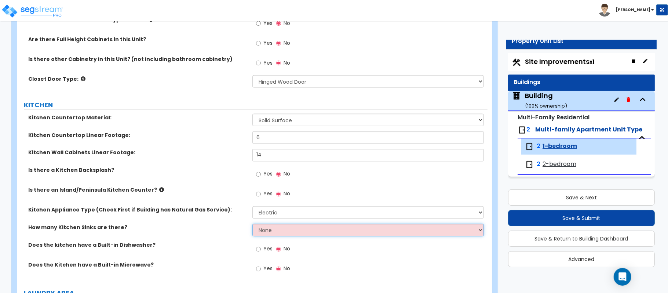
click at [276, 235] on select "None 1 2 3" at bounding box center [367, 230] width 231 height 12
select select "1"
click at [252, 225] on select "None 1 2 3" at bounding box center [367, 230] width 231 height 12
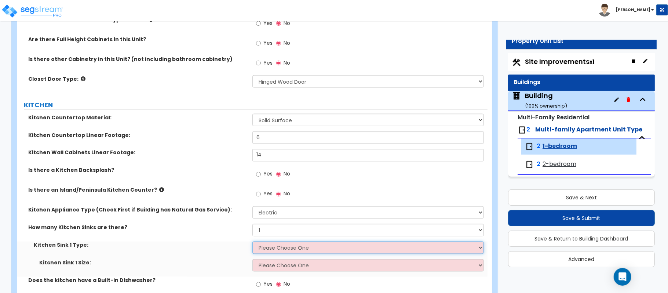
click at [284, 248] on select "Please Choose One Stainless Steel Porcelain Enamel Cast Iron Granite Composite" at bounding box center [367, 247] width 231 height 12
select select "1"
click at [252, 242] on select "Please Choose One Stainless Steel Porcelain Enamel Cast Iron Granite Composite" at bounding box center [367, 247] width 231 height 12
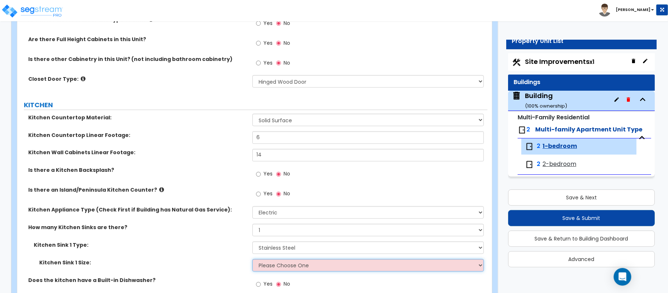
drag, startPoint x: 284, startPoint y: 269, endPoint x: 266, endPoint y: 269, distance: 17.6
click at [284, 269] on select "Please Choose One Single Sink Double Sink" at bounding box center [367, 265] width 231 height 12
select select "2"
click at [222, 252] on div "Kitchen Sink 1 Type: Please Choose One Stainless Steel Porcelain Enamel Cast Ir…" at bounding box center [252, 250] width 470 height 18
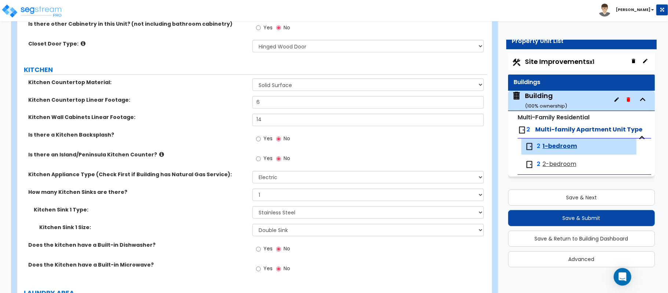
scroll to position [953, 0]
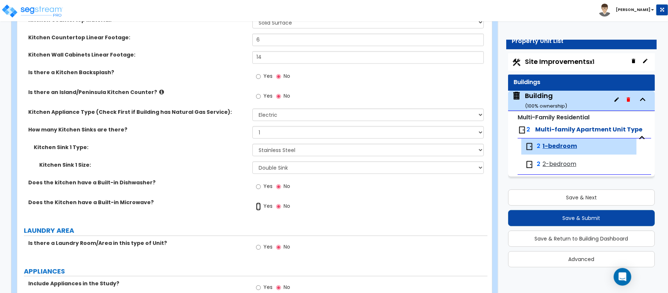
click at [260, 207] on input "Yes" at bounding box center [258, 206] width 5 height 8
radio input "true"
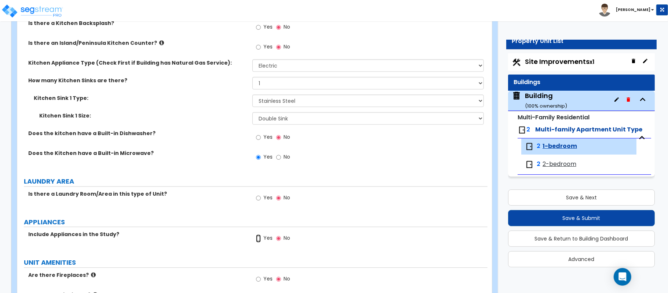
click at [257, 242] on input "Yes" at bounding box center [258, 238] width 5 height 8
radio input "true"
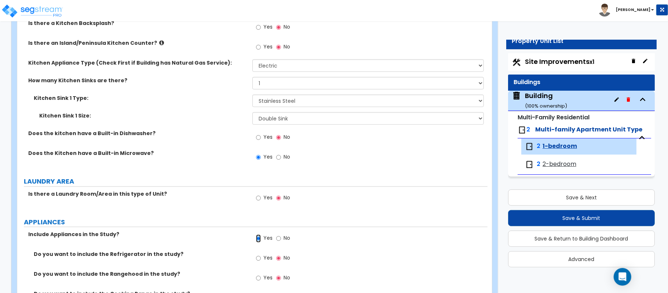
scroll to position [1051, 0]
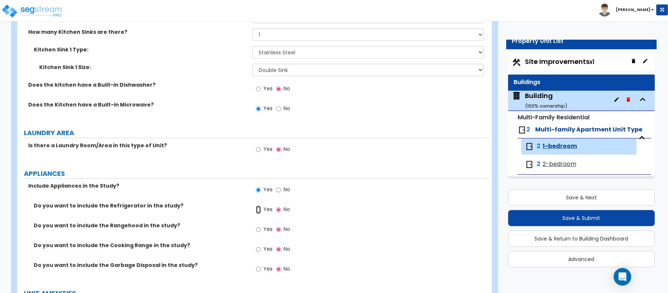
click at [260, 213] on input "Yes" at bounding box center [258, 209] width 5 height 8
radio input "true"
click at [257, 230] on input "Yes" at bounding box center [258, 229] width 5 height 8
click at [282, 228] on label "No" at bounding box center [283, 230] width 14 height 12
click at [281, 228] on input "No" at bounding box center [278, 229] width 5 height 8
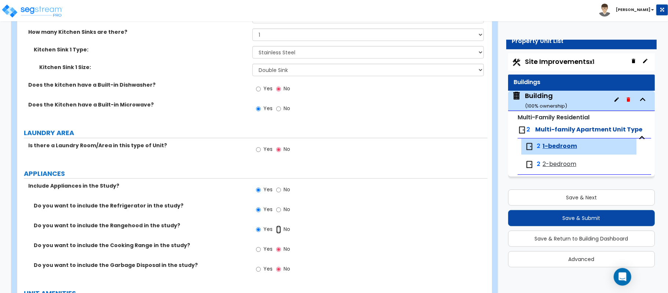
radio input "false"
radio input "true"
click at [258, 248] on input "Yes" at bounding box center [258, 249] width 5 height 8
radio input "true"
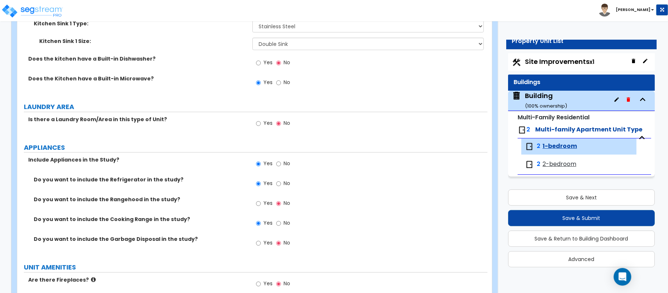
scroll to position [1100, 0]
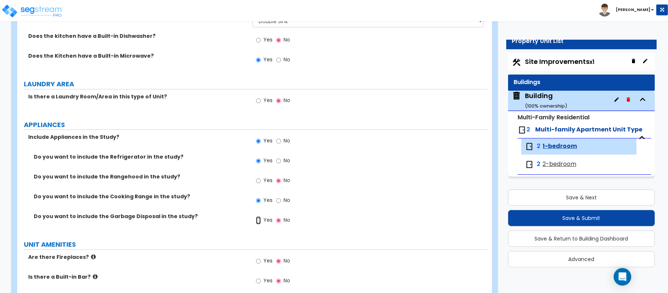
click at [257, 221] on input "Yes" at bounding box center [258, 220] width 5 height 8
radio input "true"
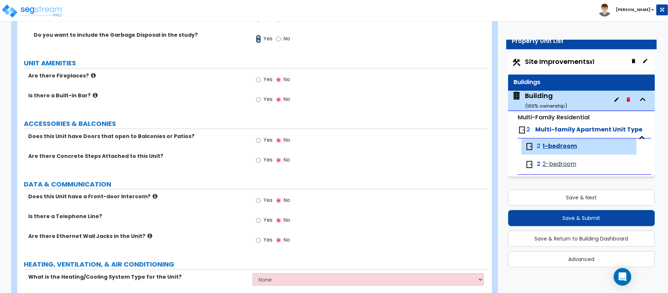
scroll to position [1295, 0]
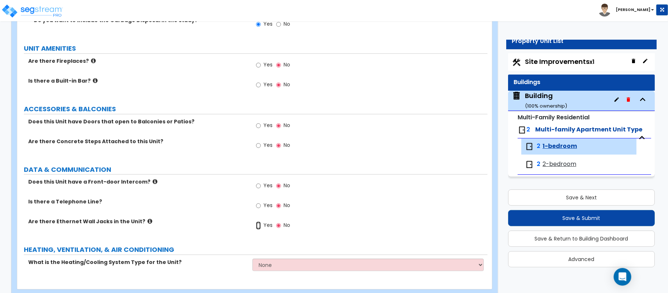
click at [260, 229] on input "Yes" at bounding box center [258, 225] width 5 height 8
radio input "true"
click at [271, 269] on select "None Heat Only Centralized Heating & Cooling Thru Wall Air Conditioners Mini Sp…" at bounding box center [367, 264] width 231 height 12
select select "2"
click at [252, 260] on select "None Heat Only Centralized Heating & Cooling Thru Wall Air Conditioners Mini Sp…" at bounding box center [367, 264] width 231 height 12
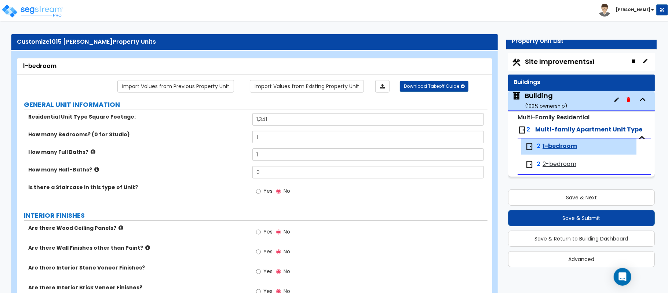
scroll to position [0, 0]
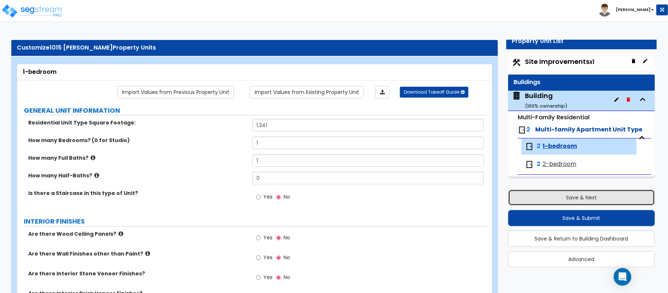
click at [578, 196] on button "Save & Next" at bounding box center [581, 197] width 147 height 16
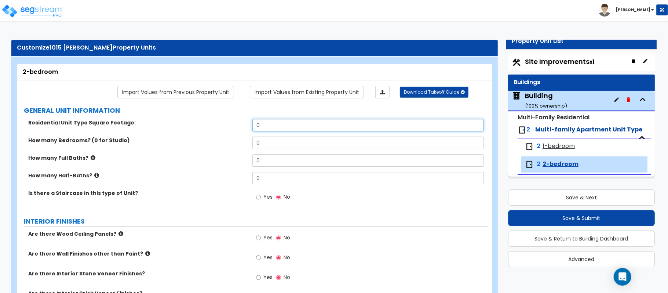
drag, startPoint x: 278, startPoint y: 131, endPoint x: 222, endPoint y: 128, distance: 55.4
click at [222, 128] on div "Residential Unit Type Square Footage: 0" at bounding box center [252, 128] width 470 height 18
type input "1,341"
type input "2"
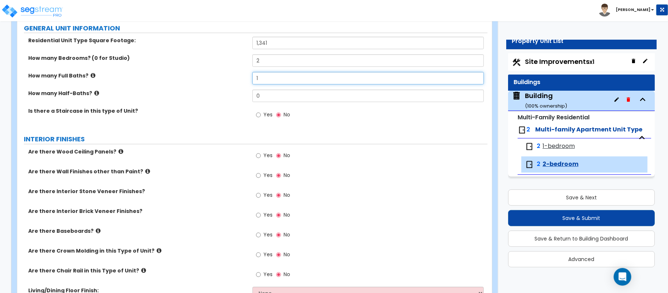
scroll to position [98, 0]
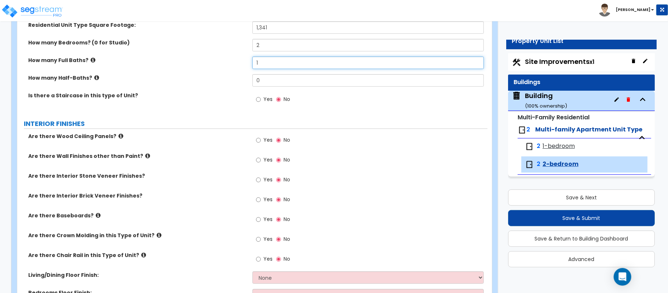
type input "1"
click at [225, 156] on label "Are there Wall Finishes other than Paint?" at bounding box center [137, 155] width 219 height 7
click at [260, 218] on input "Yes" at bounding box center [258, 219] width 5 height 8
radio input "true"
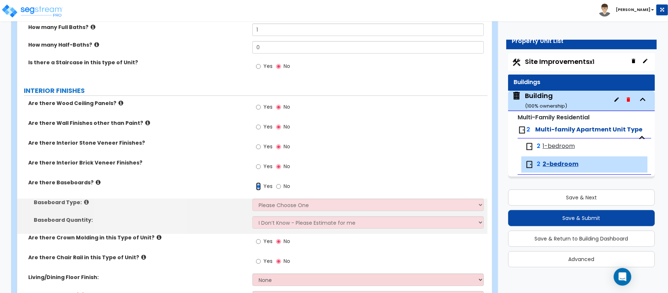
scroll to position [195, 0]
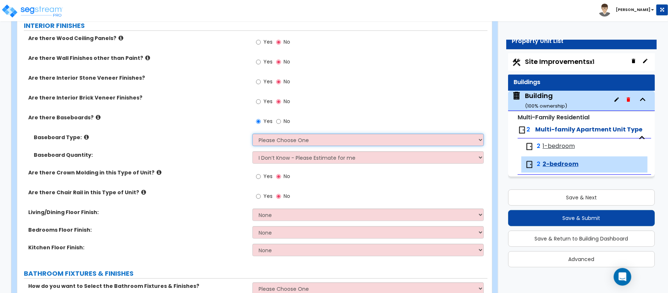
drag, startPoint x: 296, startPoint y: 144, endPoint x: 290, endPoint y: 144, distance: 5.1
click at [296, 144] on select "Please Choose One Wood Vinyl Carpet Tile" at bounding box center [367, 140] width 231 height 12
select select "1"
click at [198, 144] on div "Baseboard Type: Please Choose One Wood Vinyl Carpet Tile" at bounding box center [252, 143] width 470 height 18
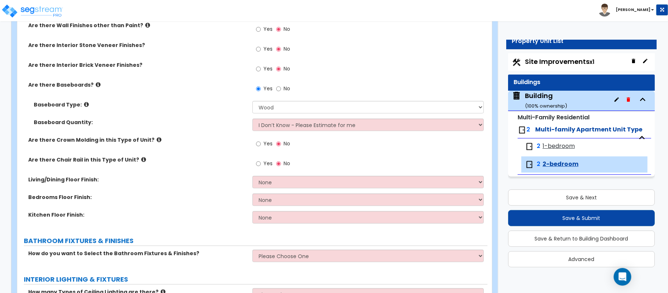
scroll to position [244, 0]
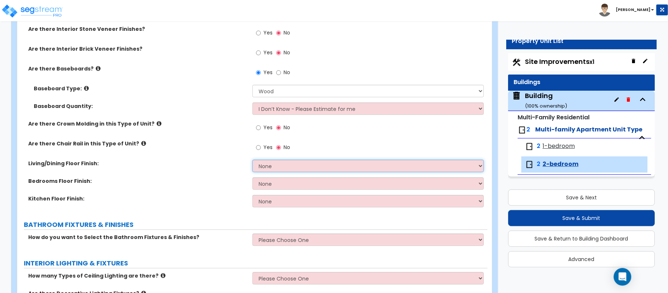
click at [277, 164] on select "None Tile Flooring Hardwood Flooring Resilient Laminate Flooring VCT Flooring S…" at bounding box center [367, 166] width 231 height 12
select select "2"
click at [252, 160] on select "None Tile Flooring Hardwood Flooring Resilient Laminate Flooring VCT Flooring S…" at bounding box center [367, 166] width 231 height 12
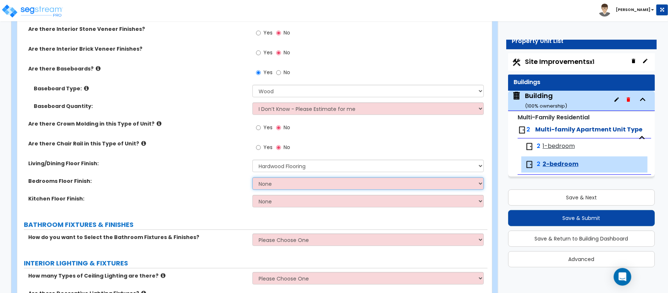
click at [273, 184] on select "None Tile Flooring Hardwood Flooring Resilient Laminate Flooring VCT Flooring S…" at bounding box center [367, 183] width 231 height 12
select select "2"
click at [252, 178] on select "None Tile Flooring Hardwood Flooring Resilient Laminate Flooring VCT Flooring S…" at bounding box center [367, 183] width 231 height 12
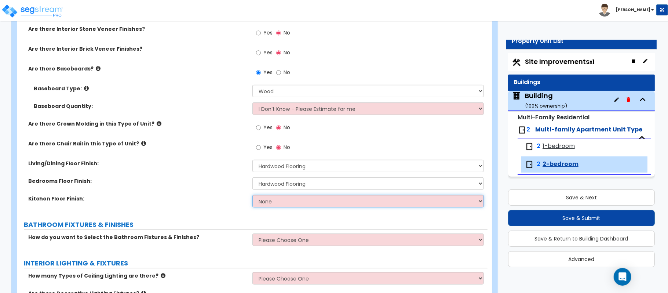
click at [294, 202] on select "None Tile Flooring Hardwood Flooring Resilient Laminate Flooring VCT Flooring S…" at bounding box center [367, 201] width 231 height 12
select select "2"
click at [252, 195] on select "None Tile Flooring Hardwood Flooring Resilient Laminate Flooring VCT Flooring S…" at bounding box center [367, 201] width 231 height 12
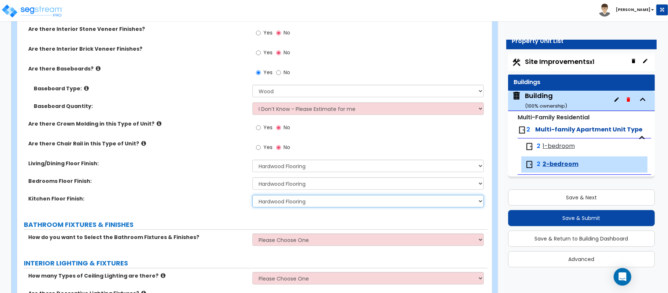
scroll to position [342, 0]
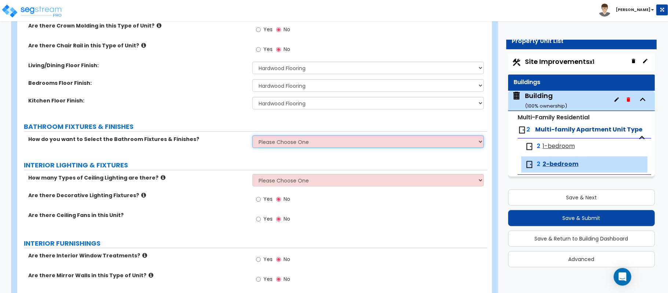
click at [263, 143] on select "Please Choose One Select the type of Fixtures and Finishes only for one Bath an…" at bounding box center [367, 141] width 231 height 12
select select "2"
click at [252, 136] on select "Please Choose One Select the type of Fixtures and Finishes only for one Bath an…" at bounding box center [367, 141] width 231 height 12
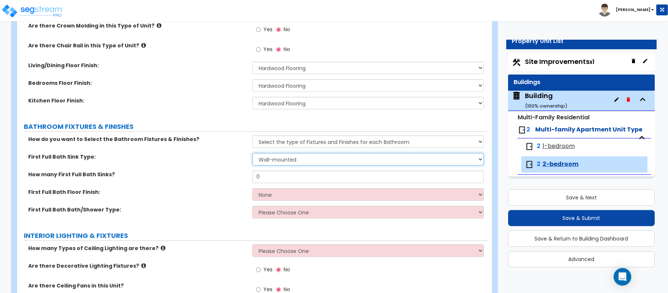
click at [307, 159] on select "Wall-mounted Pedestal-mounted Vanity-mounted" at bounding box center [367, 159] width 231 height 12
click at [252, 154] on select "Wall-mounted Pedestal-mounted Vanity-mounted" at bounding box center [367, 159] width 231 height 12
type input "2"
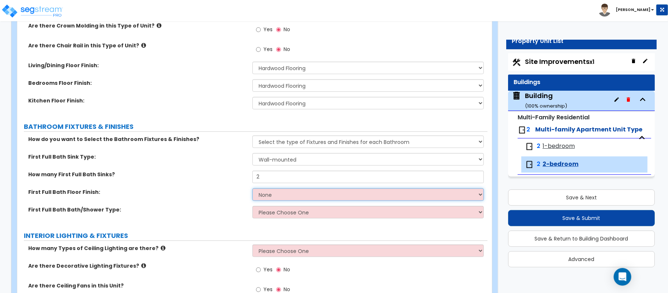
select select "2"
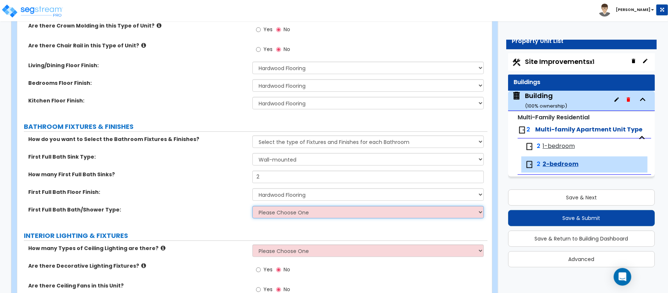
click at [280, 212] on select "Please Choose One Standalone Shower Bathtub - Shower Combo" at bounding box center [367, 212] width 231 height 12
select select "2"
click at [252, 206] on select "Please Choose One Standalone Shower Bathtub - Shower Combo" at bounding box center [367, 212] width 231 height 12
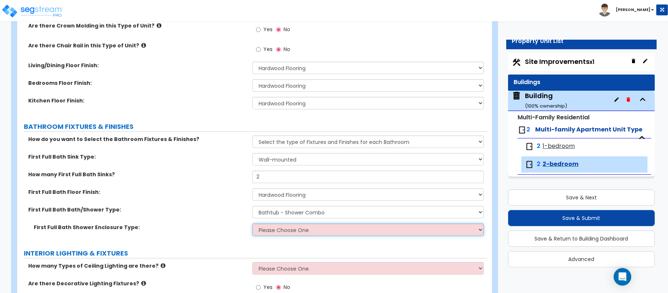
click at [314, 230] on select "Please Choose One Curtain & Rod Glass Sliding Doors Glass Hinged Doors" at bounding box center [367, 229] width 231 height 12
select select "1"
click at [252, 224] on select "Please Choose One Curtain & Rod Glass Sliding Doors Glass Hinged Doors" at bounding box center [367, 229] width 231 height 12
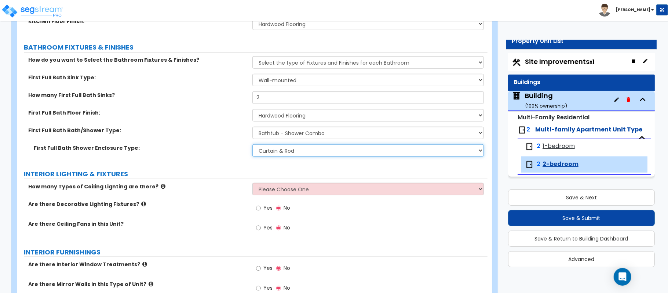
scroll to position [440, 0]
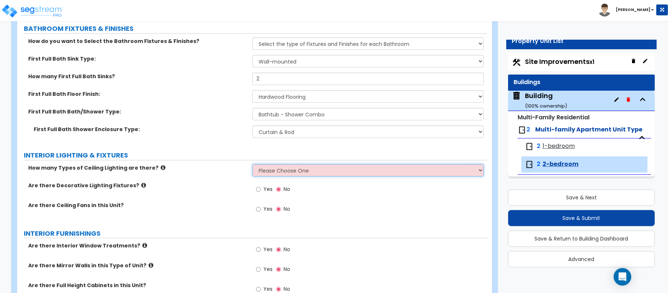
click at [257, 174] on select "Please Choose One 1 2 3" at bounding box center [367, 170] width 231 height 12
select select "1"
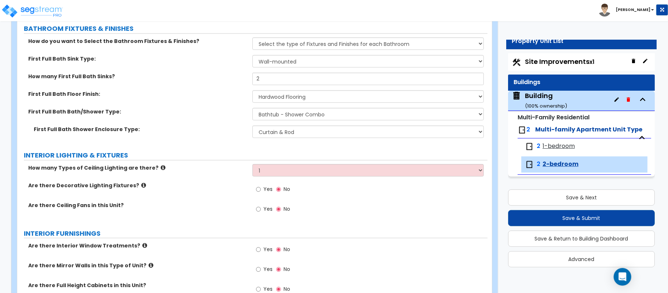
click at [233, 180] on div "How many Types of Ceiling Lighting are there? Please Choose One 1 2 3" at bounding box center [252, 173] width 470 height 18
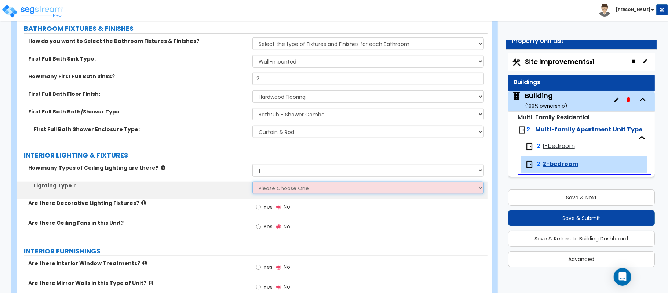
click at [279, 191] on select "Please Choose One LED Surface-Mounted Fluorescent Surface-Mounted Fluorescent R…" at bounding box center [367, 188] width 231 height 12
select select "5"
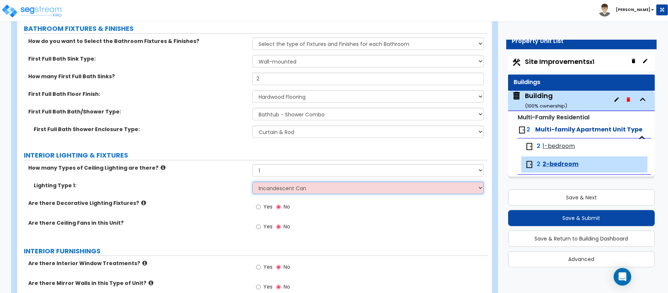
click at [252, 182] on select "Please Choose One LED Surface-Mounted Fluorescent Surface-Mounted Fluorescent R…" at bounding box center [367, 188] width 231 height 12
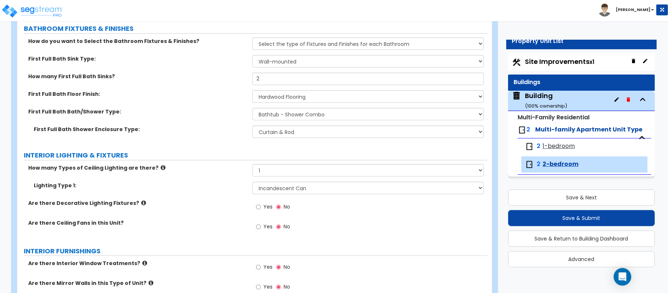
click at [256, 226] on div "Yes No" at bounding box center [272, 227] width 41 height 17
click at [263, 230] on label "Yes" at bounding box center [264, 227] width 17 height 12
click at [261, 230] on input "Yes" at bounding box center [258, 227] width 5 height 8
radio input "true"
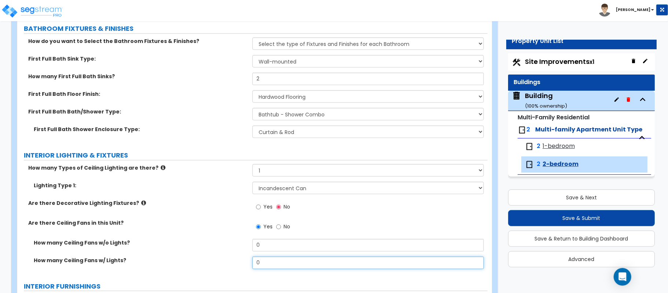
drag, startPoint x: 273, startPoint y: 266, endPoint x: 235, endPoint y: 257, distance: 38.8
click at [235, 257] on div "How many Ceiling Fans w/ Lights? 0" at bounding box center [252, 265] width 470 height 18
type input "3"
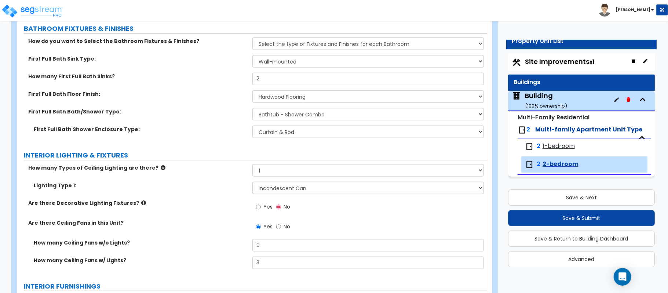
click at [225, 235] on div "Are there Ceiling Fans in this Unit? Yes No" at bounding box center [252, 229] width 470 height 20
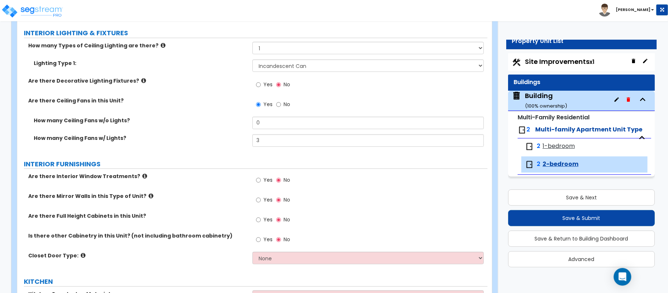
scroll to position [587, 0]
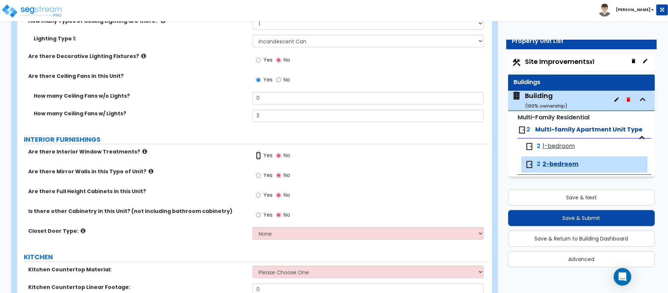
click at [259, 159] on input "Yes" at bounding box center [258, 155] width 5 height 8
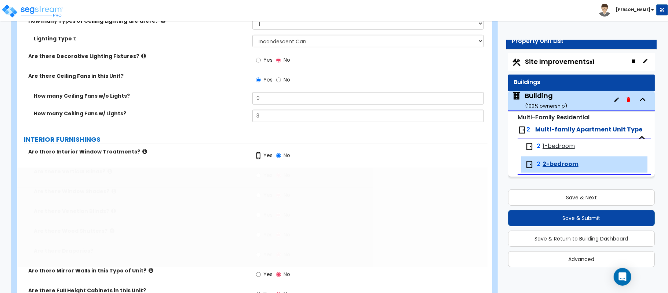
radio input "true"
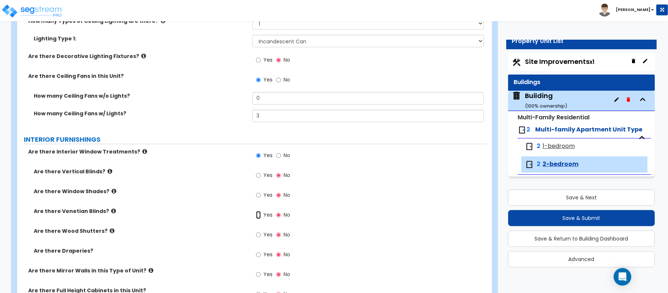
click at [259, 216] on input "Yes" at bounding box center [258, 215] width 5 height 8
radio input "true"
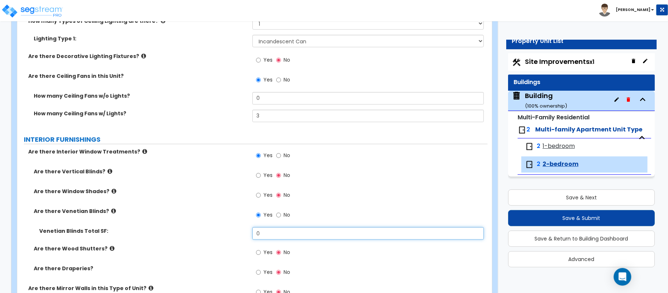
drag, startPoint x: 275, startPoint y: 234, endPoint x: 228, endPoint y: 234, distance: 46.6
click at [228, 234] on div "Venetian Blinds Total SF: 0" at bounding box center [252, 236] width 470 height 18
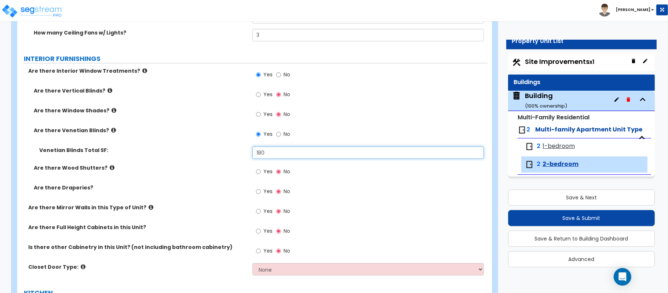
scroll to position [684, 0]
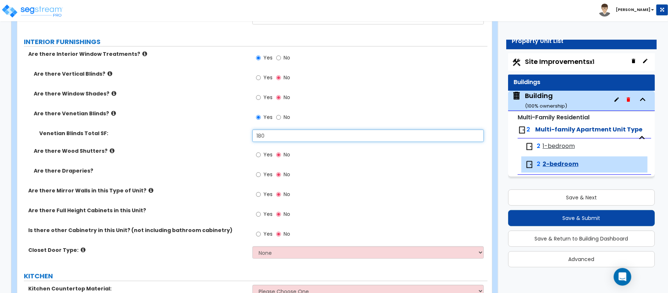
type input "180"
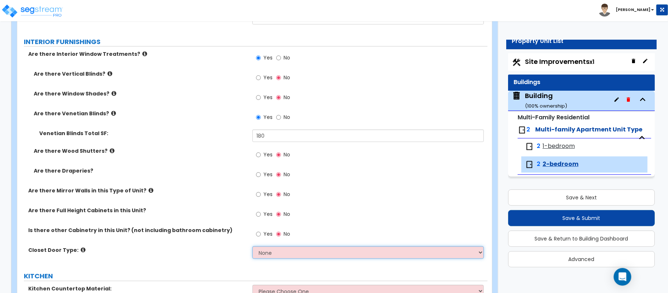
click at [268, 255] on select "None Bi-fold Louvered Doors Bi-fold Panel Doors Sliding Doors Hinged Wood Door" at bounding box center [367, 252] width 231 height 12
select select "3"
click at [252, 247] on select "None Bi-fold Louvered Doors Bi-fold Panel Doors Sliding Doors Hinged Wood Door" at bounding box center [367, 252] width 231 height 12
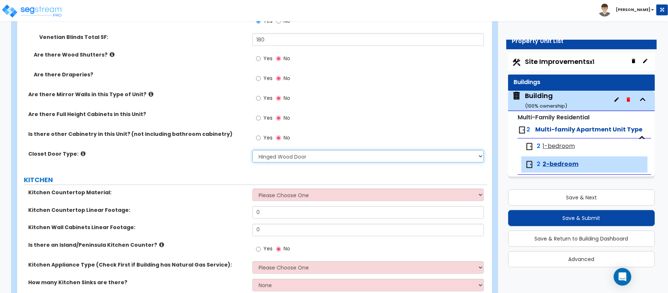
scroll to position [782, 0]
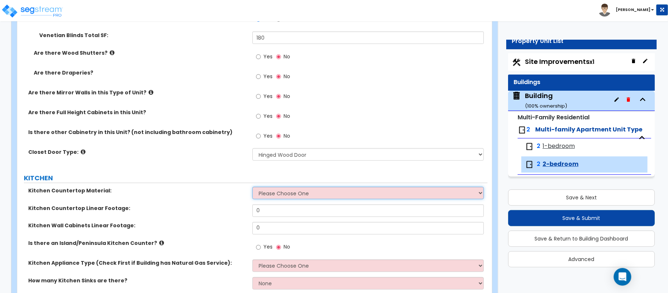
click at [267, 196] on select "Please Choose One Plastic Laminate Solid Surface Stone Quartz Marble Tile Wood …" at bounding box center [367, 193] width 231 height 12
select select "2"
click at [252, 188] on select "Please Choose One Plastic Laminate Solid Surface Stone Quartz Marble Tile Wood …" at bounding box center [367, 193] width 231 height 12
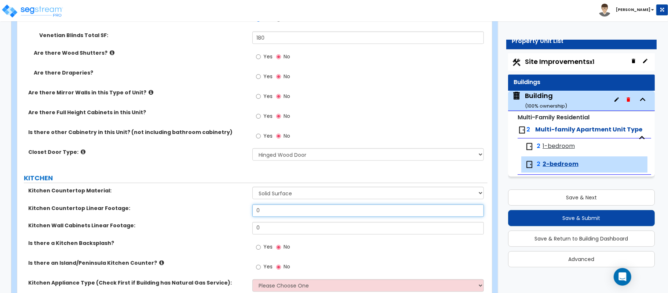
drag, startPoint x: 269, startPoint y: 215, endPoint x: 244, endPoint y: 212, distance: 25.1
click at [244, 212] on div "Kitchen Countertop Linear Footage: 0" at bounding box center [252, 213] width 470 height 18
type input "12"
drag, startPoint x: 275, startPoint y: 229, endPoint x: 245, endPoint y: 222, distance: 30.3
click at [245, 222] on div "Kitchen Countertop Material: Please Choose One Plastic Laminate Solid Surface S…" at bounding box center [252, 270] width 459 height 167
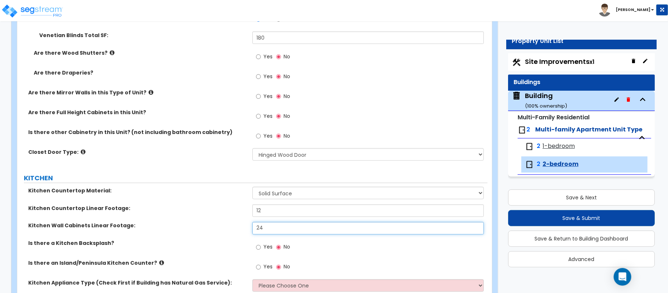
type input "24"
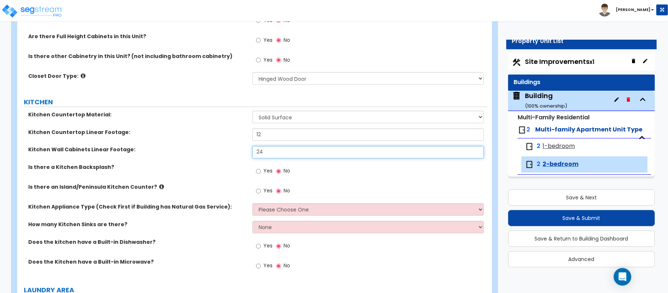
scroll to position [880, 0]
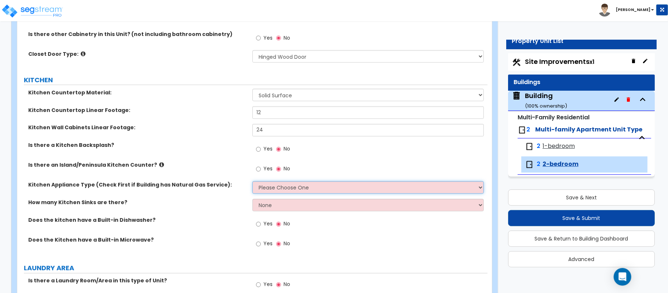
click at [306, 183] on select "Please Choose One Gas Electric" at bounding box center [367, 187] width 231 height 12
select select "2"
click at [252, 182] on select "Please Choose One Gas Electric" at bounding box center [367, 187] width 231 height 12
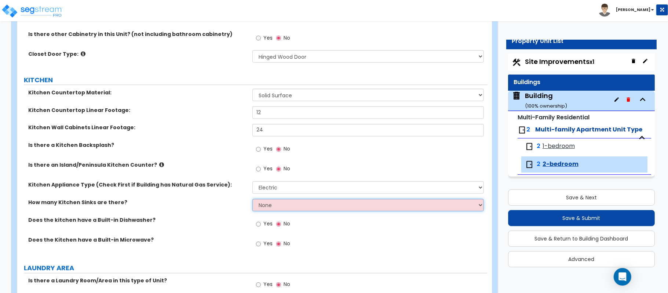
click at [282, 208] on select "None 1 2 3" at bounding box center [367, 205] width 231 height 12
select select "1"
click at [252, 200] on select "None 1 2 3" at bounding box center [367, 205] width 231 height 12
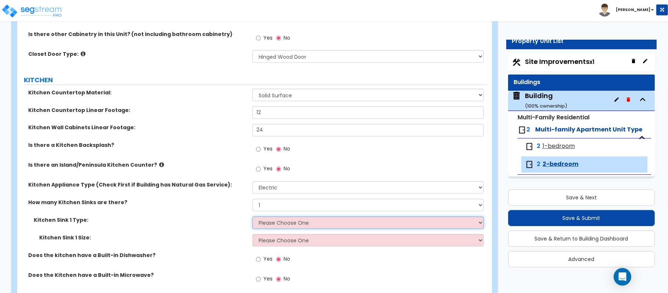
click at [281, 223] on select "Please Choose One Stainless Steel Porcelain Enamel Cast Iron Granite Composite" at bounding box center [367, 222] width 231 height 12
select select "1"
click at [252, 217] on select "Please Choose One Stainless Steel Porcelain Enamel Cast Iron Granite Composite" at bounding box center [367, 222] width 231 height 12
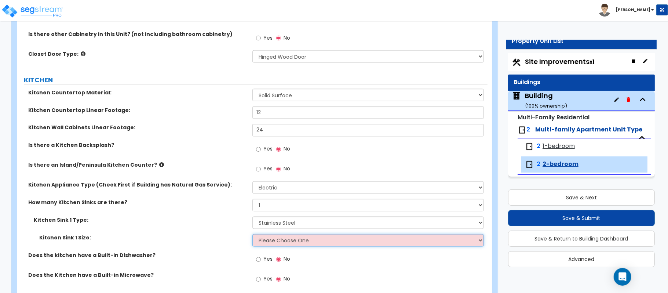
click at [284, 244] on select "Please Choose One Single Sink Double Sink" at bounding box center [367, 240] width 231 height 12
select select "2"
click at [252, 235] on select "Please Choose One Single Sink Double Sink" at bounding box center [367, 240] width 231 height 12
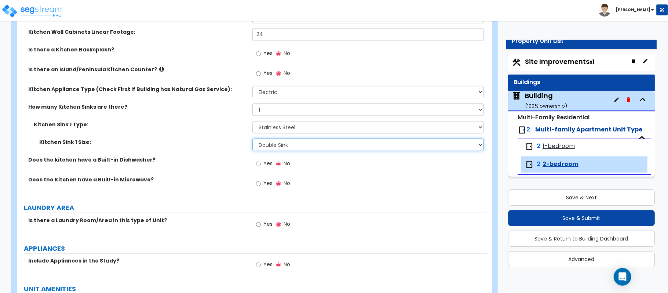
scroll to position [978, 0]
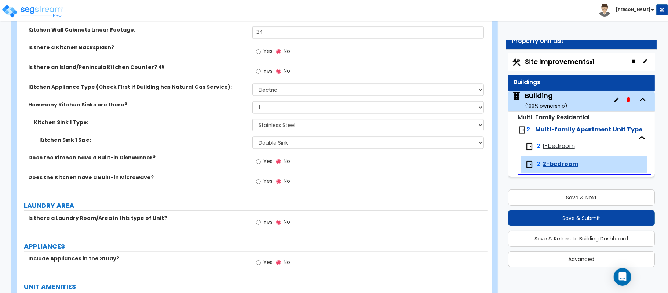
click at [263, 165] on label "Yes" at bounding box center [264, 162] width 17 height 12
click at [261, 165] on input "Yes" at bounding box center [258, 162] width 5 height 8
radio input "true"
click at [259, 181] on input "Yes" at bounding box center [258, 182] width 5 height 8
radio input "true"
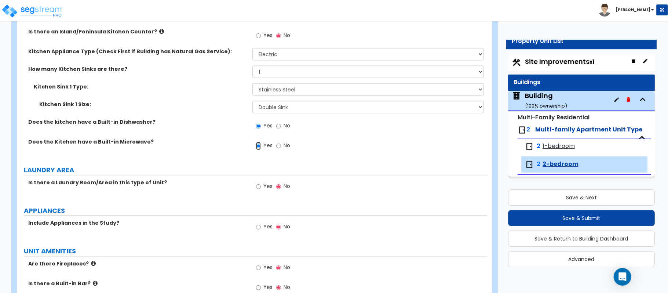
scroll to position [1027, 0]
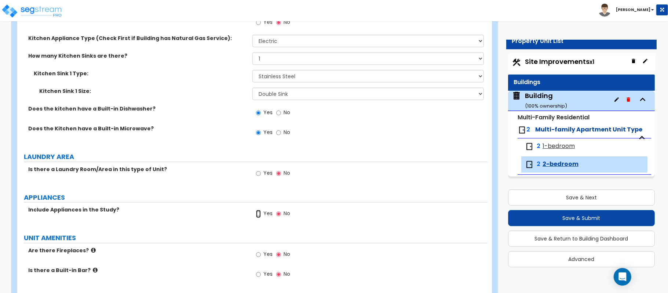
click at [260, 217] on input "Yes" at bounding box center [258, 213] width 5 height 8
radio input "true"
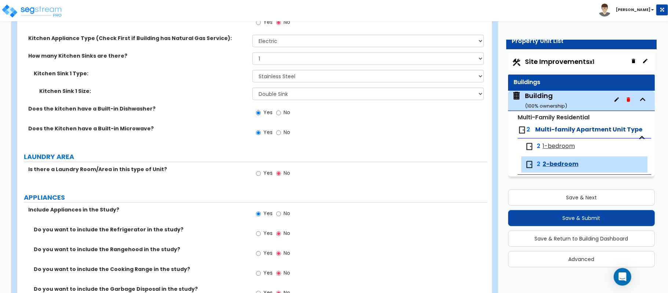
click at [261, 234] on label "Yes" at bounding box center [264, 234] width 17 height 12
click at [261, 234] on input "Yes" at bounding box center [258, 233] width 5 height 8
radio input "true"
click at [254, 249] on div "Yes No" at bounding box center [272, 253] width 41 height 17
click at [256, 276] on input "Yes" at bounding box center [258, 273] width 5 height 8
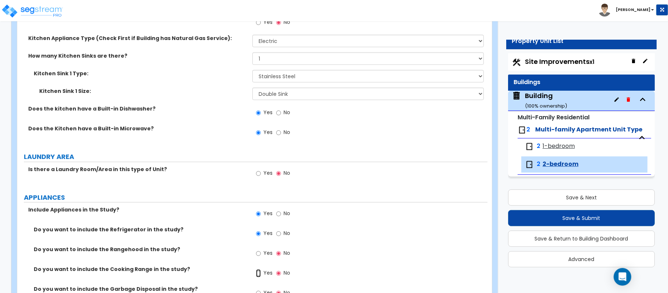
radio input "true"
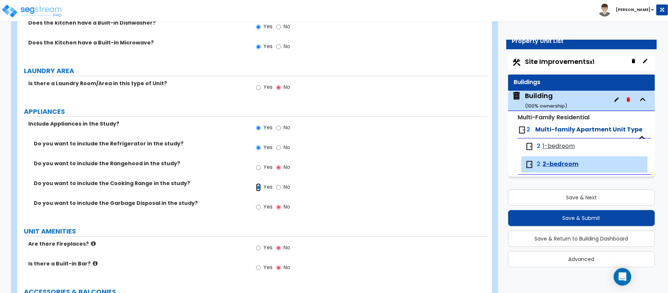
scroll to position [1125, 0]
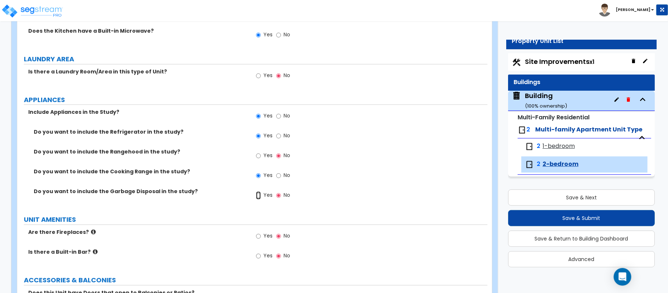
click at [260, 197] on input "Yes" at bounding box center [258, 195] width 5 height 8
radio input "true"
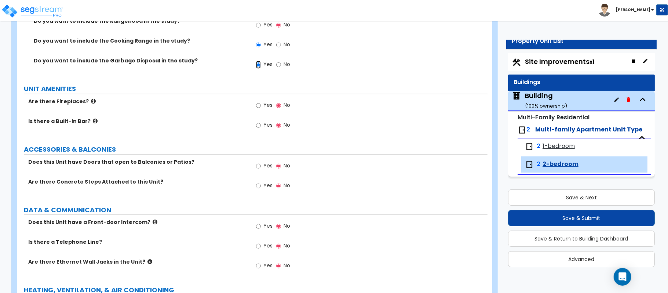
scroll to position [1271, 0]
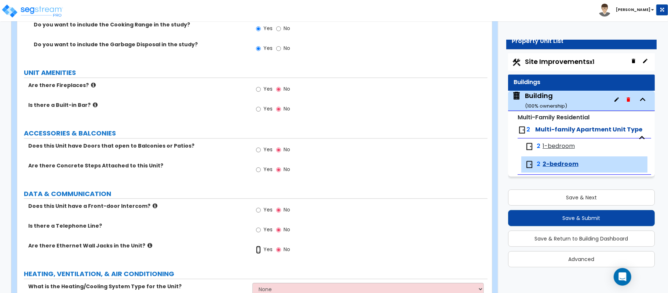
click at [260, 250] on input "Yes" at bounding box center [258, 249] width 5 height 8
radio input "true"
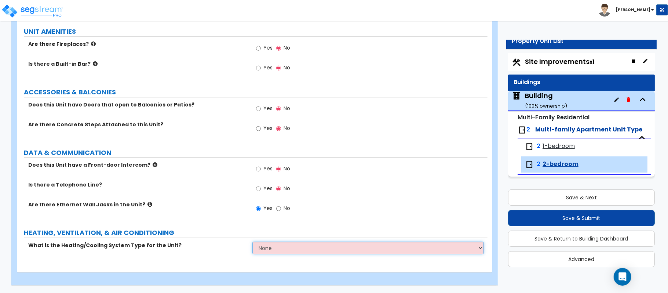
click at [271, 249] on select "None Heat Only Centralized Heating & Cooling Thru Wall Air Conditioners Mini Sp…" at bounding box center [367, 247] width 231 height 12
select select "2"
click at [252, 241] on select "None Heat Only Centralized Heating & Cooling Thru Wall Air Conditioners Mini Sp…" at bounding box center [367, 247] width 231 height 12
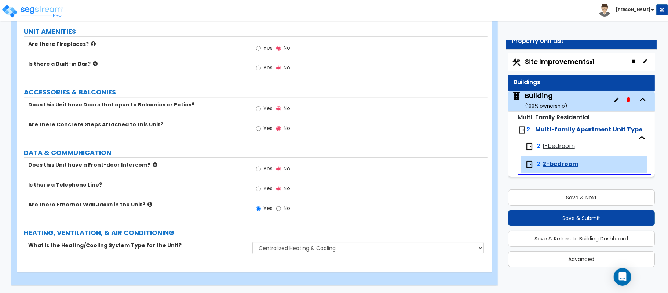
click at [451, 208] on div "Yes No" at bounding box center [369, 211] width 235 height 20
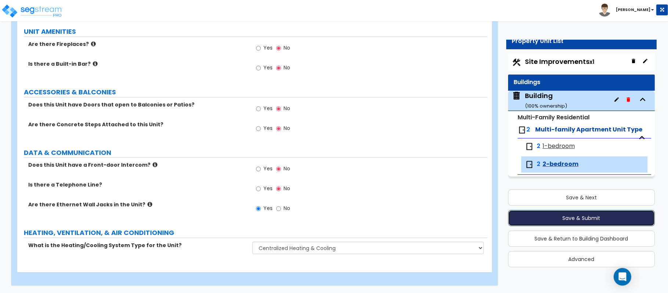
click at [586, 218] on button "Save & Submit" at bounding box center [581, 218] width 147 height 16
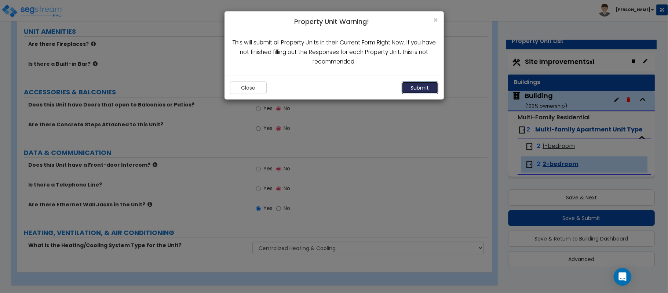
click at [421, 87] on button "Submit" at bounding box center [420, 87] width 37 height 12
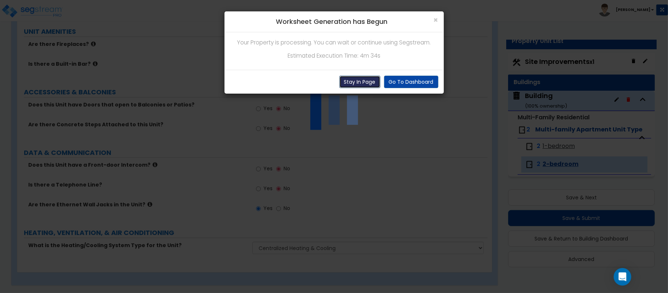
click at [357, 83] on button "Stay In Page" at bounding box center [359, 82] width 41 height 12
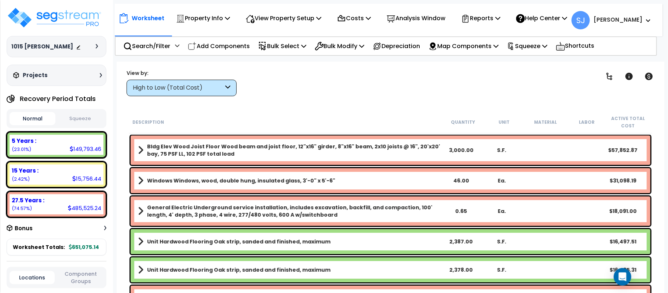
click at [207, 85] on div "High to Low (Total Cost)" at bounding box center [178, 88] width 91 height 8
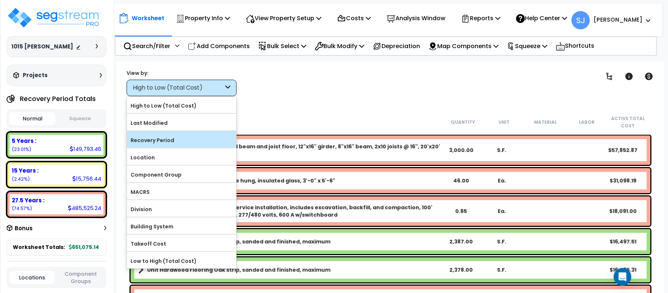
click at [173, 137] on label "Recovery Period" at bounding box center [181, 140] width 109 height 11
click at [0, 0] on input "Recovery Period" at bounding box center [0, 0] width 0 height 0
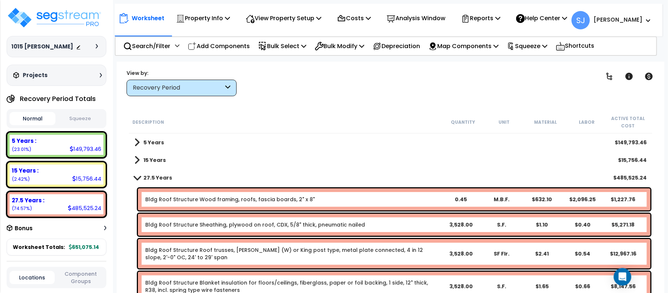
click at [139, 144] on link "5 Years" at bounding box center [149, 142] width 30 height 10
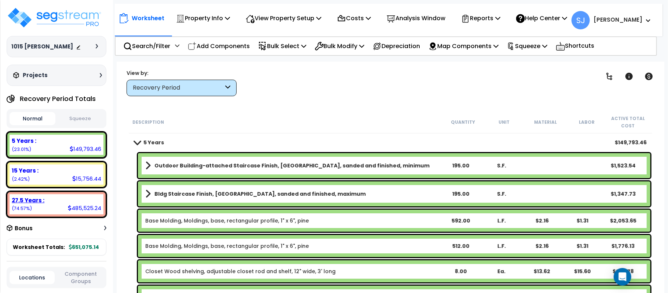
click at [72, 200] on div "27.5 Years :" at bounding box center [56, 200] width 89 height 8
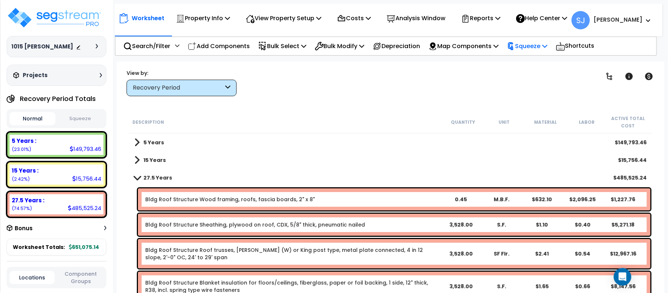
click at [540, 45] on p "Squeeze" at bounding box center [527, 46] width 40 height 10
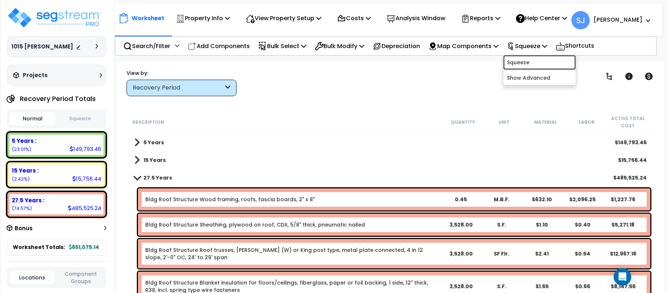
drag, startPoint x: 538, startPoint y: 61, endPoint x: 468, endPoint y: 76, distance: 71.6
click at [538, 61] on link "Squeeze" at bounding box center [539, 62] width 73 height 15
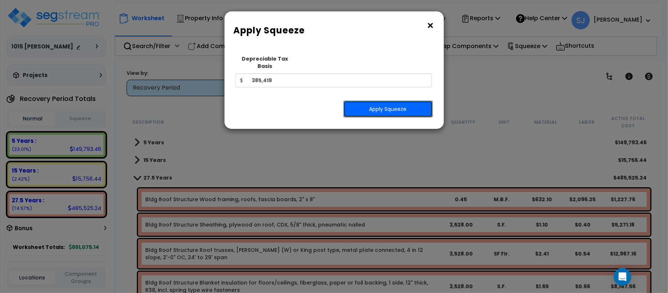
click at [395, 103] on button "Apply Squeeze" at bounding box center [387, 108] width 89 height 17
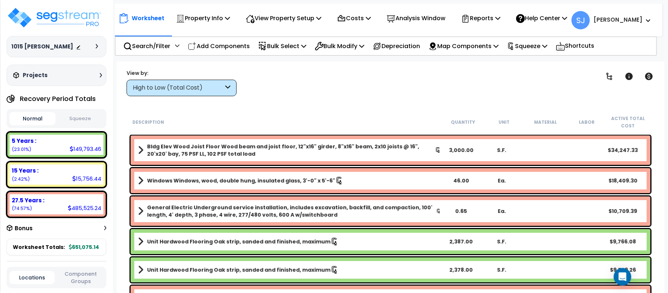
click at [80, 115] on button "Squeeze" at bounding box center [80, 118] width 46 height 13
click at [217, 87] on div "High to Low (Total Cost)" at bounding box center [178, 88] width 91 height 8
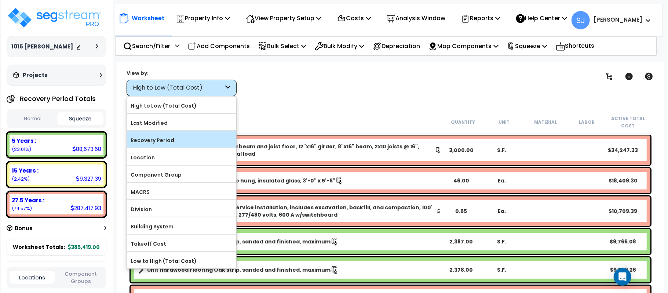
click at [207, 138] on label "Recovery Period" at bounding box center [181, 140] width 109 height 11
click at [0, 0] on input "Recovery Period" at bounding box center [0, 0] width 0 height 0
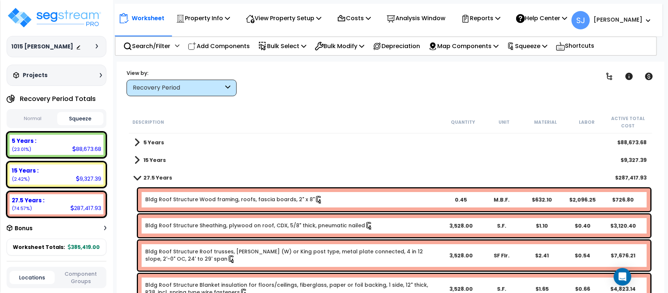
click at [336, 96] on div "Worksheet Property Info Property Setup Add Property Unit Template property Clon…" at bounding box center [391, 208] width 548 height 293
click at [500, 23] on p "Reports" at bounding box center [480, 18] width 39 height 10
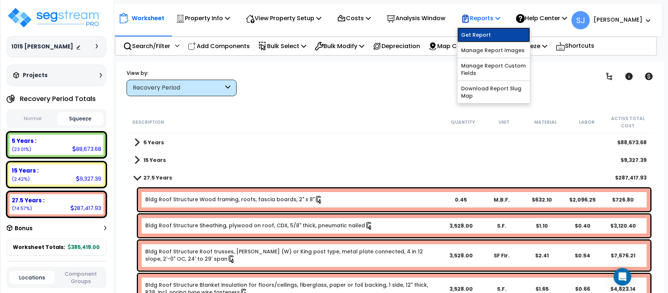
click at [484, 37] on link "Get Report" at bounding box center [493, 35] width 73 height 15
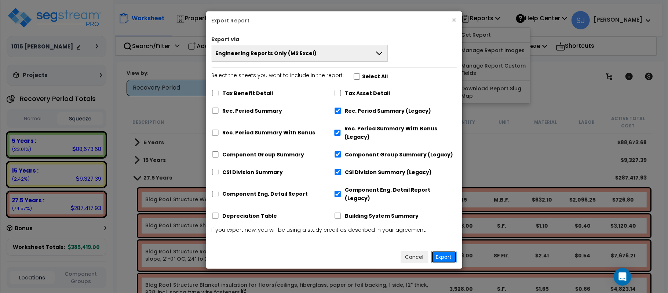
click at [447, 251] on button "Export" at bounding box center [443, 257] width 25 height 12
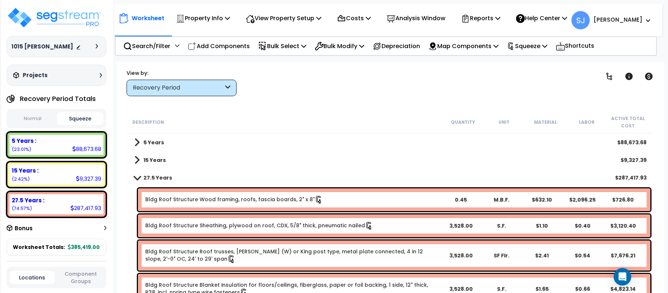
click at [84, 150] on div "88,673.68" at bounding box center [86, 149] width 29 height 8
copy div "88,673.68"
click at [94, 178] on div "9,327.39" at bounding box center [88, 179] width 25 height 8
click at [91, 176] on div "9,327.39" at bounding box center [88, 179] width 25 height 8
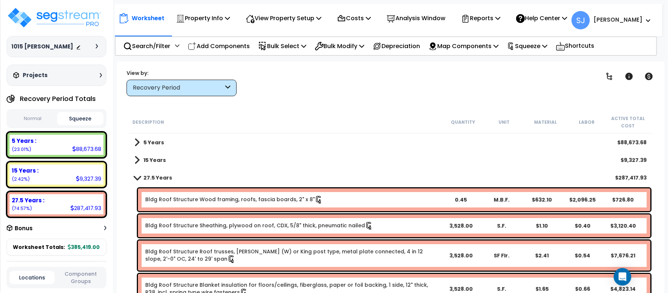
click at [89, 184] on div "15 Years : 9,327.39 (2.42%)" at bounding box center [57, 174] width 100 height 26
click at [93, 179] on div "9,327.39" at bounding box center [88, 179] width 25 height 8
copy div "9,327.39"
click at [89, 207] on div "287,417.93" at bounding box center [85, 208] width 31 height 8
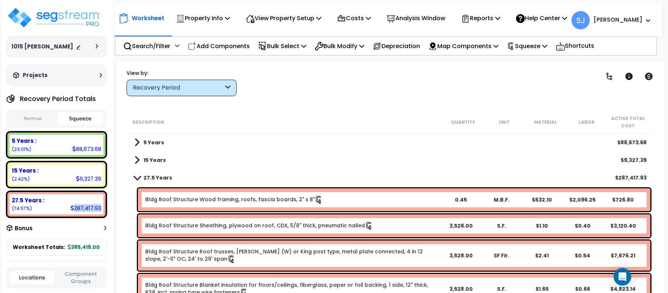
click at [89, 207] on div "287,417.93" at bounding box center [85, 208] width 31 height 8
copy div "287,417.93"
click at [344, 63] on div "Worksheet Property Info Property Setup Add Property Unit Template property Clon…" at bounding box center [391, 208] width 548 height 293
